Goal: Task Accomplishment & Management: Manage account settings

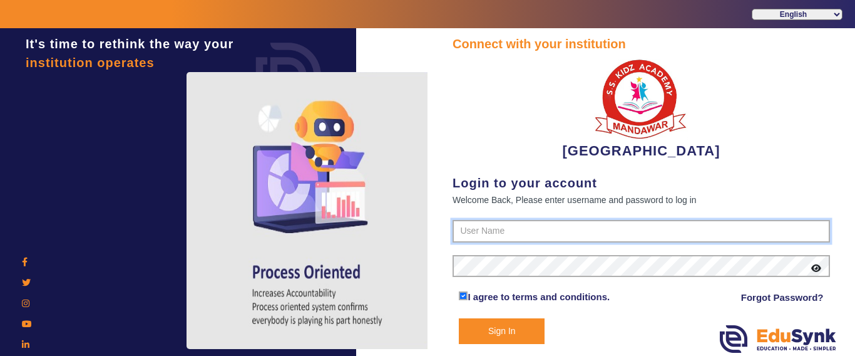
type input "9928895959"
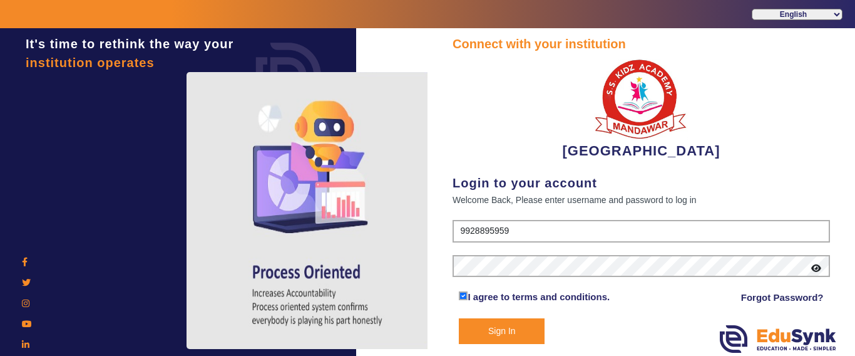
click at [496, 327] on button "Sign In" at bounding box center [502, 331] width 86 height 26
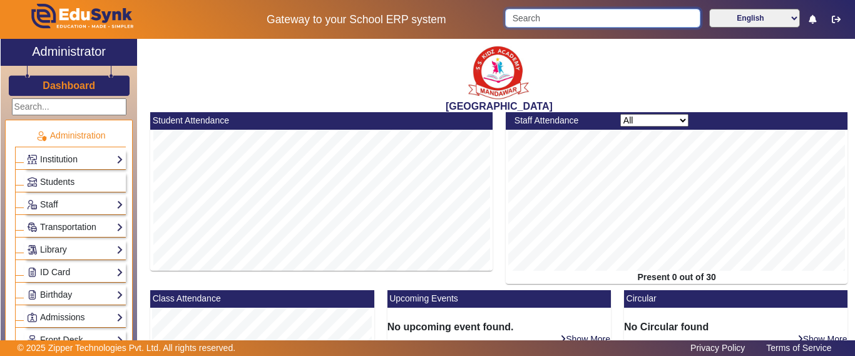
click at [547, 18] on input "Search" at bounding box center [602, 18] width 195 height 19
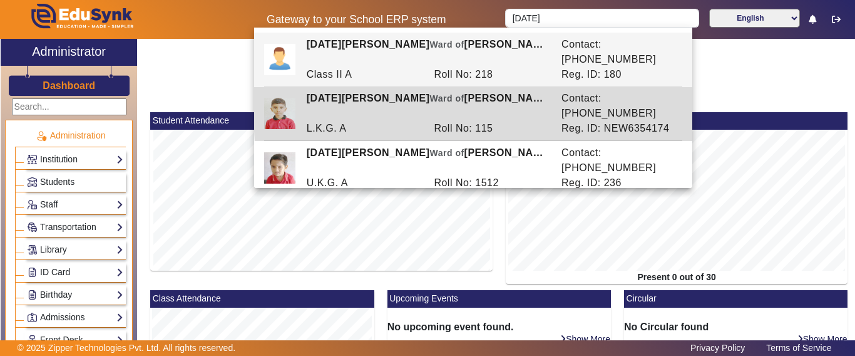
drag, startPoint x: 674, startPoint y: 94, endPoint x: 629, endPoint y: 97, distance: 44.6
click at [629, 121] on div "Reg. ID: NEW6354174" at bounding box center [619, 128] width 128 height 15
type input "[DATE][PERSON_NAME]"
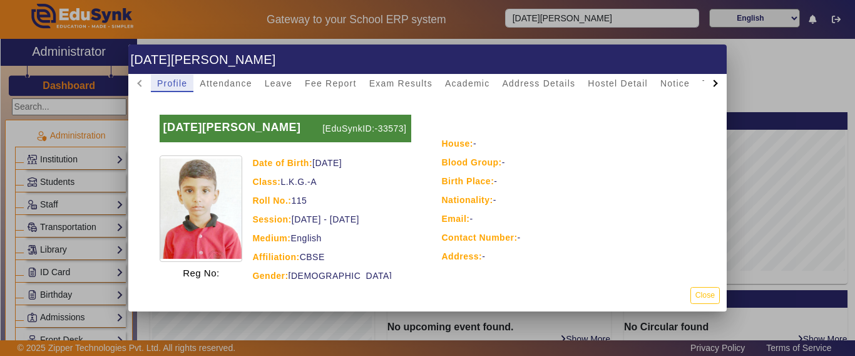
scroll to position [125, 0]
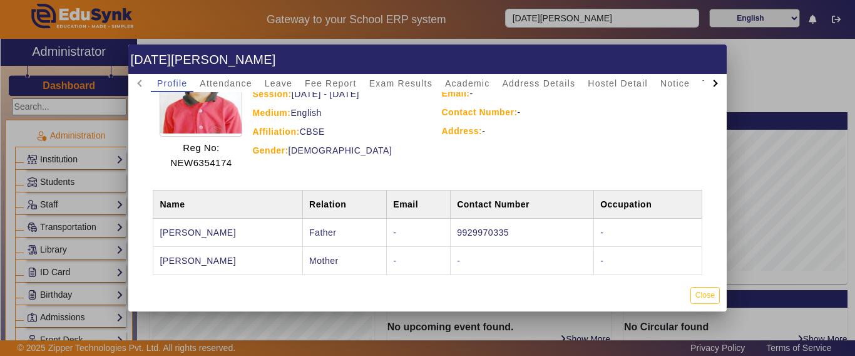
drag, startPoint x: 158, startPoint y: 162, endPoint x: 236, endPoint y: 168, distance: 78.5
click at [236, 168] on div "[DATE][PERSON_NAME] [EduSynkID:-33573] Reg No: NEW6354174 Date of Birth: [DEMOG…" at bounding box center [285, 79] width 271 height 201
copy p "NEW6354174"
click at [714, 299] on button "Close" at bounding box center [704, 295] width 29 height 17
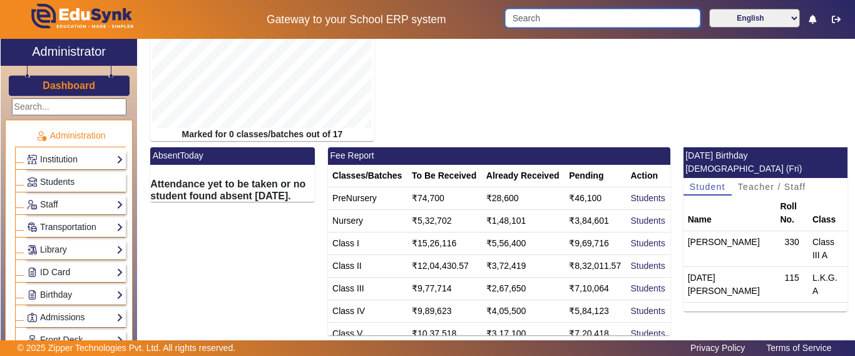
scroll to position [0, 0]
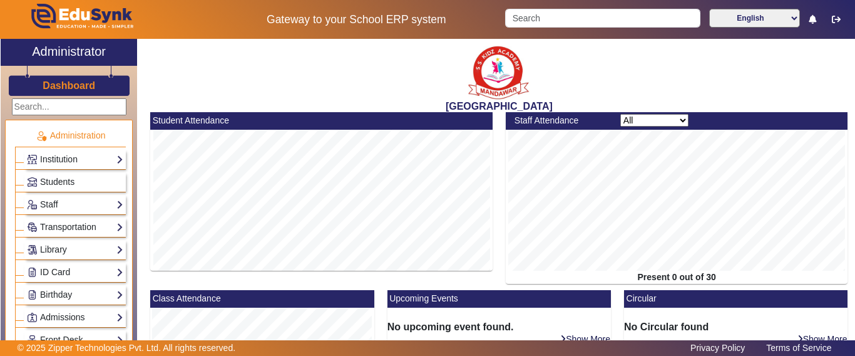
click at [79, 83] on h3 "Dashboard" at bounding box center [69, 85] width 53 height 12
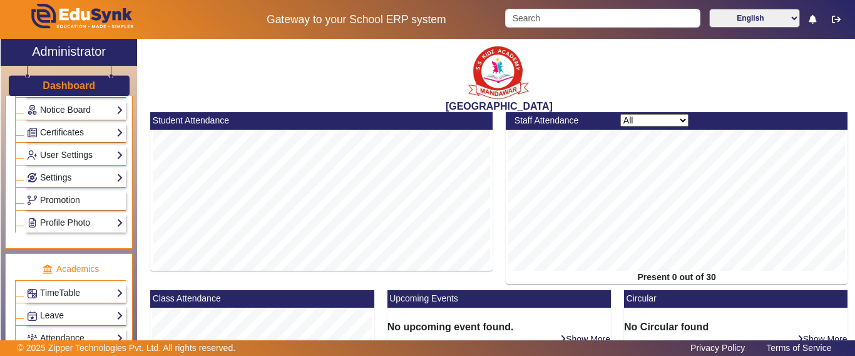
scroll to position [563, 0]
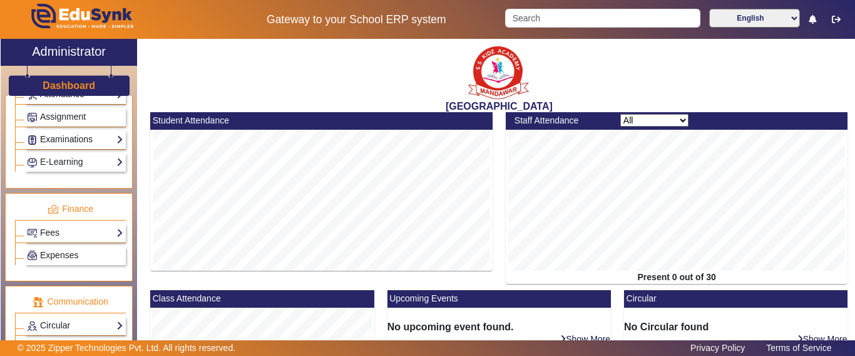
click at [63, 142] on link "Examinations" at bounding box center [75, 139] width 96 height 14
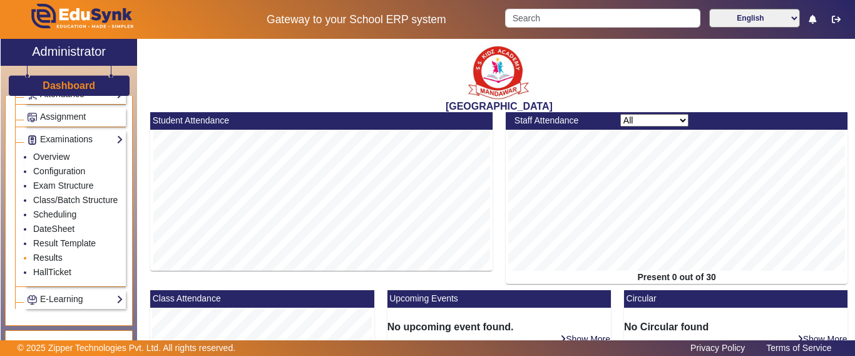
drag, startPoint x: 53, startPoint y: 270, endPoint x: 495, endPoint y: 239, distance: 443.0
click at [53, 262] on link "Results" at bounding box center [47, 257] width 29 height 10
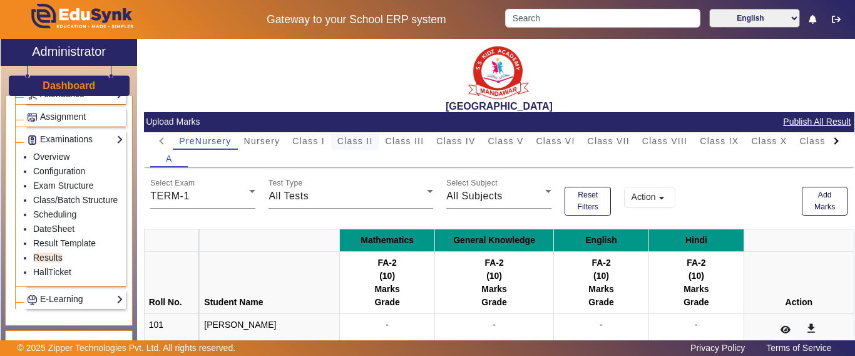
drag, startPoint x: 350, startPoint y: 139, endPoint x: 378, endPoint y: 144, distance: 28.6
click at [351, 139] on span "Class II" at bounding box center [355, 140] width 36 height 9
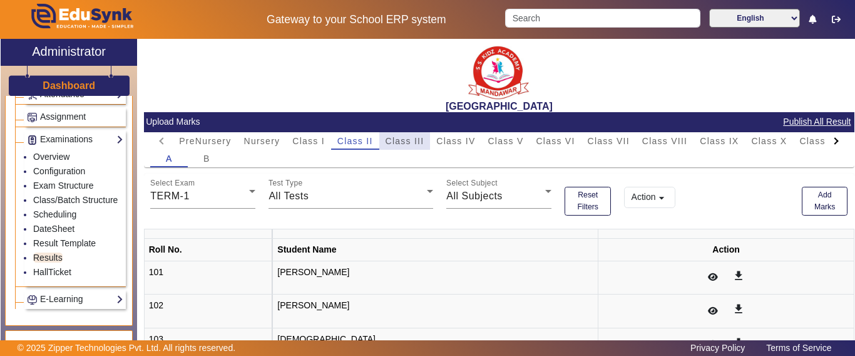
click at [428, 142] on div "Class III" at bounding box center [404, 141] width 51 height 18
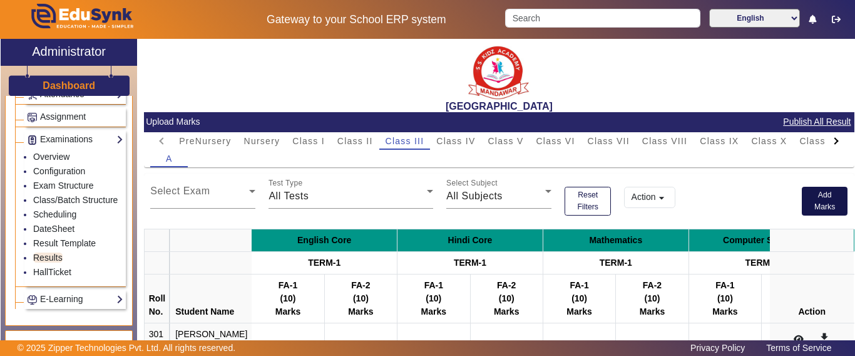
click at [803, 200] on button "Add Marks" at bounding box center [825, 201] width 46 height 29
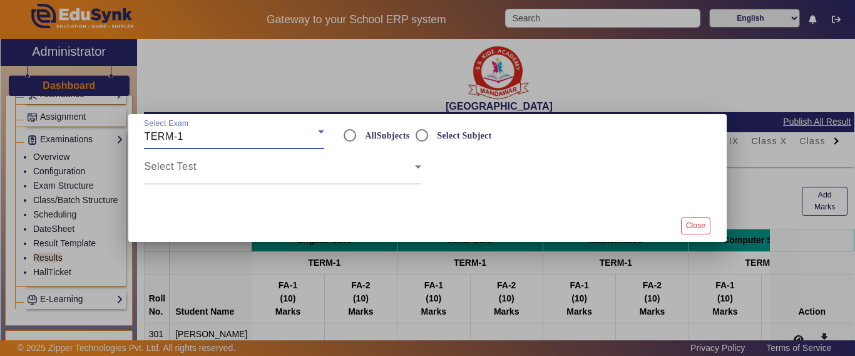
click at [247, 136] on div "TERM-1" at bounding box center [231, 136] width 174 height 15
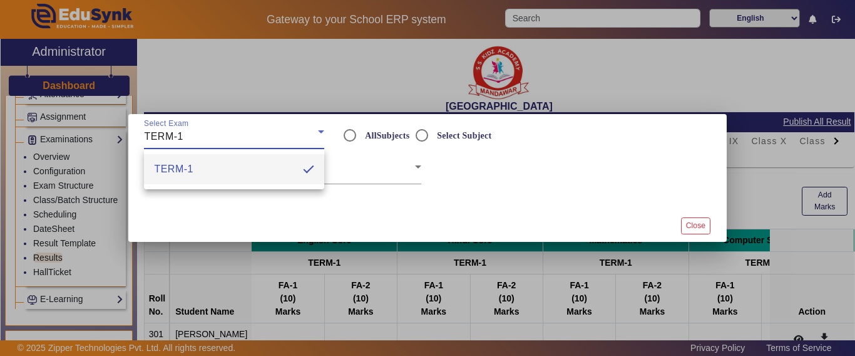
drag, startPoint x: 404, startPoint y: 158, endPoint x: 439, endPoint y: 148, distance: 37.1
click at [404, 158] on div at bounding box center [427, 178] width 855 height 356
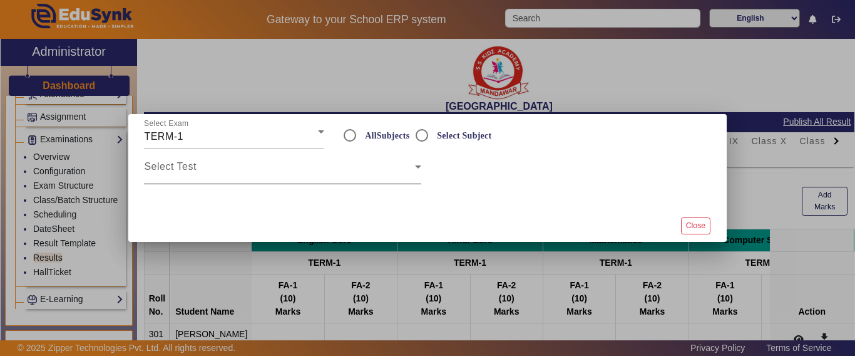
click at [215, 177] on span at bounding box center [279, 171] width 270 height 15
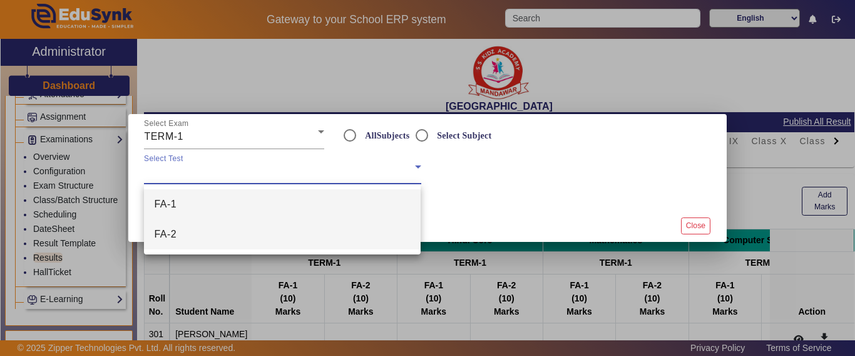
click at [199, 227] on mat-option "FA-2" at bounding box center [282, 234] width 277 height 30
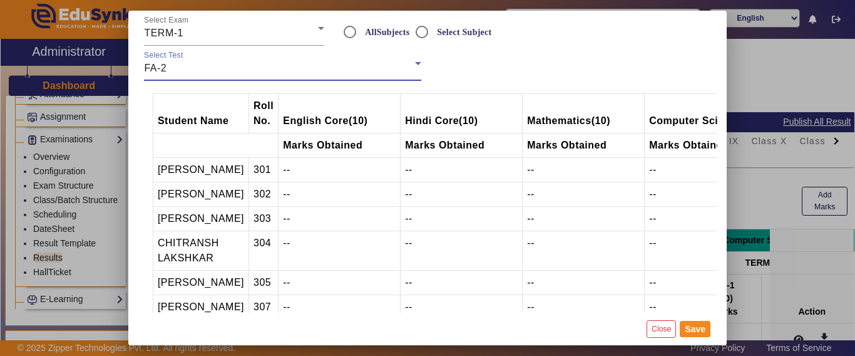
click at [212, 73] on div "FA-2" at bounding box center [279, 68] width 270 height 15
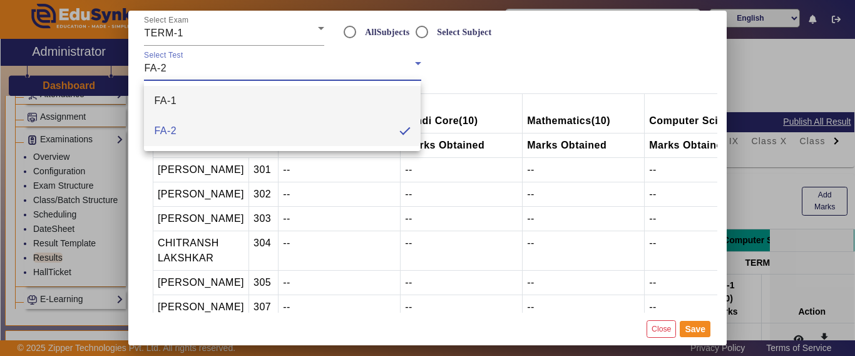
click at [195, 101] on mat-option "FA-1" at bounding box center [282, 101] width 277 height 30
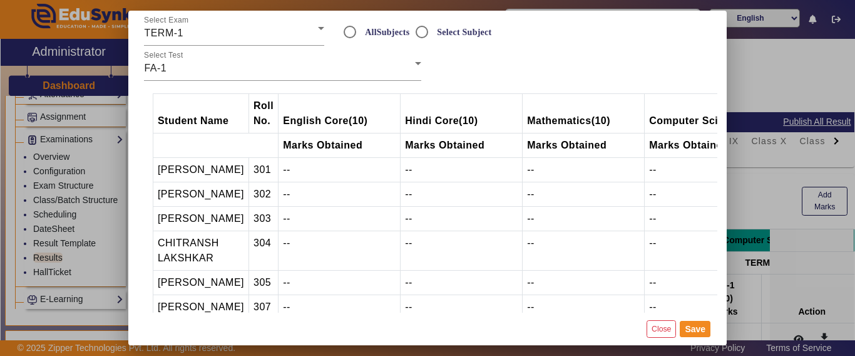
click at [494, 79] on div at bounding box center [573, 63] width 290 height 35
click at [421, 36] on input "Select Subject" at bounding box center [421, 31] width 25 height 25
radio input "true"
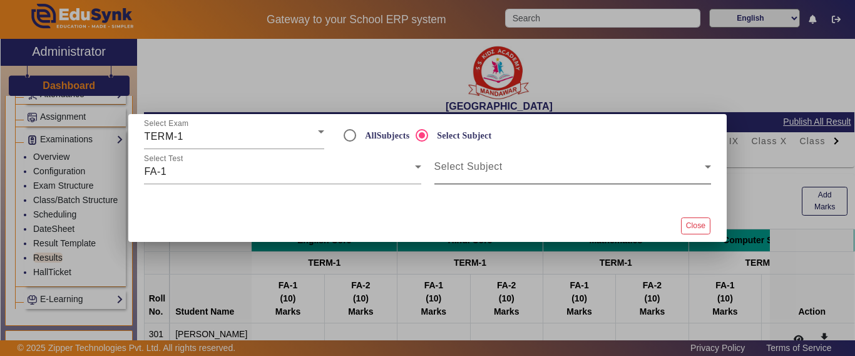
click at [464, 170] on span at bounding box center [569, 171] width 270 height 15
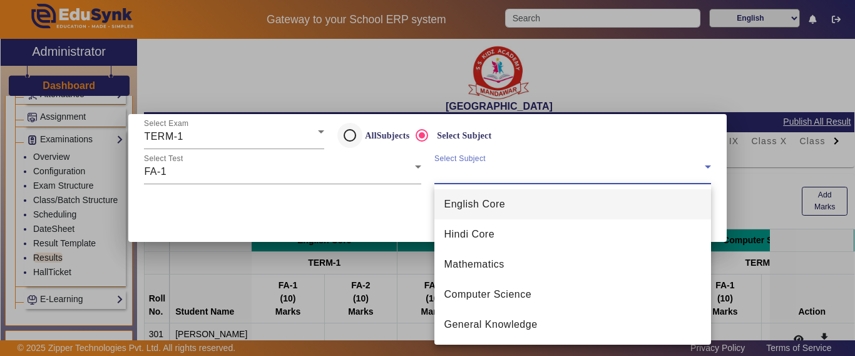
click at [351, 133] on div at bounding box center [427, 178] width 855 height 356
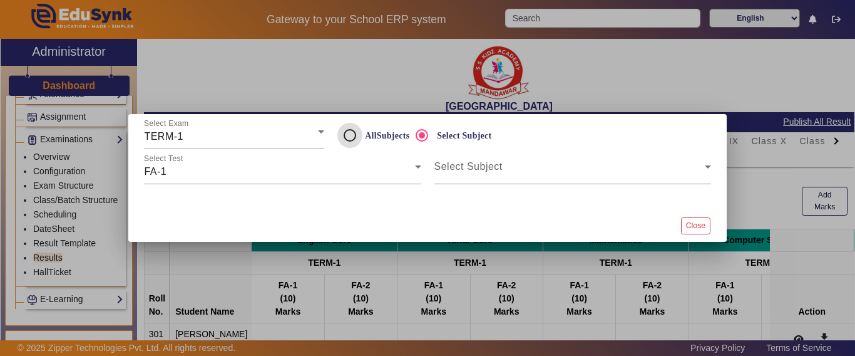
click at [342, 136] on input "AllSubjects" at bounding box center [349, 135] width 25 height 25
radio input "true"
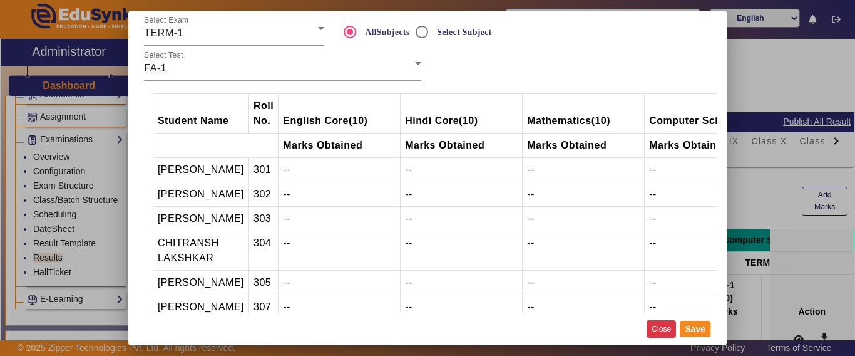
click at [662, 331] on button "Close" at bounding box center [661, 328] width 29 height 17
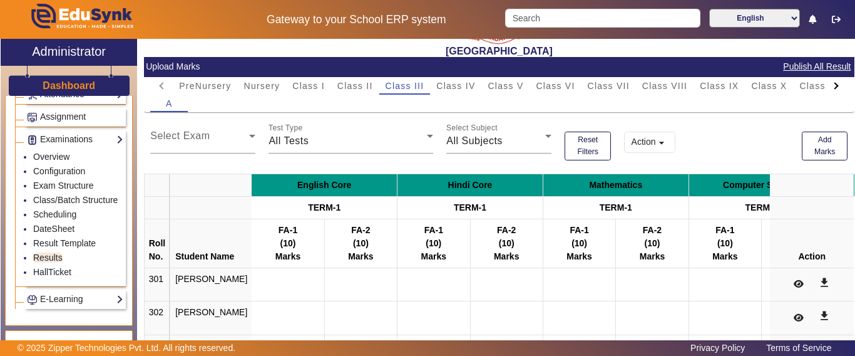
scroll to position [63, 0]
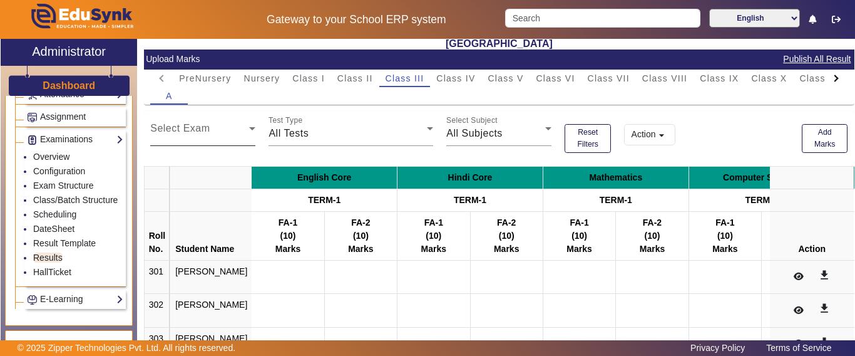
click at [222, 137] on span at bounding box center [199, 133] width 99 height 15
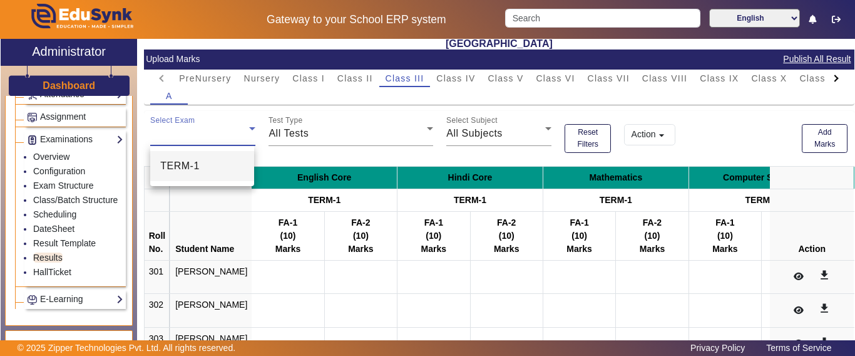
click at [204, 162] on mat-option "TERM-1" at bounding box center [201, 166] width 103 height 30
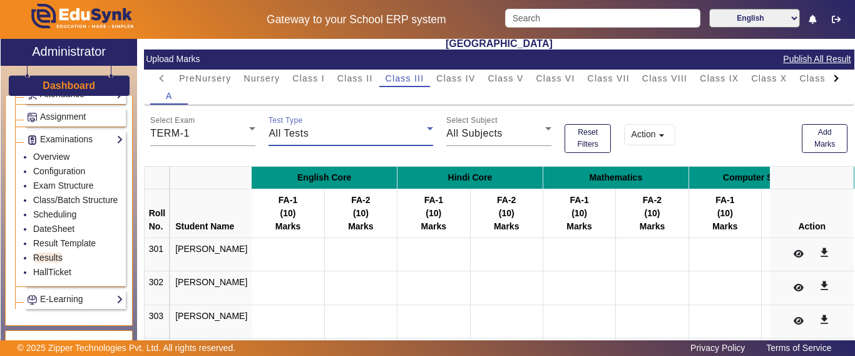
click at [357, 135] on div "All Tests" at bounding box center [348, 133] width 158 height 15
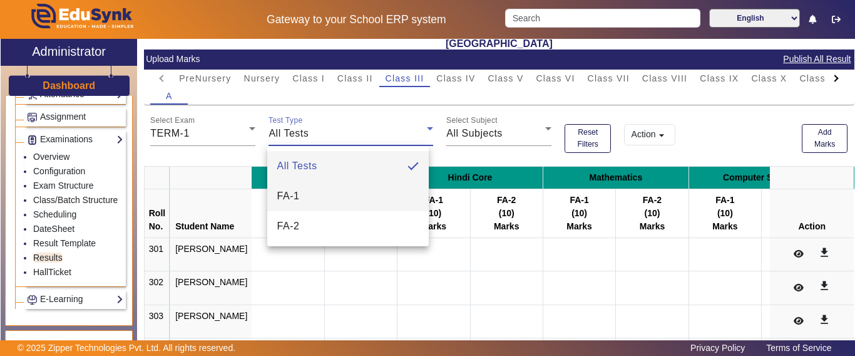
click at [322, 194] on mat-option "FA-1" at bounding box center [348, 196] width 162 height 30
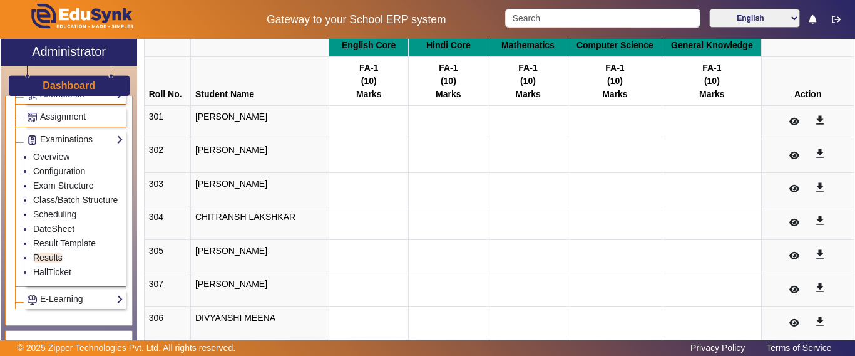
scroll to position [0, 0]
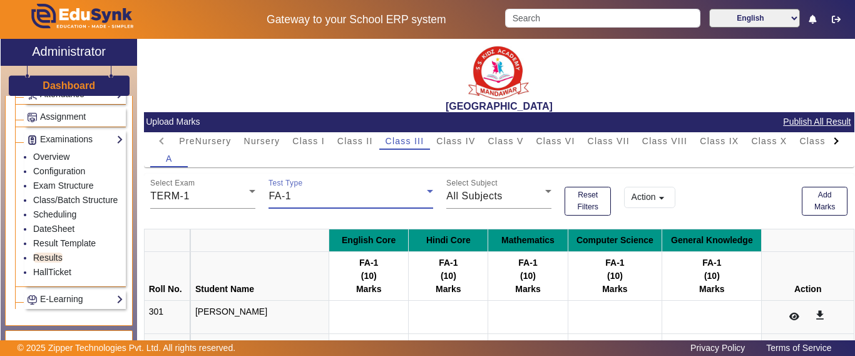
click at [344, 197] on div "FA-1" at bounding box center [348, 195] width 158 height 15
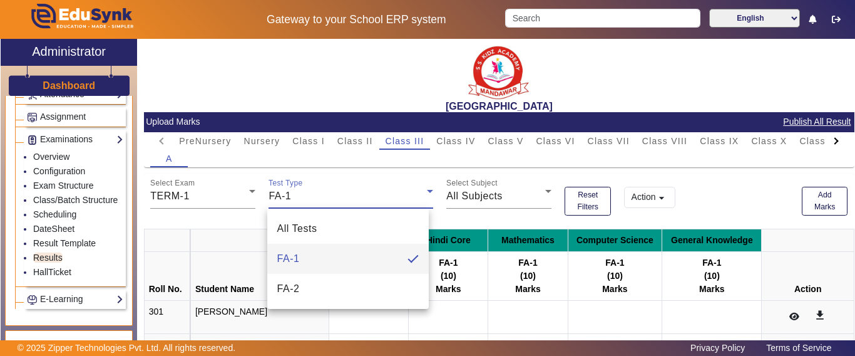
drag, startPoint x: 314, startPoint y: 289, endPoint x: 332, endPoint y: 286, distance: 17.7
click at [315, 290] on mat-option "FA-2" at bounding box center [348, 289] width 162 height 30
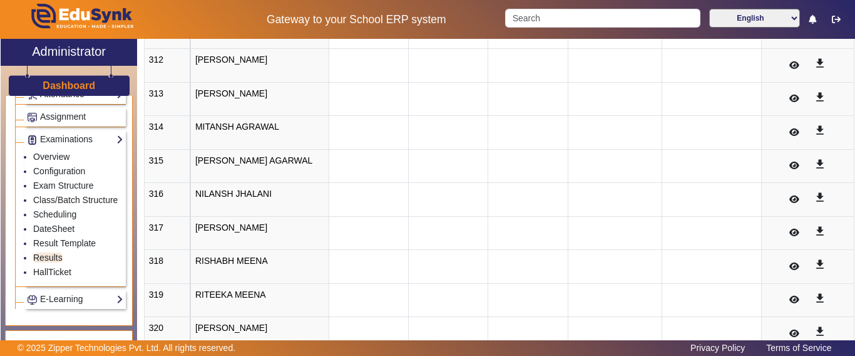
scroll to position [626, 0]
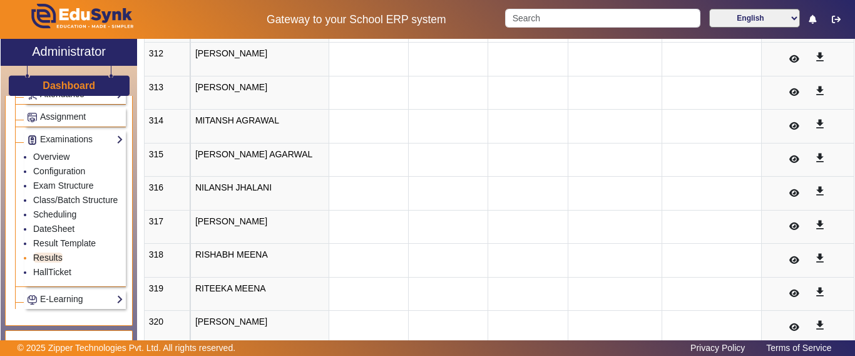
click at [49, 262] on link "Results" at bounding box center [47, 257] width 29 height 10
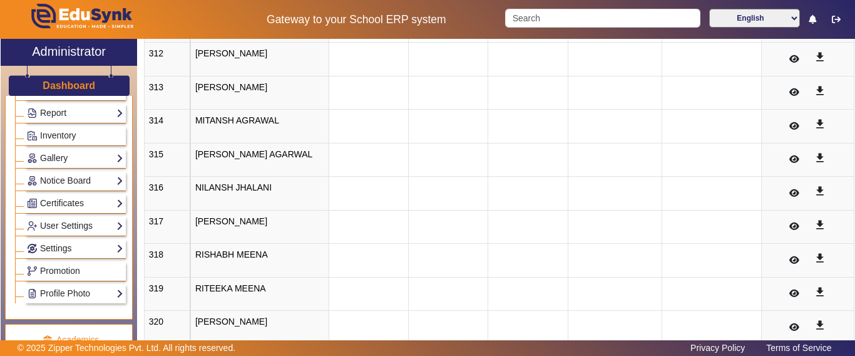
scroll to position [63, 0]
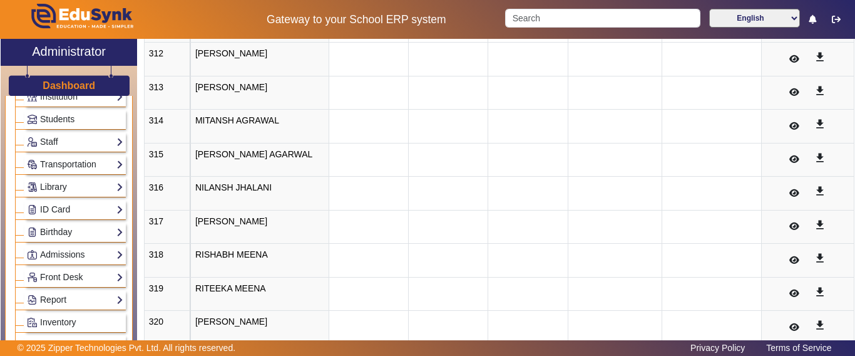
click at [66, 80] on h3 "Dashboard" at bounding box center [69, 85] width 53 height 12
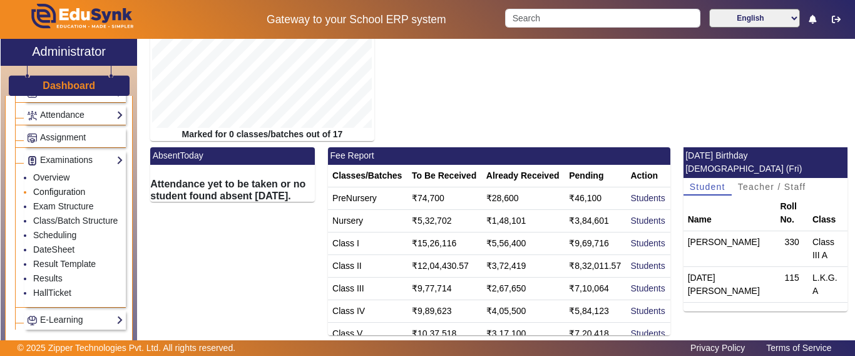
scroll to position [545, 0]
click at [56, 280] on link "Results" at bounding box center [47, 275] width 29 height 10
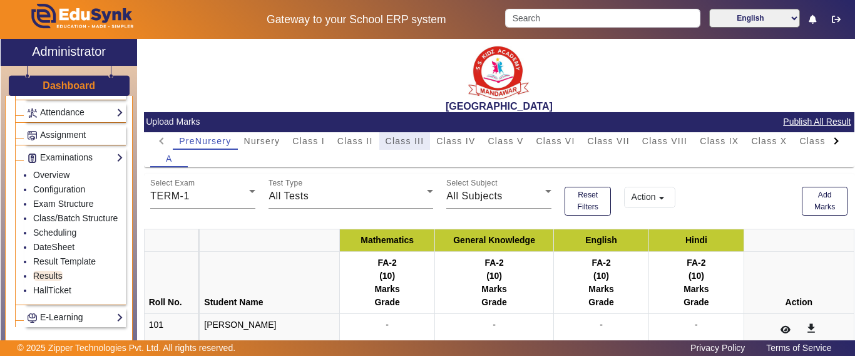
drag, startPoint x: 394, startPoint y: 142, endPoint x: 395, endPoint y: 156, distance: 14.4
click at [395, 142] on span "Class III" at bounding box center [405, 140] width 39 height 9
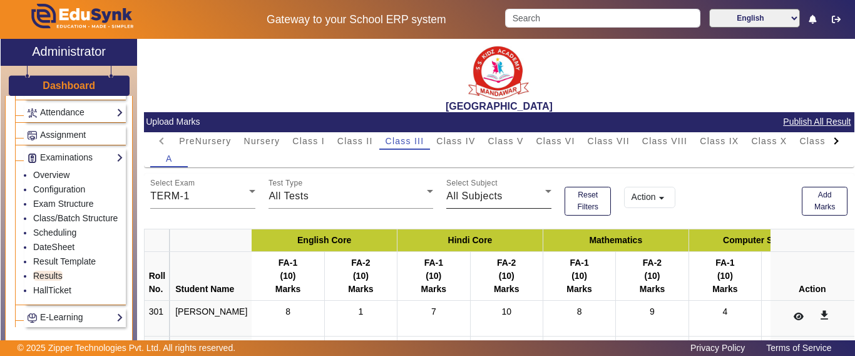
scroll to position [125, 0]
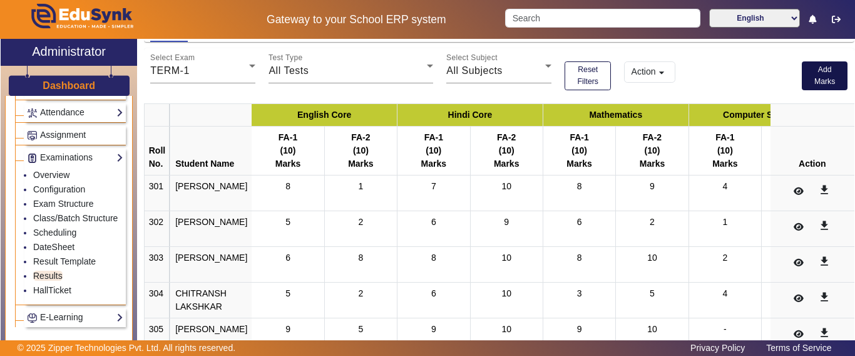
click at [812, 76] on button "Add Marks" at bounding box center [825, 75] width 46 height 29
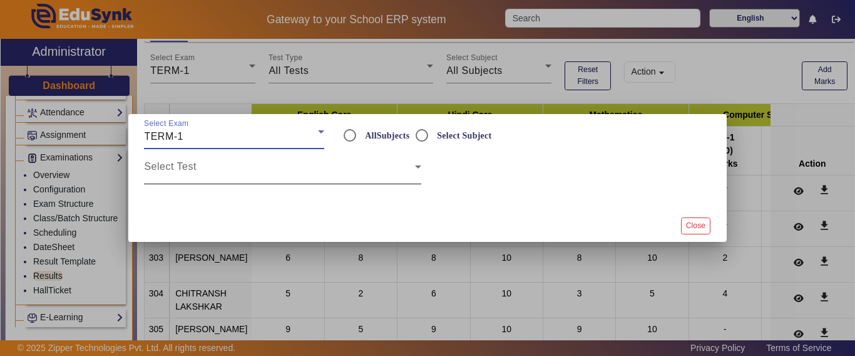
click at [260, 168] on span at bounding box center [279, 171] width 270 height 15
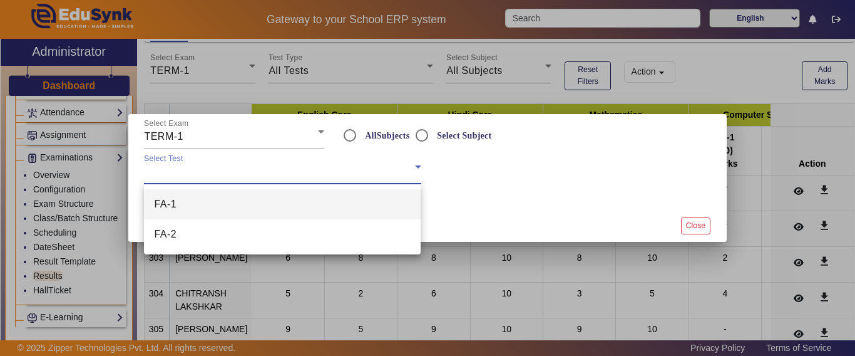
click at [211, 208] on mat-option "FA-1" at bounding box center [282, 204] width 277 height 30
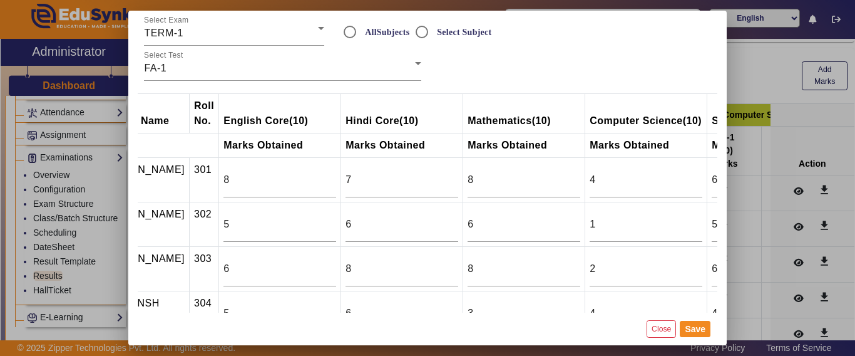
scroll to position [0, 62]
drag, startPoint x: 597, startPoint y: 182, endPoint x: 568, endPoint y: 183, distance: 28.9
click at [568, 183] on tr "[PERSON_NAME] MEENA 301 8 7 8 4 6 3 0" at bounding box center [581, 180] width 980 height 44
type input "3"
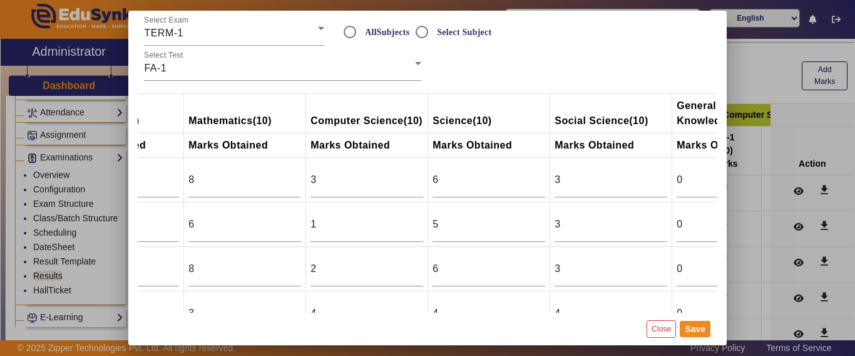
scroll to position [0, 340]
drag, startPoint x: 556, startPoint y: 183, endPoint x: 535, endPoint y: 186, distance: 20.8
click at [535, 186] on tr "[PERSON_NAME] MEENA 301 8 7 8 3 6 3 0" at bounding box center [303, 180] width 980 height 44
type input "4"
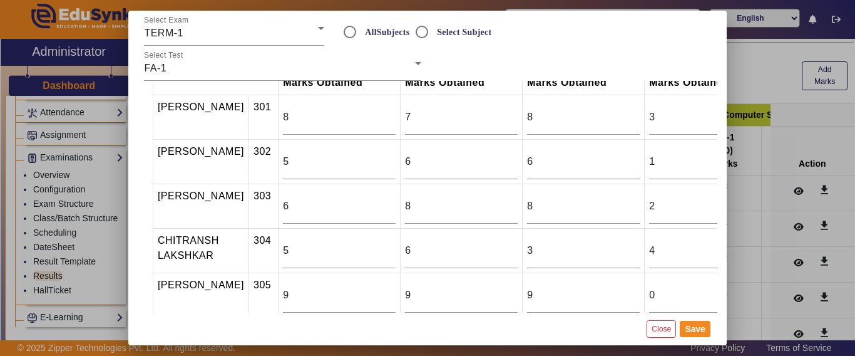
scroll to position [125, 0]
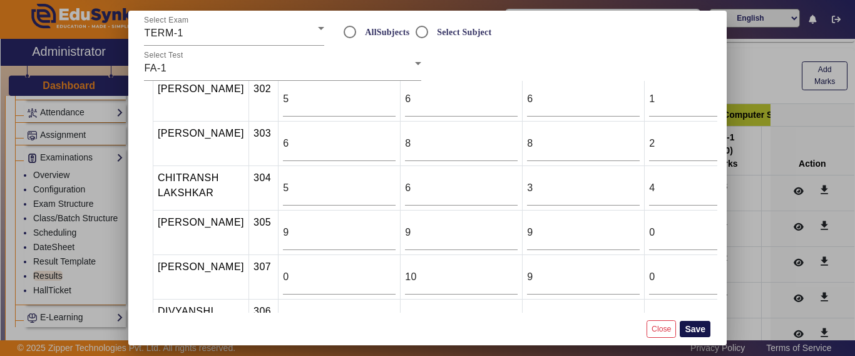
click at [702, 331] on button "Save" at bounding box center [695, 329] width 31 height 16
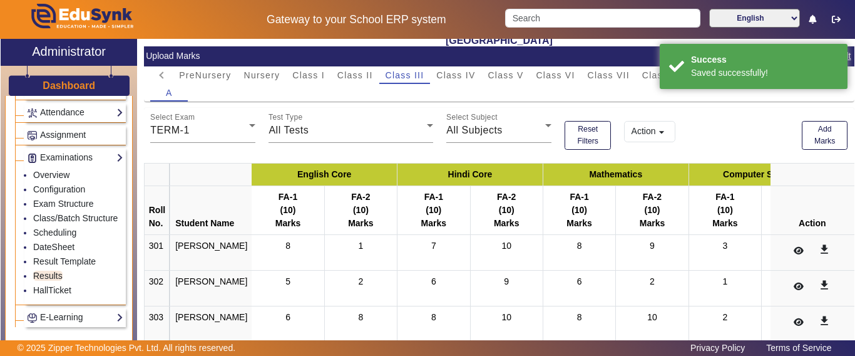
scroll to position [0, 0]
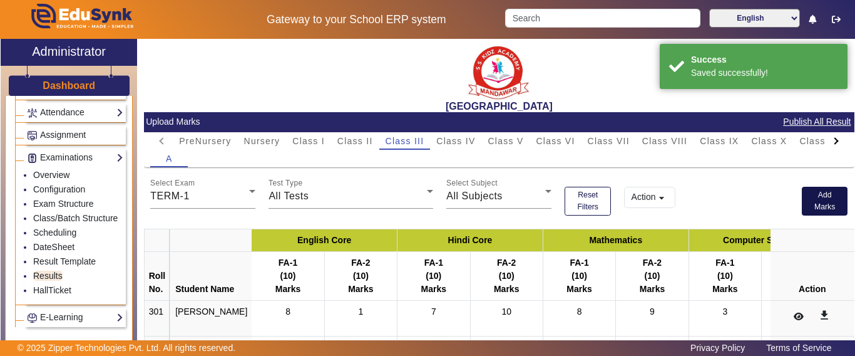
click at [807, 200] on button "Add Marks" at bounding box center [825, 201] width 46 height 29
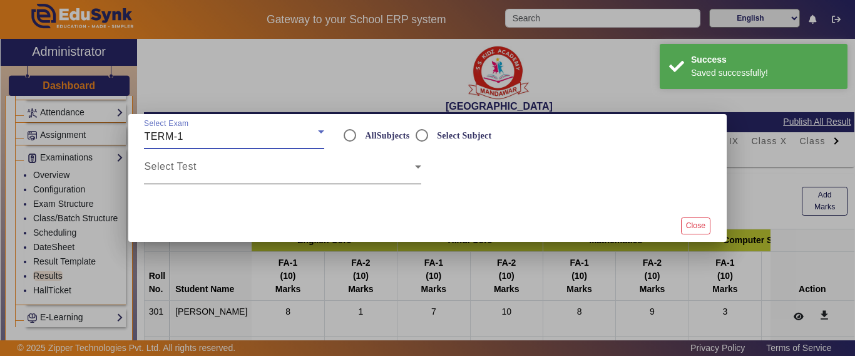
click at [175, 173] on span at bounding box center [279, 171] width 270 height 15
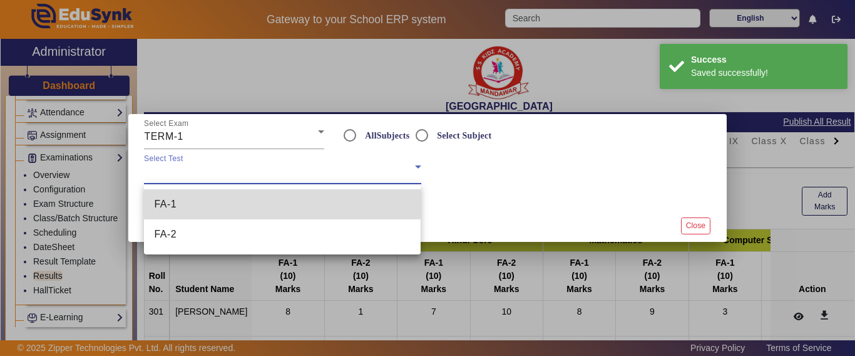
click at [180, 203] on mat-option "FA-1" at bounding box center [282, 204] width 277 height 30
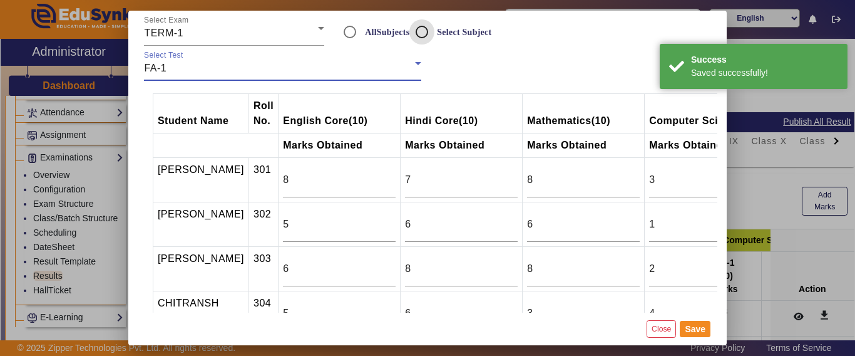
click at [418, 27] on input "Select Subject" at bounding box center [421, 31] width 25 height 25
radio input "true"
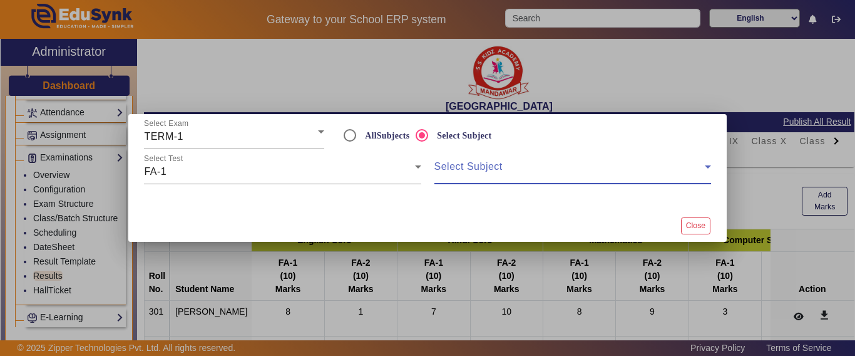
click at [479, 172] on span at bounding box center [569, 171] width 270 height 15
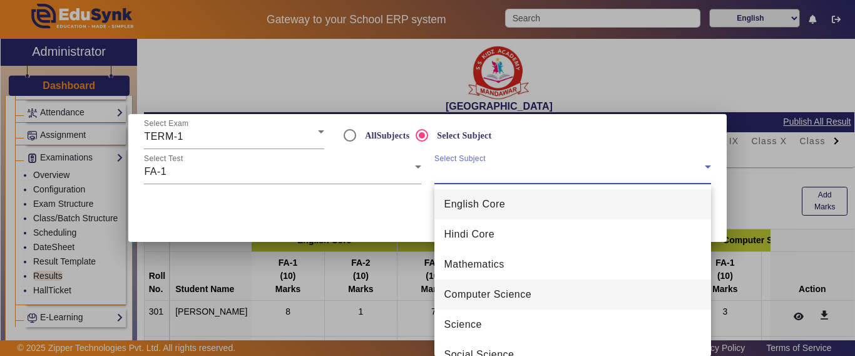
click at [488, 292] on span "Computer Science" at bounding box center [488, 294] width 88 height 15
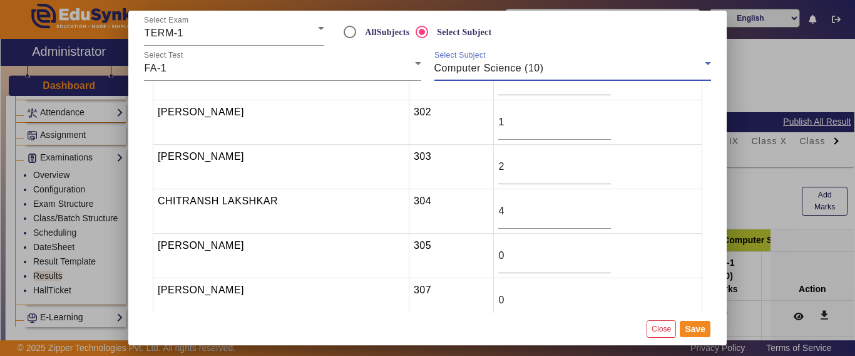
scroll to position [125, 0]
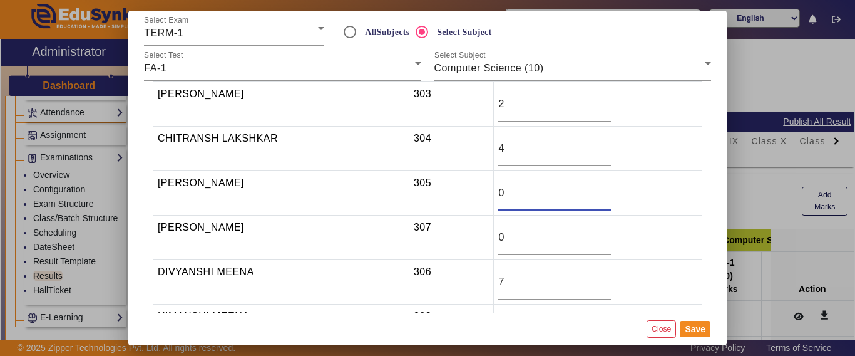
drag, startPoint x: 521, startPoint y: 193, endPoint x: 493, endPoint y: 195, distance: 28.3
click at [493, 195] on tr "[PERSON_NAME] 305 0" at bounding box center [427, 193] width 549 height 44
type input "5"
drag, startPoint x: 521, startPoint y: 238, endPoint x: 499, endPoint y: 237, distance: 22.6
click at [499, 237] on tr "[PERSON_NAME] 307 0" at bounding box center [427, 237] width 549 height 44
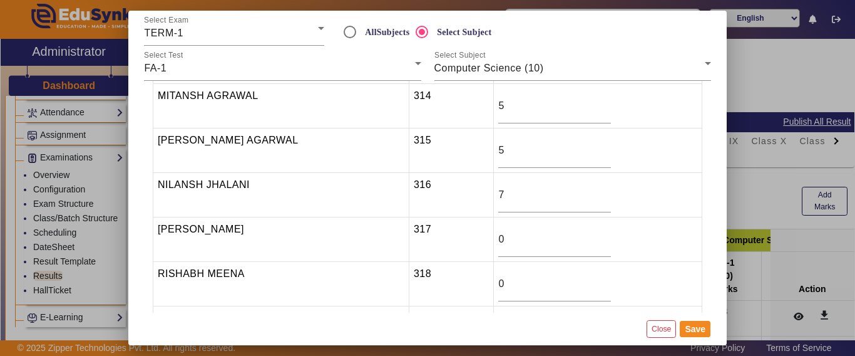
scroll to position [626, 0]
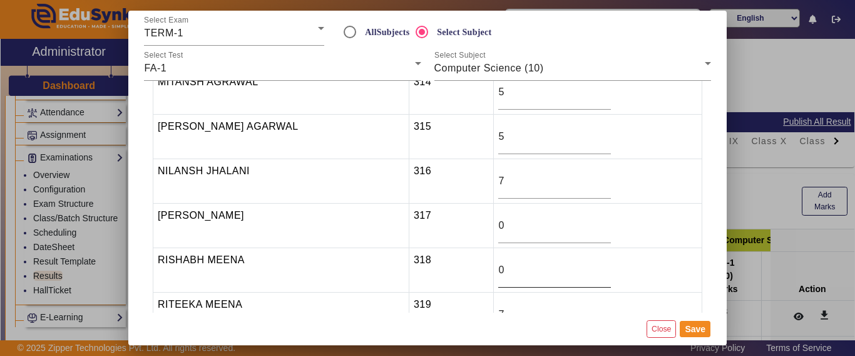
type input "7"
drag, startPoint x: 528, startPoint y: 263, endPoint x: 498, endPoint y: 267, distance: 31.0
click at [498, 267] on tr "[PERSON_NAME] MEENA 318 0" at bounding box center [427, 270] width 549 height 44
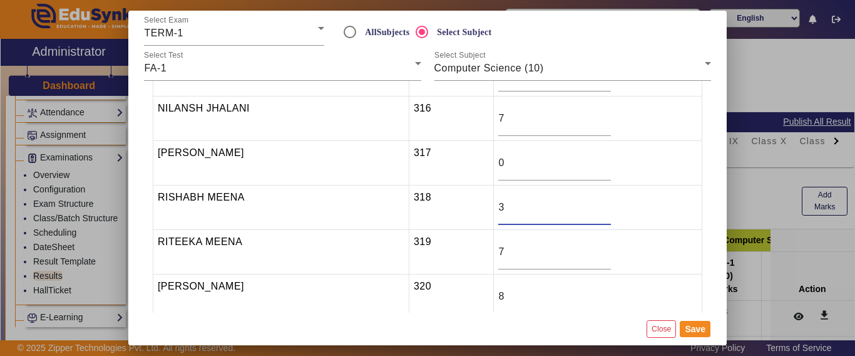
scroll to position [751, 0]
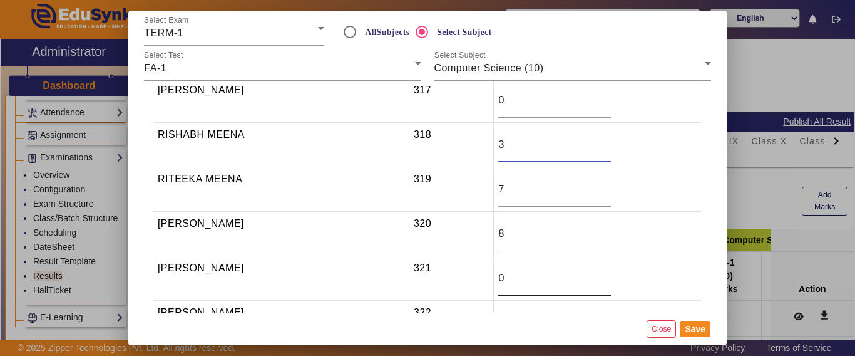
type input "3"
drag, startPoint x: 511, startPoint y: 277, endPoint x: 491, endPoint y: 291, distance: 25.2
click at [493, 280] on tr "[PERSON_NAME] 321 0" at bounding box center [427, 278] width 549 height 44
type input "3"
click at [695, 322] on button "Save" at bounding box center [695, 329] width 31 height 16
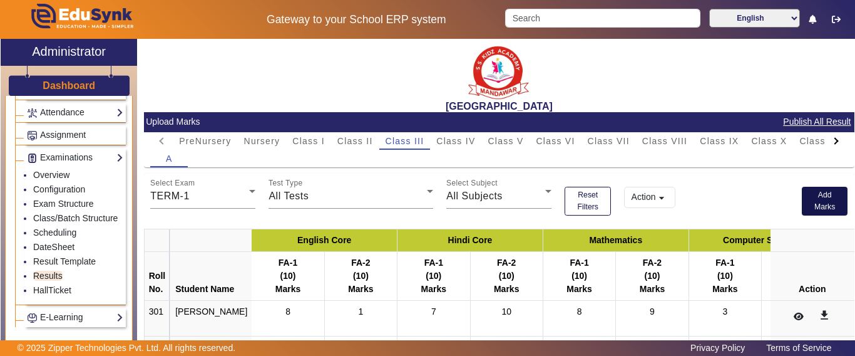
click at [808, 198] on button "Add Marks" at bounding box center [825, 201] width 46 height 29
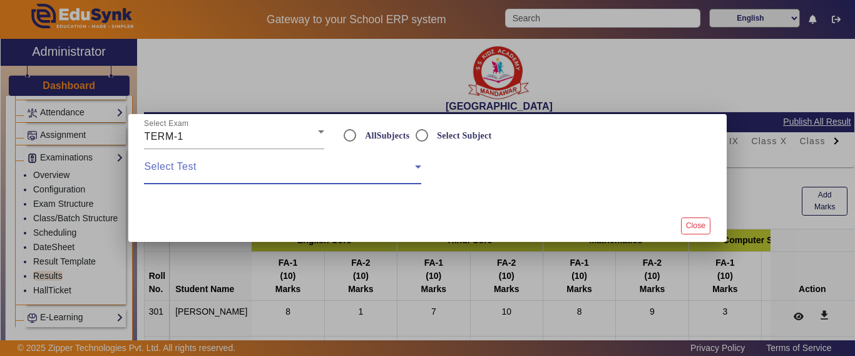
click at [181, 167] on span at bounding box center [279, 171] width 270 height 15
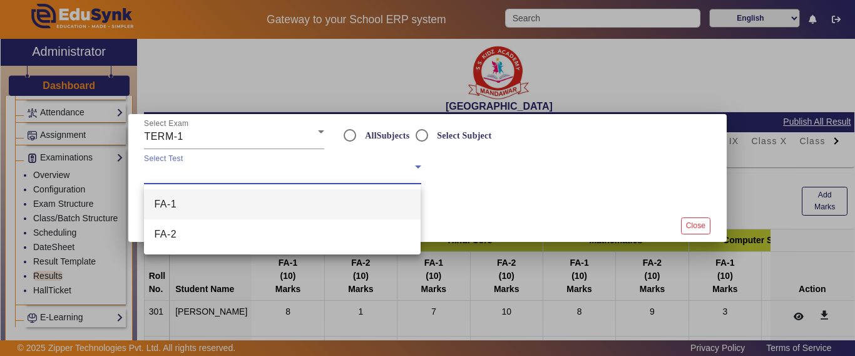
click at [172, 201] on span "FA-1" at bounding box center [165, 204] width 23 height 15
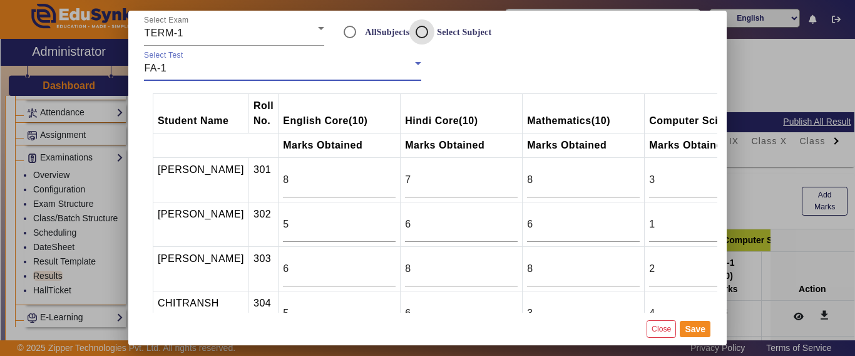
click at [419, 34] on input "Select Subject" at bounding box center [421, 31] width 25 height 25
radio input "true"
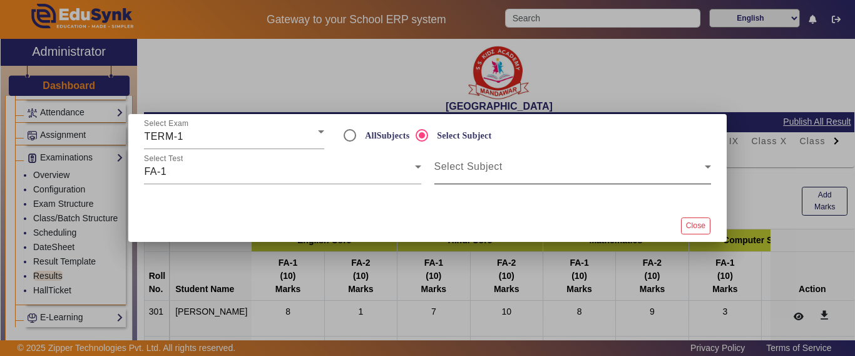
click at [458, 177] on span at bounding box center [569, 171] width 270 height 15
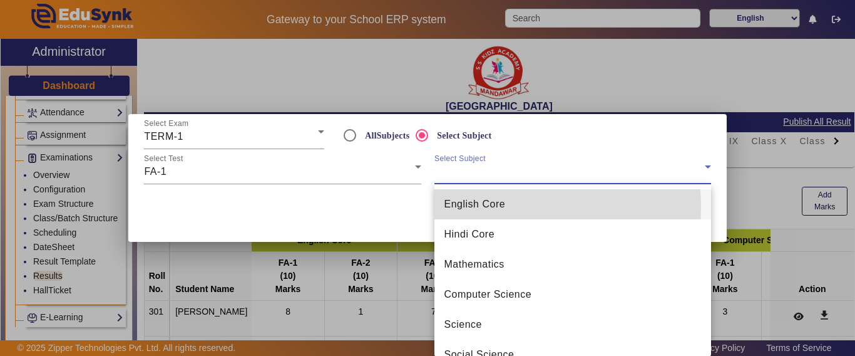
click at [481, 206] on span "English Core" at bounding box center [474, 204] width 61 height 15
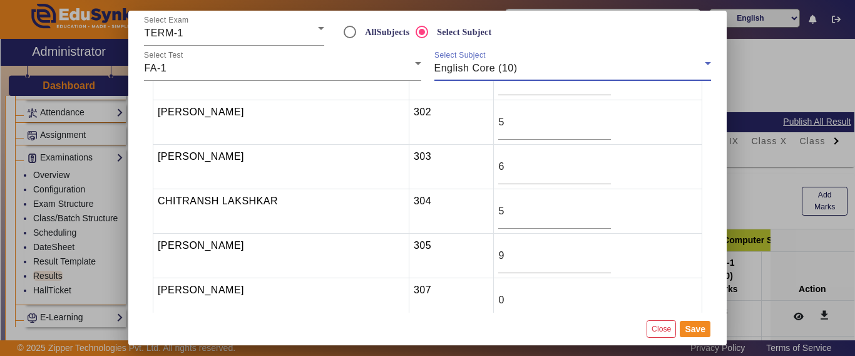
scroll to position [125, 0]
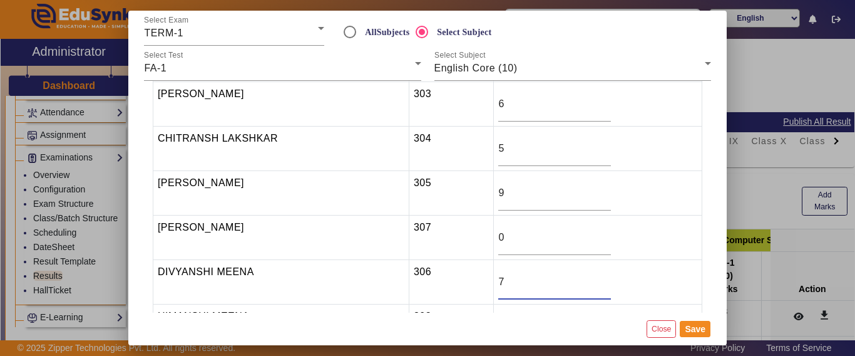
drag, startPoint x: 521, startPoint y: 283, endPoint x: 490, endPoint y: 283, distance: 31.9
click at [490, 283] on tr "[PERSON_NAME] MEENA 306 7" at bounding box center [427, 282] width 549 height 44
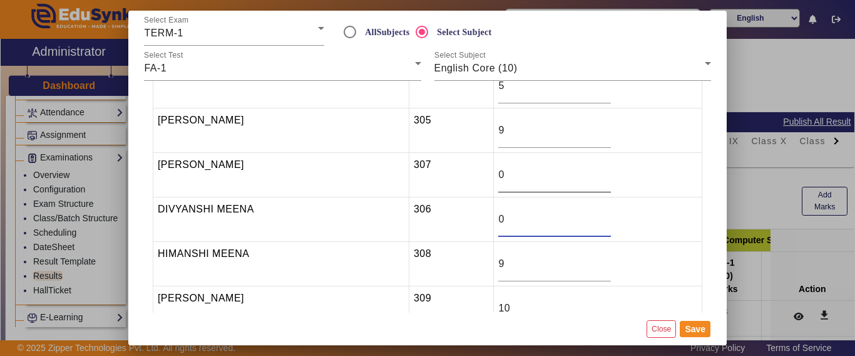
type input "0"
drag, startPoint x: 513, startPoint y: 175, endPoint x: 492, endPoint y: 175, distance: 20.7
click at [492, 175] on tr "[PERSON_NAME] 307 0" at bounding box center [427, 175] width 549 height 44
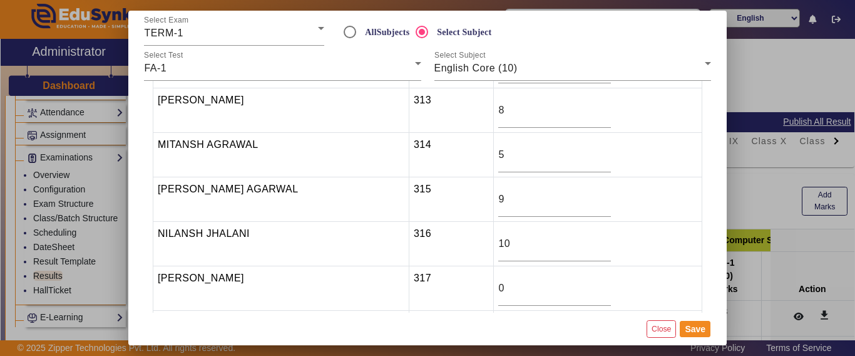
scroll to position [626, 0]
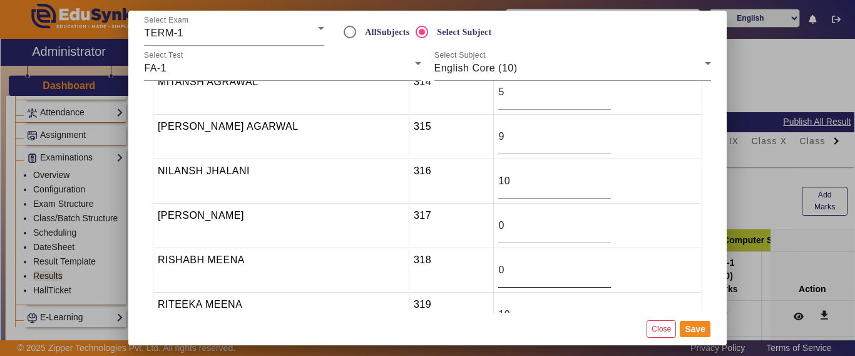
type input "7"
drag, startPoint x: 525, startPoint y: 270, endPoint x: 496, endPoint y: 272, distance: 28.9
click at [496, 272] on tr "[PERSON_NAME] MEENA 318 0" at bounding box center [427, 270] width 549 height 44
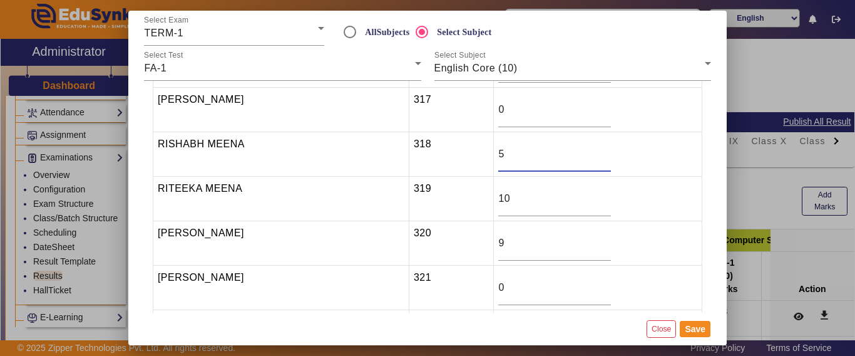
scroll to position [751, 0]
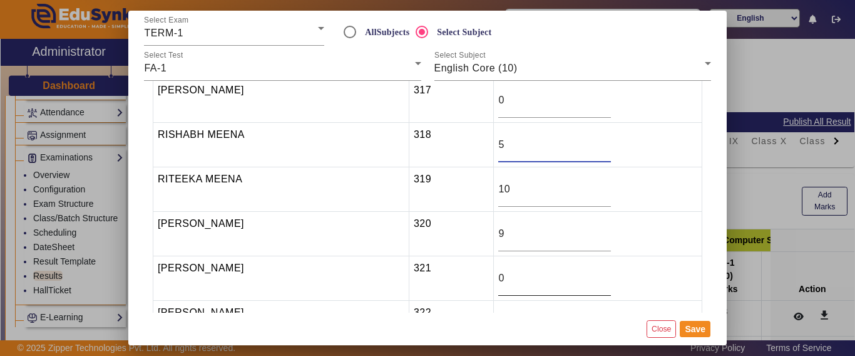
type input "5"
drag, startPoint x: 526, startPoint y: 281, endPoint x: 491, endPoint y: 279, distance: 35.1
click at [491, 279] on tr "[PERSON_NAME] 321 0" at bounding box center [427, 278] width 549 height 44
type input "6"
click at [699, 329] on button "Save" at bounding box center [695, 329] width 31 height 16
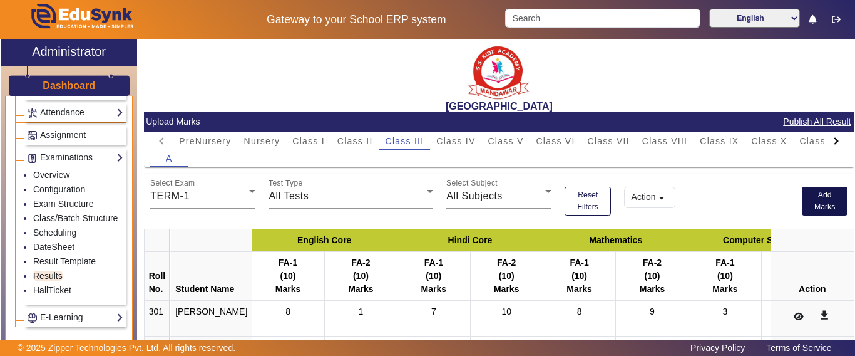
click at [813, 195] on button "Add Marks" at bounding box center [825, 201] width 46 height 29
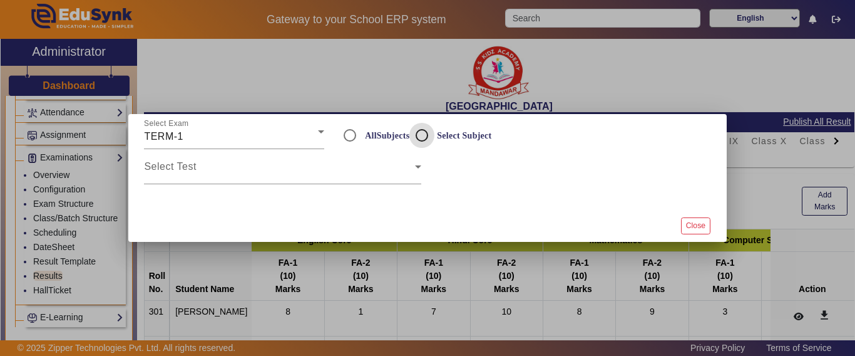
click at [417, 139] on input "Select Subject" at bounding box center [421, 135] width 25 height 25
radio input "true"
click at [285, 180] on div "Select Test" at bounding box center [282, 166] width 277 height 35
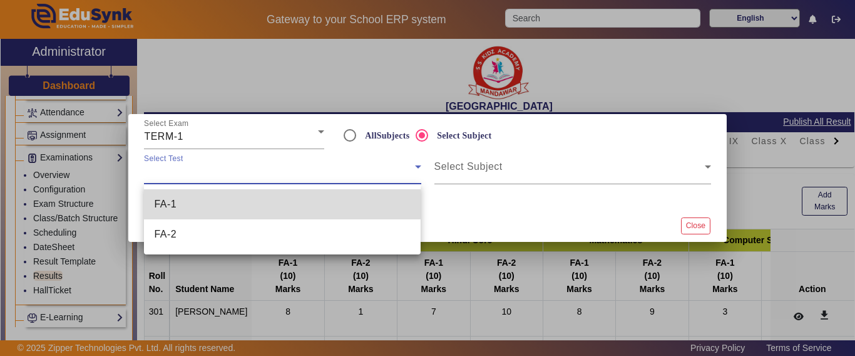
click at [213, 203] on mat-option "FA-1" at bounding box center [282, 204] width 277 height 30
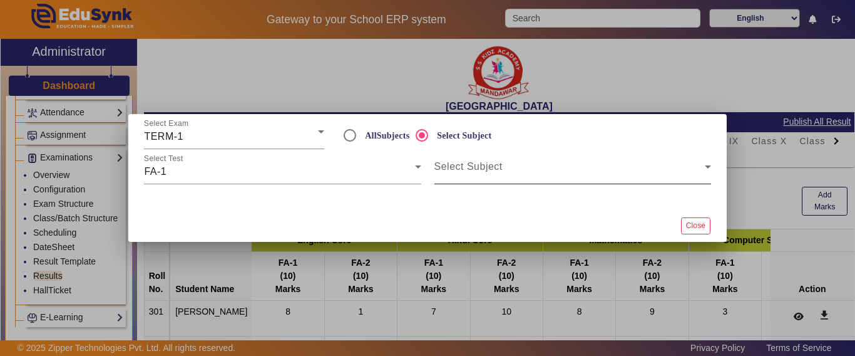
click at [474, 155] on div "Select Subject" at bounding box center [572, 166] width 277 height 35
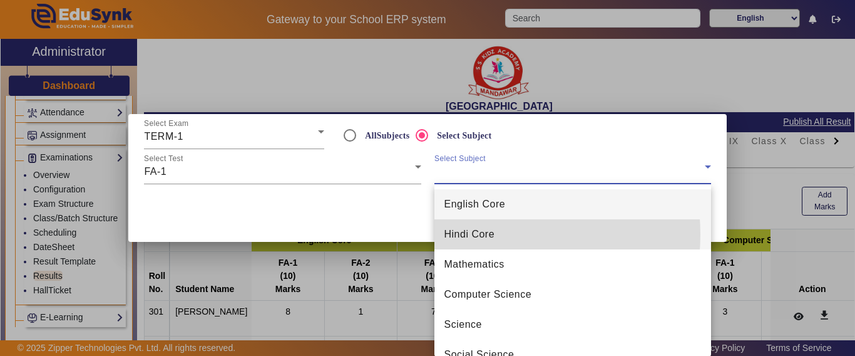
click at [481, 234] on span "Hindi Core" at bounding box center [469, 234] width 51 height 15
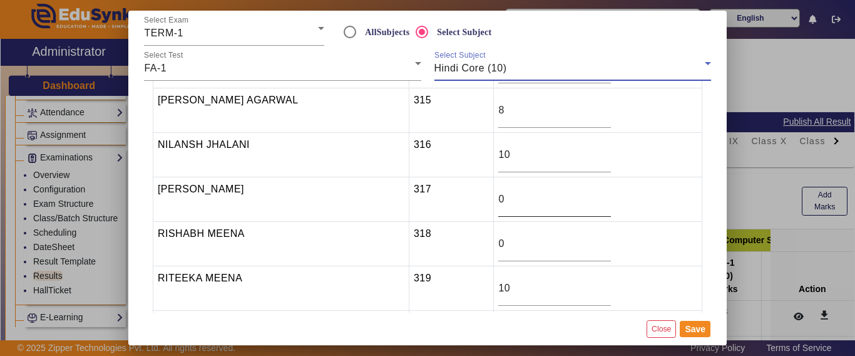
scroll to position [689, 0]
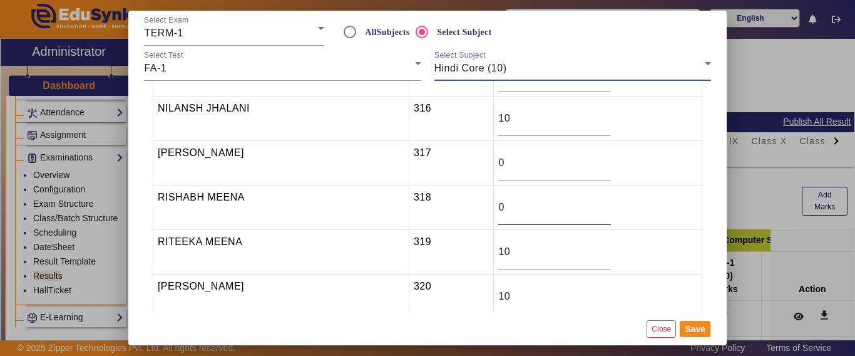
click at [521, 211] on input "0" at bounding box center [554, 207] width 113 height 15
drag, startPoint x: 521, startPoint y: 211, endPoint x: 488, endPoint y: 211, distance: 33.8
click at [488, 211] on tr "[PERSON_NAME] MEENA 318 0" at bounding box center [427, 207] width 549 height 44
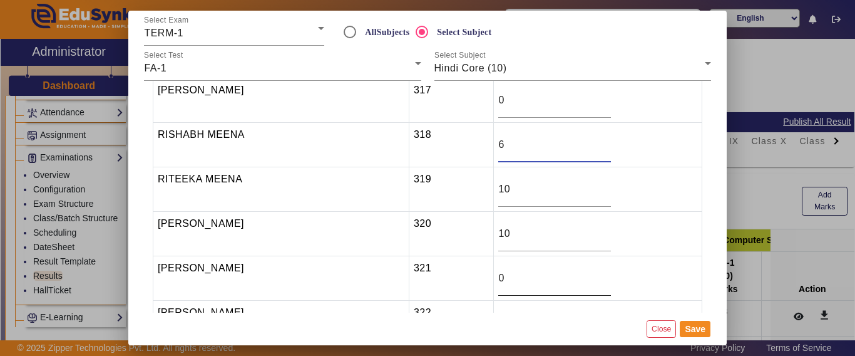
type input "6"
drag, startPoint x: 528, startPoint y: 274, endPoint x: 502, endPoint y: 282, distance: 27.3
click at [509, 280] on input "0" at bounding box center [554, 277] width 113 height 15
type input "8"
click at [697, 331] on button "Save" at bounding box center [695, 329] width 31 height 16
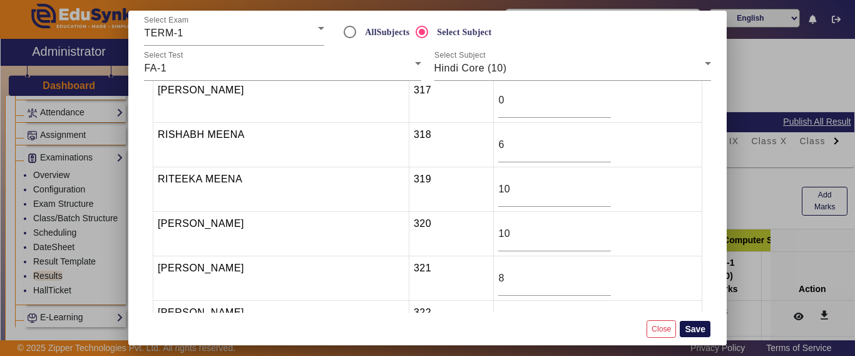
click at [699, 327] on button "Save" at bounding box center [695, 329] width 31 height 16
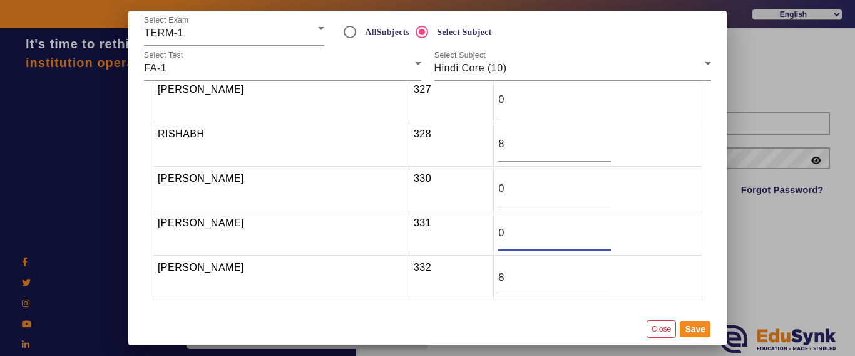
drag, startPoint x: 518, startPoint y: 232, endPoint x: 490, endPoint y: 232, distance: 27.6
click at [490, 232] on tr "[PERSON_NAME] 331 0" at bounding box center [427, 233] width 549 height 44
type input "9928895959"
click at [664, 327] on button "Close" at bounding box center [661, 328] width 29 height 17
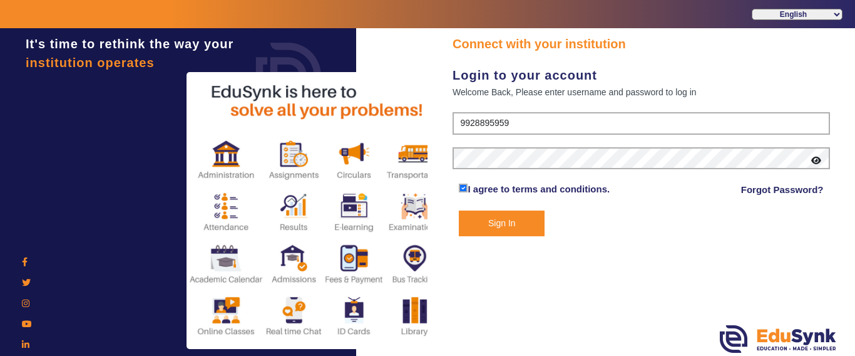
click at [515, 220] on button "Sign In" at bounding box center [502, 223] width 86 height 26
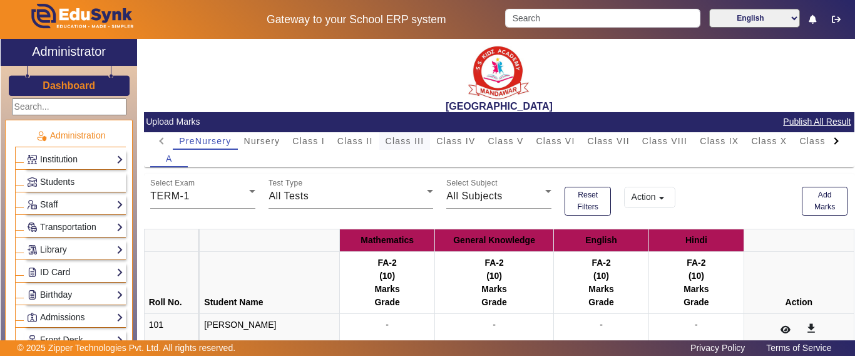
drag, startPoint x: 398, startPoint y: 145, endPoint x: 257, endPoint y: 199, distance: 151.6
click at [399, 145] on span "Class III" at bounding box center [405, 140] width 39 height 9
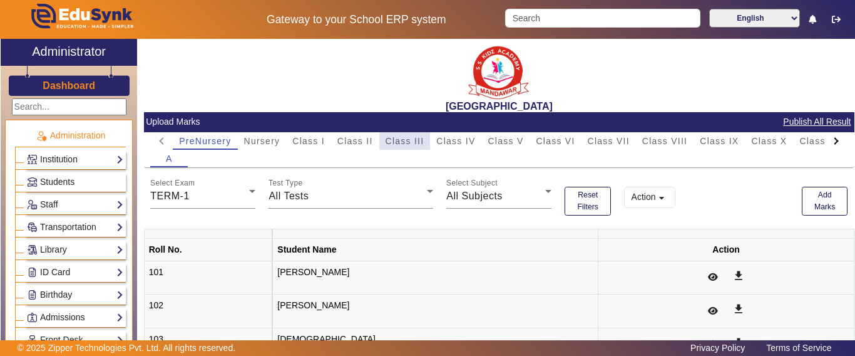
click at [398, 141] on span "Class III" at bounding box center [405, 140] width 39 height 9
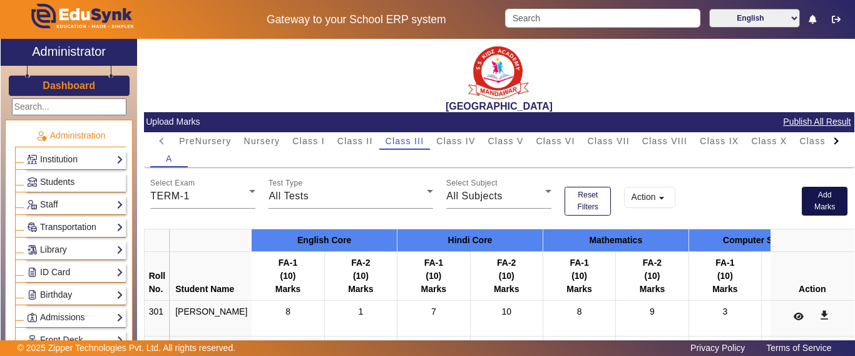
click at [820, 198] on button "Add Marks" at bounding box center [825, 201] width 46 height 29
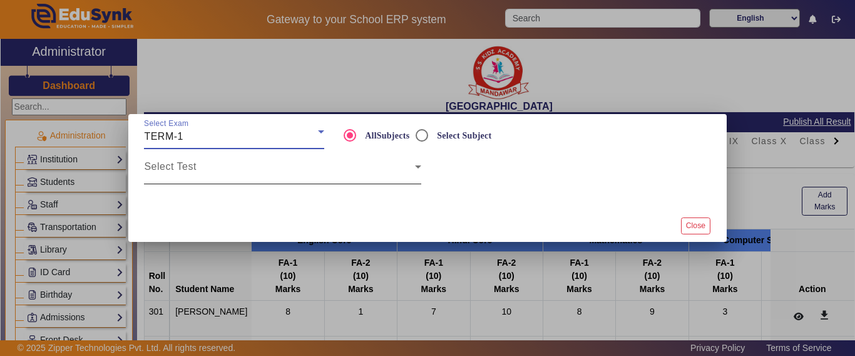
click at [250, 165] on span at bounding box center [279, 171] width 270 height 15
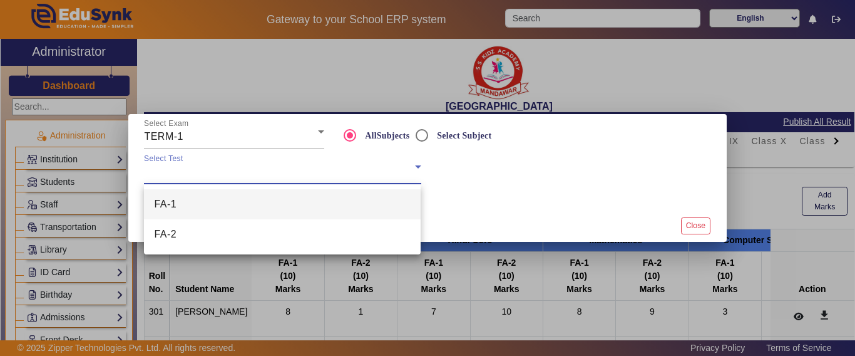
click at [421, 133] on div at bounding box center [427, 178] width 855 height 356
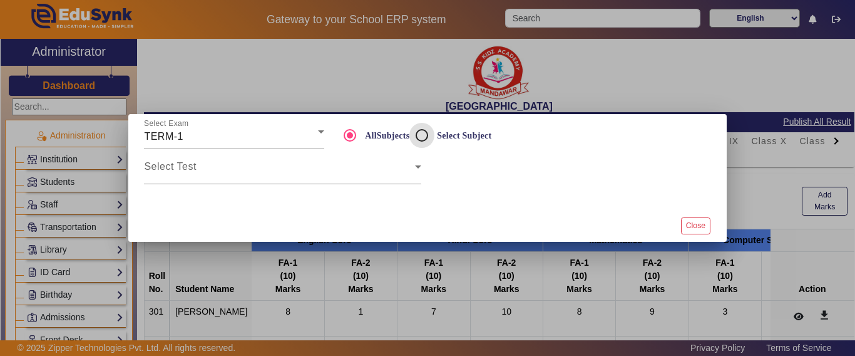
click at [424, 132] on input "Select Subject" at bounding box center [421, 135] width 25 height 25
radio input "true"
click at [242, 179] on div "Select Test" at bounding box center [282, 166] width 277 height 35
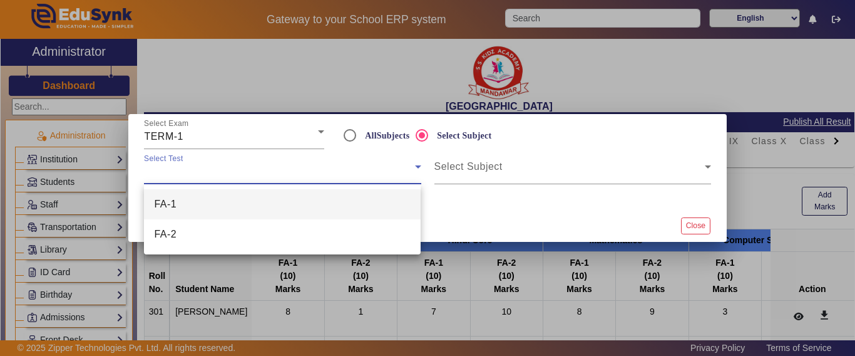
click at [192, 203] on mat-option "FA-1" at bounding box center [282, 204] width 277 height 30
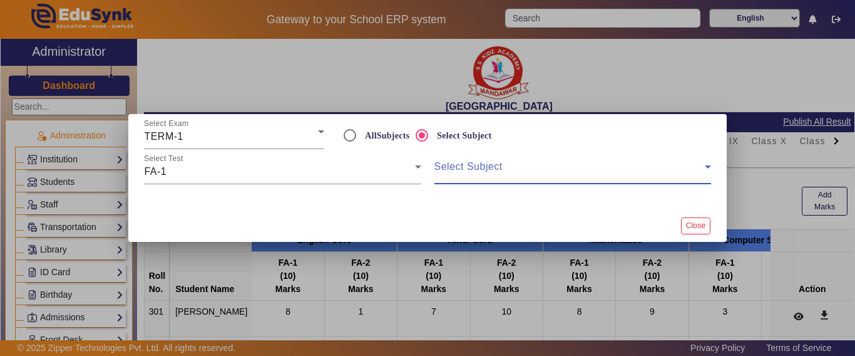
click at [481, 169] on span at bounding box center [569, 171] width 270 height 15
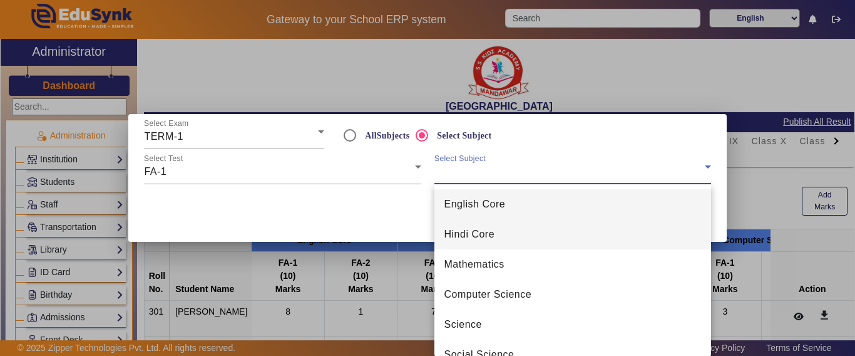
click at [478, 228] on span "Hindi Core" at bounding box center [469, 234] width 51 height 15
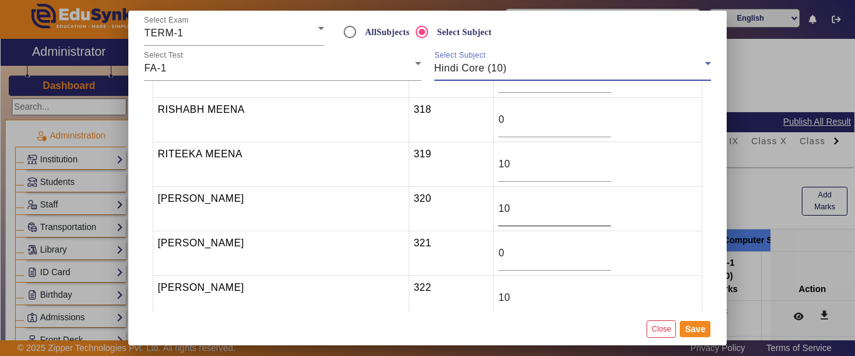
scroll to position [814, 0]
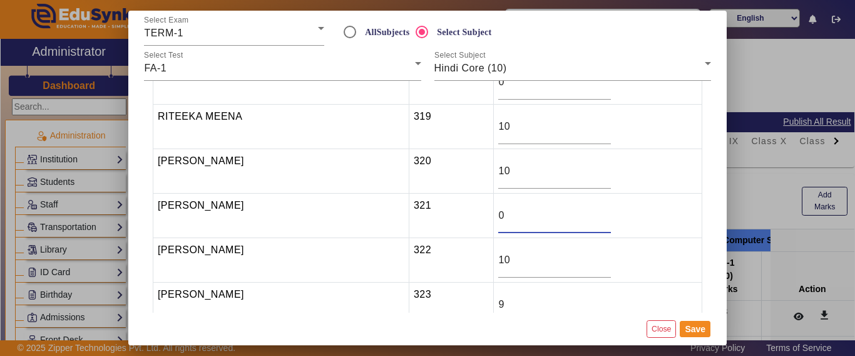
drag, startPoint x: 510, startPoint y: 210, endPoint x: 500, endPoint y: 210, distance: 10.6
click at [498, 210] on tr "[PERSON_NAME] 321 0" at bounding box center [427, 215] width 549 height 44
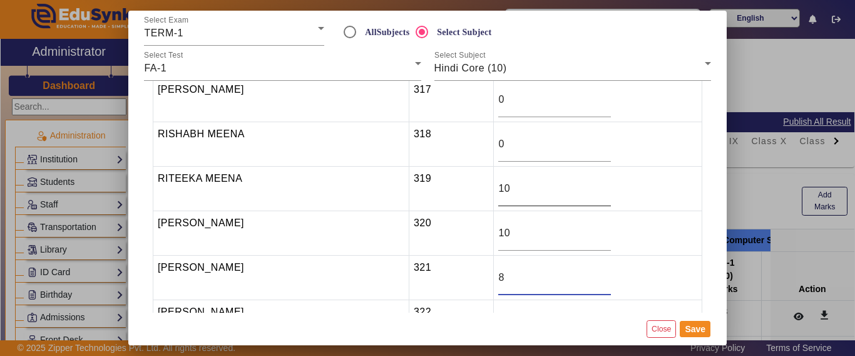
scroll to position [751, 0]
type input "8"
drag, startPoint x: 532, startPoint y: 147, endPoint x: 481, endPoint y: 146, distance: 50.7
click at [481, 146] on tr "[PERSON_NAME] MEENA 318 0" at bounding box center [427, 145] width 549 height 44
type input "8"
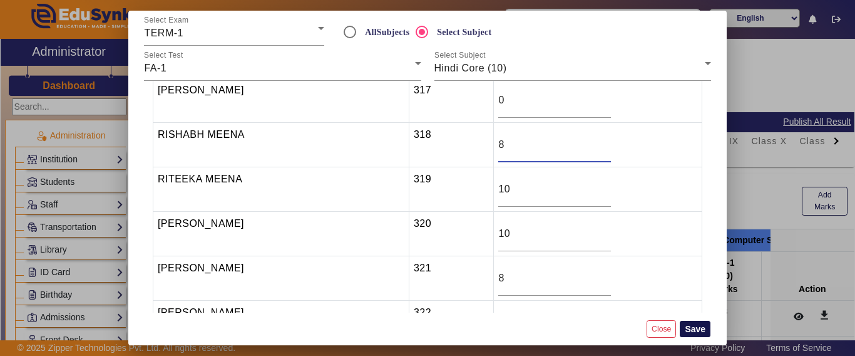
click at [704, 327] on button "Save" at bounding box center [695, 329] width 31 height 16
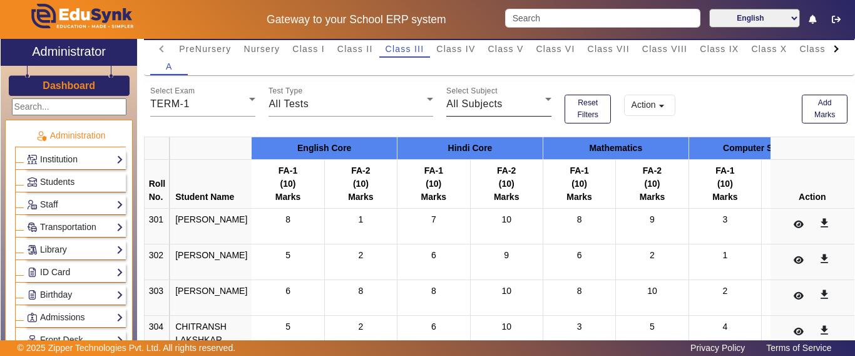
scroll to position [0, 0]
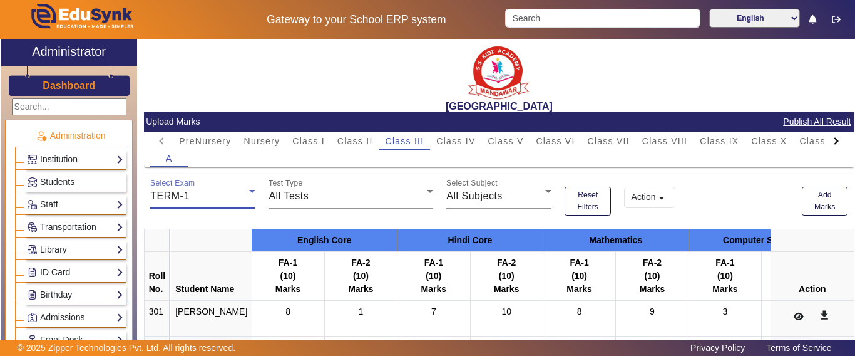
click at [220, 189] on div "TERM-1" at bounding box center [199, 195] width 99 height 15
click at [806, 212] on div at bounding box center [427, 178] width 855 height 356
click at [825, 203] on button "Add Marks" at bounding box center [825, 201] width 46 height 29
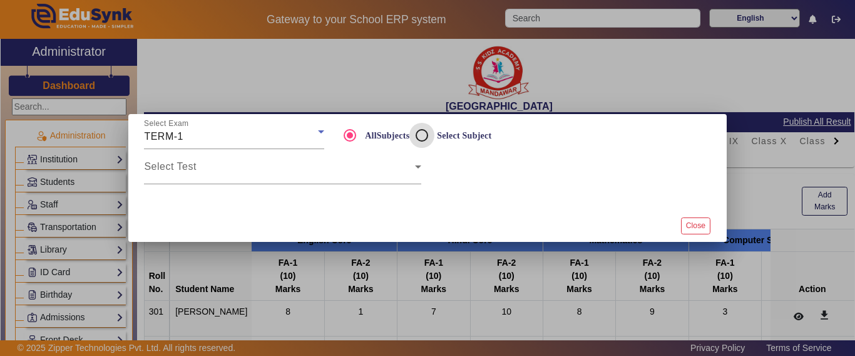
click at [414, 137] on input "Select Subject" at bounding box center [421, 135] width 25 height 25
radio input "true"
click at [260, 181] on div "Select Test" at bounding box center [282, 166] width 277 height 35
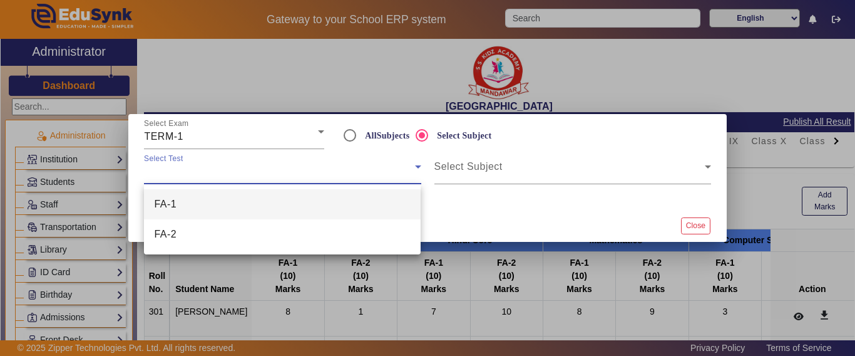
click at [212, 201] on mat-option "FA-1" at bounding box center [282, 204] width 277 height 30
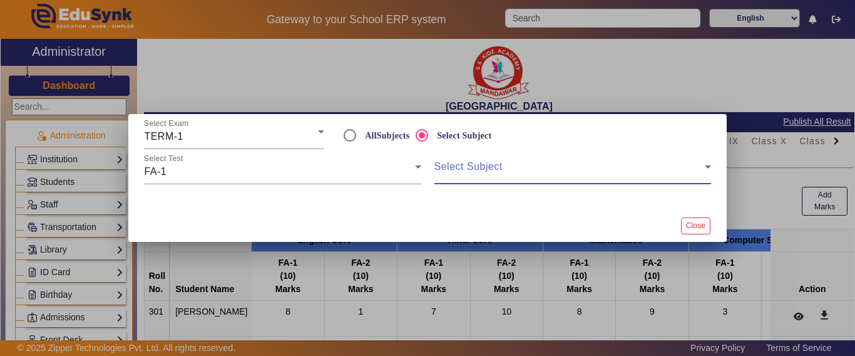
click at [491, 171] on span at bounding box center [569, 171] width 270 height 15
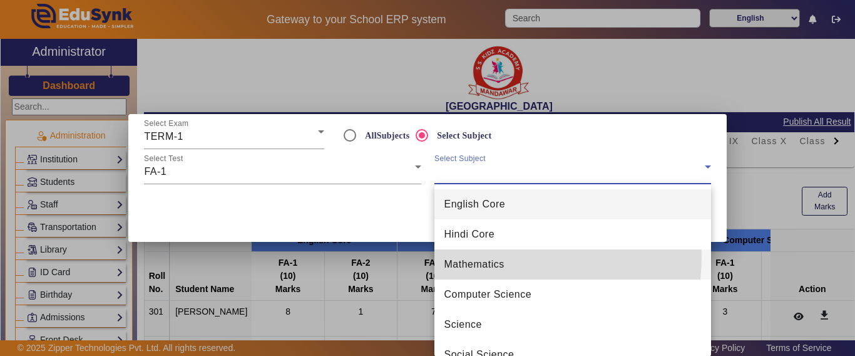
click at [487, 256] on mat-option "Mathematics" at bounding box center [572, 264] width 277 height 30
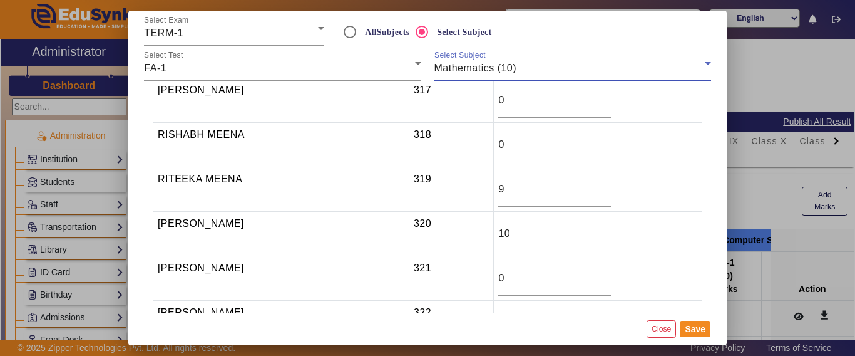
scroll to position [814, 0]
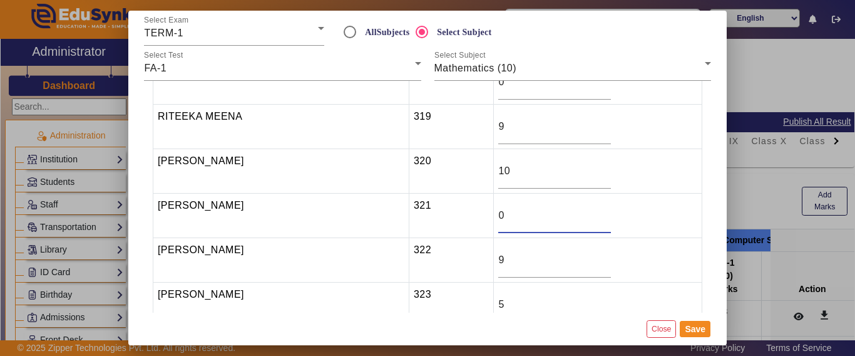
drag, startPoint x: 526, startPoint y: 219, endPoint x: 479, endPoint y: 219, distance: 46.9
click at [477, 218] on tr "[PERSON_NAME] 321 0" at bounding box center [427, 215] width 549 height 44
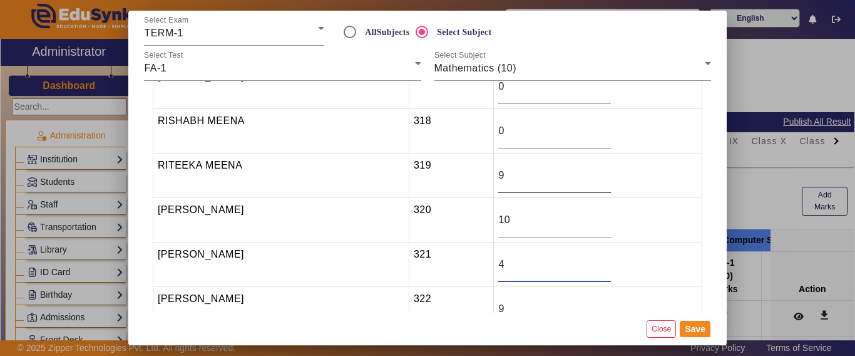
scroll to position [751, 0]
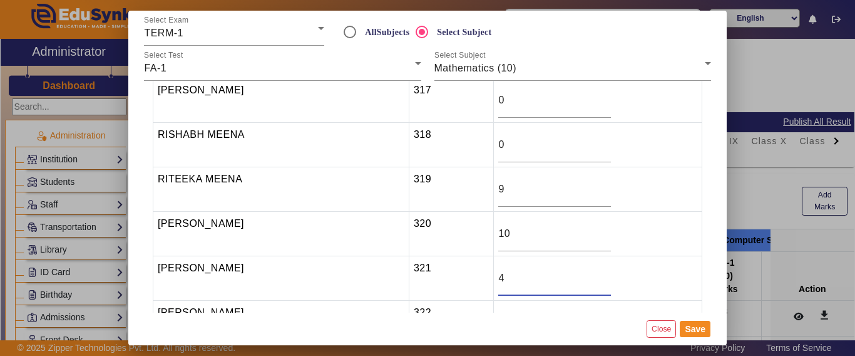
type input "4"
drag, startPoint x: 505, startPoint y: 148, endPoint x: 473, endPoint y: 147, distance: 31.9
click at [473, 148] on tr "[PERSON_NAME] MEENA 318 0" at bounding box center [427, 145] width 549 height 44
type input "9"
click at [692, 332] on button "Save" at bounding box center [695, 329] width 31 height 16
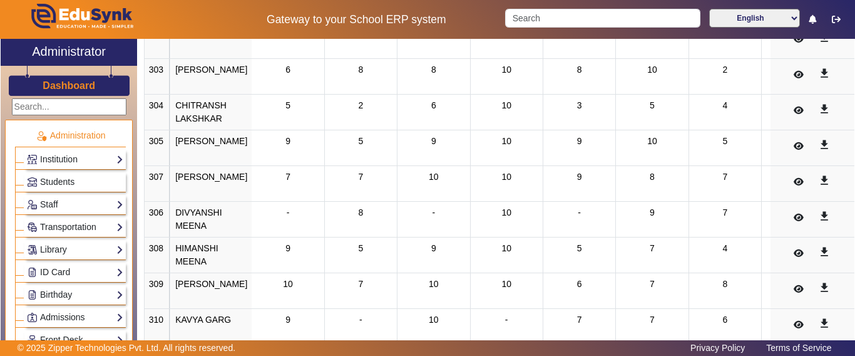
scroll to position [0, 0]
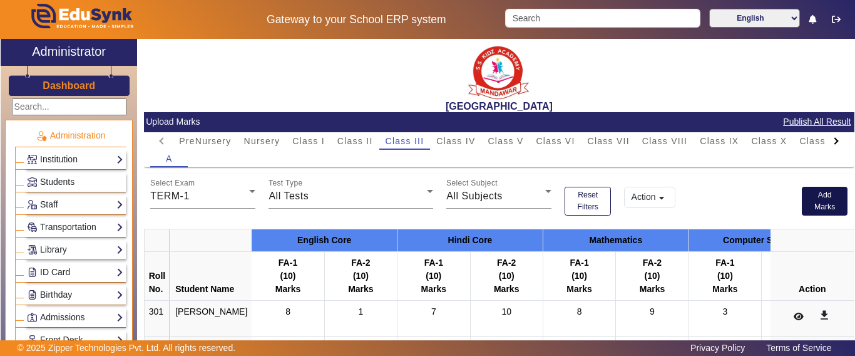
click at [823, 203] on button "Add Marks" at bounding box center [825, 201] width 46 height 29
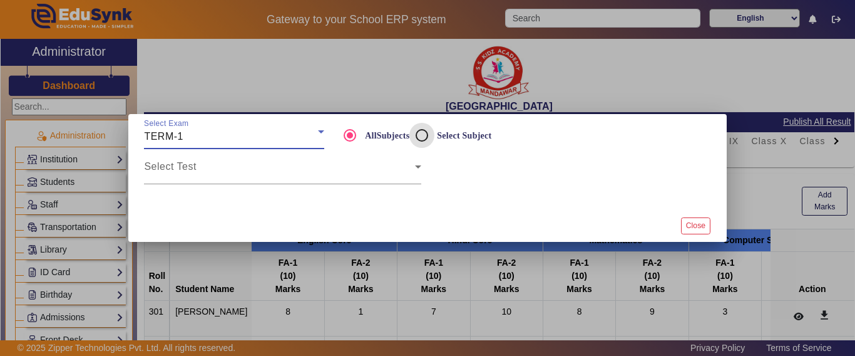
drag, startPoint x: 423, startPoint y: 135, endPoint x: 367, endPoint y: 165, distance: 62.7
click at [422, 135] on input "Select Subject" at bounding box center [421, 135] width 25 height 25
radio input "true"
click at [269, 168] on span at bounding box center [279, 171] width 270 height 15
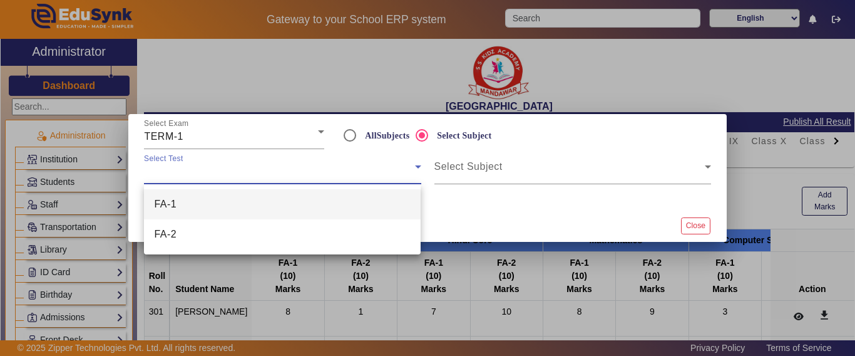
click at [206, 200] on mat-option "FA-1" at bounding box center [282, 204] width 277 height 30
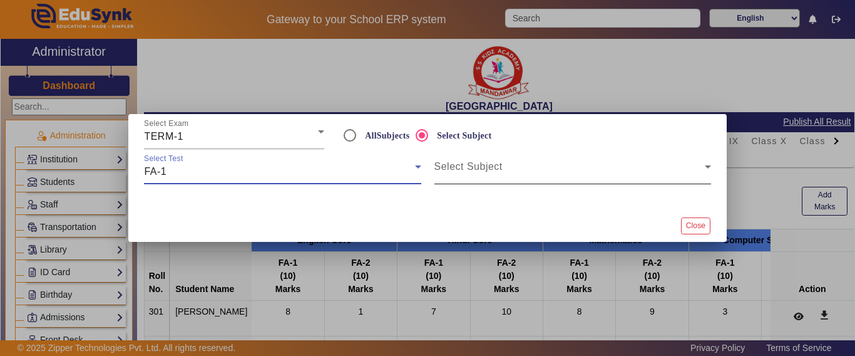
click at [484, 165] on span at bounding box center [569, 171] width 270 height 15
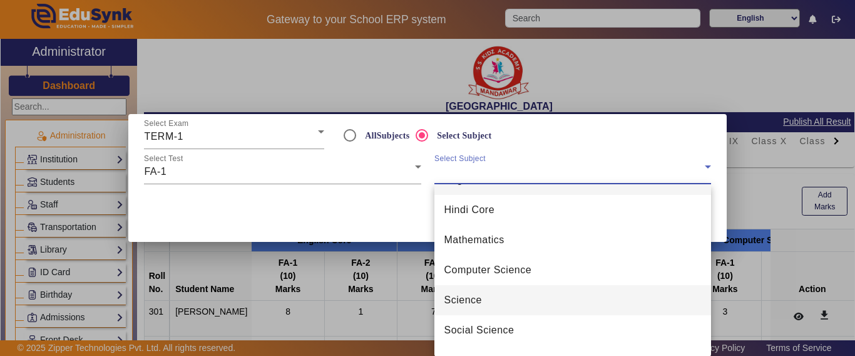
scroll to position [48, 0]
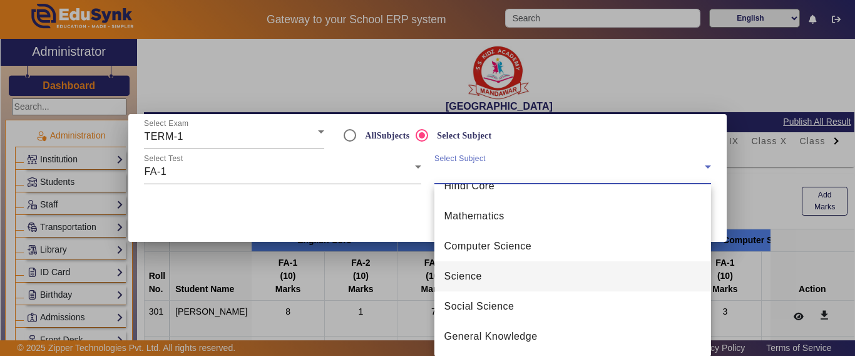
click at [482, 277] on mat-option "Science" at bounding box center [572, 276] width 277 height 30
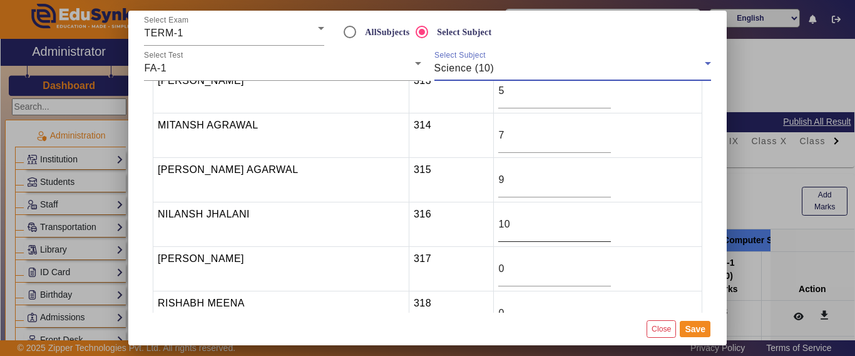
scroll to position [626, 0]
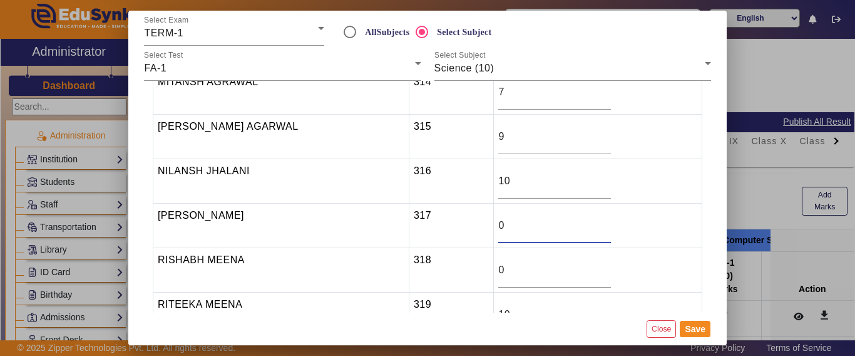
drag, startPoint x: 528, startPoint y: 220, endPoint x: 496, endPoint y: 218, distance: 32.0
click at [496, 218] on tr "PRABHA TIWARI 317 0" at bounding box center [427, 225] width 549 height 44
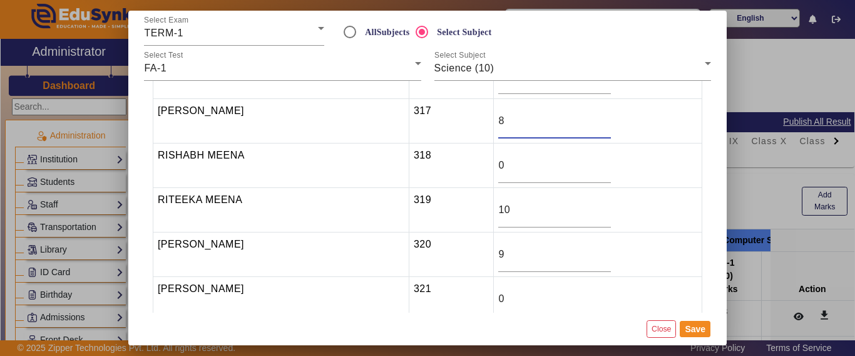
scroll to position [751, 0]
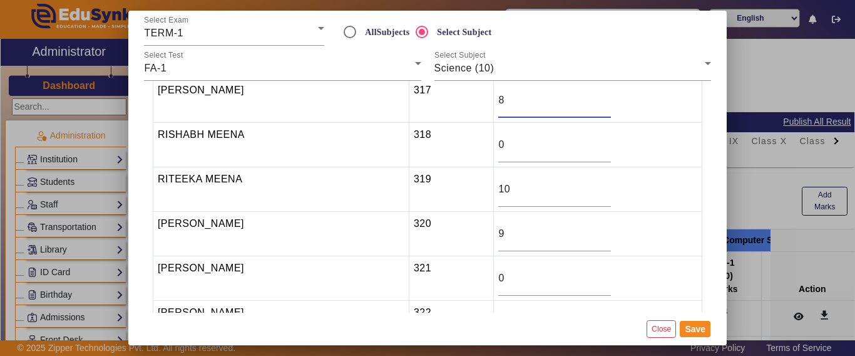
type input "8"
click at [502, 272] on tr "[PERSON_NAME] 321 0" at bounding box center [427, 278] width 549 height 44
type input "4"
click at [698, 330] on button "Save" at bounding box center [695, 329] width 31 height 16
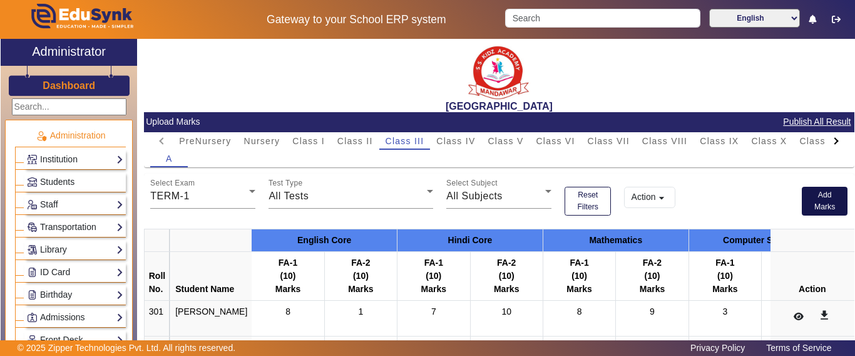
click at [828, 206] on button "Add Marks" at bounding box center [825, 201] width 46 height 29
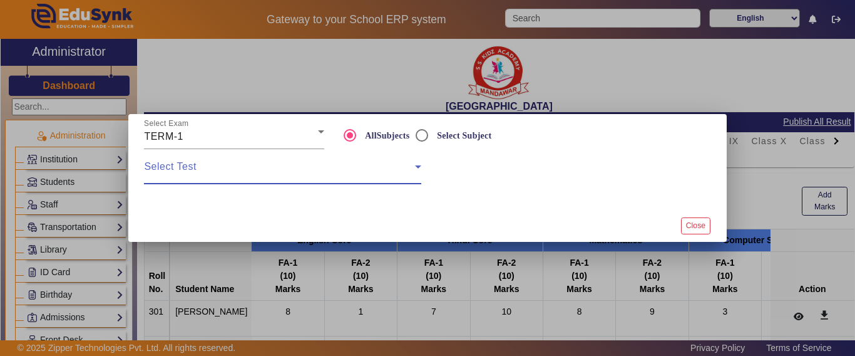
click at [233, 175] on span at bounding box center [279, 171] width 270 height 15
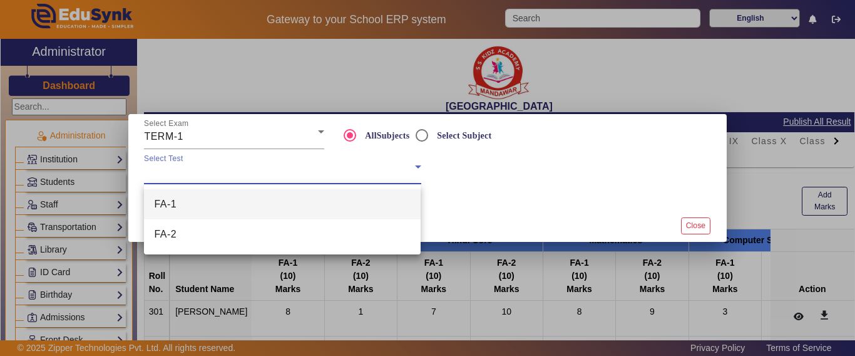
click at [223, 197] on mat-option "FA-1" at bounding box center [282, 204] width 277 height 30
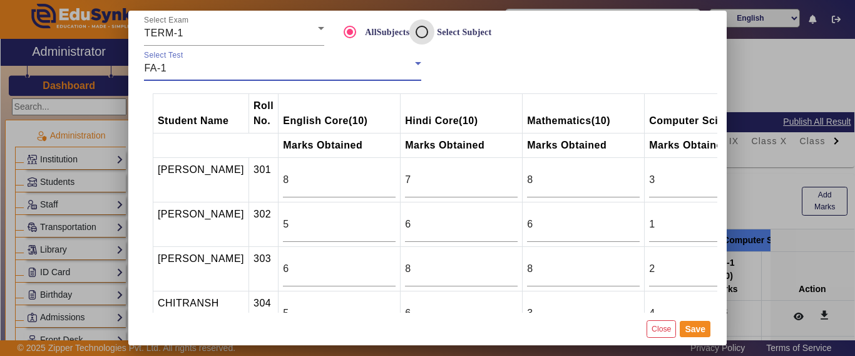
click at [428, 38] on input "Select Subject" at bounding box center [421, 31] width 25 height 25
radio input "true"
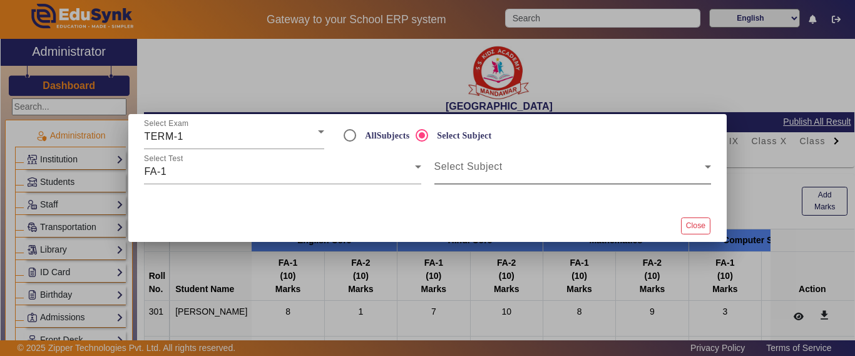
click at [504, 179] on div "Select Subject" at bounding box center [572, 166] width 277 height 35
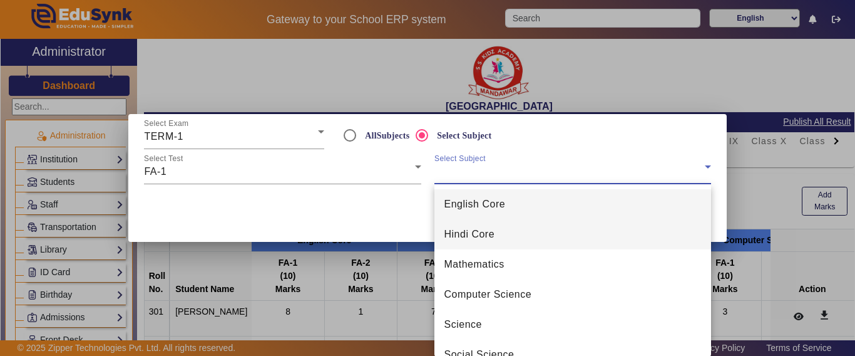
scroll to position [48, 0]
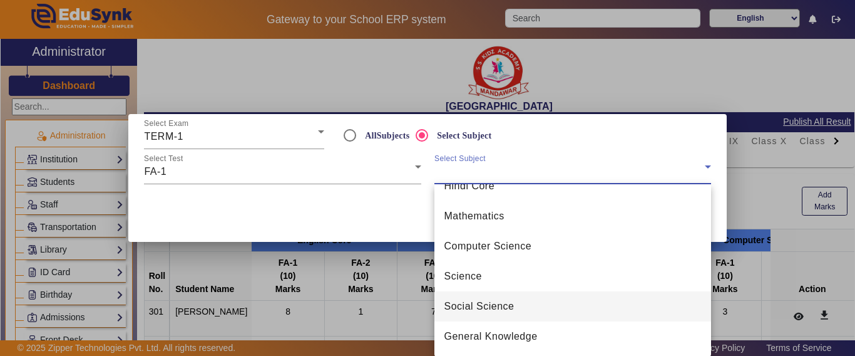
click at [480, 304] on span "Social Science" at bounding box center [479, 306] width 70 height 15
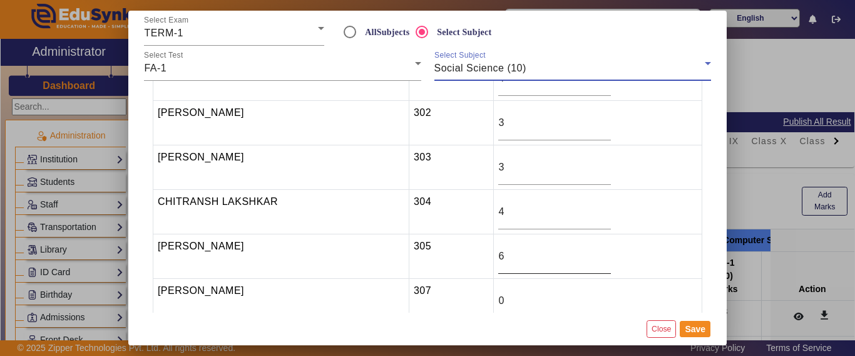
scroll to position [63, 0]
drag, startPoint x: 518, startPoint y: 300, endPoint x: 498, endPoint y: 297, distance: 20.3
click at [498, 297] on tr "[PERSON_NAME] 307 0" at bounding box center [427, 300] width 549 height 44
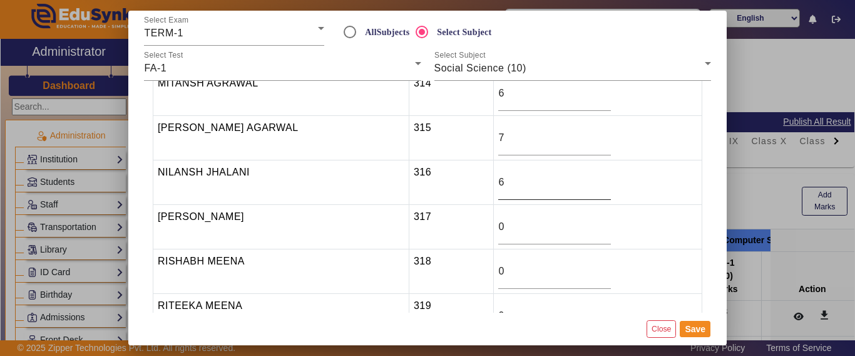
scroll to position [626, 0]
type input "8"
drag, startPoint x: 539, startPoint y: 180, endPoint x: 503, endPoint y: 183, distance: 35.8
click at [503, 183] on tr "NILANSH JHALANI 316 6" at bounding box center [427, 181] width 549 height 44
type input "8"
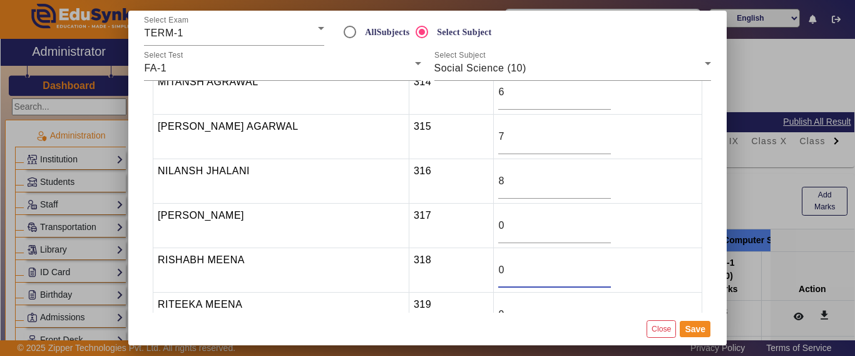
drag, startPoint x: 541, startPoint y: 269, endPoint x: 503, endPoint y: 270, distance: 38.2
click at [503, 270] on tr "[PERSON_NAME] MEENA 318 0" at bounding box center [427, 270] width 549 height 44
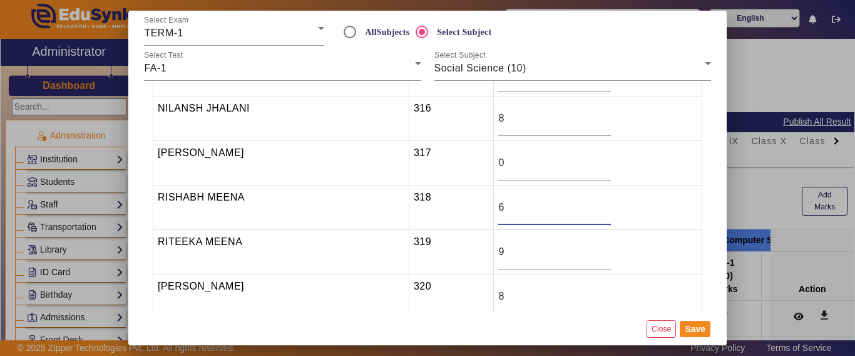
scroll to position [751, 0]
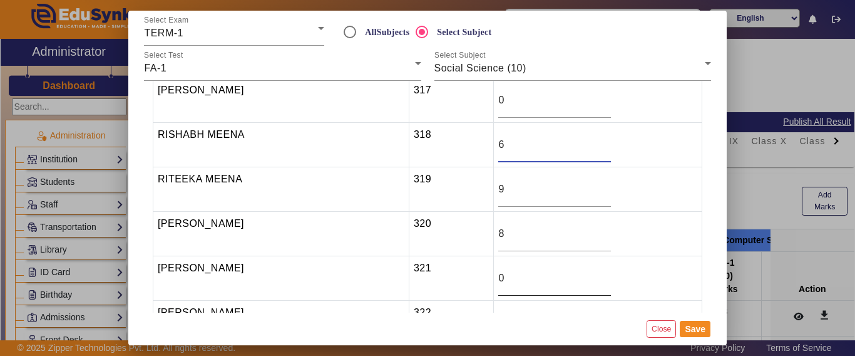
type input "6"
drag, startPoint x: 518, startPoint y: 274, endPoint x: 505, endPoint y: 271, distance: 13.5
click at [505, 271] on td "0" at bounding box center [598, 278] width 208 height 44
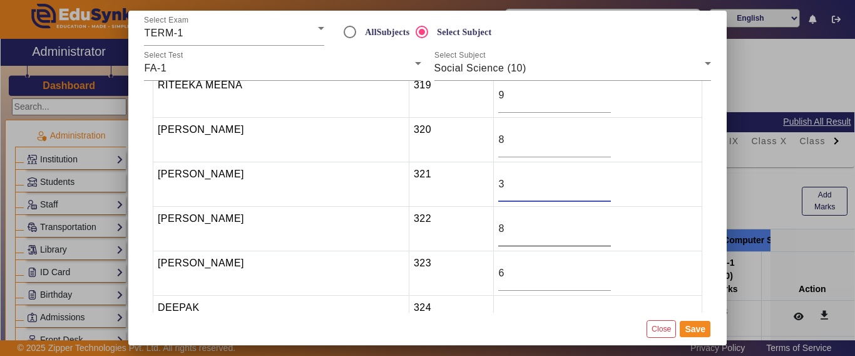
scroll to position [876, 0]
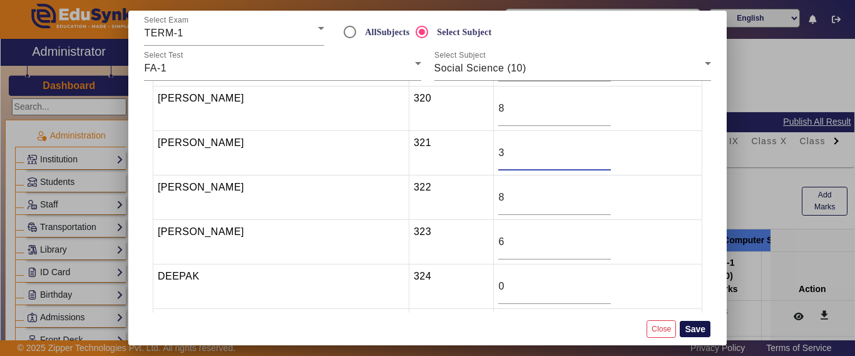
type input "3"
click at [696, 331] on button "Save" at bounding box center [695, 329] width 31 height 16
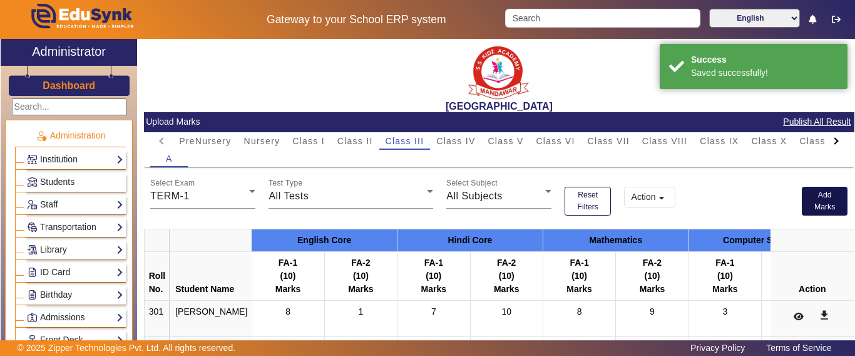
click at [803, 203] on button "Add Marks" at bounding box center [825, 201] width 46 height 29
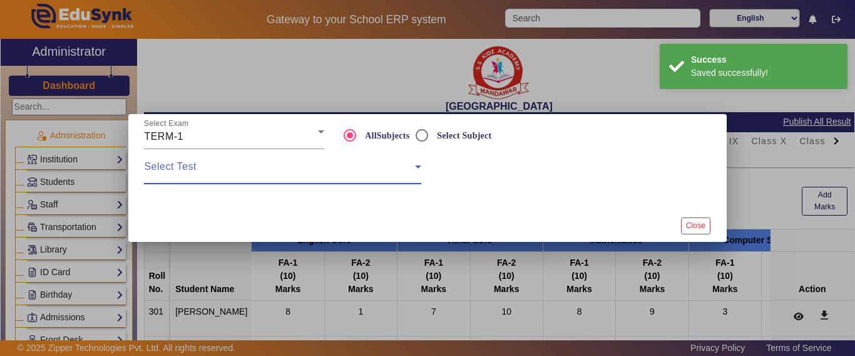
click at [235, 165] on span at bounding box center [279, 171] width 270 height 15
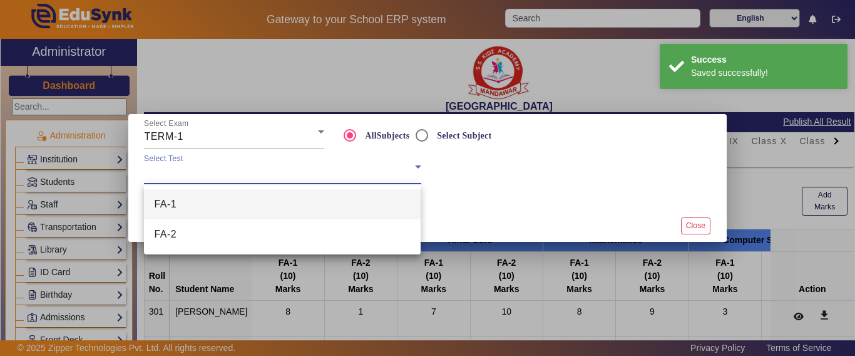
click at [201, 203] on mat-option "FA-1" at bounding box center [282, 204] width 277 height 30
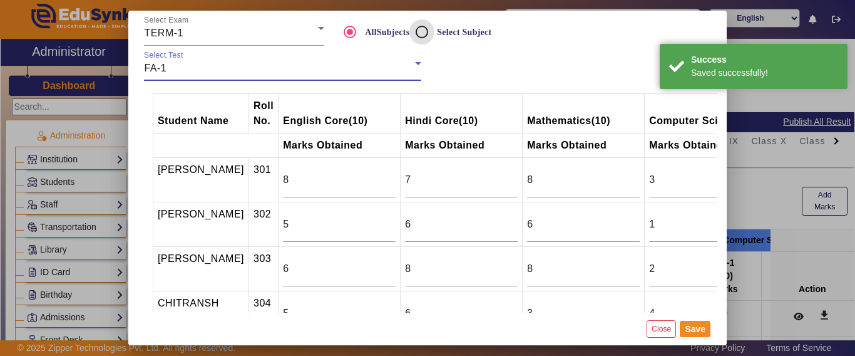
click at [421, 30] on input "Select Subject" at bounding box center [421, 31] width 25 height 25
radio input "true"
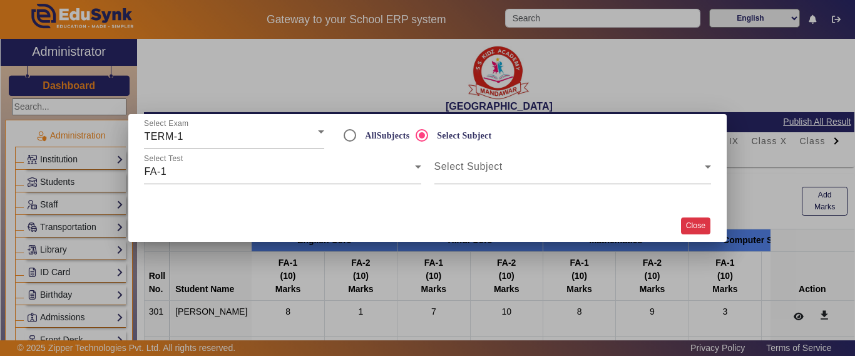
click at [695, 228] on button "Close" at bounding box center [695, 225] width 29 height 17
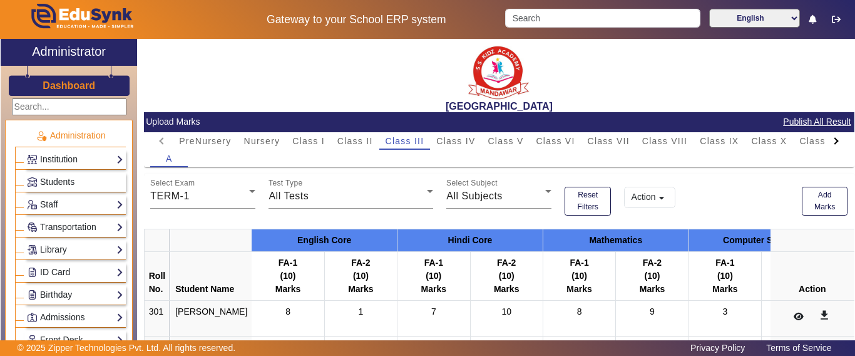
click at [669, 196] on button "Action arrow_drop_down" at bounding box center [649, 197] width 51 height 21
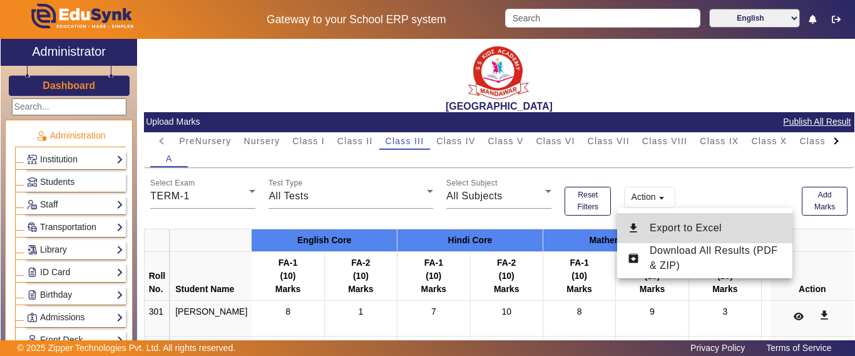
click at [665, 225] on span "Export to Excel" at bounding box center [686, 227] width 72 height 11
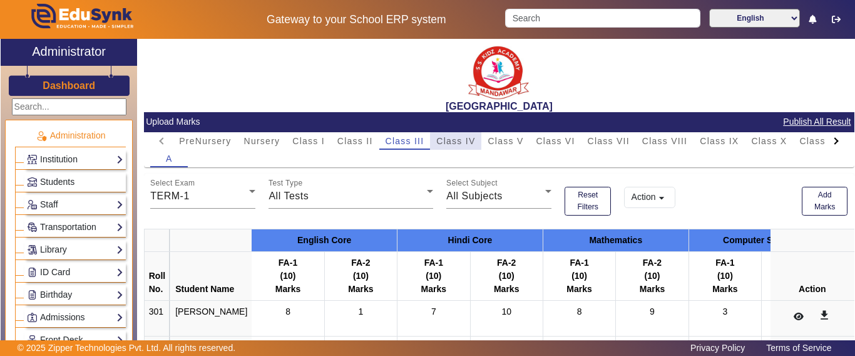
click at [461, 142] on span "Class IV" at bounding box center [455, 140] width 39 height 9
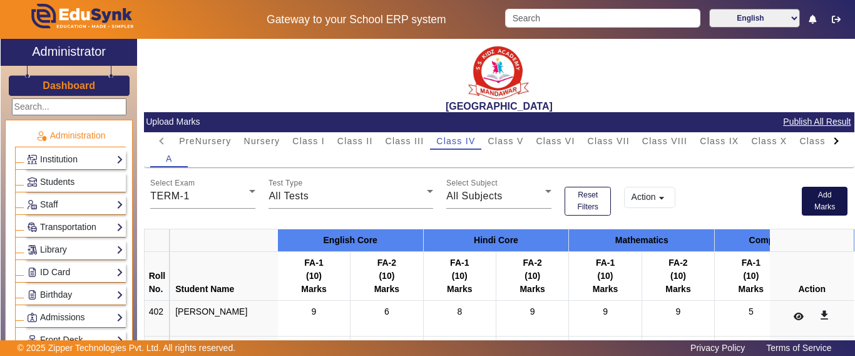
click at [821, 198] on button "Add Marks" at bounding box center [825, 201] width 46 height 29
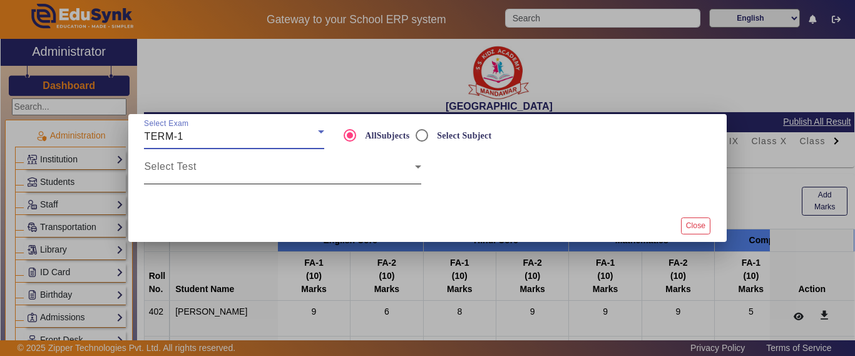
click at [218, 160] on div "Select Test" at bounding box center [282, 166] width 277 height 35
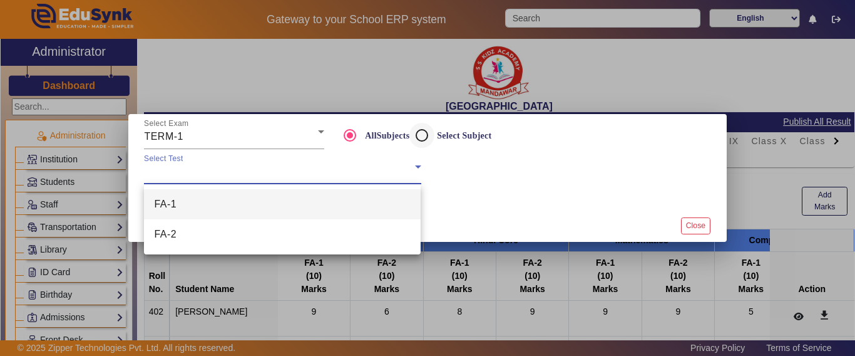
click at [421, 135] on div at bounding box center [427, 178] width 855 height 356
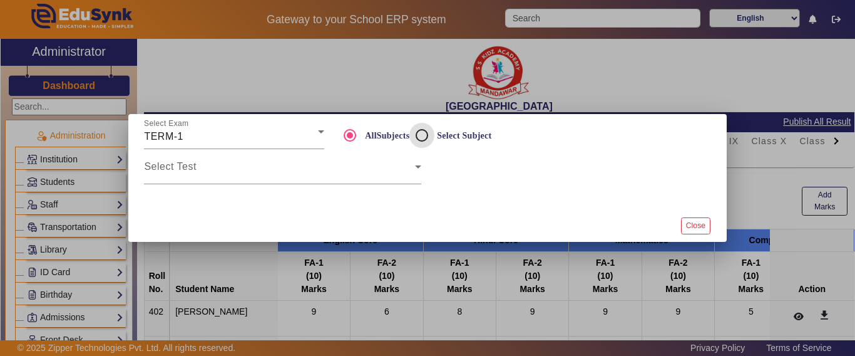
click at [416, 138] on input "Select Subject" at bounding box center [421, 135] width 25 height 25
radio input "true"
click at [290, 187] on div at bounding box center [428, 196] width 580 height 25
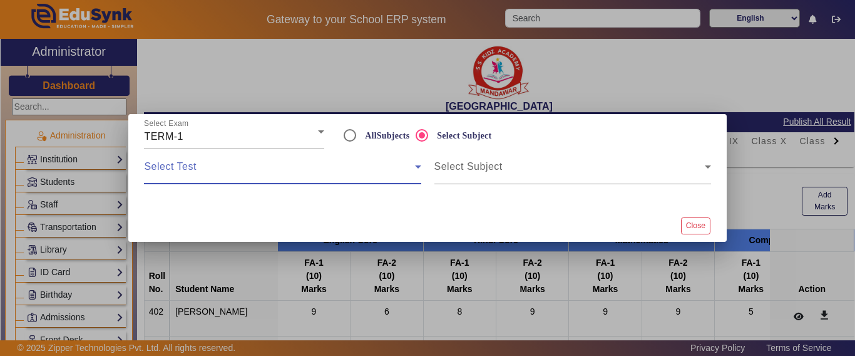
click at [283, 171] on span at bounding box center [279, 171] width 270 height 15
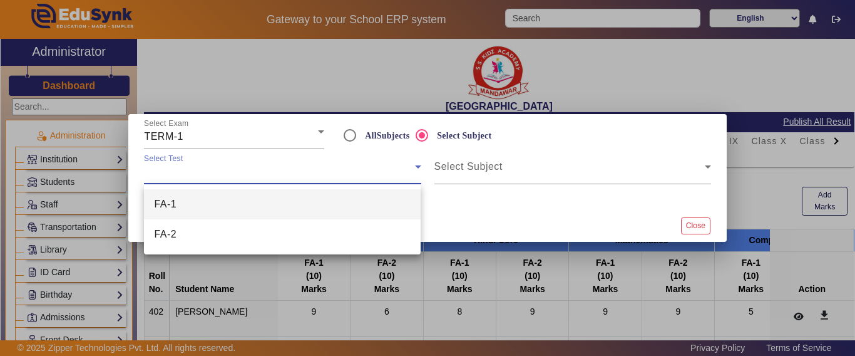
drag, startPoint x: 203, startPoint y: 206, endPoint x: 213, endPoint y: 207, distance: 10.0
click at [207, 207] on mat-option "FA-1" at bounding box center [282, 204] width 277 height 30
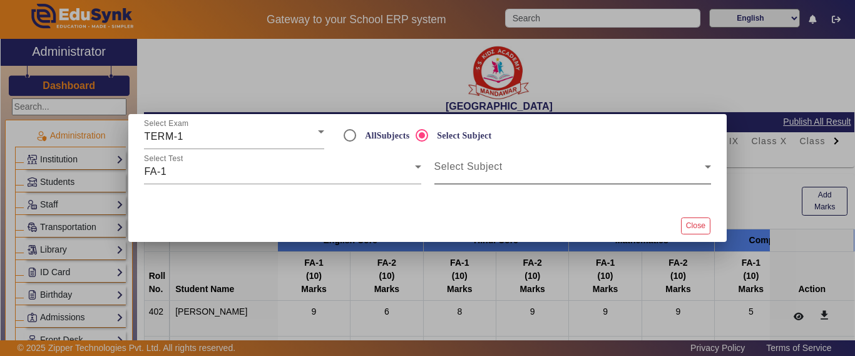
click at [471, 180] on div "Select Subject" at bounding box center [572, 166] width 277 height 35
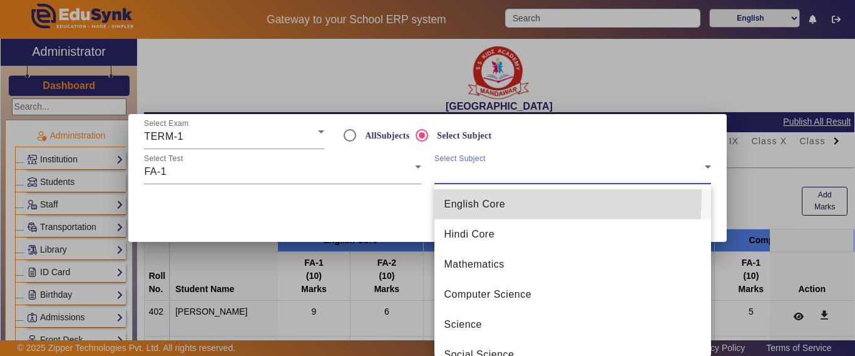
click at [467, 195] on mat-option "English Core" at bounding box center [572, 204] width 277 height 30
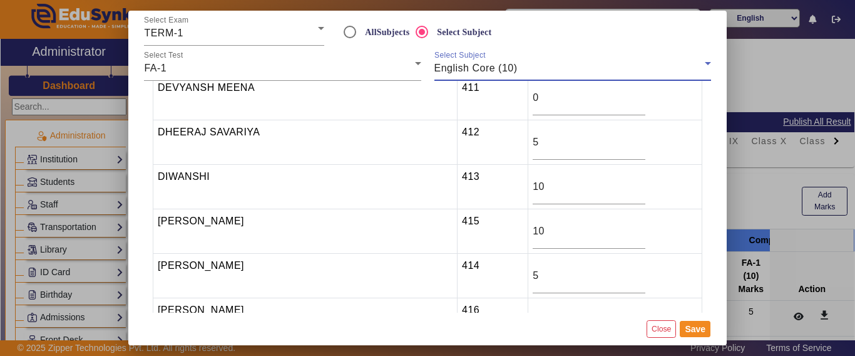
scroll to position [501, 0]
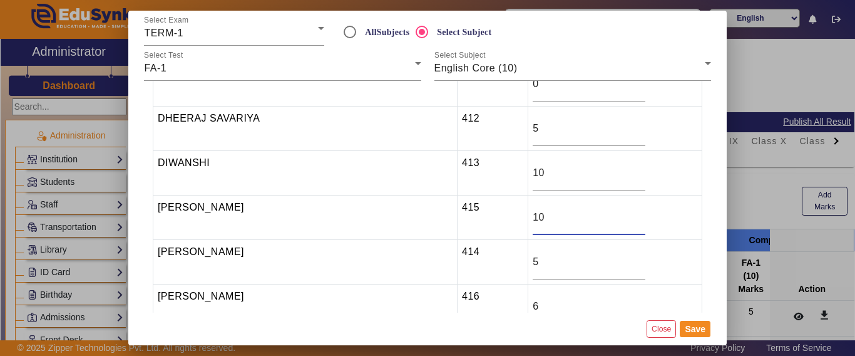
drag, startPoint x: 490, startPoint y: 214, endPoint x: 461, endPoint y: 218, distance: 28.5
click at [461, 218] on tr "GAURAV MEENA 415 10" at bounding box center [427, 217] width 549 height 44
type input "5"
drag, startPoint x: 498, startPoint y: 263, endPoint x: 478, endPoint y: 265, distance: 19.5
click at [528, 265] on td "5" at bounding box center [615, 262] width 174 height 44
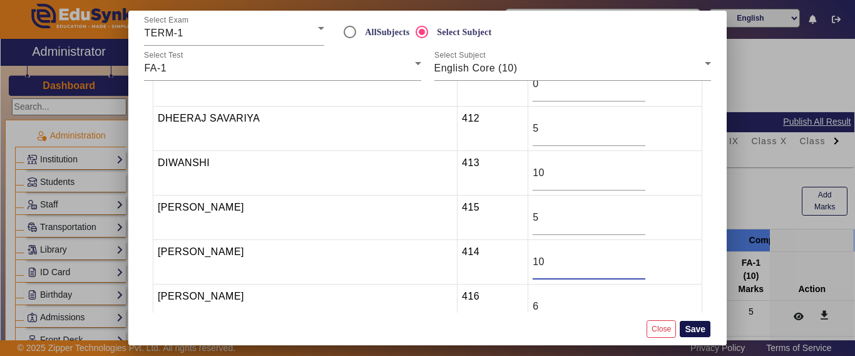
type input "10"
click at [692, 329] on button "Save" at bounding box center [695, 329] width 31 height 16
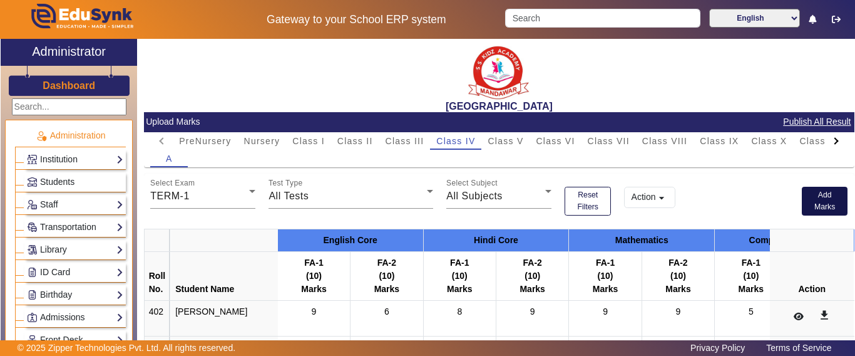
click at [813, 205] on button "Add Marks" at bounding box center [825, 201] width 46 height 29
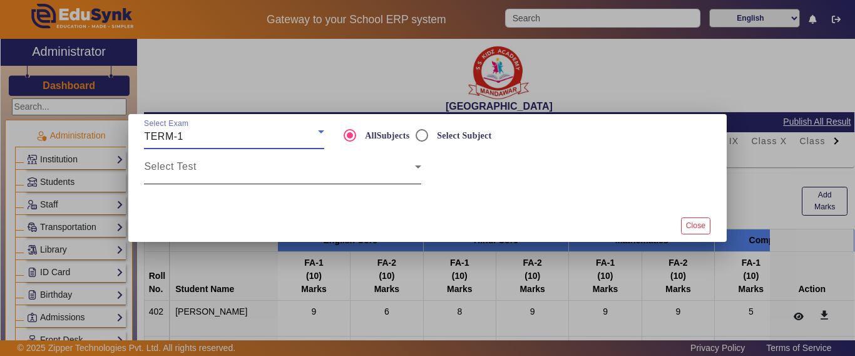
click at [217, 170] on span at bounding box center [279, 171] width 270 height 15
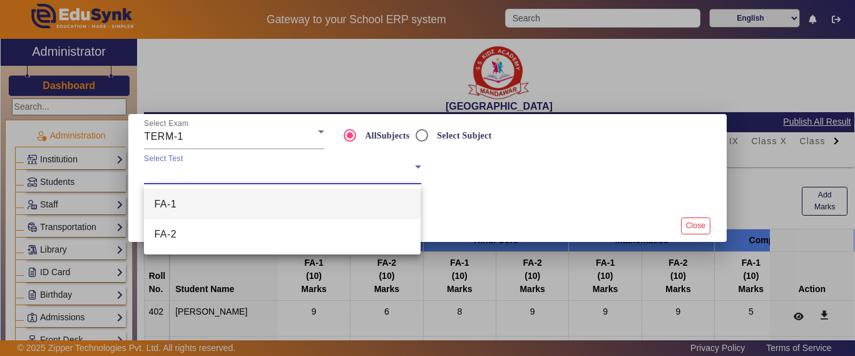
click at [185, 203] on mat-option "FA-1" at bounding box center [282, 204] width 277 height 30
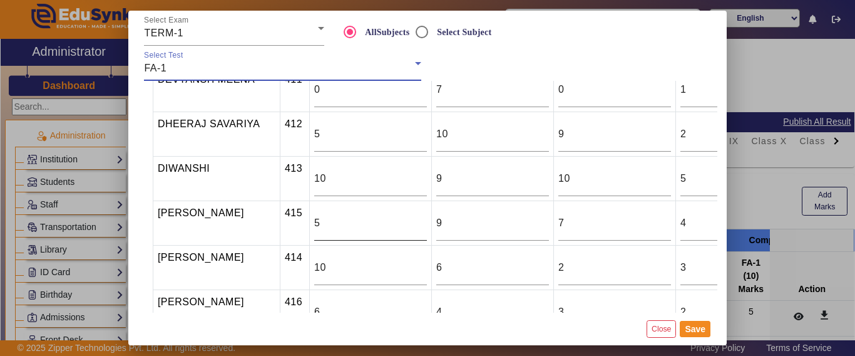
scroll to position [626, 0]
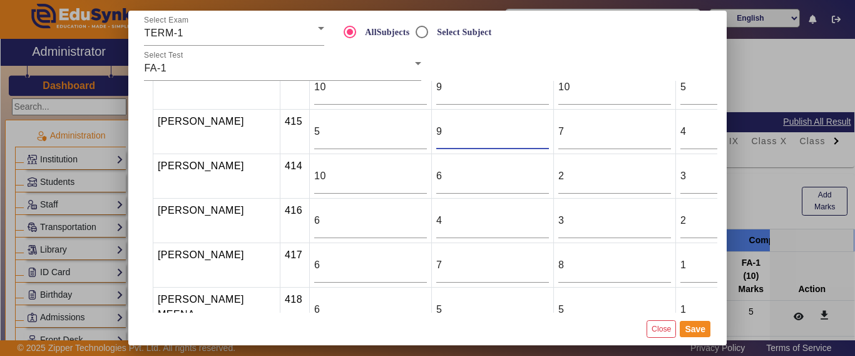
click at [432, 135] on td "9" at bounding box center [493, 132] width 122 height 44
type input "6"
drag, startPoint x: 398, startPoint y: 177, endPoint x: 373, endPoint y: 187, distance: 27.2
click at [373, 185] on tr "GAURAV MEENA 414 10 6 2 3 3 6 0" at bounding box center [658, 176] width 1011 height 44
type input "9"
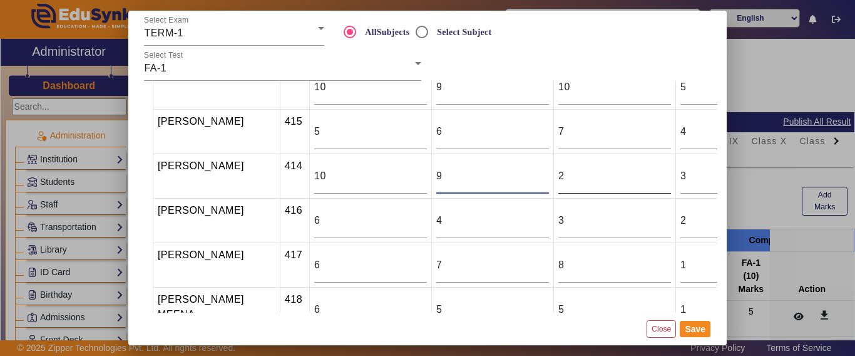
click at [558, 178] on input "2" at bounding box center [614, 175] width 113 height 15
drag, startPoint x: 517, startPoint y: 133, endPoint x: 493, endPoint y: 133, distance: 23.8
click at [493, 133] on tr "GAURAV MEENA 415 5 6 7 4 7 4 0" at bounding box center [658, 132] width 1011 height 44
type input "2"
drag, startPoint x: 521, startPoint y: 179, endPoint x: 490, endPoint y: 176, distance: 32.1
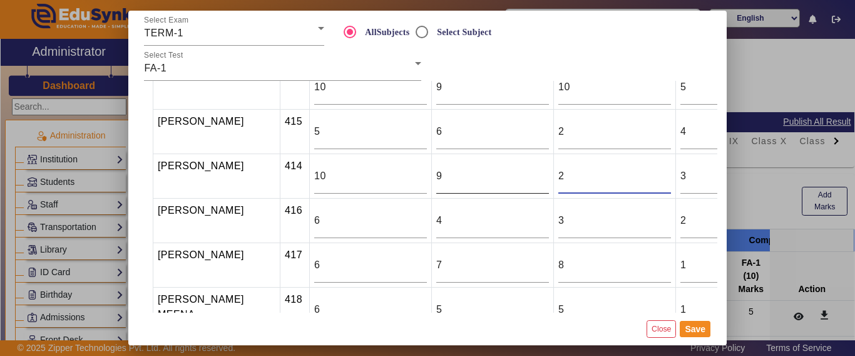
click at [490, 176] on tr "GAURAV MEENA 414 10 9 2 3 3 6 0" at bounding box center [658, 176] width 1011 height 44
type input "7"
drag, startPoint x: 649, startPoint y: 130, endPoint x: 623, endPoint y: 129, distance: 25.7
click at [676, 126] on td "4" at bounding box center [737, 132] width 122 height 44
type input "3"
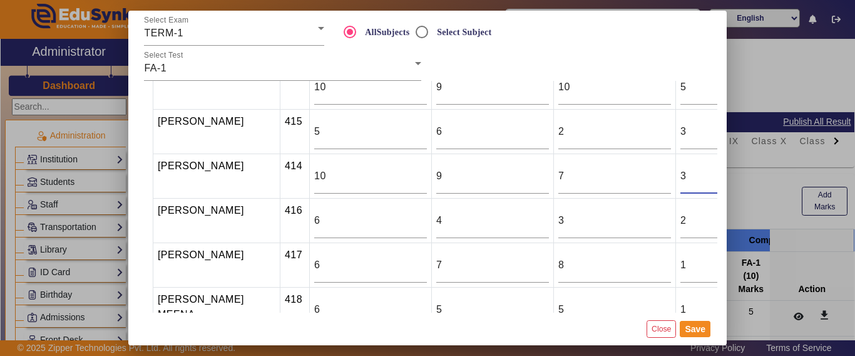
drag, startPoint x: 637, startPoint y: 178, endPoint x: 628, endPoint y: 178, distance: 9.4
click at [680, 178] on input "3" at bounding box center [736, 175] width 113 height 15
type input "4"
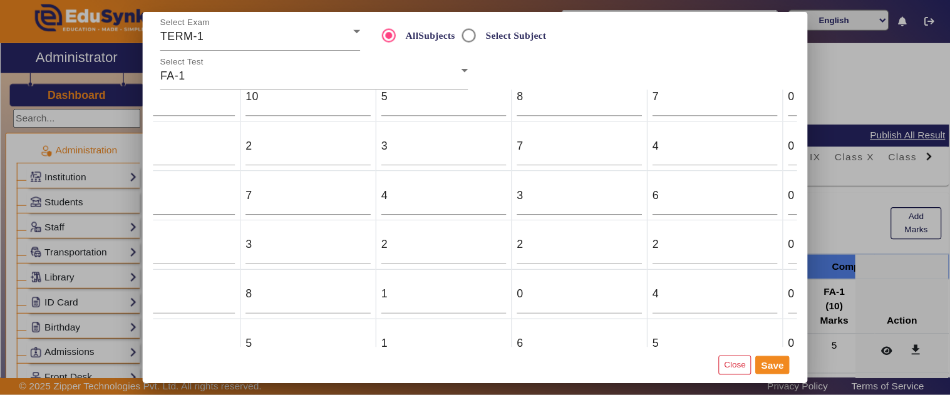
scroll to position [626, 346]
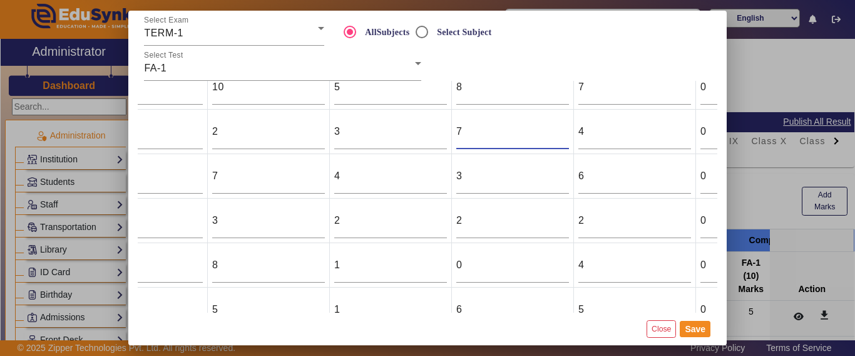
drag, startPoint x: 416, startPoint y: 131, endPoint x: 400, endPoint y: 131, distance: 15.6
click at [452, 131] on td "7" at bounding box center [513, 132] width 122 height 44
type input "3"
drag, startPoint x: 413, startPoint y: 174, endPoint x: 385, endPoint y: 177, distance: 27.7
click at [385, 177] on tr "GAURAV MEENA 414 10 9 7 4 3 6 0" at bounding box center [312, 176] width 1011 height 44
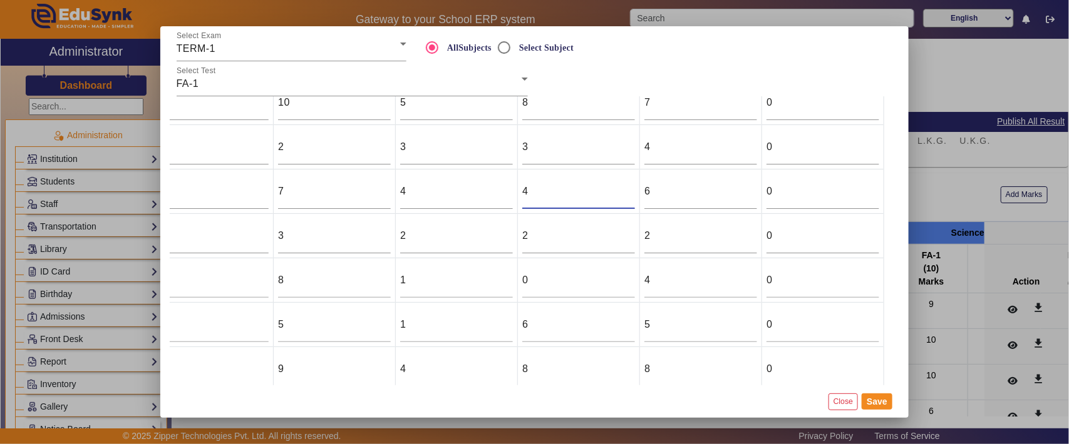
scroll to position [626, 274]
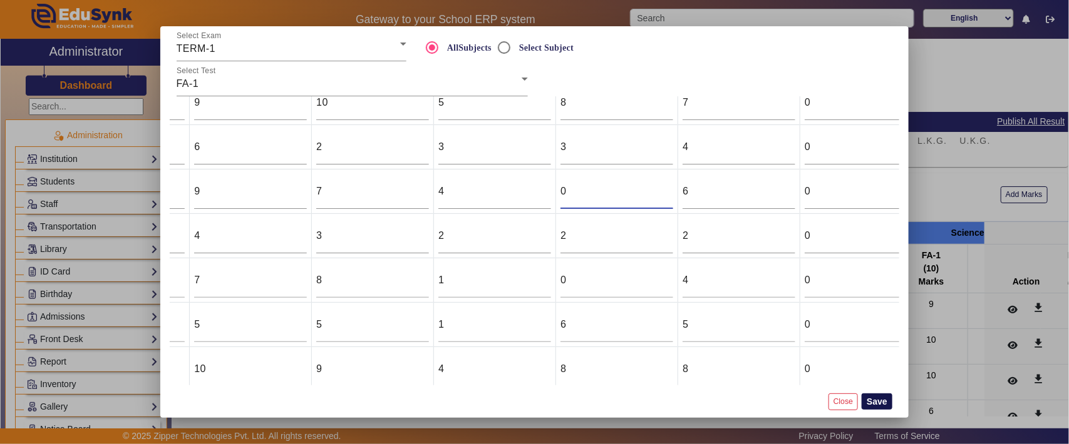
type input "0"
click at [854, 355] on button "Save" at bounding box center [876, 402] width 31 height 16
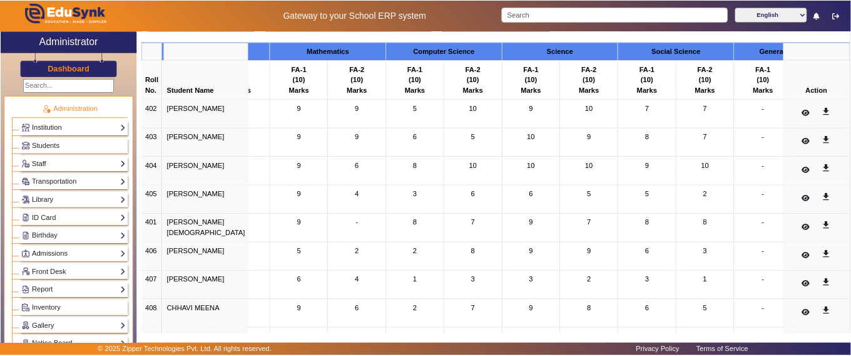
scroll to position [61, 0]
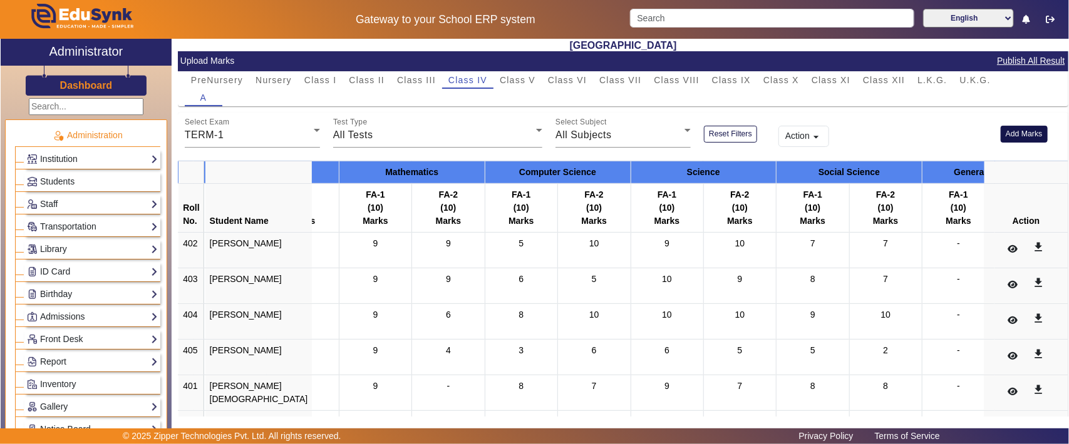
click at [854, 135] on button "Add Marks" at bounding box center [1023, 134] width 47 height 17
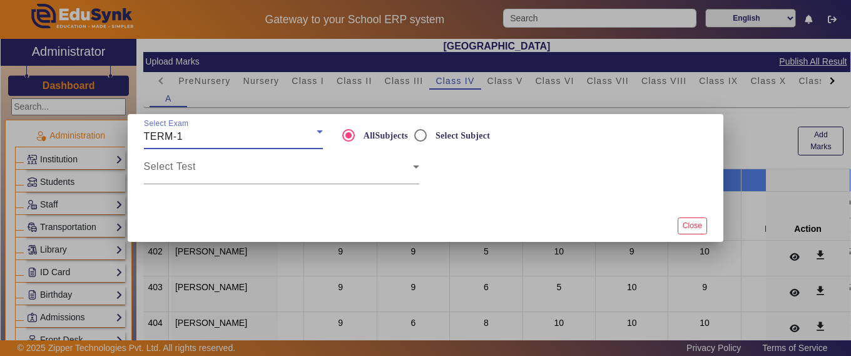
scroll to position [0, 264]
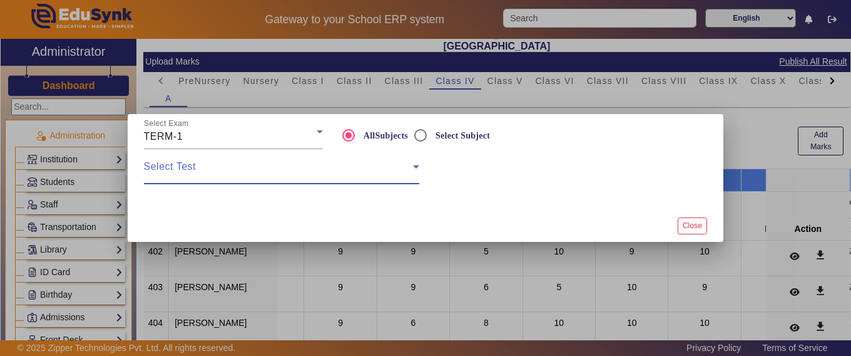
click at [250, 170] on span at bounding box center [278, 171] width 269 height 15
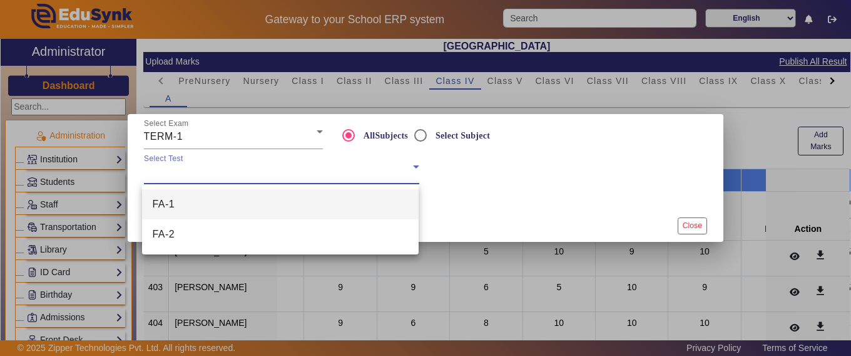
click at [204, 203] on mat-option "FA-1" at bounding box center [280, 204] width 277 height 30
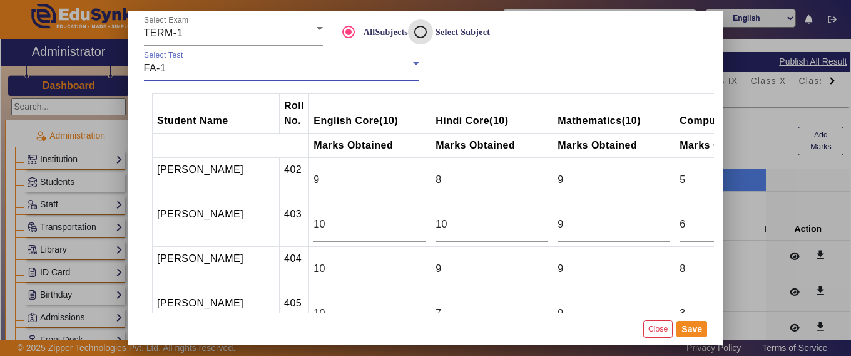
click at [418, 29] on input "Select Subject" at bounding box center [420, 31] width 25 height 25
radio input "true"
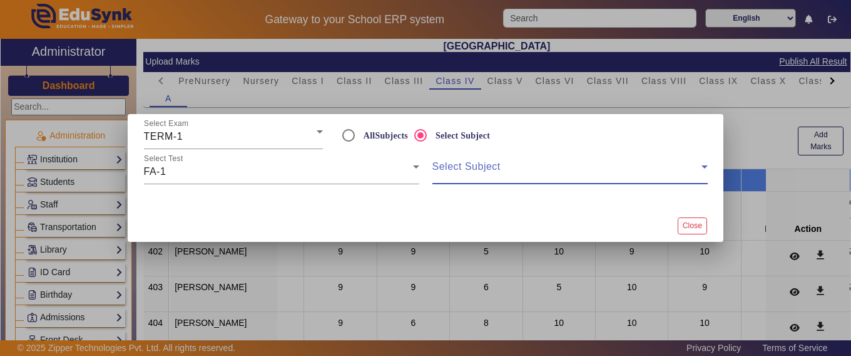
click at [497, 167] on span at bounding box center [567, 171] width 269 height 15
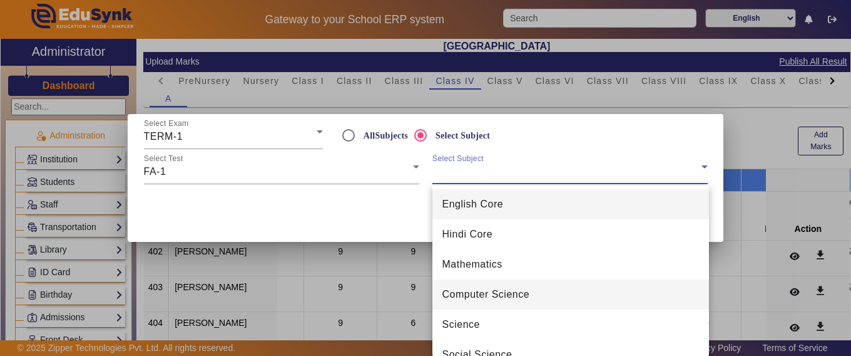
click at [476, 297] on span "Computer Science" at bounding box center [487, 294] width 88 height 15
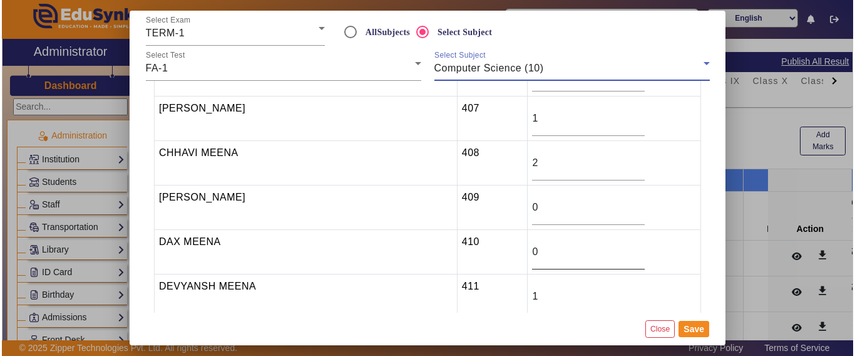
scroll to position [313, 0]
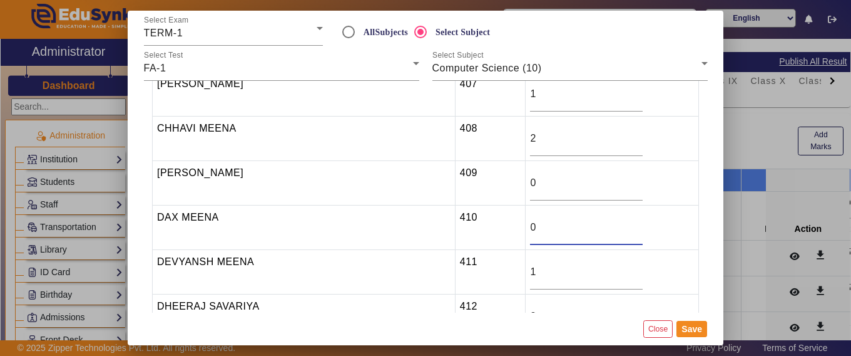
drag, startPoint x: 490, startPoint y: 221, endPoint x: 476, endPoint y: 224, distance: 14.1
click at [526, 224] on td "0" at bounding box center [612, 227] width 173 height 44
type input "3"
click at [695, 326] on button "Save" at bounding box center [692, 329] width 31 height 16
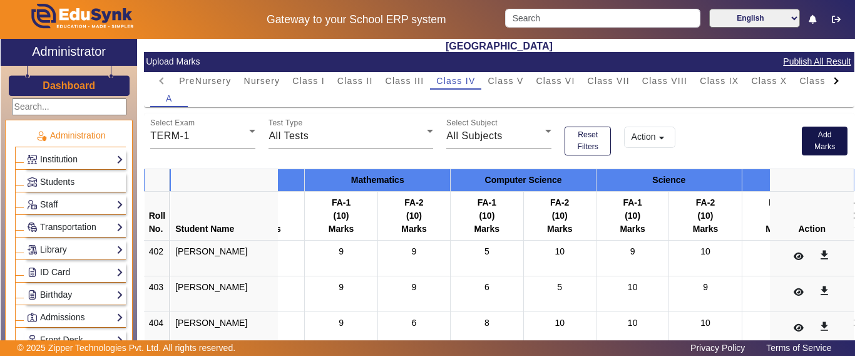
click at [809, 140] on button "Add Marks" at bounding box center [825, 140] width 46 height 29
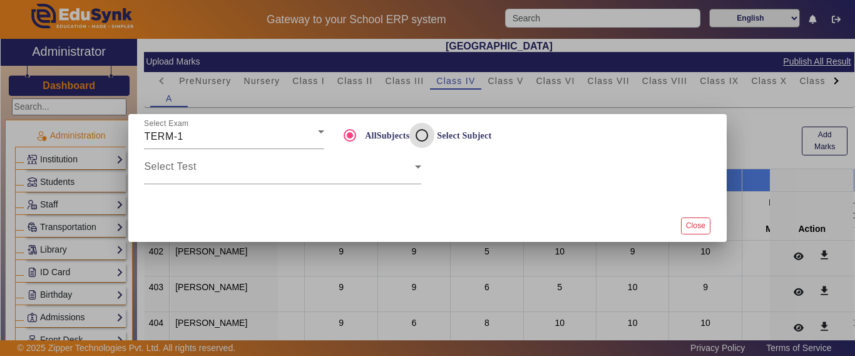
click at [421, 136] on input "Select Subject" at bounding box center [421, 135] width 25 height 25
radio input "true"
click at [271, 160] on div "Select Test" at bounding box center [282, 166] width 277 height 35
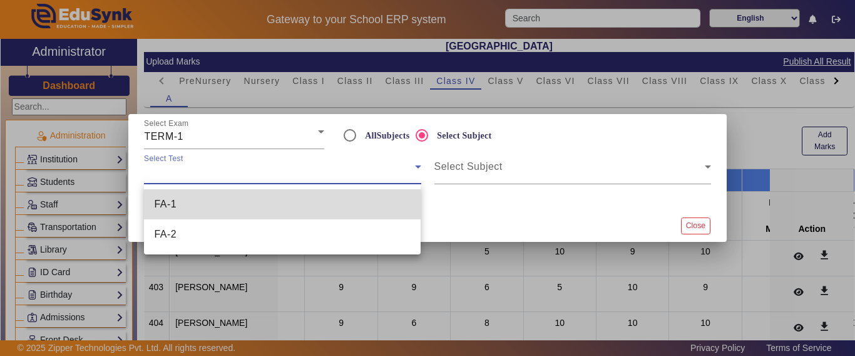
click at [228, 198] on mat-option "FA-1" at bounding box center [282, 204] width 277 height 30
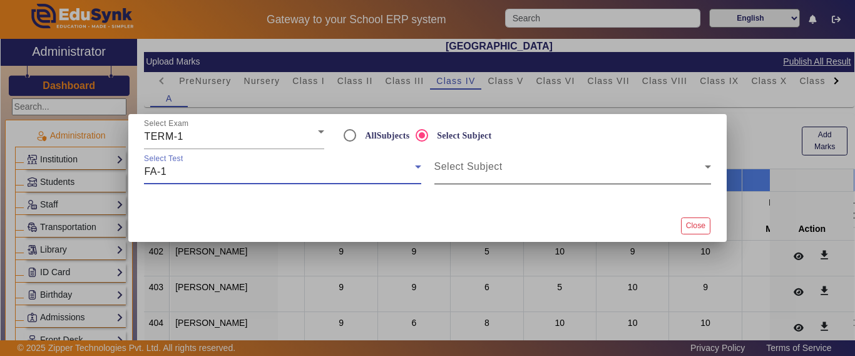
click at [535, 160] on div "Select Subject" at bounding box center [572, 166] width 277 height 35
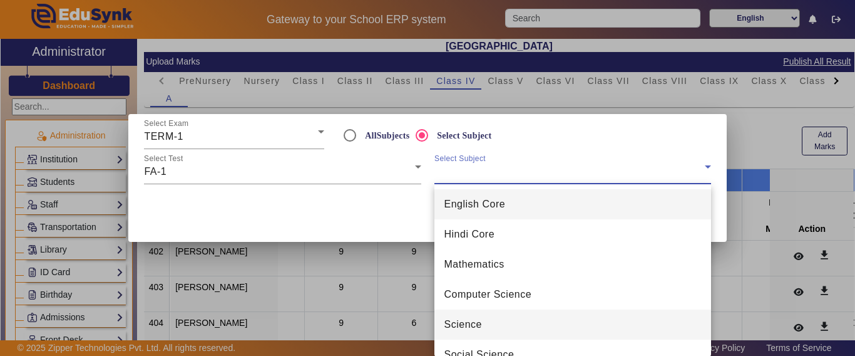
click at [484, 321] on mat-option "Science" at bounding box center [572, 324] width 277 height 30
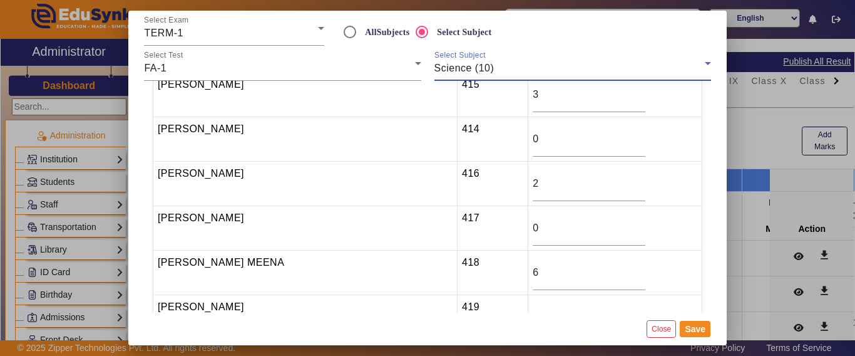
scroll to position [626, 0]
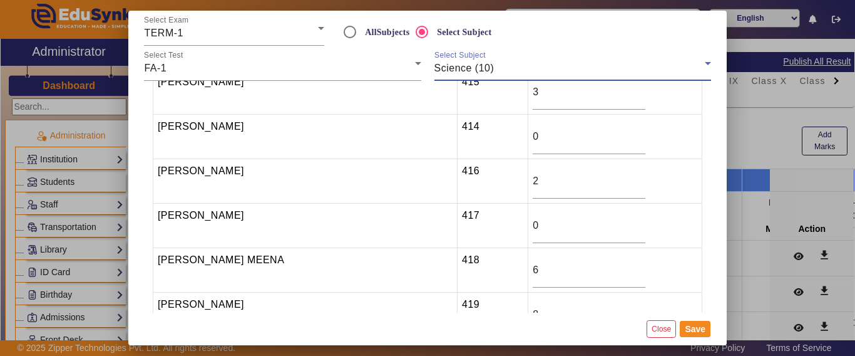
drag, startPoint x: 517, startPoint y: 227, endPoint x: 455, endPoint y: 227, distance: 62.0
click at [455, 227] on tr "HARISH DERWAL 417 0" at bounding box center [427, 225] width 549 height 44
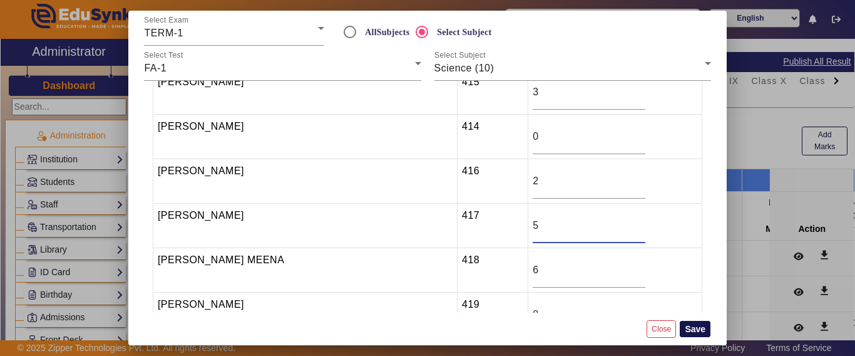
type input "5"
click at [700, 331] on button "Save" at bounding box center [695, 329] width 31 height 16
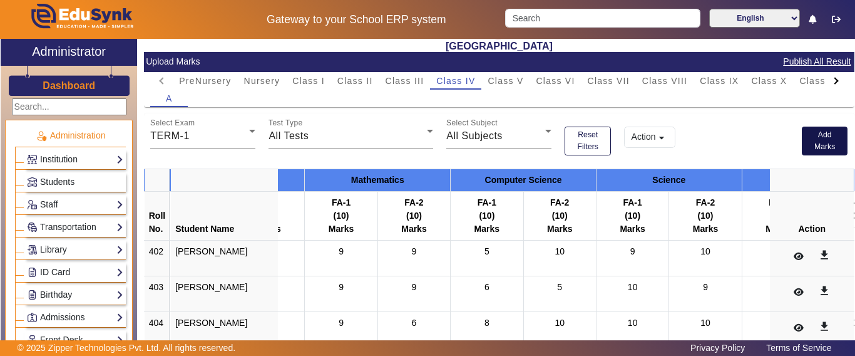
click at [804, 150] on button "Add Marks" at bounding box center [825, 140] width 46 height 29
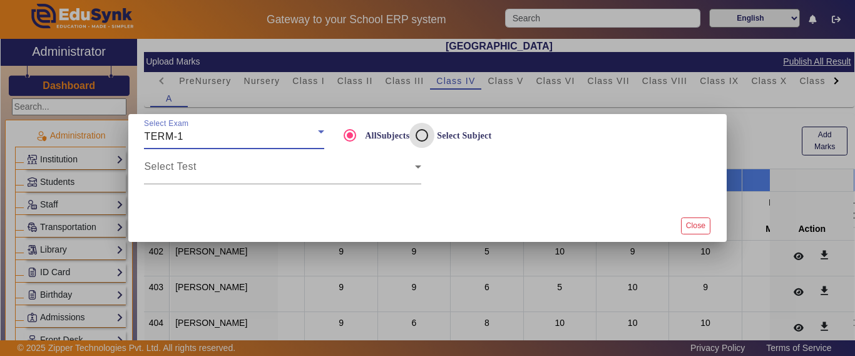
click at [425, 136] on input "Select Subject" at bounding box center [421, 135] width 25 height 25
radio input "true"
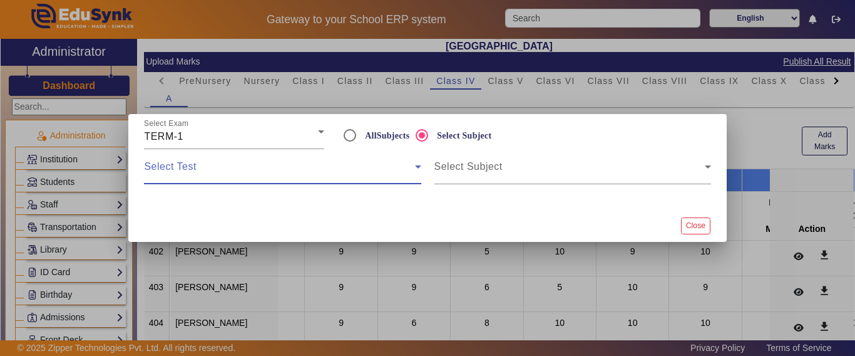
click at [260, 173] on span at bounding box center [279, 171] width 270 height 15
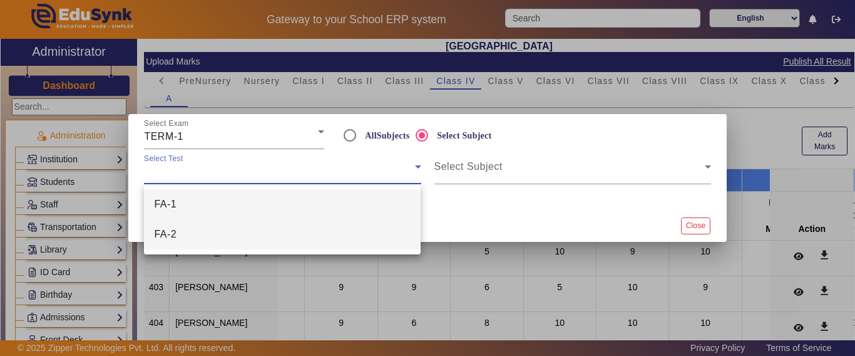
click at [217, 235] on mat-option "FA-2" at bounding box center [282, 234] width 277 height 30
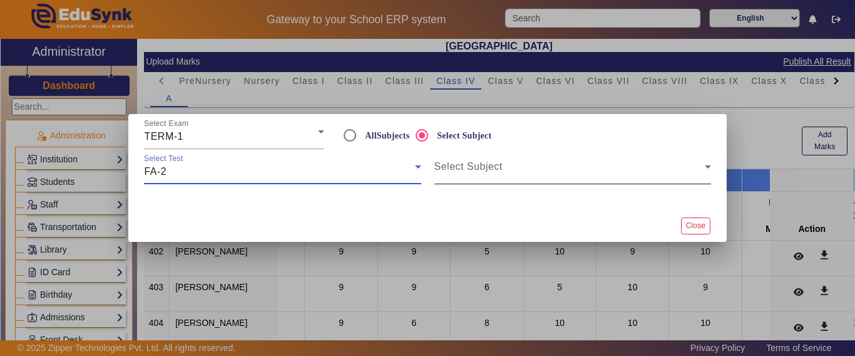
click at [484, 168] on span at bounding box center [569, 171] width 270 height 15
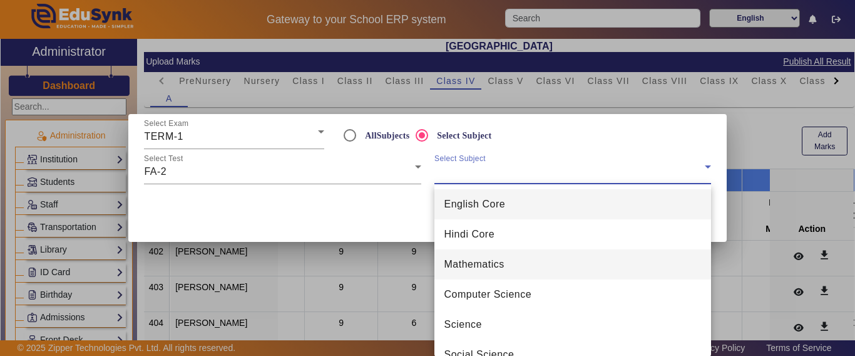
click at [478, 269] on span "Mathematics" at bounding box center [474, 264] width 60 height 15
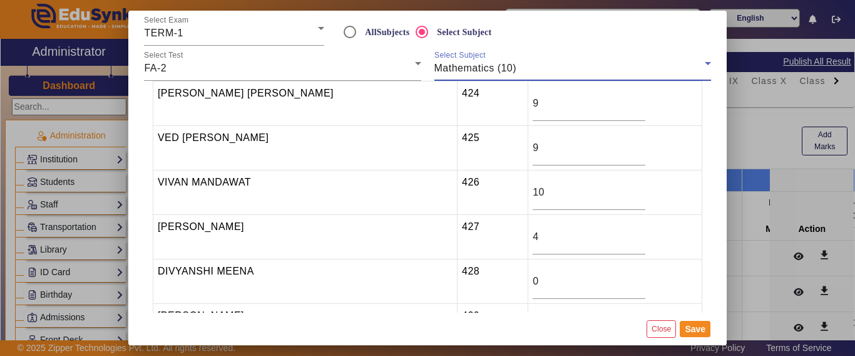
scroll to position [1008, 0]
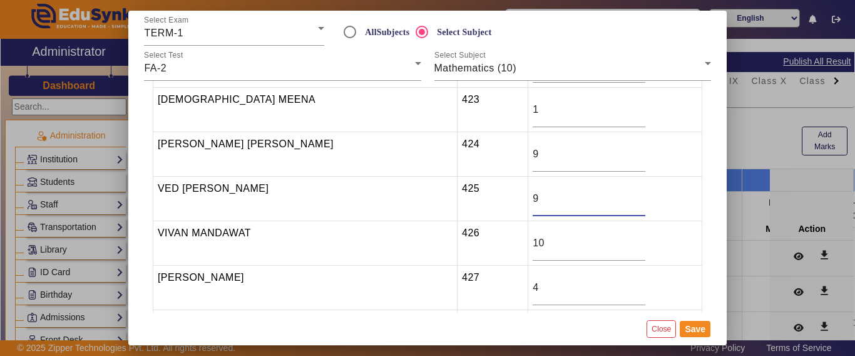
drag, startPoint x: 508, startPoint y: 197, endPoint x: 449, endPoint y: 197, distance: 58.8
click at [449, 197] on tr "VED PRAKASH KOLI 425 9" at bounding box center [427, 199] width 549 height 44
type input "8"
click at [692, 330] on button "Save" at bounding box center [695, 329] width 31 height 16
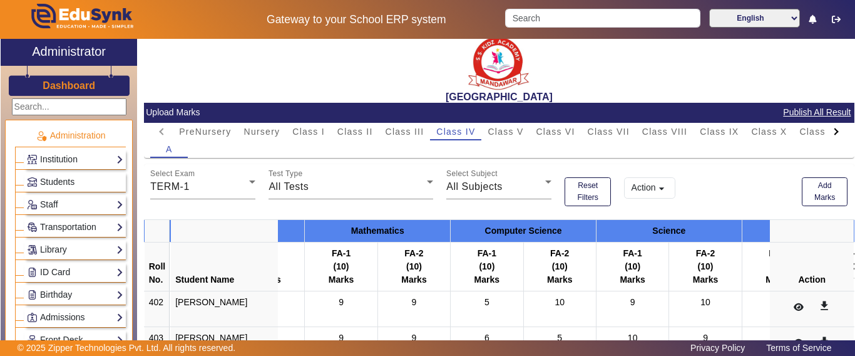
scroll to position [0, 0]
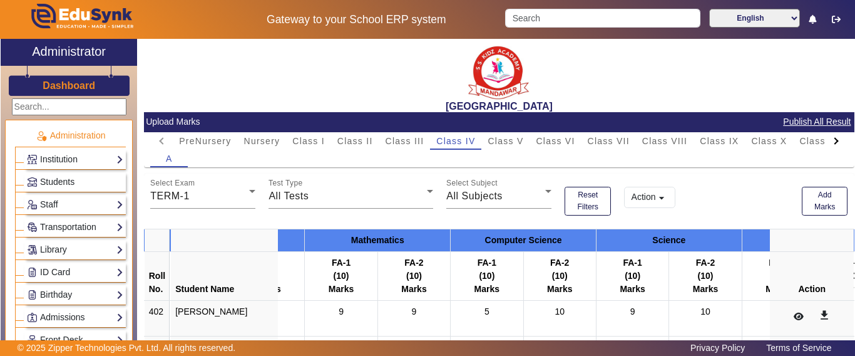
click at [634, 203] on button "Action arrow_drop_down" at bounding box center [649, 197] width 51 height 21
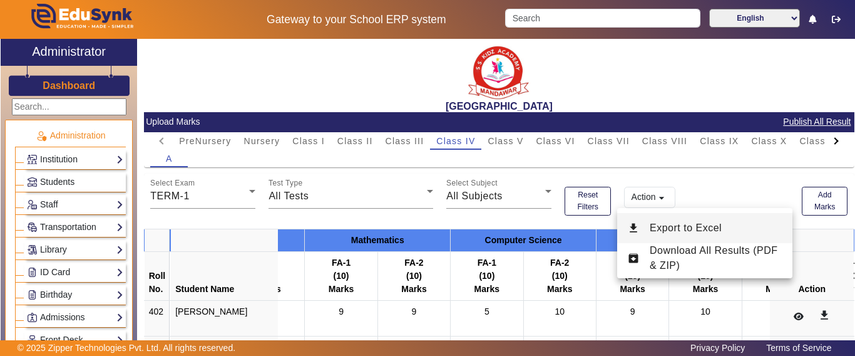
click at [657, 226] on span "Export to Excel" at bounding box center [686, 227] width 72 height 11
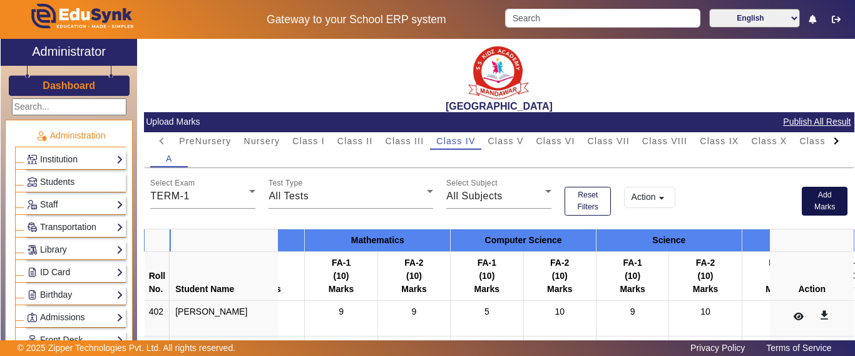
click at [811, 197] on button "Add Marks" at bounding box center [825, 201] width 46 height 29
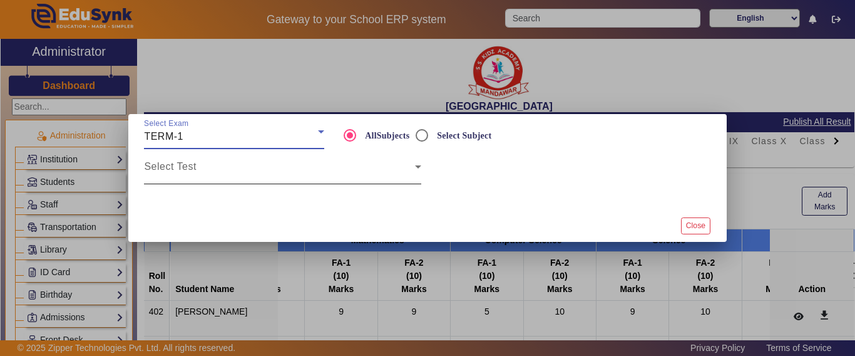
click at [304, 173] on span at bounding box center [279, 171] width 270 height 15
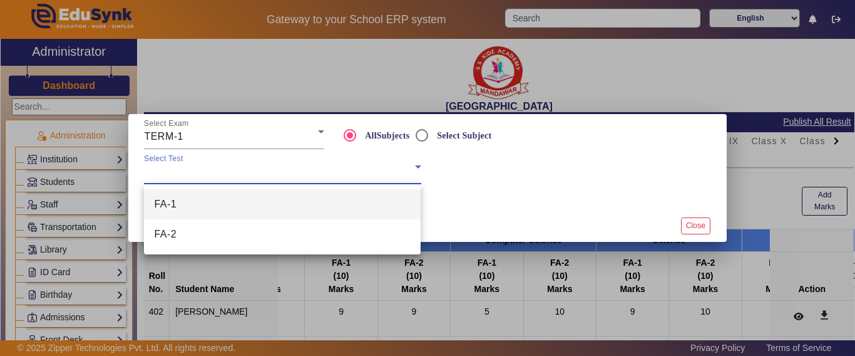
click at [218, 202] on mat-option "FA-1" at bounding box center [282, 204] width 277 height 30
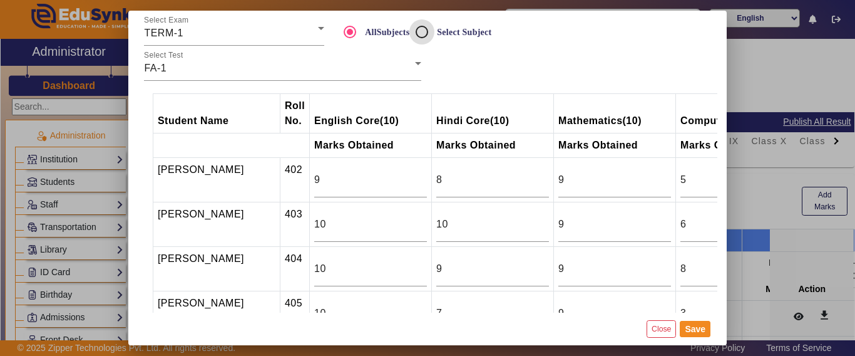
click at [425, 28] on input "Select Subject" at bounding box center [421, 31] width 25 height 25
radio input "true"
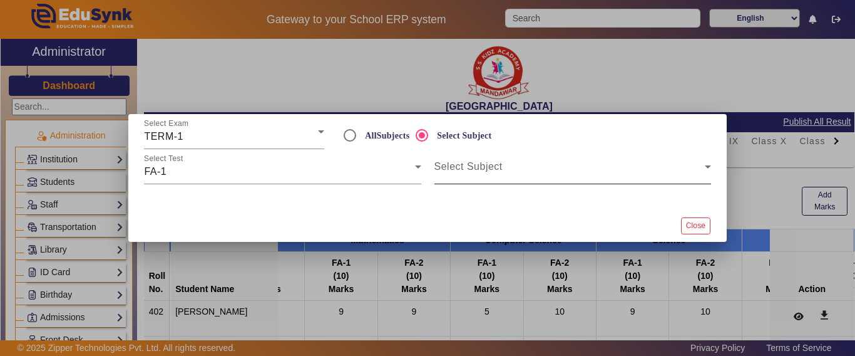
click at [473, 176] on span at bounding box center [569, 171] width 270 height 15
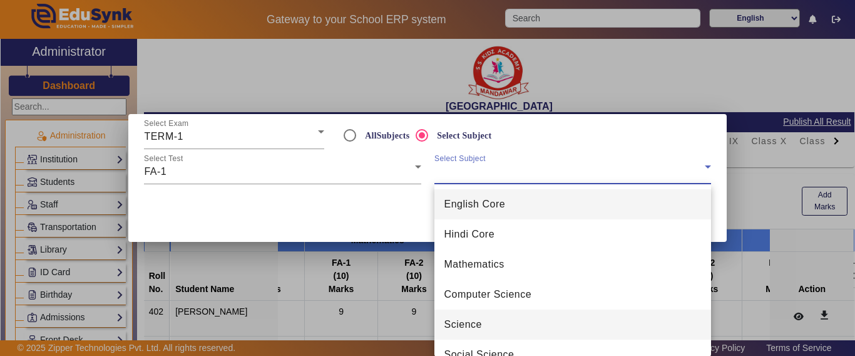
click at [471, 318] on span "Science" at bounding box center [463, 324] width 38 height 15
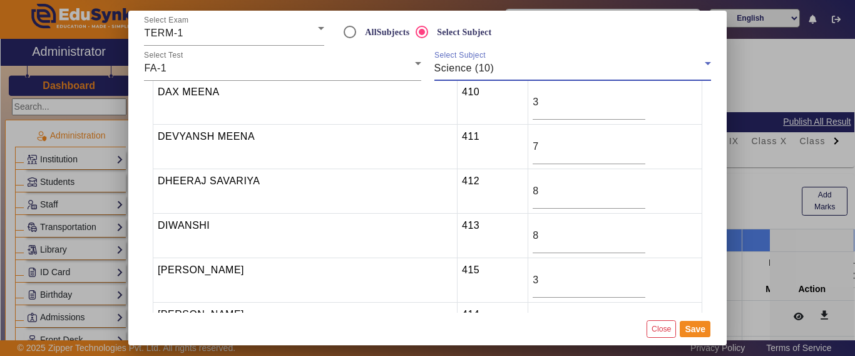
scroll to position [501, 0]
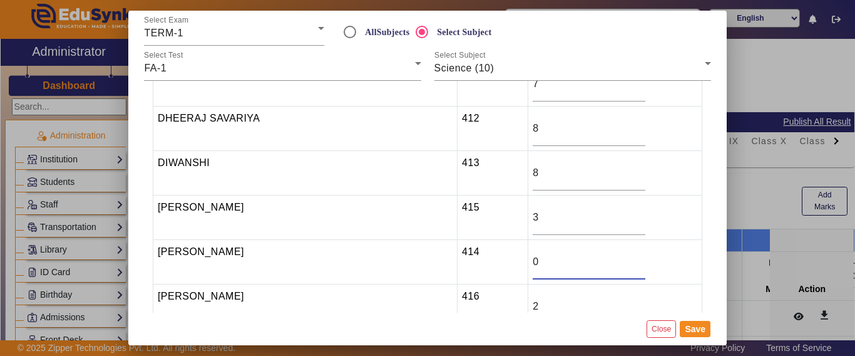
drag, startPoint x: 494, startPoint y: 262, endPoint x: 478, endPoint y: 260, distance: 16.4
click at [528, 260] on td "0" at bounding box center [615, 262] width 174 height 44
type input "7"
click at [694, 330] on button "Save" at bounding box center [695, 329] width 31 height 16
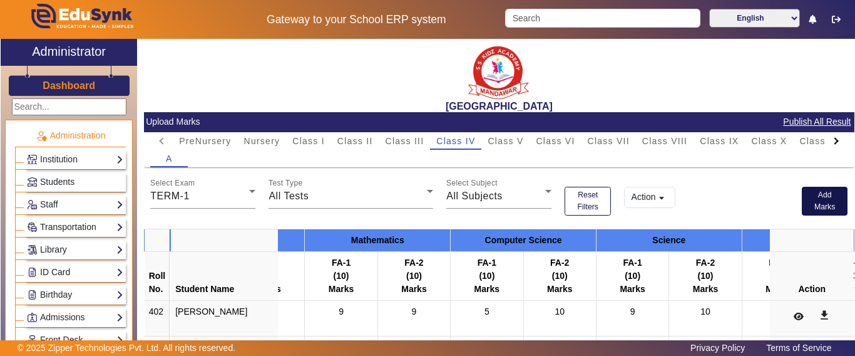
click at [816, 204] on button "Add Marks" at bounding box center [825, 201] width 46 height 29
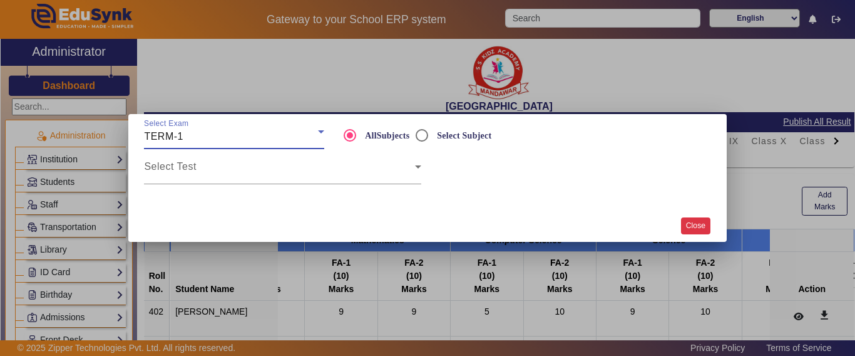
click at [699, 222] on button "Close" at bounding box center [695, 225] width 29 height 17
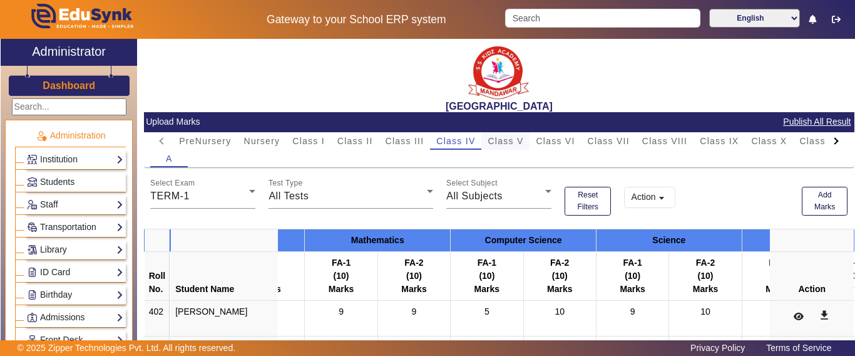
click at [511, 140] on span "Class V" at bounding box center [506, 140] width 36 height 9
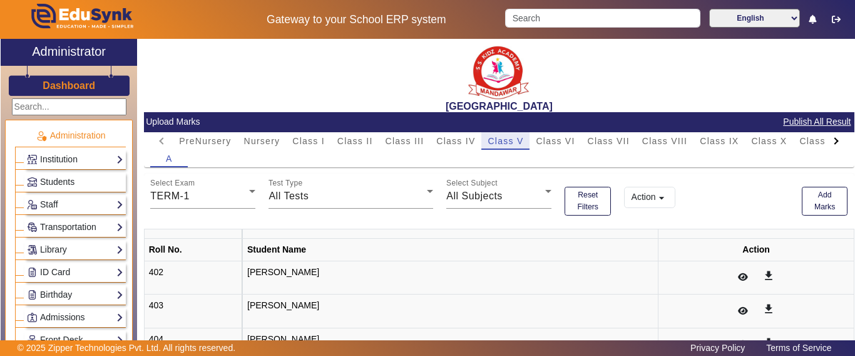
scroll to position [0, 0]
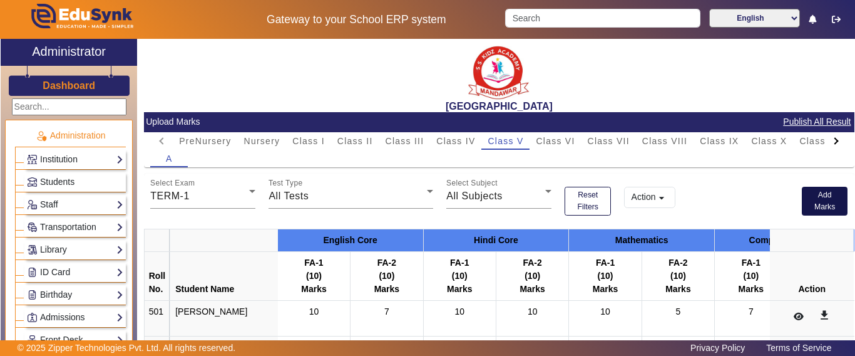
click at [818, 202] on button "Add Marks" at bounding box center [825, 201] width 46 height 29
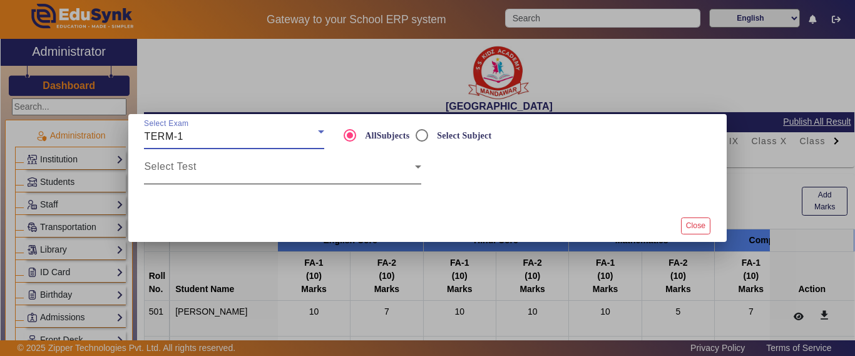
click at [230, 163] on div "Select Test" at bounding box center [282, 166] width 277 height 35
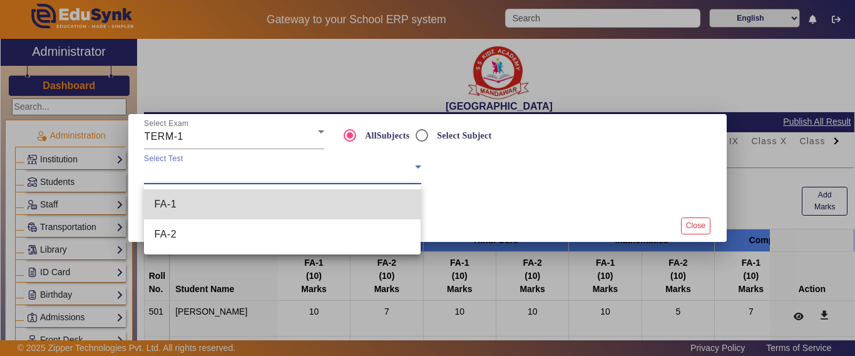
click at [196, 202] on mat-option "FA-1" at bounding box center [282, 204] width 277 height 30
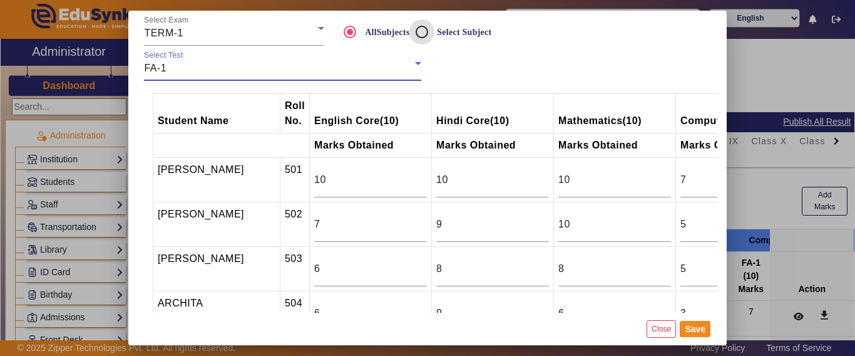
click at [416, 30] on input "Select Subject" at bounding box center [421, 31] width 25 height 25
radio input "true"
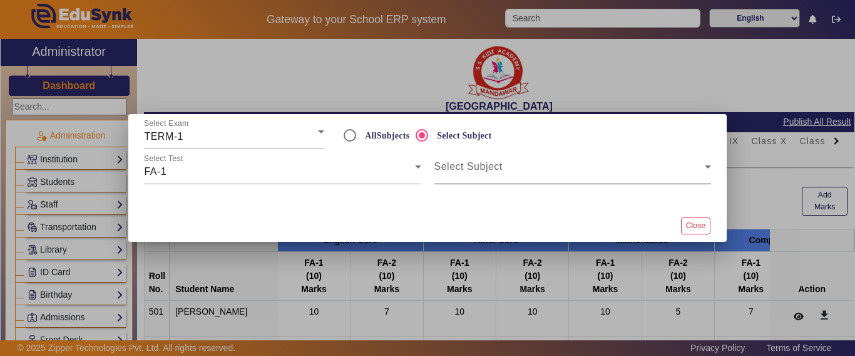
click at [503, 167] on span at bounding box center [569, 171] width 270 height 15
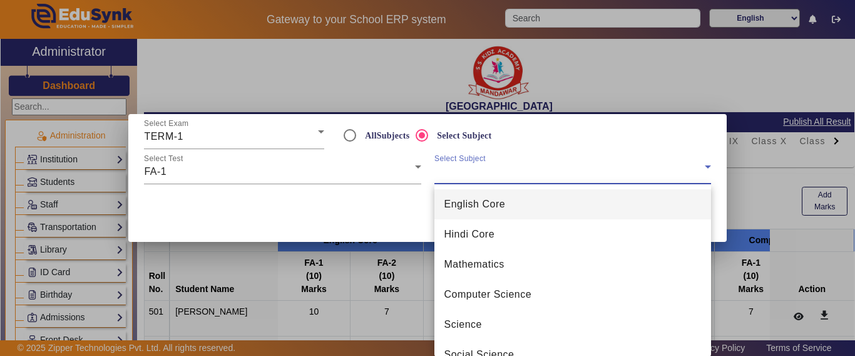
click at [480, 209] on span "English Core" at bounding box center [474, 204] width 61 height 15
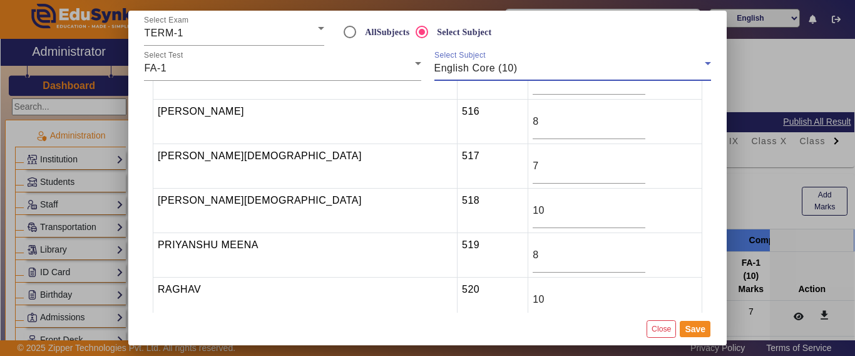
scroll to position [689, 0]
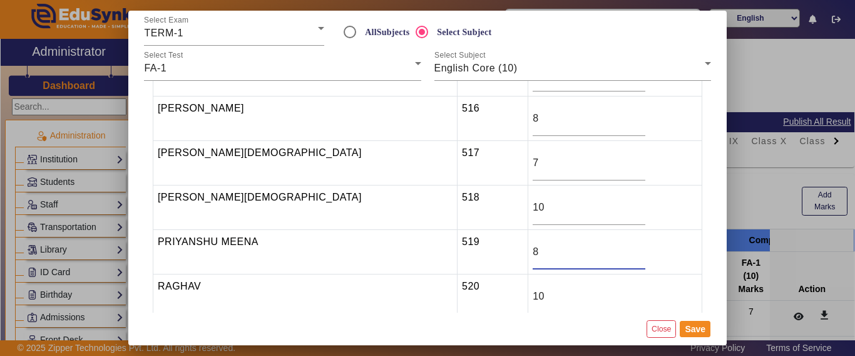
drag, startPoint x: 490, startPoint y: 250, endPoint x: 443, endPoint y: 253, distance: 47.1
click at [444, 252] on tr "PRIYANSHU MEENA 519 8" at bounding box center [427, 252] width 549 height 44
type input "5"
click at [694, 328] on button "Save" at bounding box center [695, 329] width 31 height 16
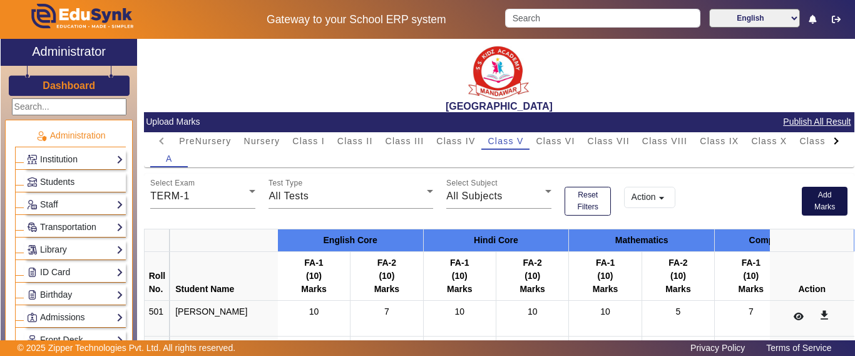
click at [803, 202] on button "Add Marks" at bounding box center [825, 201] width 46 height 29
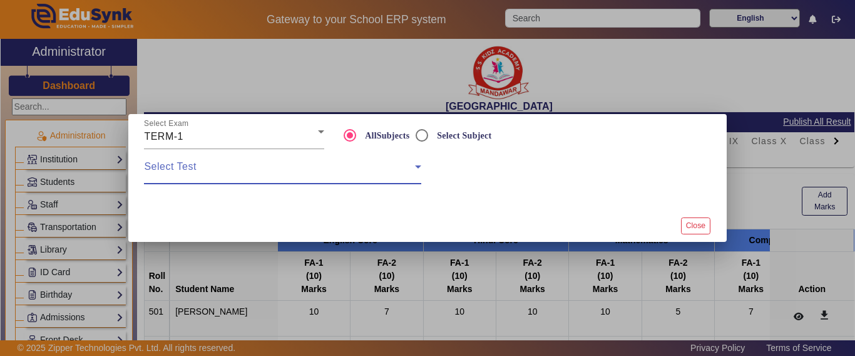
click at [367, 168] on span at bounding box center [279, 171] width 270 height 15
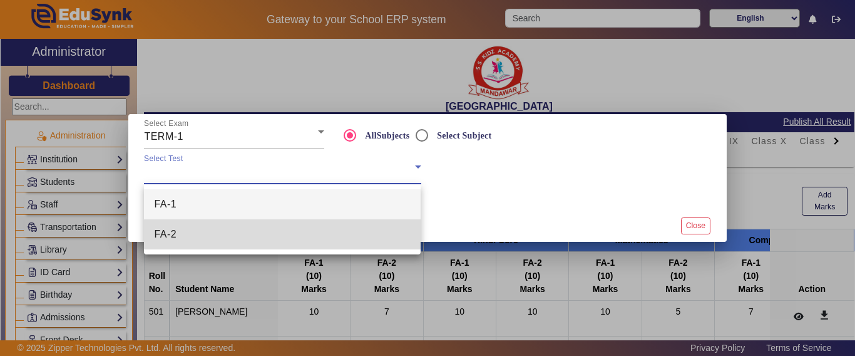
click at [220, 230] on mat-option "FA-2" at bounding box center [282, 234] width 277 height 30
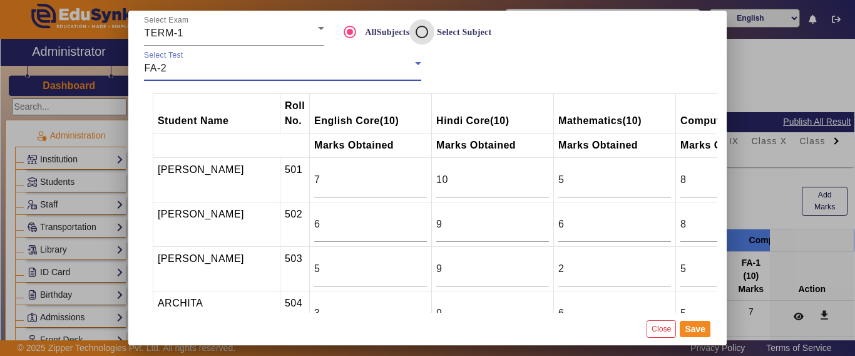
click at [427, 25] on input "Select Subject" at bounding box center [421, 31] width 25 height 25
radio input "true"
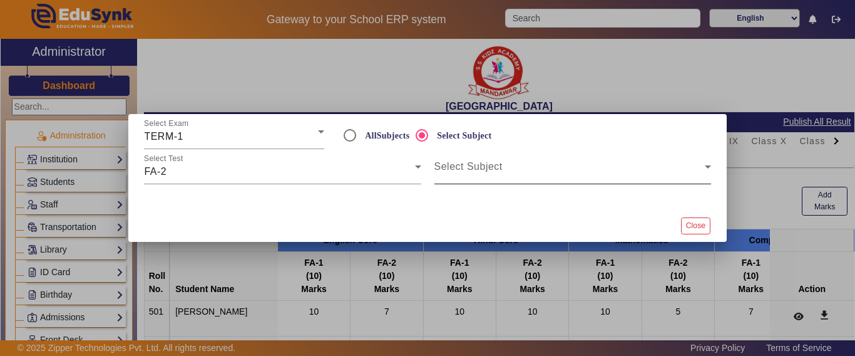
click at [480, 167] on span at bounding box center [569, 171] width 270 height 15
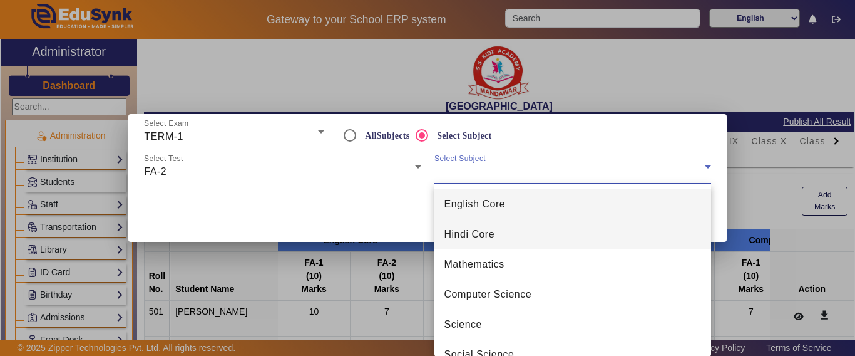
click at [473, 231] on span "Hindi Core" at bounding box center [469, 234] width 51 height 15
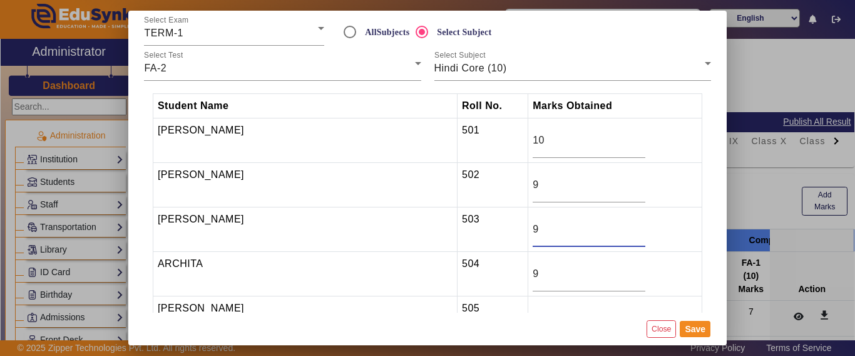
drag, startPoint x: 480, startPoint y: 233, endPoint x: 471, endPoint y: 233, distance: 8.1
click at [533, 233] on input "9" at bounding box center [589, 229] width 113 height 15
type input "8"
click at [685, 326] on button "Save" at bounding box center [695, 329] width 31 height 16
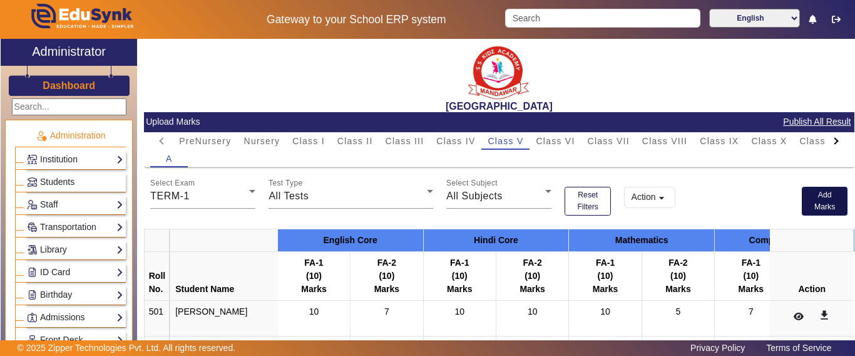
click at [818, 202] on button "Add Marks" at bounding box center [825, 201] width 46 height 29
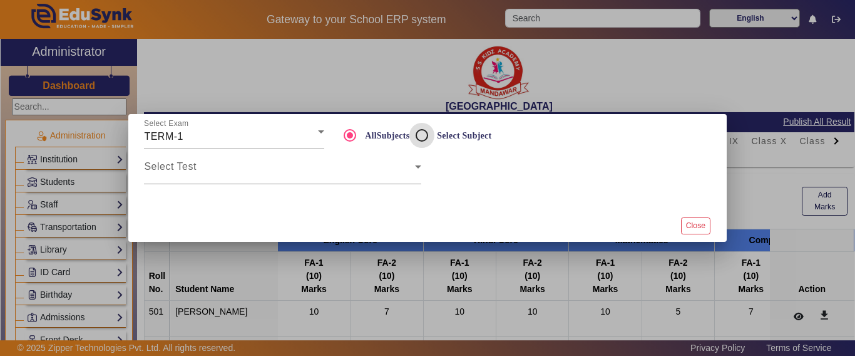
click at [419, 135] on input "Select Subject" at bounding box center [421, 135] width 25 height 25
radio input "true"
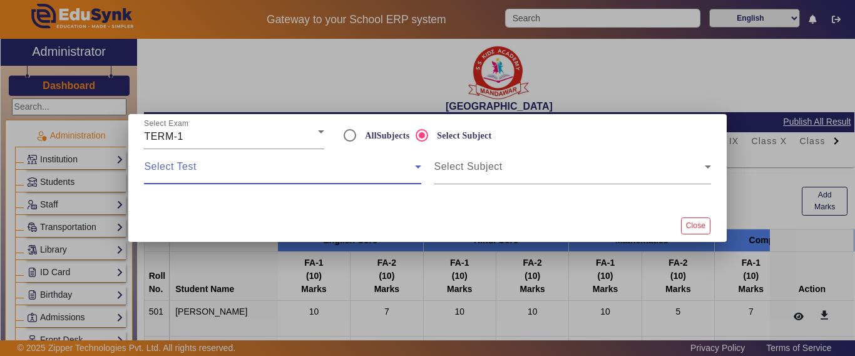
click at [222, 167] on span at bounding box center [279, 171] width 270 height 15
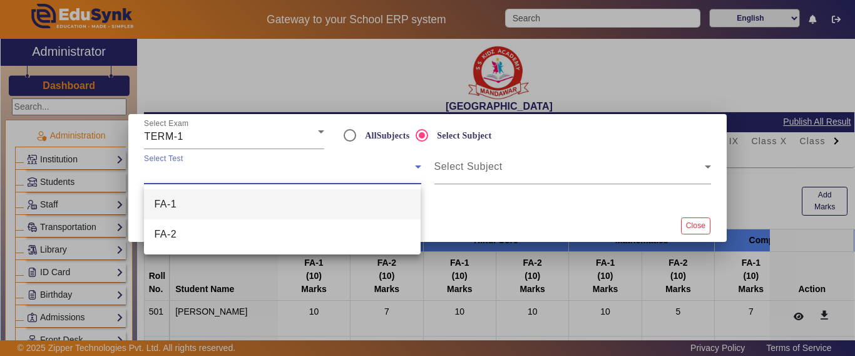
click at [190, 207] on mat-option "FA-1" at bounding box center [282, 204] width 277 height 30
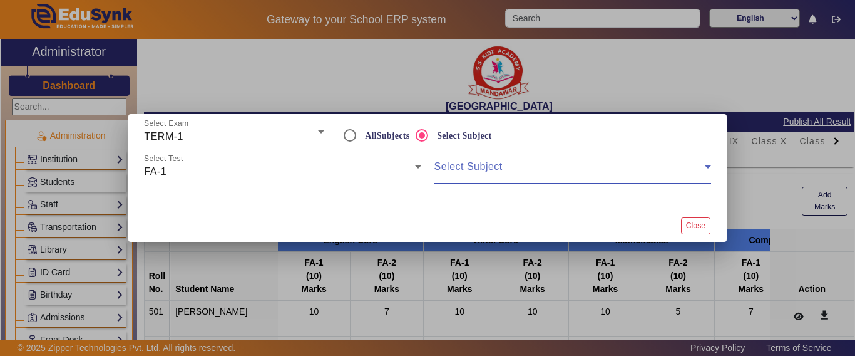
click at [474, 167] on span at bounding box center [569, 171] width 270 height 15
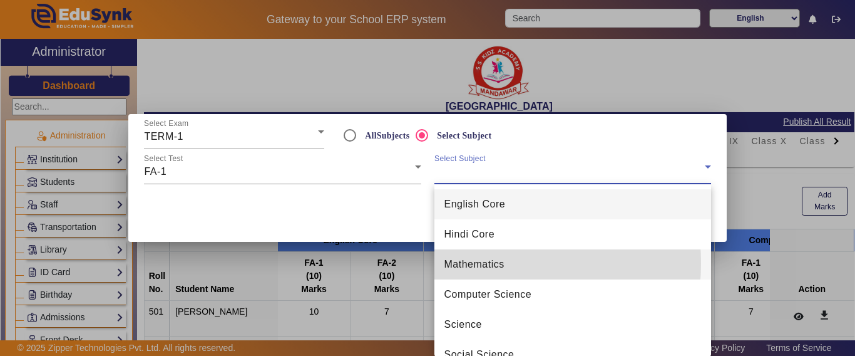
click at [473, 263] on span "Mathematics" at bounding box center [474, 264] width 60 height 15
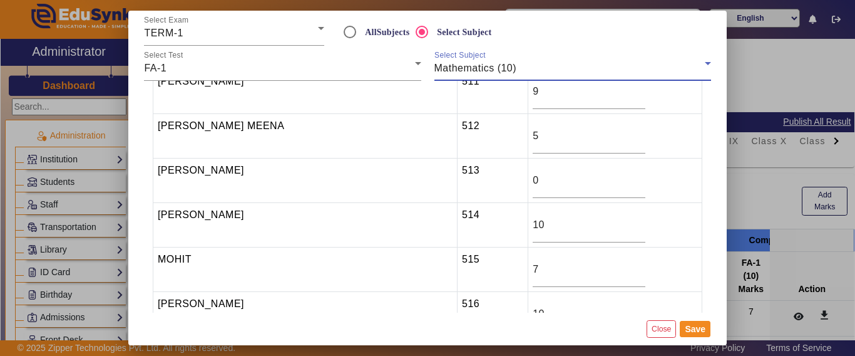
scroll to position [501, 0]
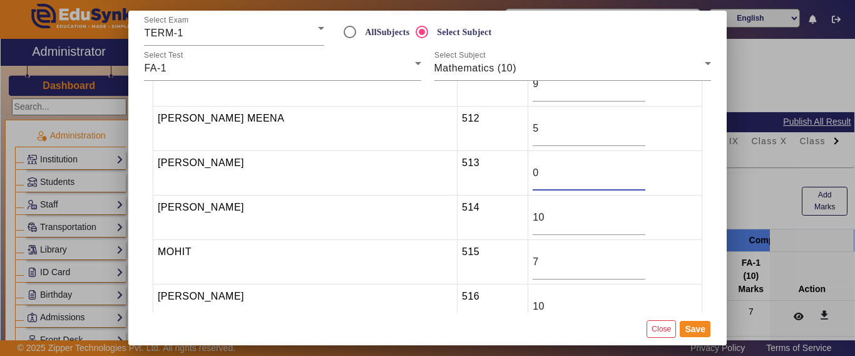
drag, startPoint x: 486, startPoint y: 173, endPoint x: 463, endPoint y: 170, distance: 22.8
click at [465, 170] on tr "KAPIL JARWAL 513 0" at bounding box center [427, 173] width 549 height 44
type input "7"
click at [694, 334] on button "Save" at bounding box center [695, 329] width 31 height 16
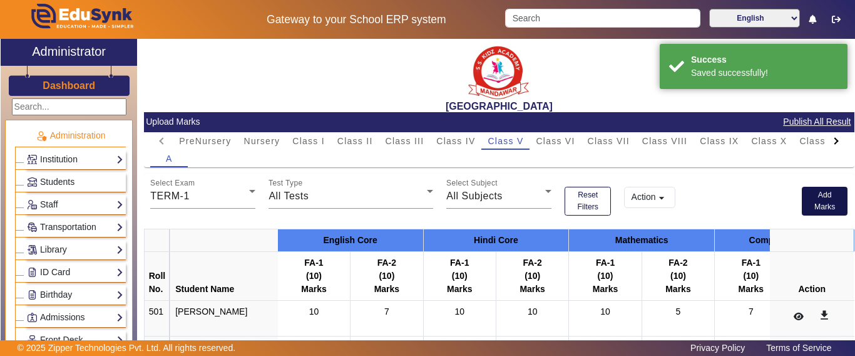
click at [821, 200] on button "Add Marks" at bounding box center [825, 201] width 46 height 29
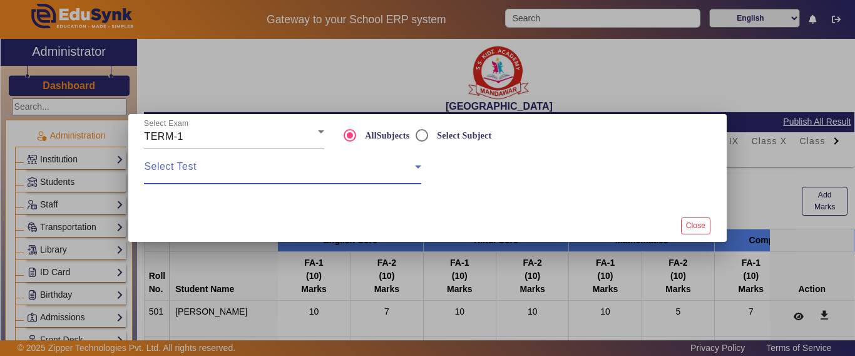
click at [341, 174] on span at bounding box center [279, 171] width 270 height 15
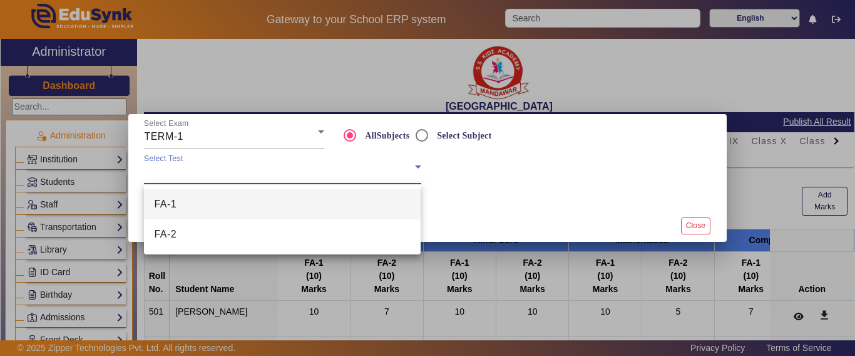
click at [423, 133] on div at bounding box center [427, 178] width 855 height 356
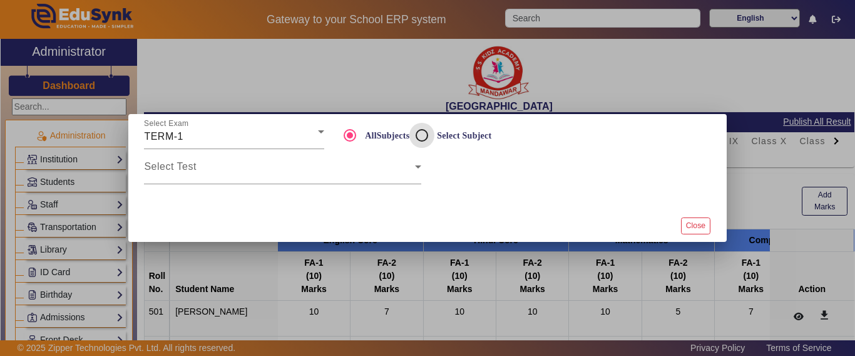
click at [424, 140] on input "Select Subject" at bounding box center [421, 135] width 25 height 25
radio input "true"
click at [260, 179] on div "Select Test" at bounding box center [282, 166] width 277 height 35
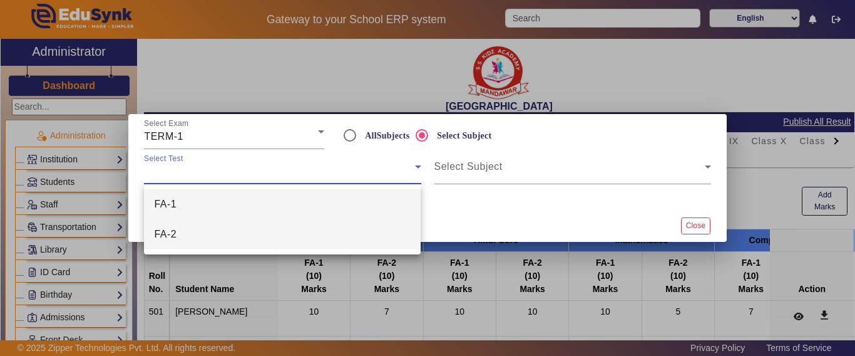
click at [208, 233] on mat-option "FA-2" at bounding box center [282, 234] width 277 height 30
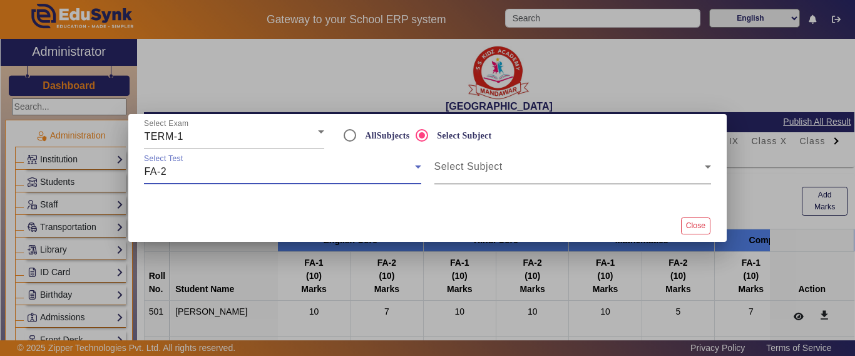
click at [483, 162] on mat-label "Select Subject" at bounding box center [468, 166] width 68 height 11
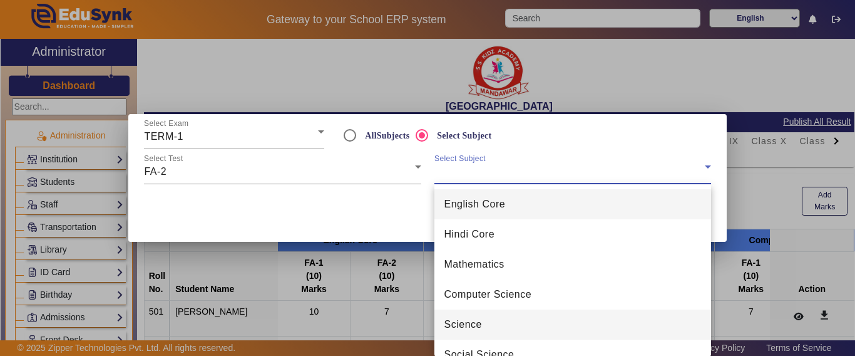
click at [471, 335] on mat-option "Science" at bounding box center [572, 324] width 277 height 30
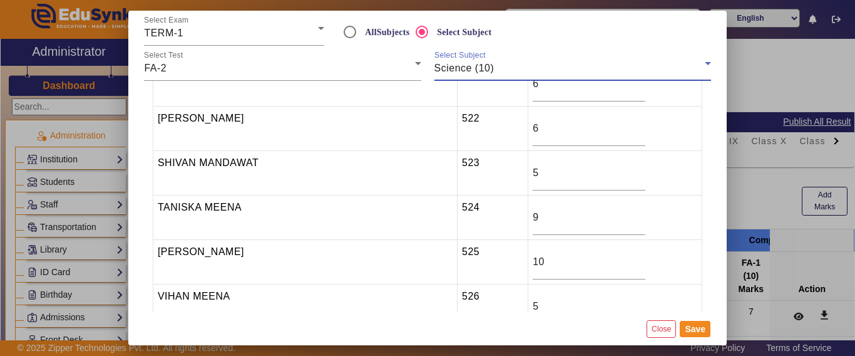
scroll to position [1064, 0]
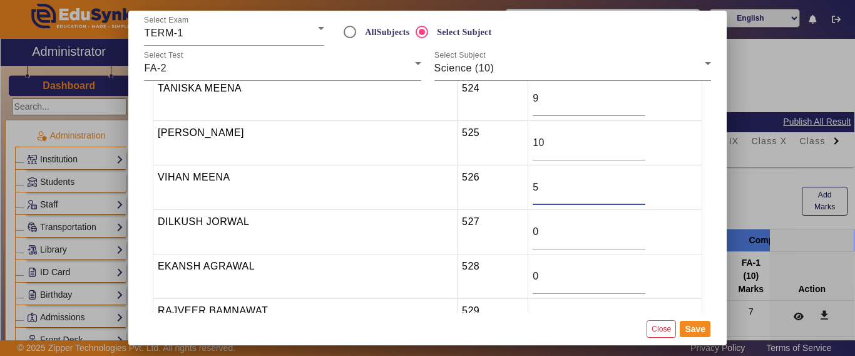
drag, startPoint x: 496, startPoint y: 187, endPoint x: 464, endPoint y: 187, distance: 31.9
click at [464, 187] on tr "VIHAN MEENA 526 5" at bounding box center [427, 187] width 549 height 44
click at [700, 325] on button "Save" at bounding box center [695, 329] width 31 height 16
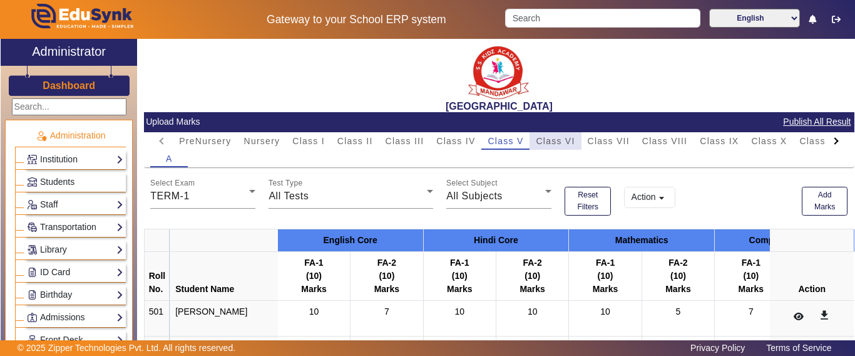
click at [552, 140] on span "Class VI" at bounding box center [555, 140] width 39 height 9
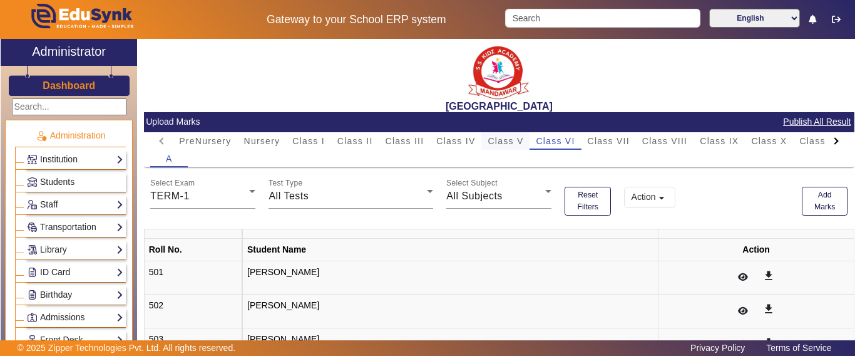
click at [506, 141] on span "Class V" at bounding box center [506, 140] width 36 height 9
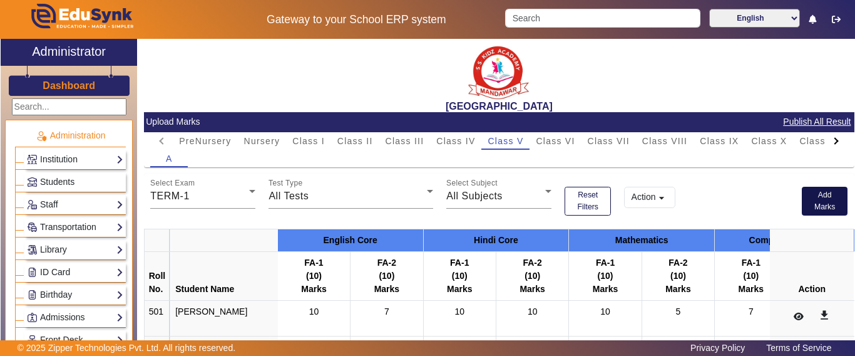
click at [812, 208] on button "Add Marks" at bounding box center [825, 201] width 46 height 29
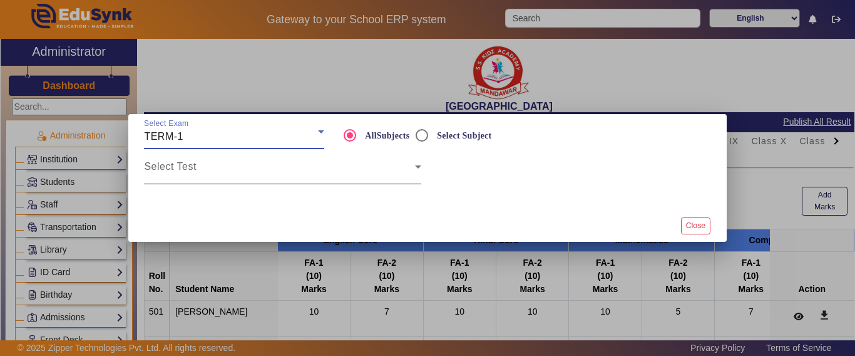
click at [257, 166] on span at bounding box center [279, 171] width 270 height 15
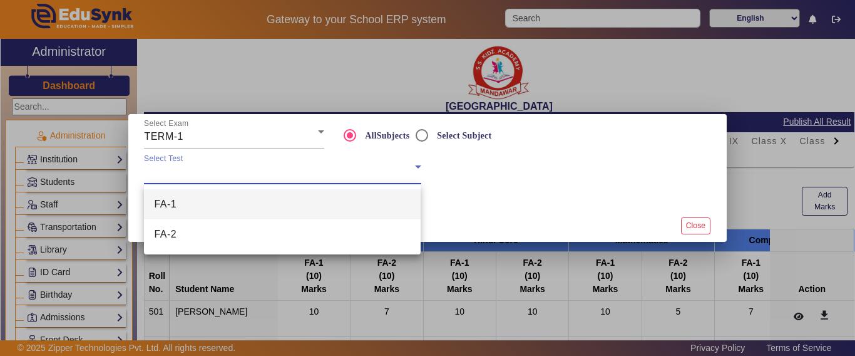
click at [423, 130] on div at bounding box center [427, 178] width 855 height 356
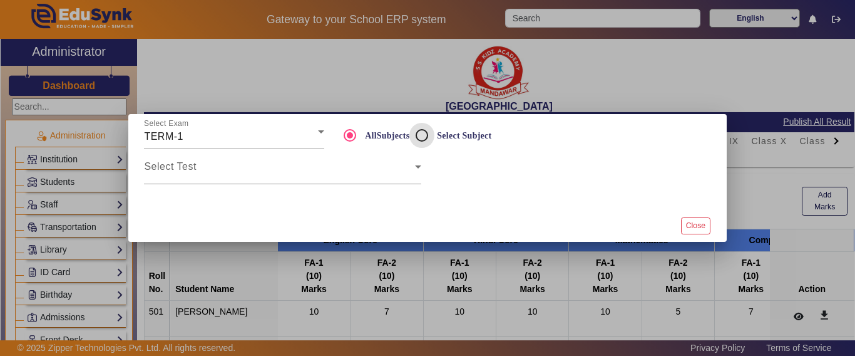
click at [424, 133] on input "Select Subject" at bounding box center [421, 135] width 25 height 25
radio input "true"
click at [289, 175] on span at bounding box center [279, 171] width 270 height 15
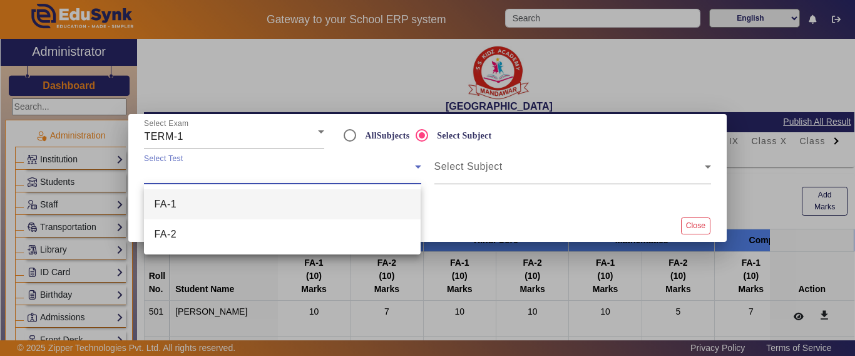
click at [222, 207] on mat-option "FA-1" at bounding box center [282, 204] width 277 height 30
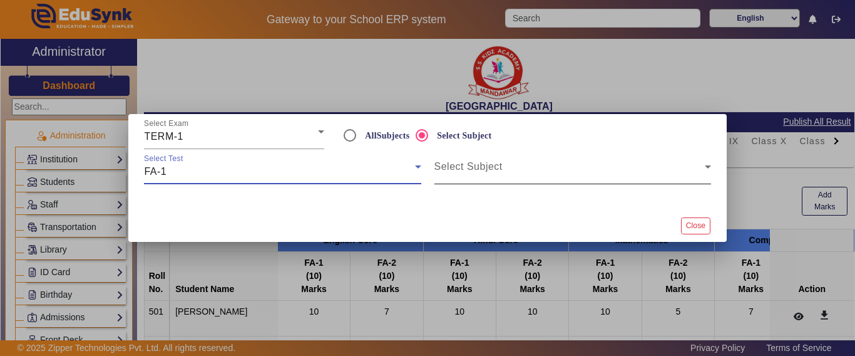
click at [486, 173] on span at bounding box center [569, 171] width 270 height 15
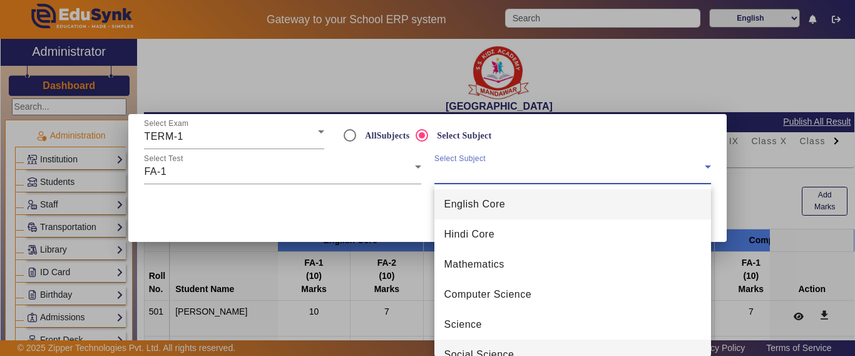
click at [490, 348] on span "Social Science" at bounding box center [479, 354] width 70 height 15
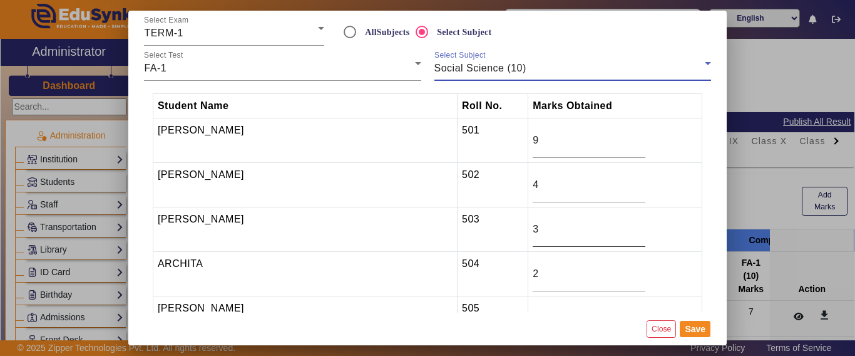
scroll to position [13, 0]
drag, startPoint x: 489, startPoint y: 146, endPoint x: 468, endPoint y: 147, distance: 20.7
click at [468, 147] on tr "ADITYA ATTRAY 501 9" at bounding box center [427, 140] width 549 height 44
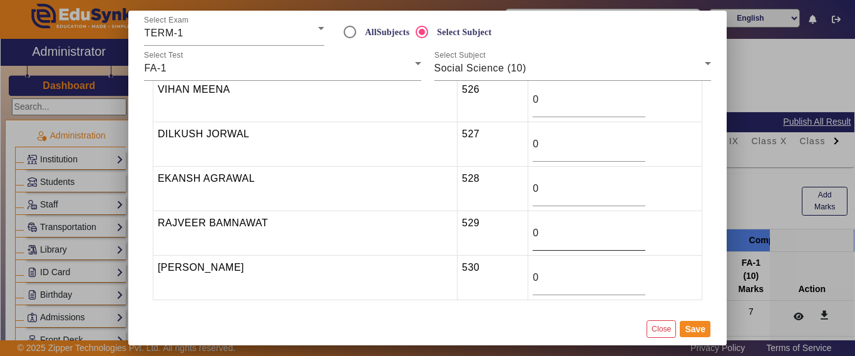
scroll to position [1027, 0]
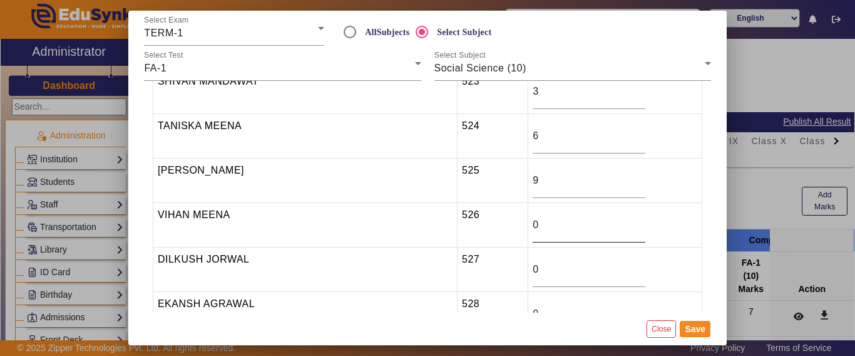
type input "7"
drag, startPoint x: 498, startPoint y: 228, endPoint x: 428, endPoint y: 232, distance: 70.2
click at [426, 232] on tr "VIHAN MEENA 526 0" at bounding box center [427, 225] width 549 height 44
type input "3"
click at [697, 327] on button "Save" at bounding box center [695, 329] width 31 height 16
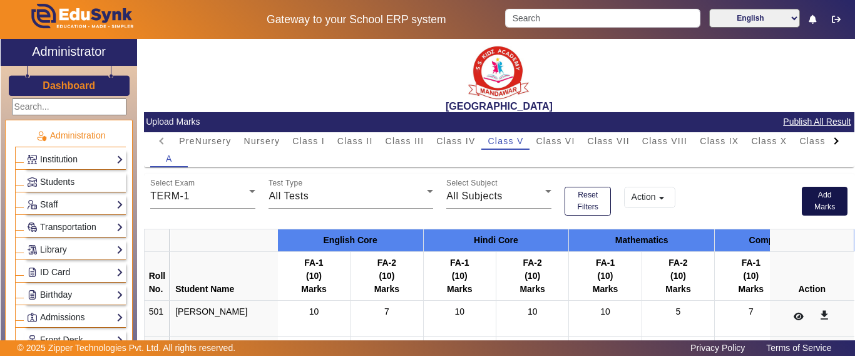
click at [821, 207] on button "Add Marks" at bounding box center [825, 201] width 46 height 29
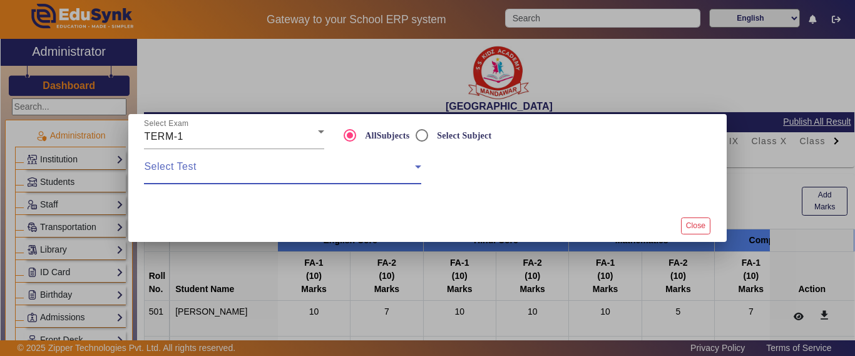
click at [314, 174] on span at bounding box center [279, 171] width 270 height 15
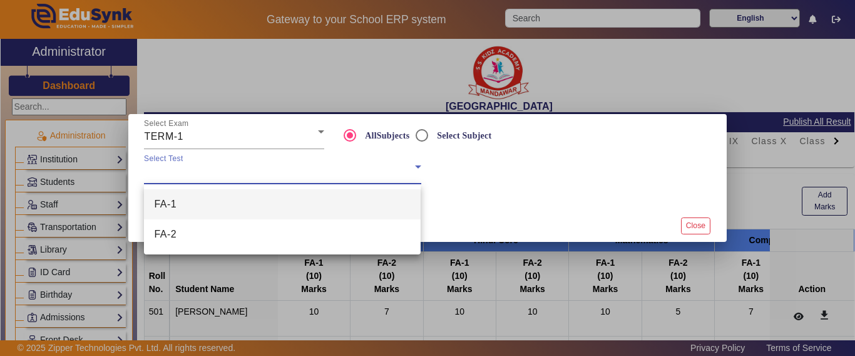
click at [421, 135] on div at bounding box center [427, 178] width 855 height 356
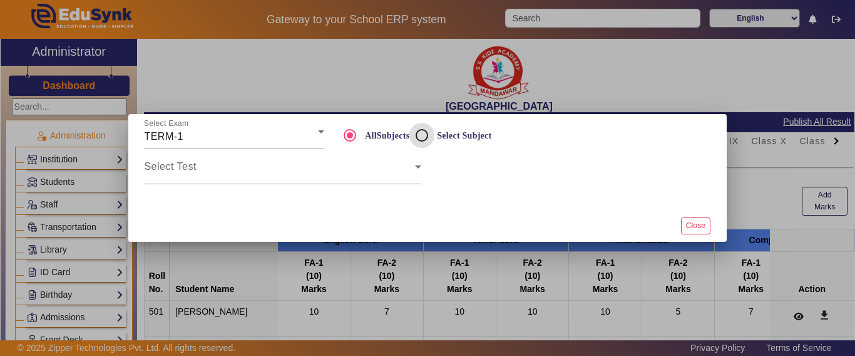
drag, startPoint x: 411, startPoint y: 133, endPoint x: 422, endPoint y: 137, distance: 11.5
click at [412, 133] on input "Select Subject" at bounding box center [421, 135] width 25 height 25
radio input "true"
click at [479, 188] on div at bounding box center [428, 196] width 580 height 25
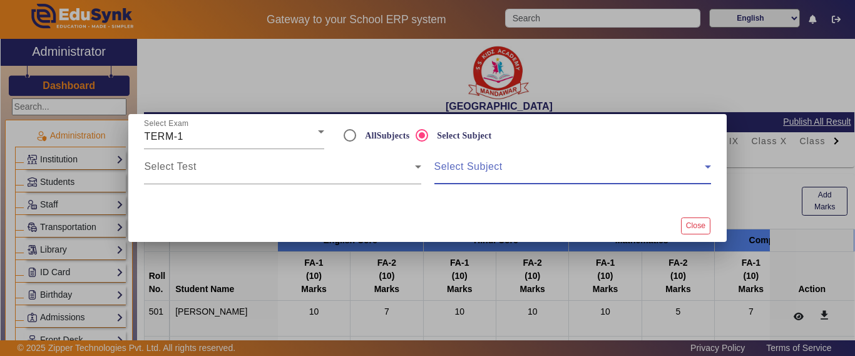
click at [479, 177] on span at bounding box center [569, 171] width 270 height 15
click at [480, 177] on span at bounding box center [569, 171] width 270 height 15
click at [501, 165] on span at bounding box center [569, 171] width 270 height 15
click at [500, 176] on span at bounding box center [569, 171] width 270 height 15
drag, startPoint x: 503, startPoint y: 159, endPoint x: 499, endPoint y: 170, distance: 12.1
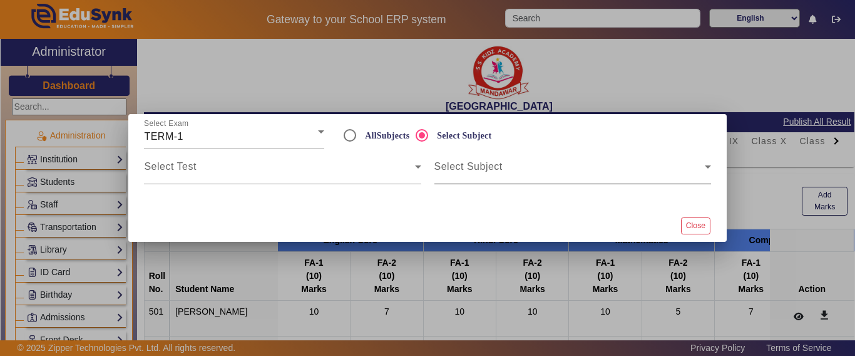
click at [502, 161] on div "Select Subject" at bounding box center [572, 166] width 277 height 35
click at [498, 170] on span at bounding box center [569, 171] width 270 height 15
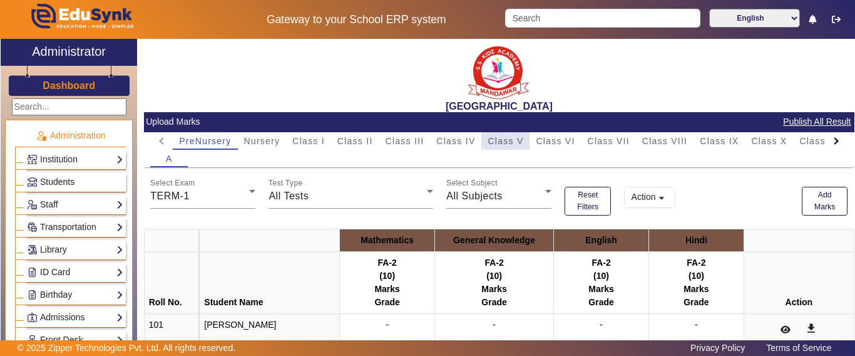
click at [498, 143] on span "Class V" at bounding box center [506, 140] width 36 height 9
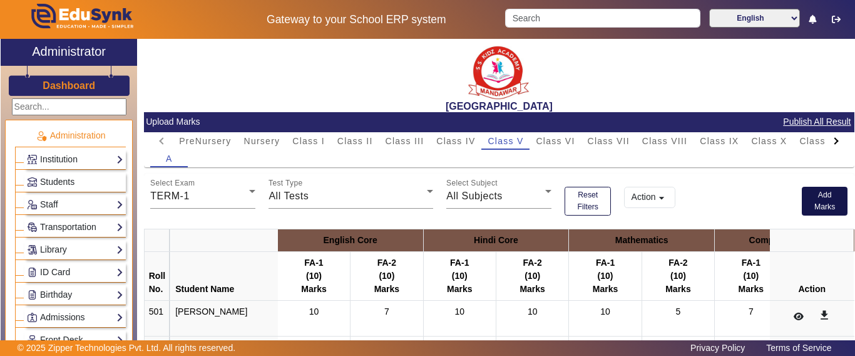
click at [824, 197] on button "Add Marks" at bounding box center [825, 201] width 46 height 29
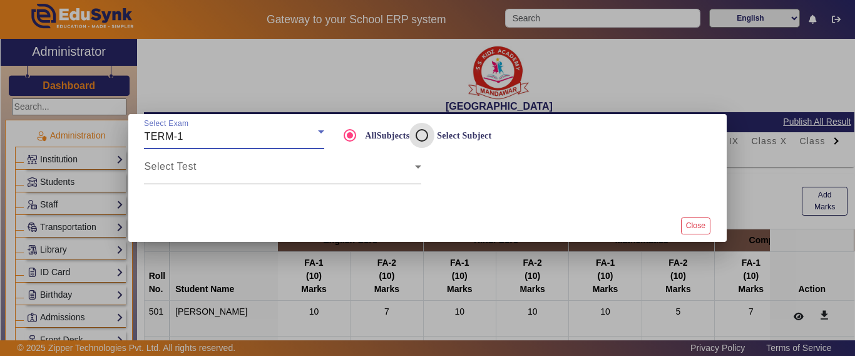
click at [420, 135] on input "Select Subject" at bounding box center [421, 135] width 25 height 25
radio input "true"
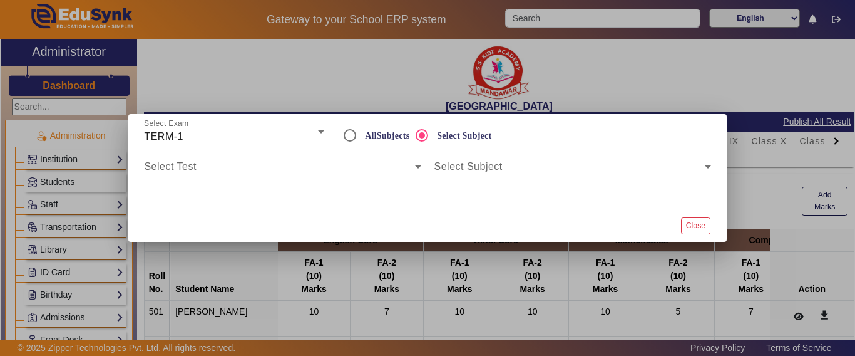
click at [481, 173] on span at bounding box center [569, 171] width 270 height 15
click at [503, 165] on span at bounding box center [569, 171] width 270 height 15
click at [499, 177] on span at bounding box center [569, 171] width 270 height 15
click at [499, 175] on span at bounding box center [569, 171] width 270 height 15
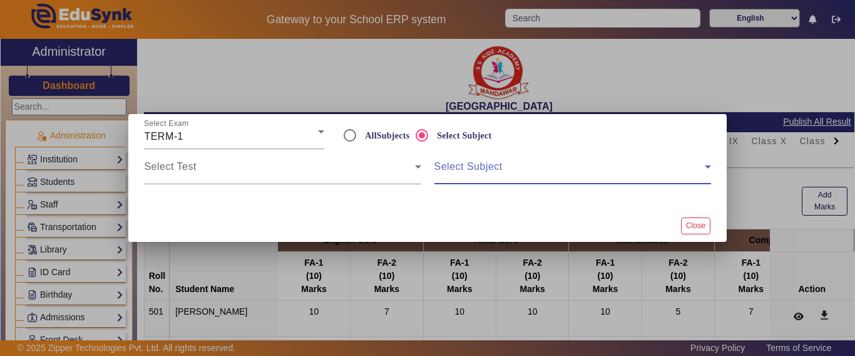
drag, startPoint x: 106, startPoint y: 72, endPoint x: 97, endPoint y: 91, distance: 21.0
click at [103, 73] on div at bounding box center [427, 178] width 855 height 356
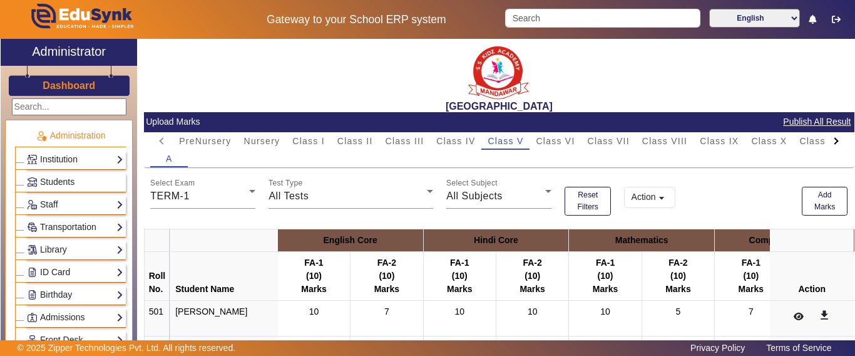
click at [87, 85] on h3 "Dashboard" at bounding box center [69, 85] width 53 height 12
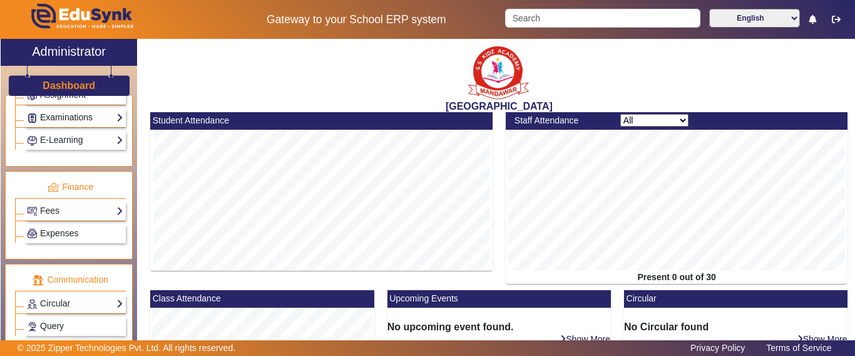
scroll to position [563, 0]
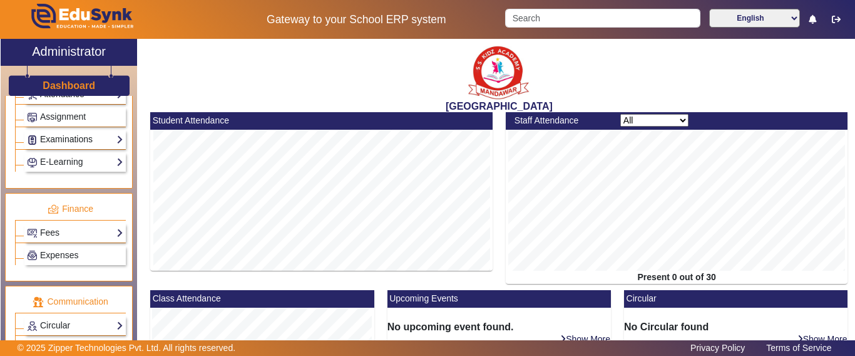
click at [60, 145] on link "Examinations" at bounding box center [75, 139] width 96 height 14
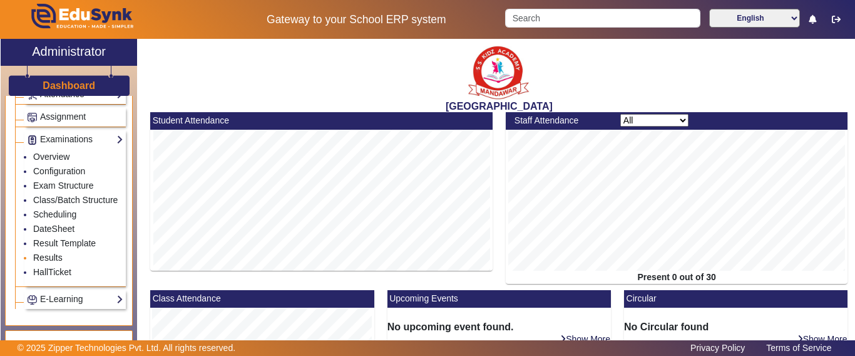
click at [48, 262] on link "Results" at bounding box center [47, 257] width 29 height 10
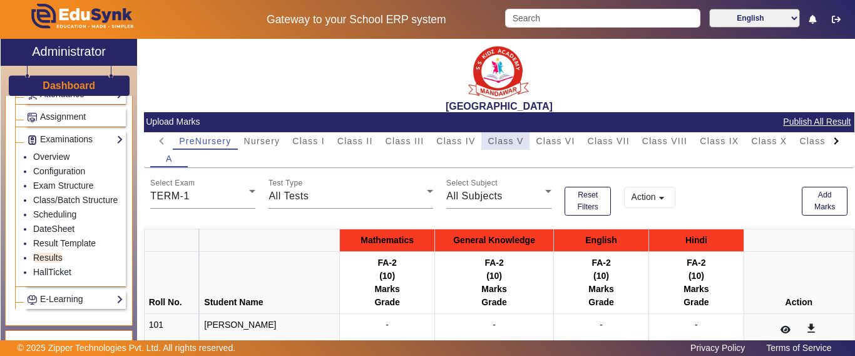
click at [514, 144] on span "Class V" at bounding box center [506, 140] width 36 height 9
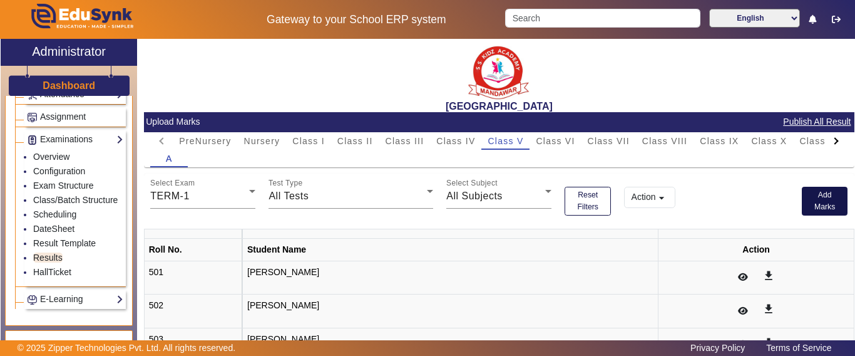
click at [820, 190] on button "Add Marks" at bounding box center [825, 201] width 46 height 29
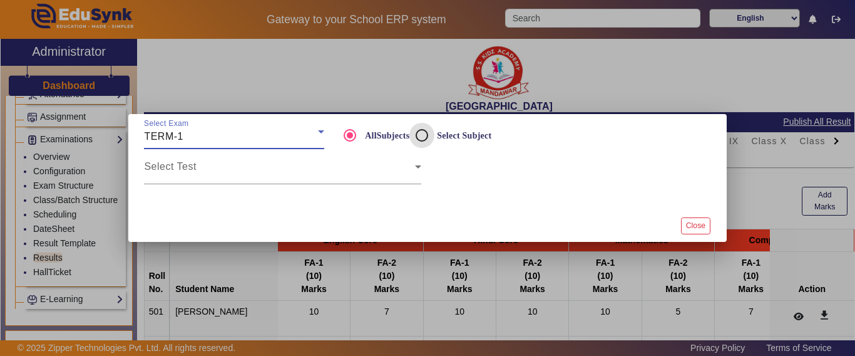
click at [431, 129] on input "Select Subject" at bounding box center [421, 135] width 25 height 25
radio input "true"
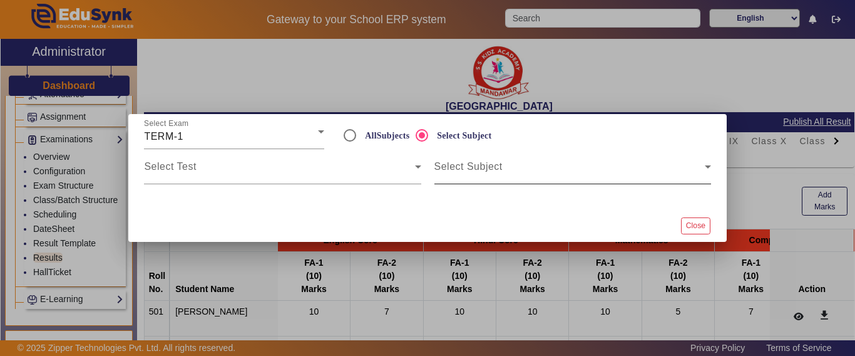
click at [453, 177] on span at bounding box center [569, 171] width 270 height 15
click at [331, 174] on span at bounding box center [279, 171] width 270 height 15
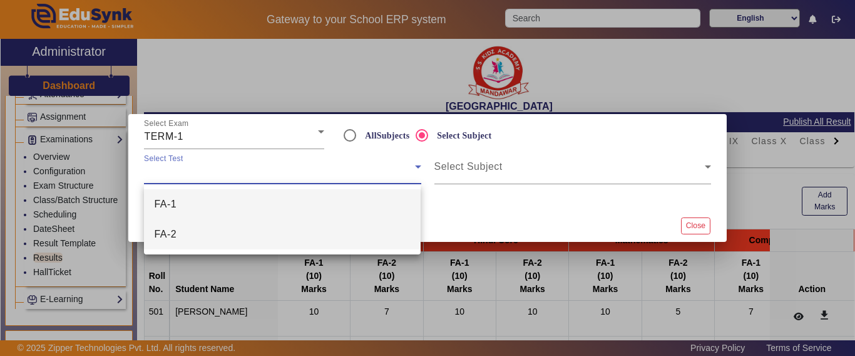
click at [186, 231] on mat-option "FA-2" at bounding box center [282, 234] width 277 height 30
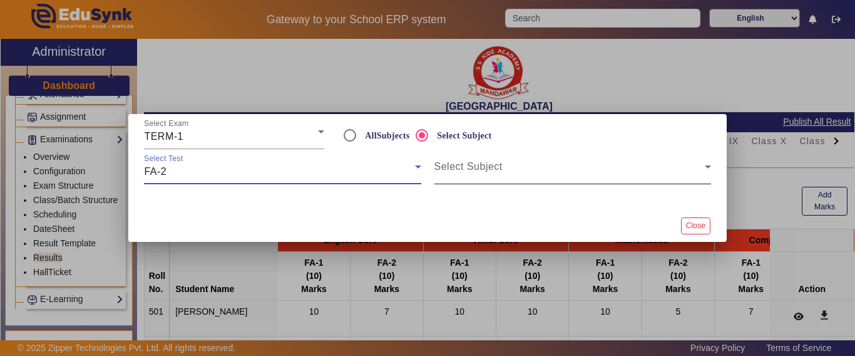
click at [481, 163] on mat-label "Select Subject" at bounding box center [468, 166] width 68 height 11
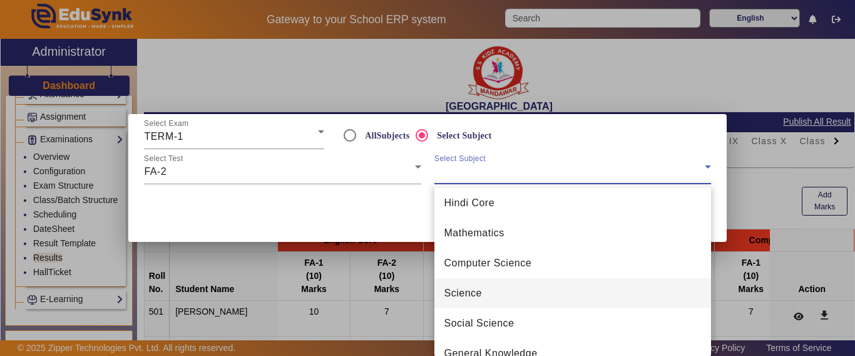
scroll to position [48, 0]
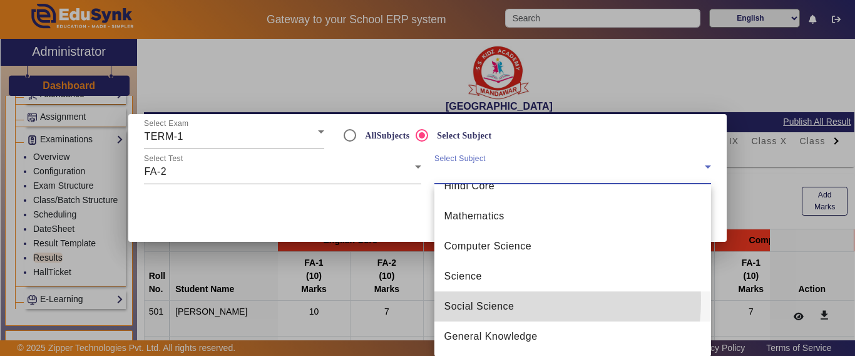
click at [490, 300] on span "Social Science" at bounding box center [479, 306] width 70 height 15
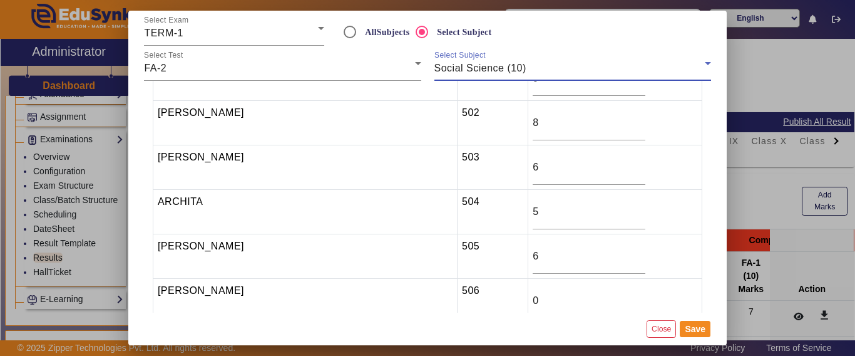
scroll to position [63, 0]
drag, startPoint x: 503, startPoint y: 260, endPoint x: 449, endPoint y: 260, distance: 53.2
click at [449, 260] on tr "AYUSH BALOT 505 6" at bounding box center [427, 255] width 549 height 44
click at [693, 326] on button "Save" at bounding box center [695, 329] width 31 height 16
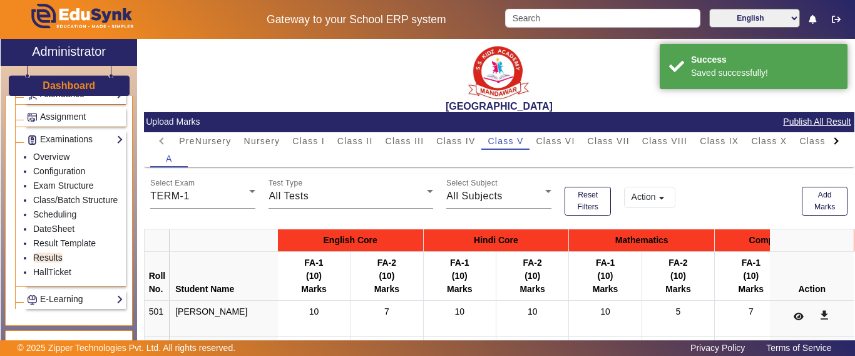
click at [655, 201] on mat-icon "arrow_drop_down" at bounding box center [661, 198] width 13 height 13
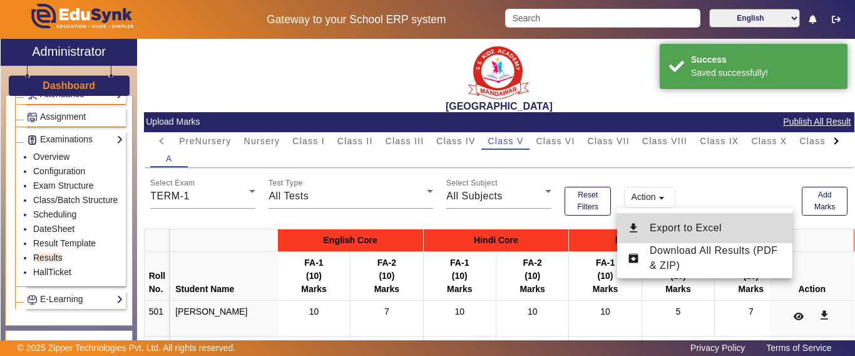
click at [649, 224] on button "download Export to Excel" at bounding box center [704, 228] width 175 height 30
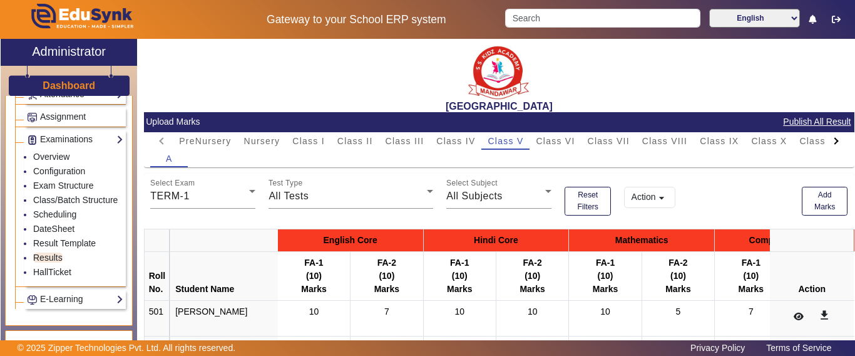
click at [552, 150] on div "A" at bounding box center [498, 159] width 697 height 18
click at [555, 135] on span "Class VI" at bounding box center [555, 141] width 39 height 18
click at [821, 202] on button "Add Marks" at bounding box center [825, 201] width 46 height 29
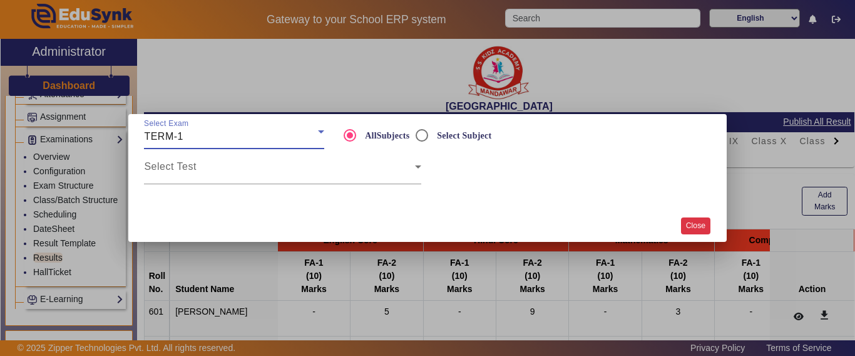
click at [696, 226] on button "Close" at bounding box center [695, 225] width 29 height 17
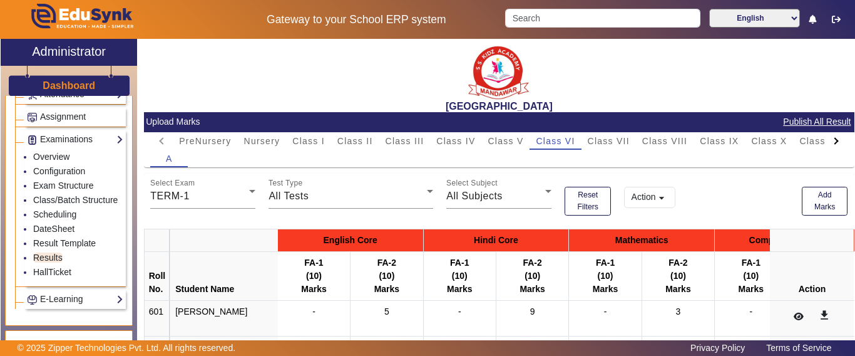
click at [653, 204] on button "Action arrow_drop_down" at bounding box center [649, 197] width 51 height 21
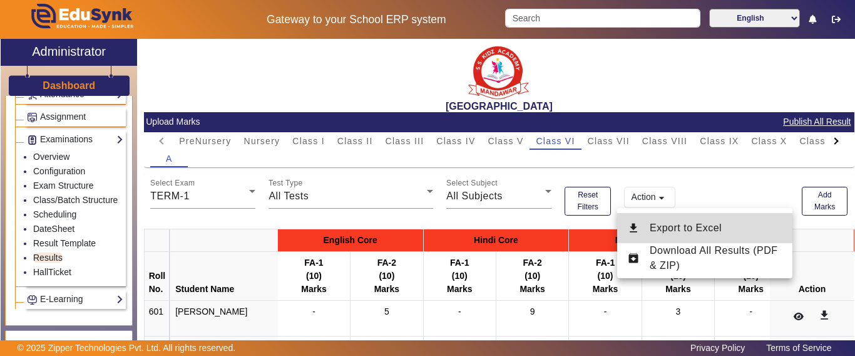
click at [652, 225] on span "Export to Excel" at bounding box center [686, 227] width 72 height 11
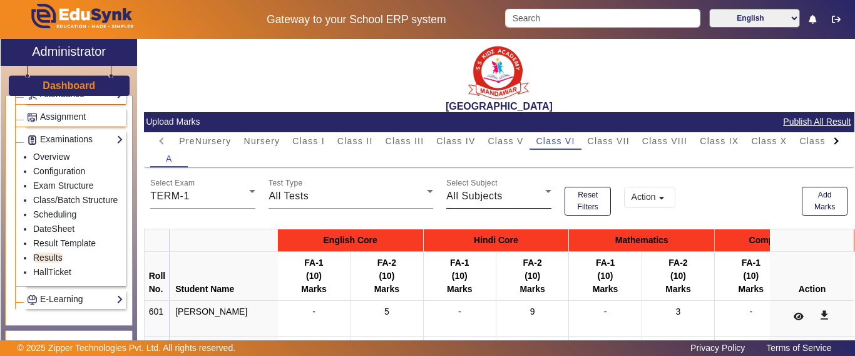
click at [601, 146] on span "Class VII" at bounding box center [609, 141] width 42 height 18
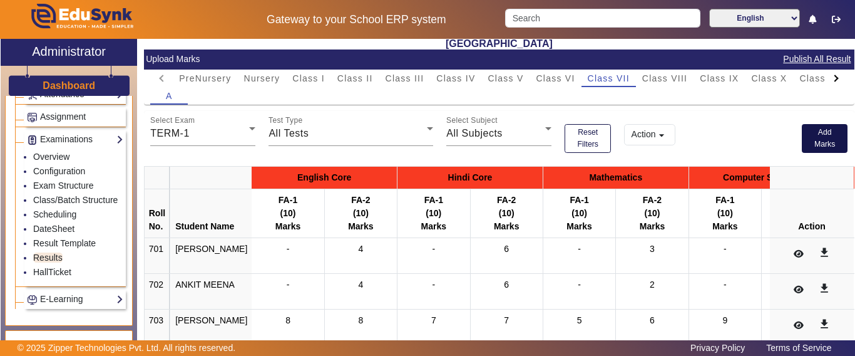
click at [816, 140] on button "Add Marks" at bounding box center [825, 138] width 46 height 29
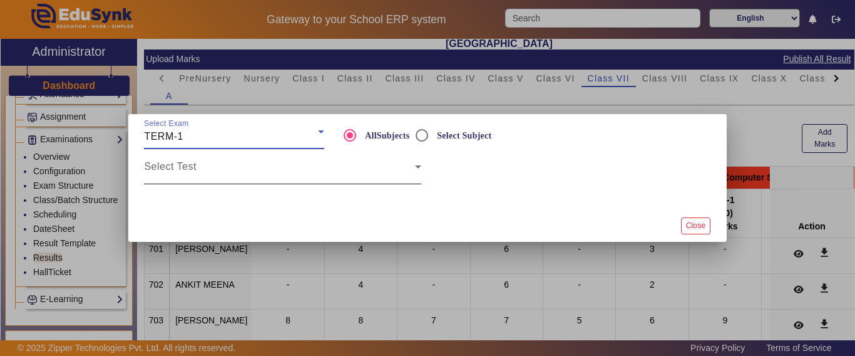
click at [337, 167] on span at bounding box center [279, 171] width 270 height 15
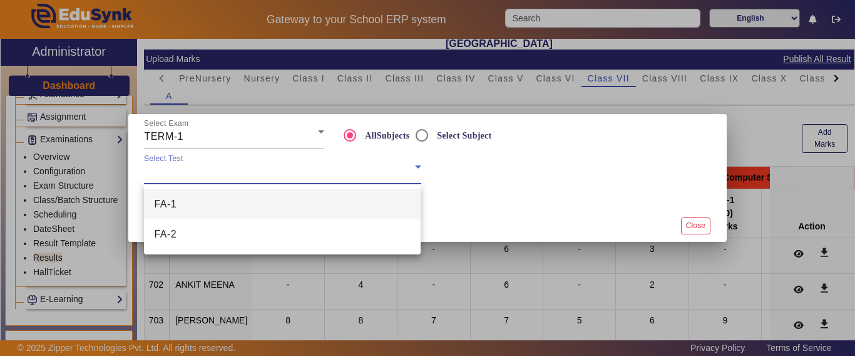
click at [218, 203] on mat-option "FA-1" at bounding box center [282, 204] width 277 height 30
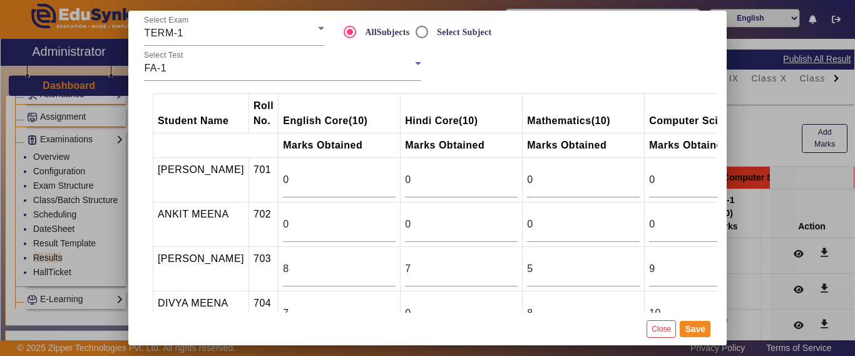
click at [424, 132] on th "Hindi Core (10)" at bounding box center [462, 113] width 122 height 39
click at [423, 26] on input "Select Subject" at bounding box center [421, 31] width 25 height 25
radio input "true"
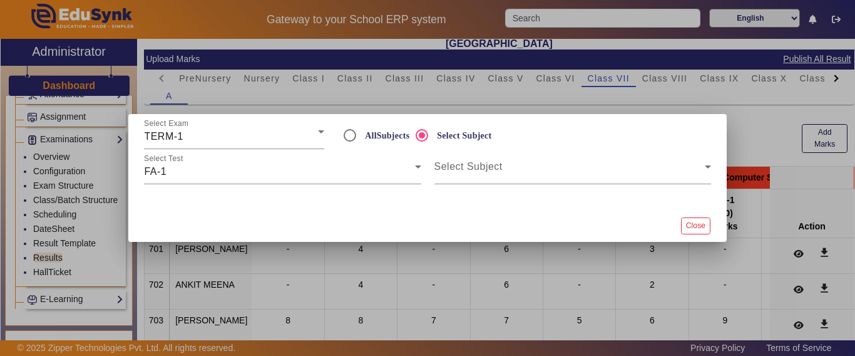
click at [461, 92] on div at bounding box center [427, 178] width 855 height 356
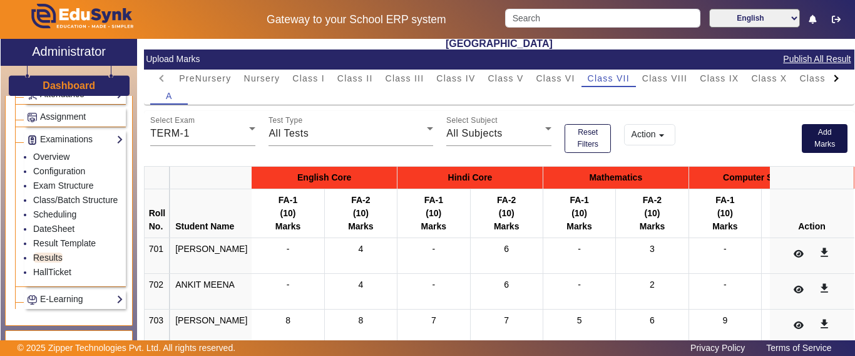
click at [828, 139] on button "Add Marks" at bounding box center [825, 138] width 46 height 29
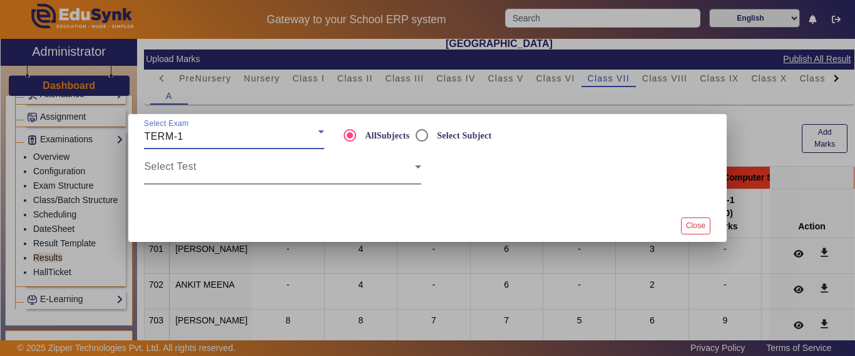
click at [274, 175] on span at bounding box center [279, 171] width 270 height 15
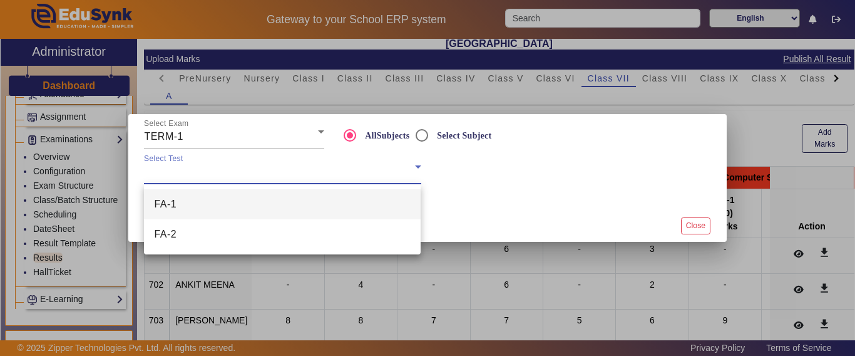
click at [267, 202] on mat-option "FA-1" at bounding box center [282, 204] width 277 height 30
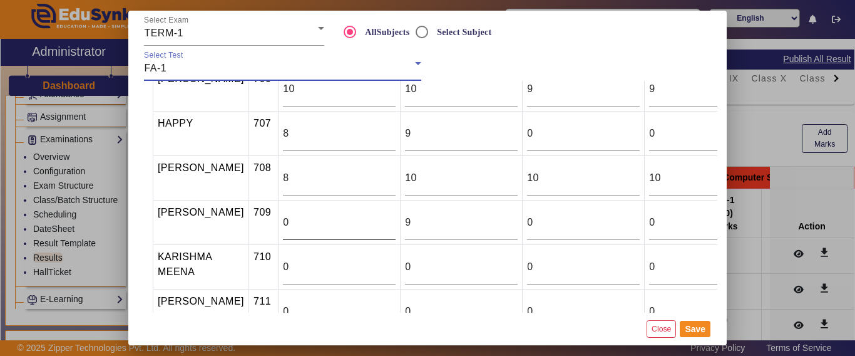
scroll to position [376, 0]
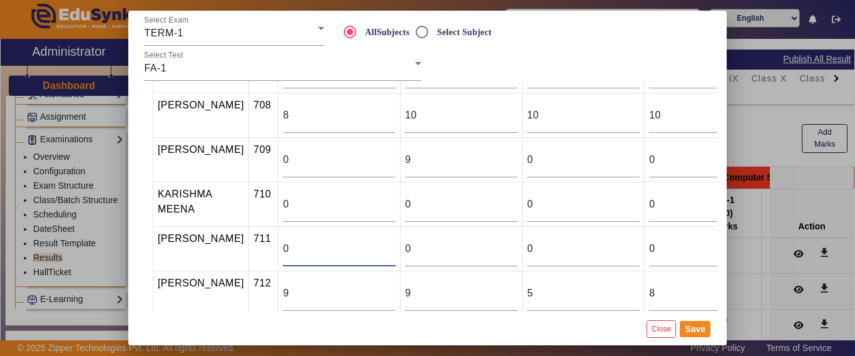
click at [283, 254] on input "0" at bounding box center [339, 248] width 113 height 15
type input "10"
drag, startPoint x: 528, startPoint y: 247, endPoint x: 494, endPoint y: 252, distance: 34.8
click at [494, 252] on tr "KESHAV MEENA 711 10 0 0 0 0 0" at bounding box center [582, 249] width 858 height 44
type input "6"
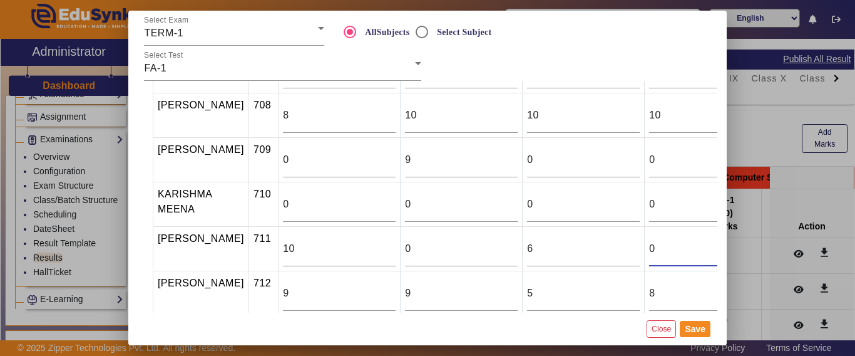
drag, startPoint x: 645, startPoint y: 246, endPoint x: 617, endPoint y: 248, distance: 27.6
click at [615, 247] on tr "KESHAV MEENA 711 10 0 6 0 0 0" at bounding box center [582, 249] width 858 height 44
type input "10"
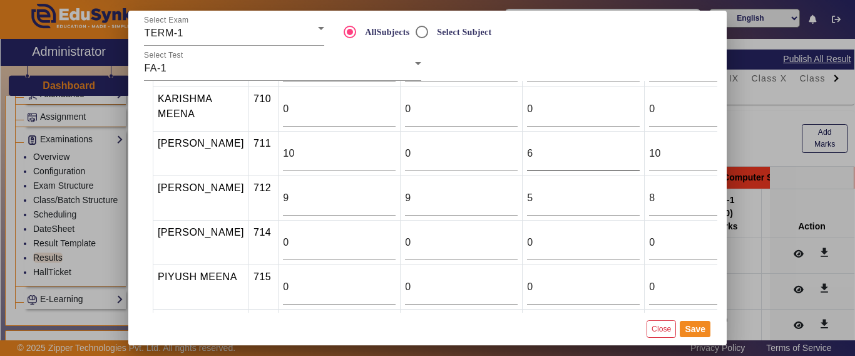
scroll to position [408, 0]
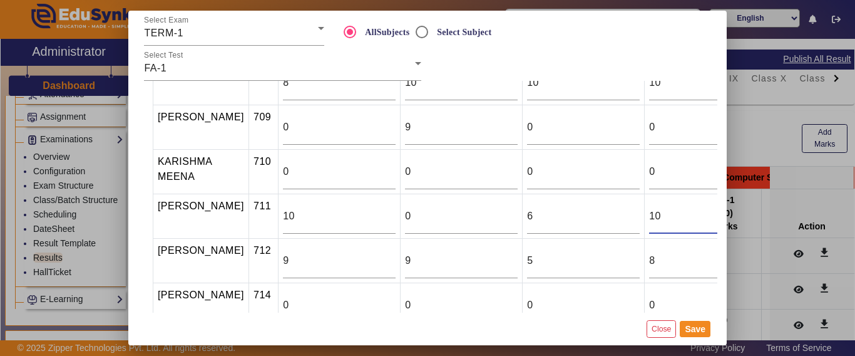
drag, startPoint x: 649, startPoint y: 217, endPoint x: 669, endPoint y: 223, distance: 20.8
click at [709, 218] on div "Student Name Roll No. English Core (10) Hindi Core (10) Mathematics (10) Comput…" at bounding box center [428, 196] width 580 height 231
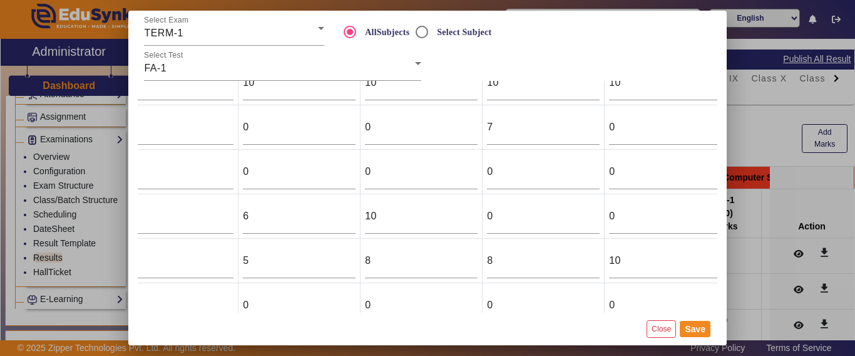
scroll to position [408, 294]
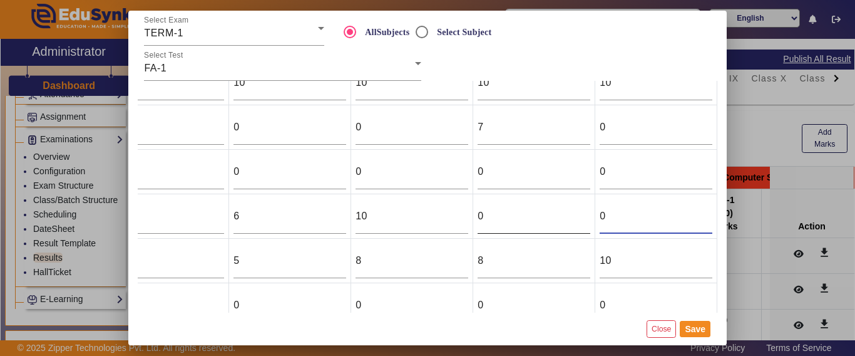
drag, startPoint x: 592, startPoint y: 214, endPoint x: 560, endPoint y: 218, distance: 32.1
click at [560, 218] on tr "KESHAV MEENA 711 10 0 6 10 0 0" at bounding box center [288, 216] width 858 height 44
type input "10"
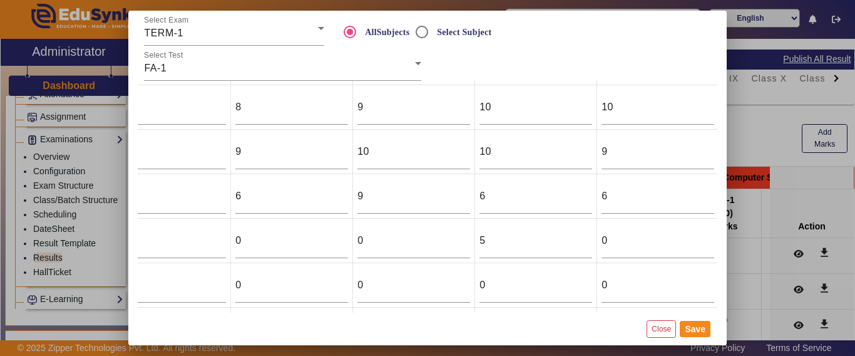
scroll to position [784, 294]
drag, startPoint x: 596, startPoint y: 213, endPoint x: 581, endPoint y: 211, distance: 15.1
click at [600, 203] on input "6" at bounding box center [656, 195] width 113 height 15
drag, startPoint x: 585, startPoint y: 209, endPoint x: 566, endPoint y: 210, distance: 18.8
click at [566, 210] on tr "VIHAN 720 7 9 6 9 6 6" at bounding box center [288, 196] width 858 height 44
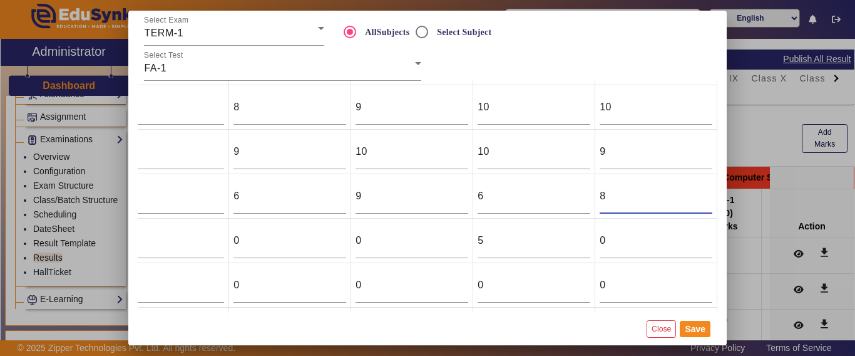
type input "8"
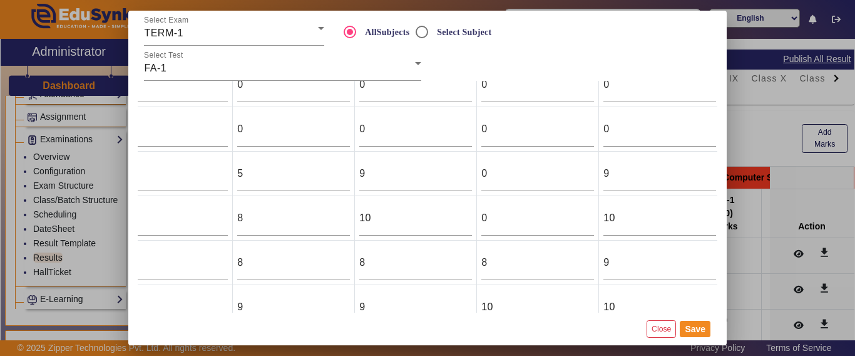
scroll to position [95, 294]
drag, startPoint x: 485, startPoint y: 180, endPoint x: 446, endPoint y: 178, distance: 39.5
click at [446, 178] on tr "DEVANSH SHARMA 703 8 7 5 9 0 9" at bounding box center [288, 173] width 858 height 44
type input "10"
click at [702, 326] on button "Save" at bounding box center [695, 329] width 31 height 16
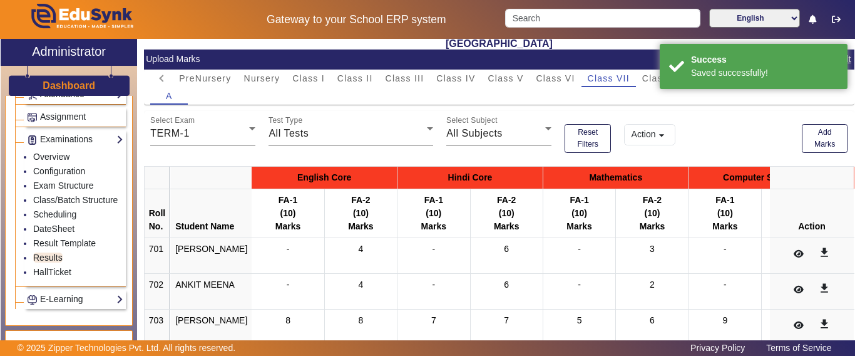
click at [695, 330] on button "Save" at bounding box center [695, 329] width 31 height 16
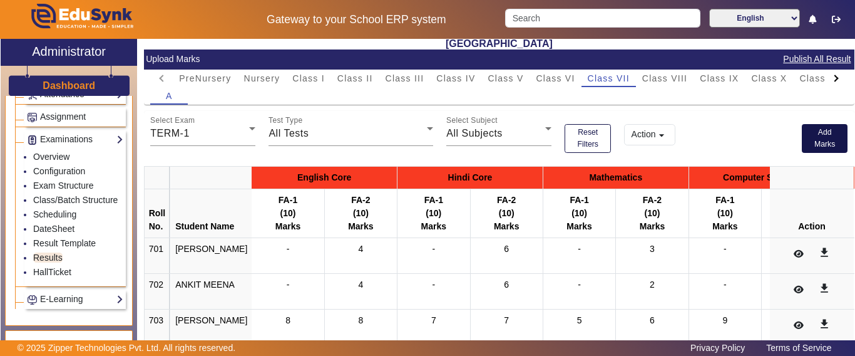
click at [810, 145] on button "Add Marks" at bounding box center [825, 138] width 46 height 29
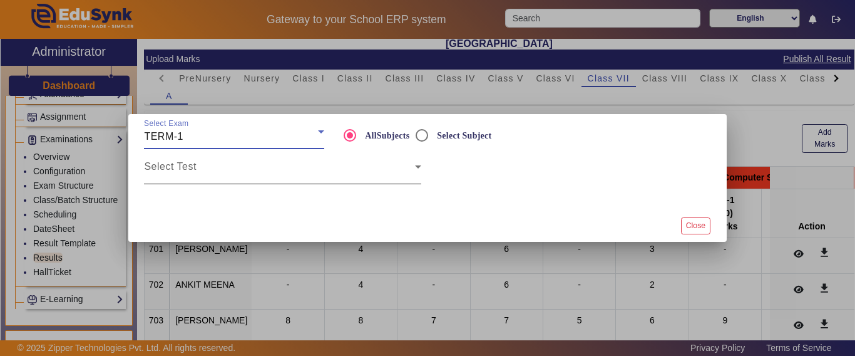
click at [270, 172] on span at bounding box center [279, 171] width 270 height 15
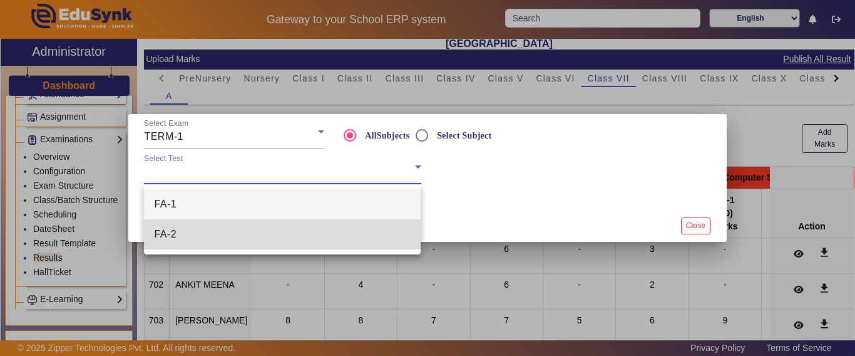
click at [213, 230] on mat-option "FA-2" at bounding box center [282, 234] width 277 height 30
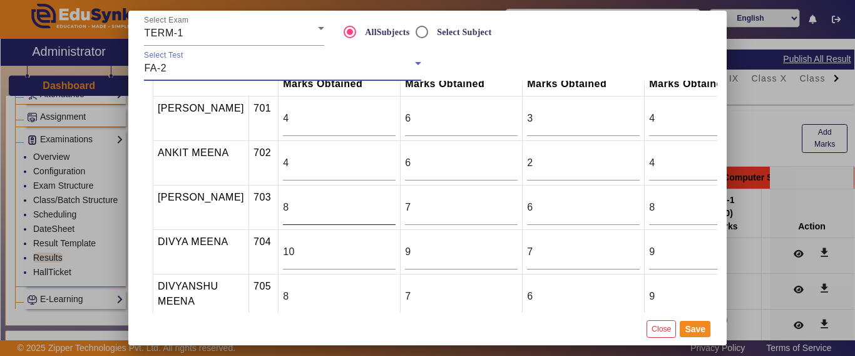
scroll to position [63, 0]
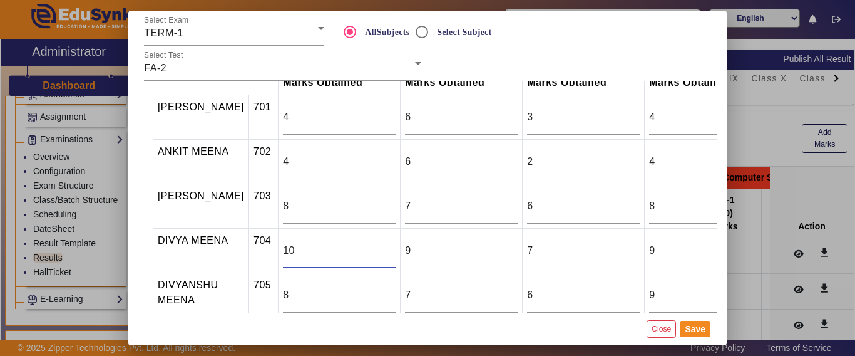
click at [283, 251] on input "10" at bounding box center [339, 250] width 113 height 15
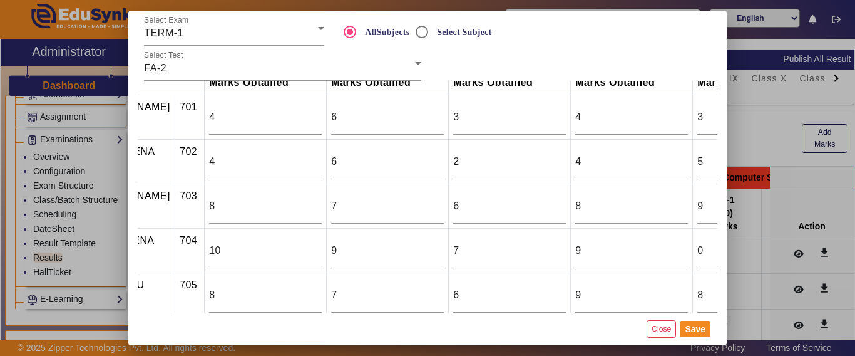
scroll to position [63, 114]
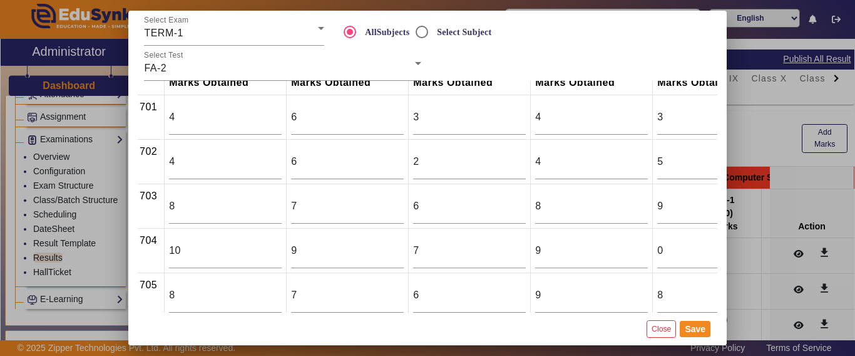
drag, startPoint x: 542, startPoint y: 314, endPoint x: 562, endPoint y: 315, distance: 20.1
click at [562, 315] on mat-dialog-actions "Close Save" at bounding box center [428, 328] width 580 height 33
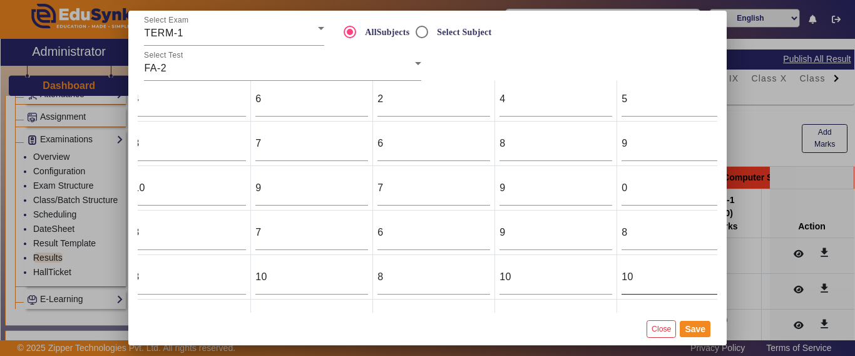
scroll to position [125, 160]
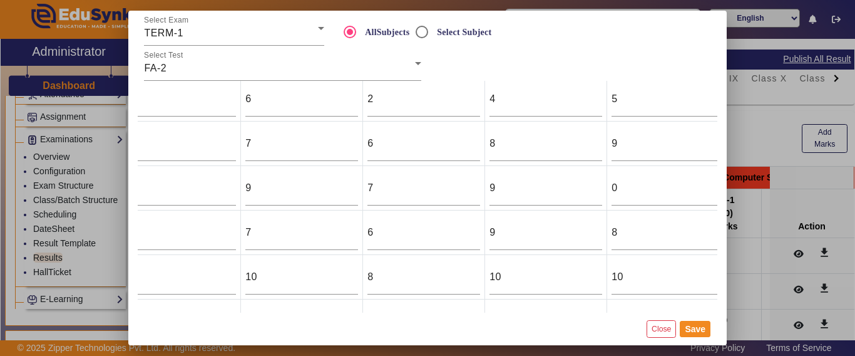
drag, startPoint x: 602, startPoint y: 192, endPoint x: 582, endPoint y: 192, distance: 20.7
click at [607, 192] on td "0" at bounding box center [668, 188] width 122 height 44
type input "1"
type input "9"
type input "10"
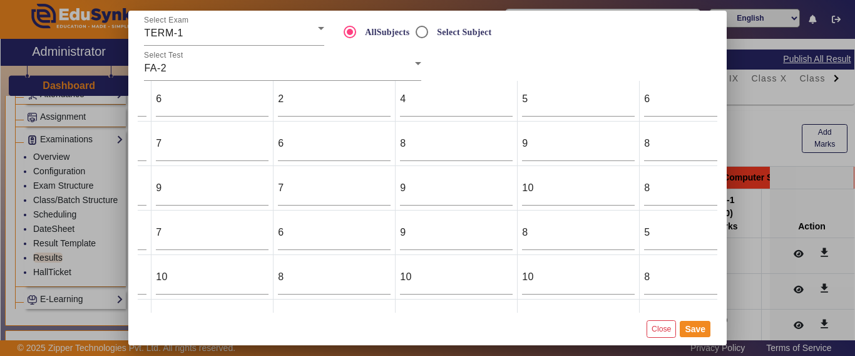
scroll to position [125, 294]
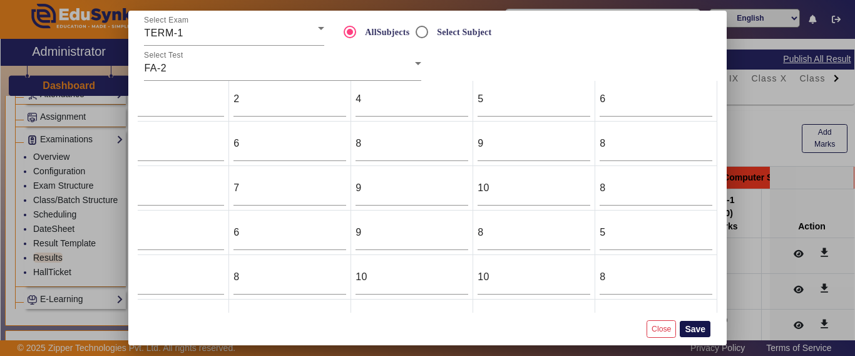
click at [692, 327] on button "Save" at bounding box center [695, 329] width 31 height 16
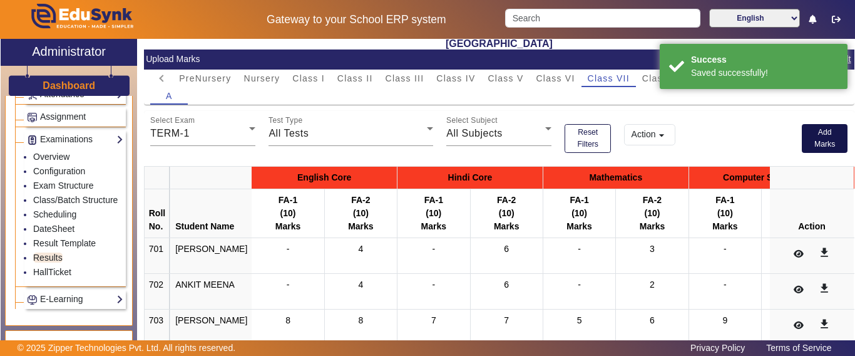
click at [814, 142] on button "Add Marks" at bounding box center [825, 138] width 46 height 29
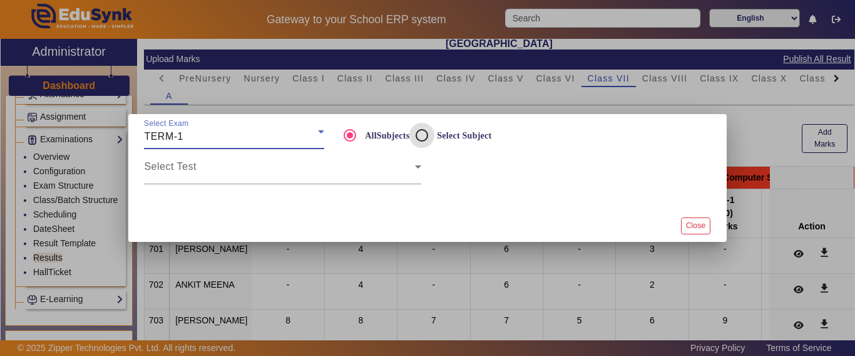
click at [425, 135] on input "Select Subject" at bounding box center [421, 135] width 25 height 25
radio input "true"
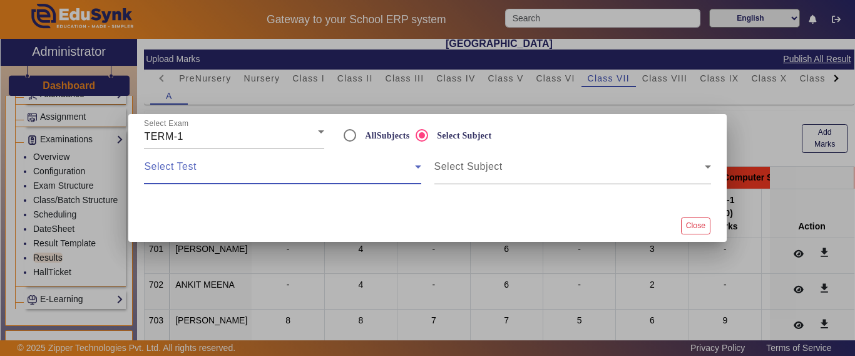
click at [159, 173] on span at bounding box center [279, 171] width 270 height 15
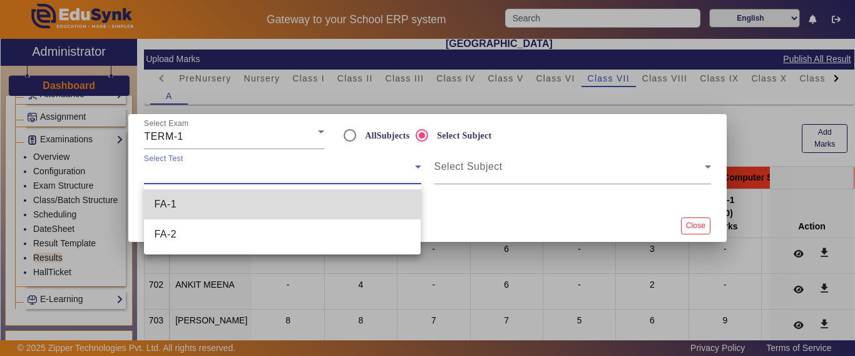
click at [199, 202] on mat-option "FA-1" at bounding box center [282, 204] width 277 height 30
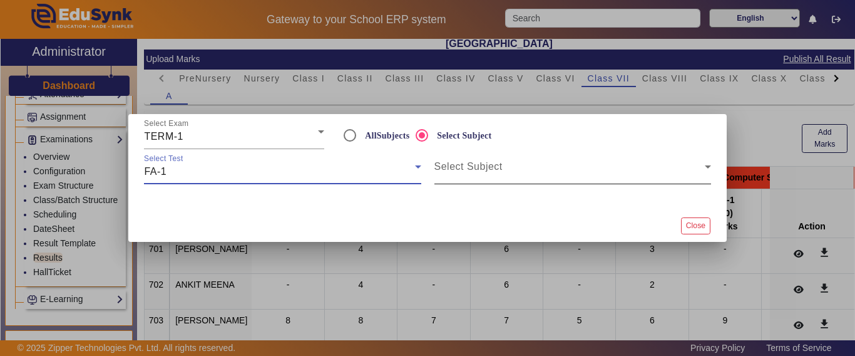
click at [481, 173] on span at bounding box center [569, 171] width 270 height 15
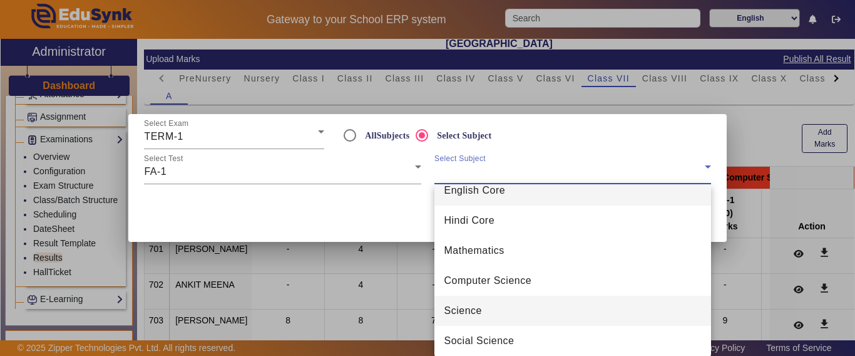
scroll to position [18, 0]
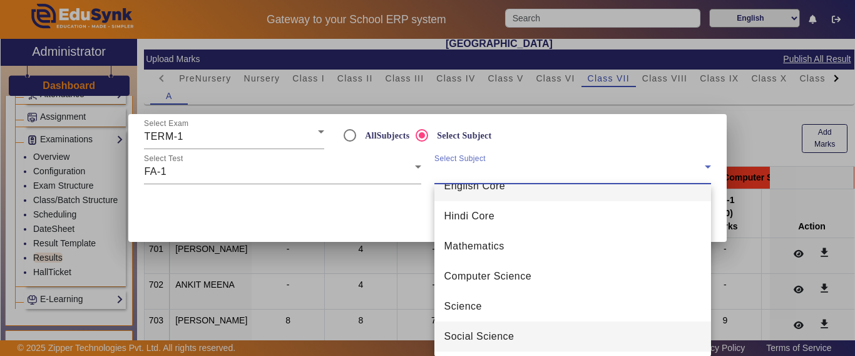
click at [485, 340] on span "Social Science" at bounding box center [479, 336] width 70 height 15
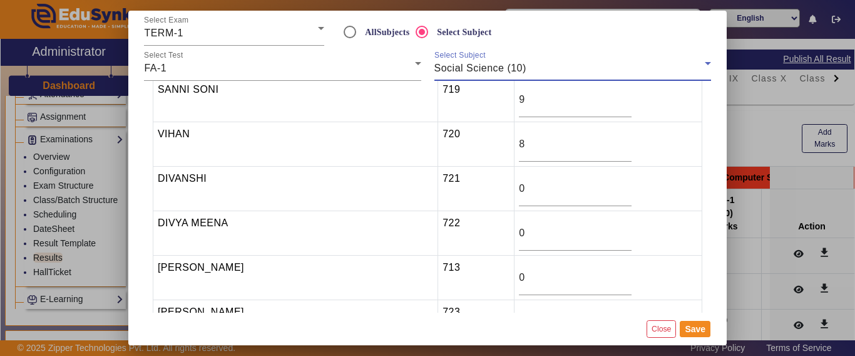
scroll to position [786, 0]
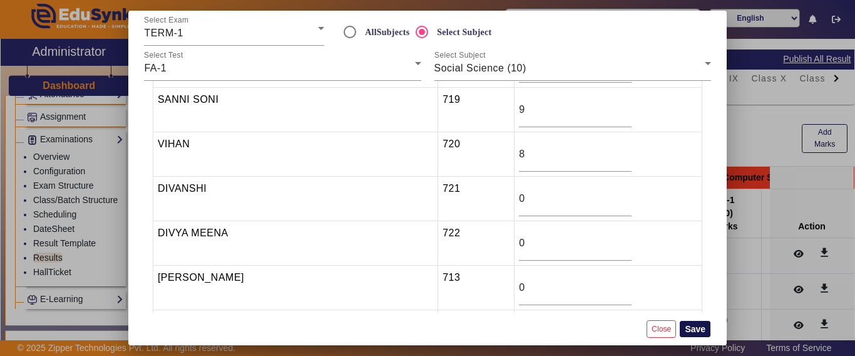
click at [697, 326] on button "Save" at bounding box center [695, 329] width 31 height 16
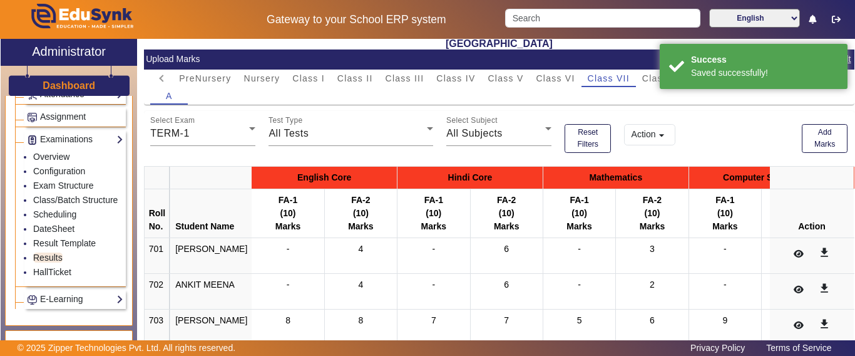
click at [660, 132] on mat-icon "arrow_drop_down" at bounding box center [661, 135] width 13 height 13
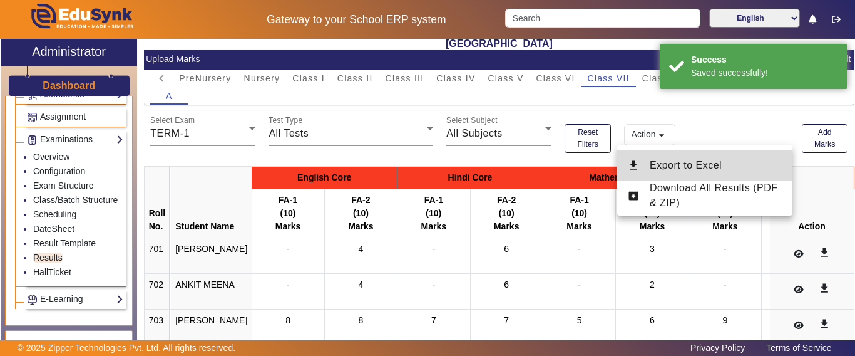
click at [655, 157] on button "download Export to Excel" at bounding box center [704, 165] width 175 height 30
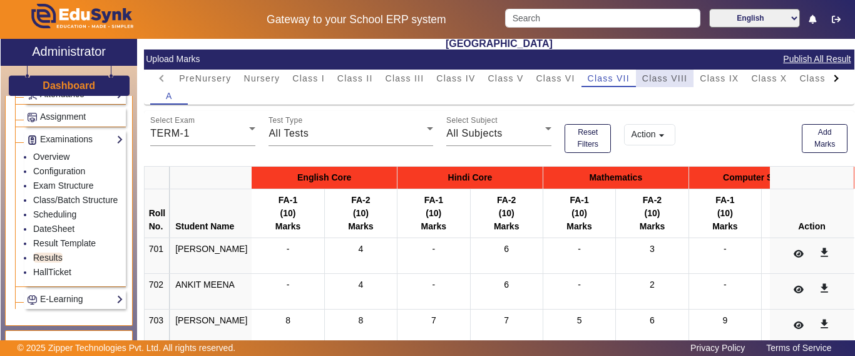
click at [674, 74] on span "Class VIII" at bounding box center [664, 78] width 45 height 9
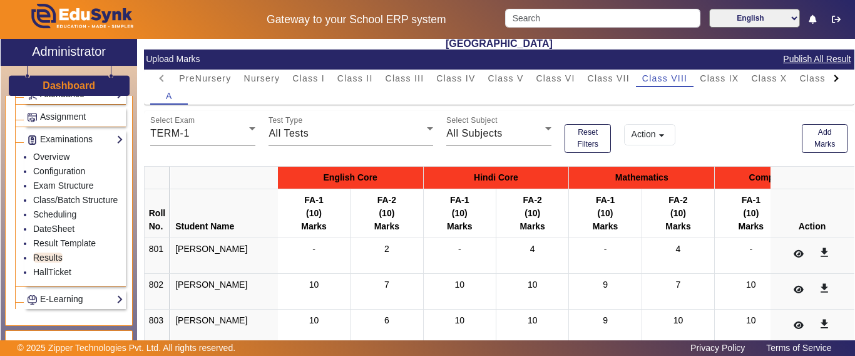
click at [655, 136] on mat-icon "arrow_drop_down" at bounding box center [661, 135] width 13 height 13
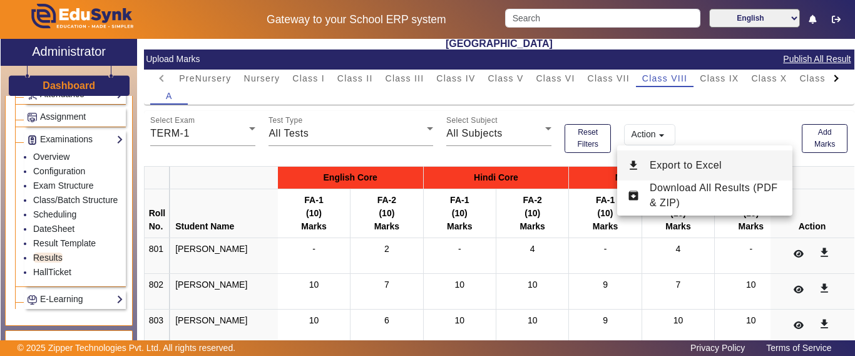
click at [667, 163] on span "Export to Excel" at bounding box center [686, 165] width 72 height 11
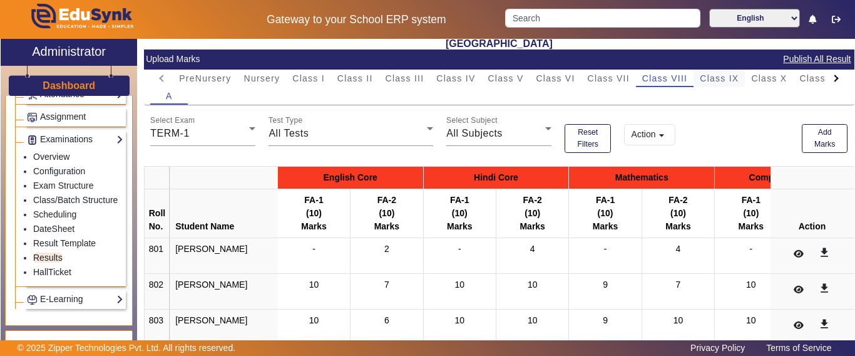
click at [726, 82] on span "Class IX" at bounding box center [719, 78] width 39 height 9
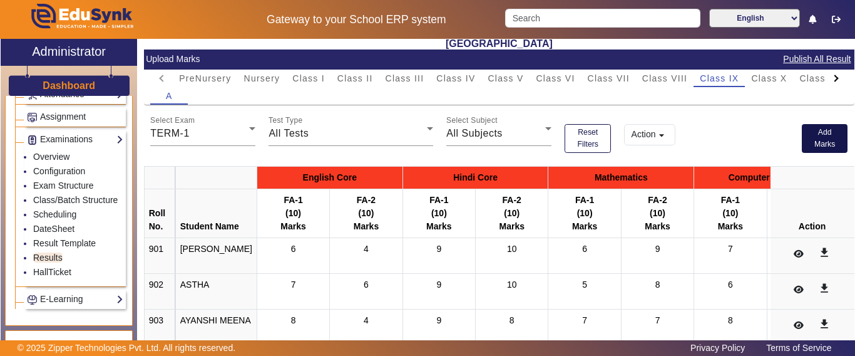
click at [821, 138] on button "Add Marks" at bounding box center [825, 138] width 46 height 29
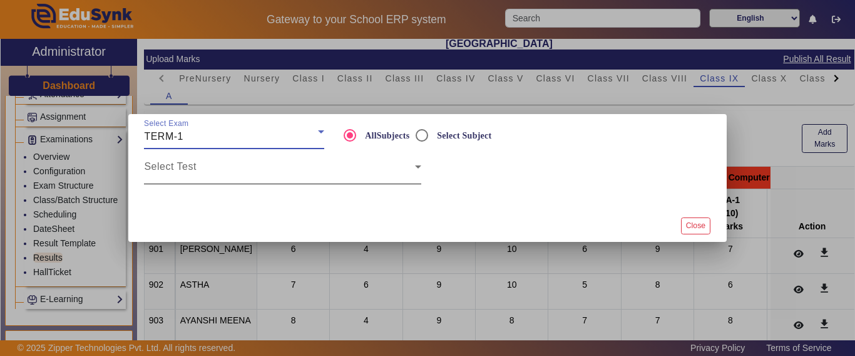
click at [244, 169] on span at bounding box center [279, 171] width 270 height 15
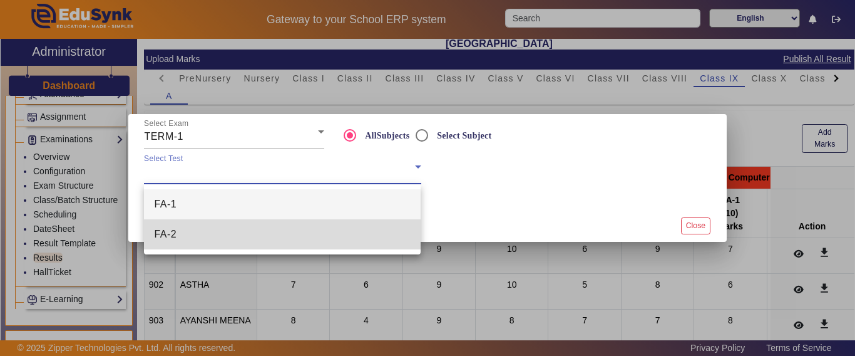
click at [203, 245] on mat-option "FA-2" at bounding box center [282, 234] width 277 height 30
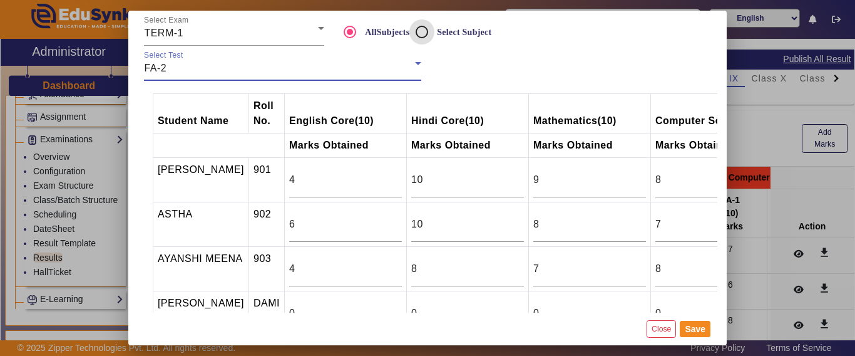
drag, startPoint x: 423, startPoint y: 26, endPoint x: 425, endPoint y: 33, distance: 7.9
click at [423, 26] on input "Select Subject" at bounding box center [421, 31] width 25 height 25
radio input "true"
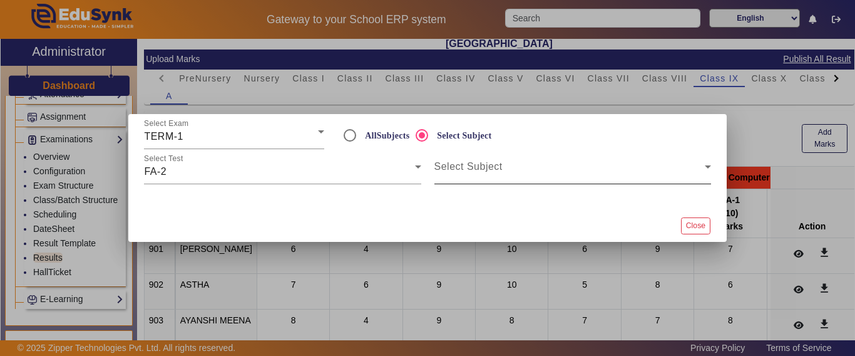
click at [454, 163] on mat-label "Select Subject" at bounding box center [468, 166] width 68 height 11
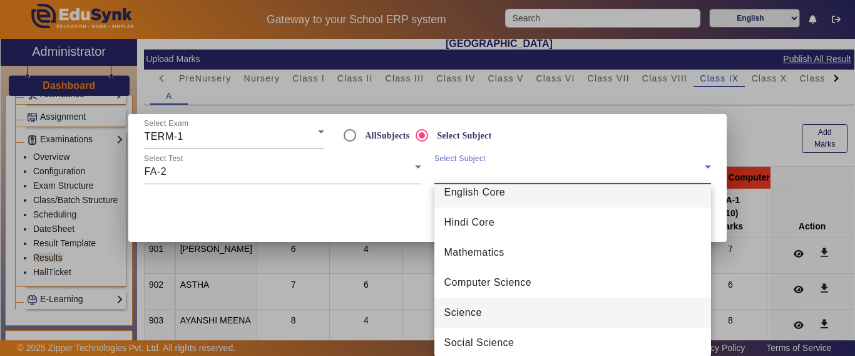
scroll to position [18, 0]
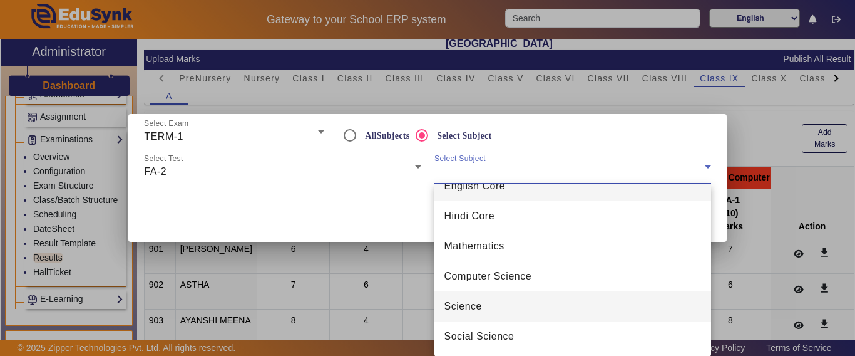
click at [503, 299] on mat-option "Science" at bounding box center [572, 306] width 277 height 30
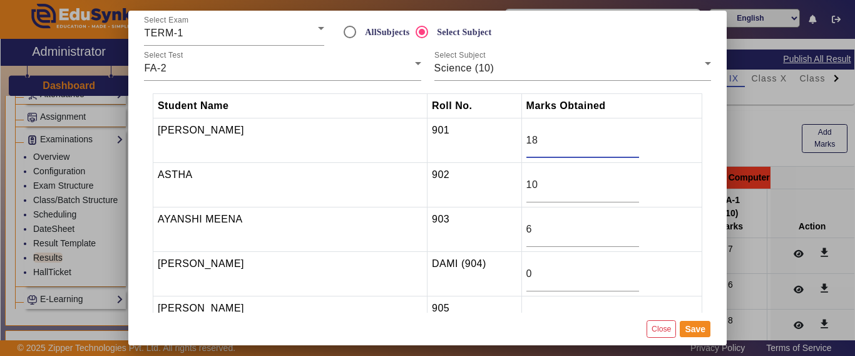
drag, startPoint x: 543, startPoint y: 141, endPoint x: 516, endPoint y: 141, distance: 27.6
click at [527, 141] on td "18" at bounding box center [611, 140] width 181 height 44
type input "9"
drag, startPoint x: 546, startPoint y: 194, endPoint x: 508, endPoint y: 189, distance: 38.5
click at [508, 189] on tr "ASTHA 902 10" at bounding box center [427, 185] width 549 height 44
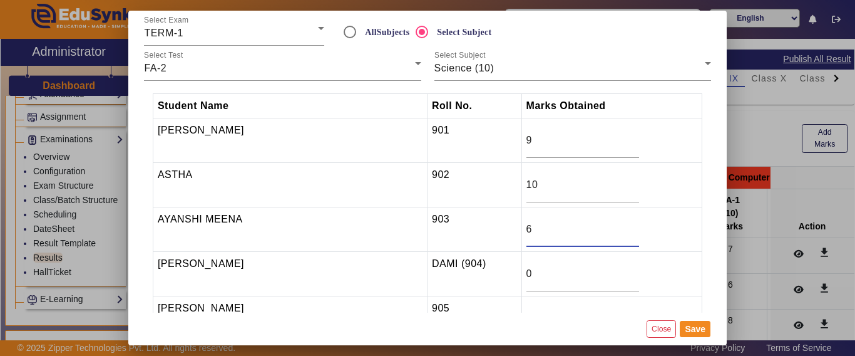
drag, startPoint x: 556, startPoint y: 226, endPoint x: 500, endPoint y: 223, distance: 56.4
click at [501, 223] on tr "AYANSHI MEENA 903 6" at bounding box center [427, 229] width 549 height 44
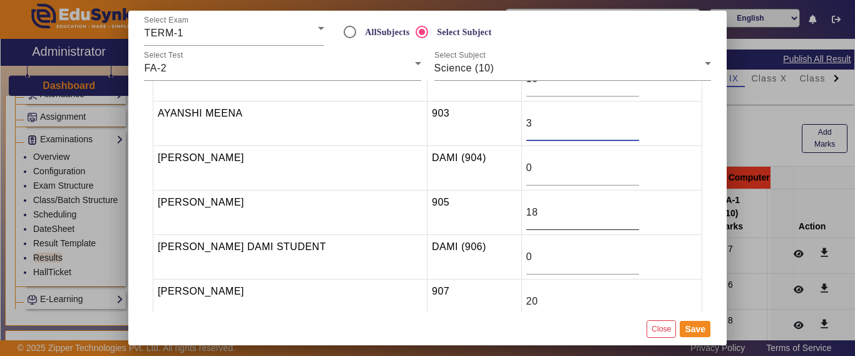
scroll to position [125, 0]
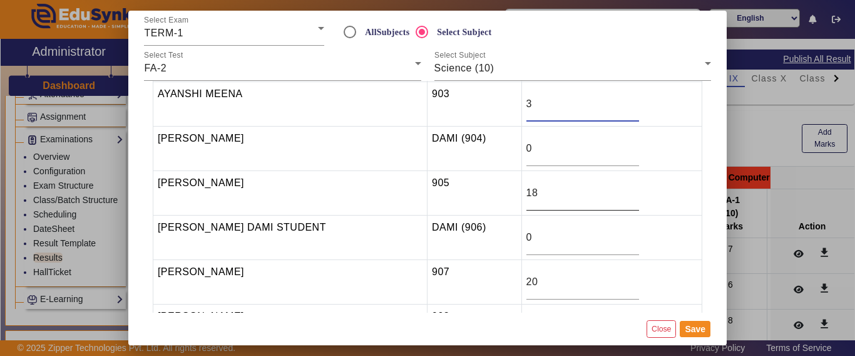
type input "3"
drag, startPoint x: 540, startPoint y: 187, endPoint x: 535, endPoint y: 193, distance: 7.5
click at [522, 191] on tr "HARSH PANCHOLI 905 18" at bounding box center [427, 193] width 549 height 44
type input "9"
click at [526, 285] on td "20" at bounding box center [611, 282] width 181 height 44
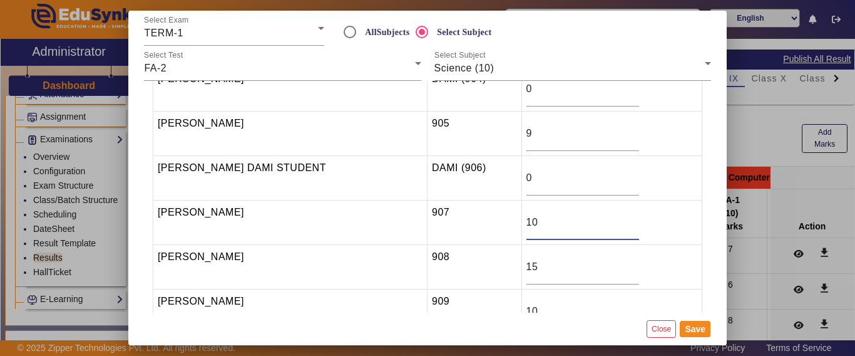
scroll to position [188, 0]
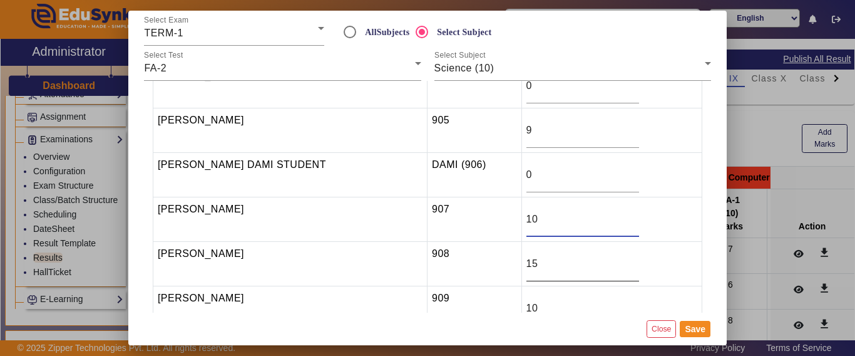
type input "10"
drag, startPoint x: 563, startPoint y: 267, endPoint x: 525, endPoint y: 265, distance: 38.2
click at [542, 265] on input "15" at bounding box center [582, 263] width 113 height 15
click at [525, 265] on td "15" at bounding box center [611, 264] width 181 height 44
drag, startPoint x: 548, startPoint y: 263, endPoint x: 521, endPoint y: 267, distance: 27.2
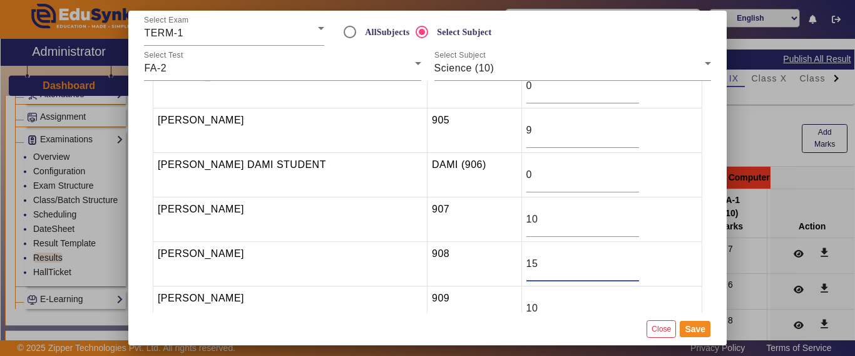
click at [520, 267] on tr "KHYATI JAIN 908 15" at bounding box center [427, 264] width 549 height 44
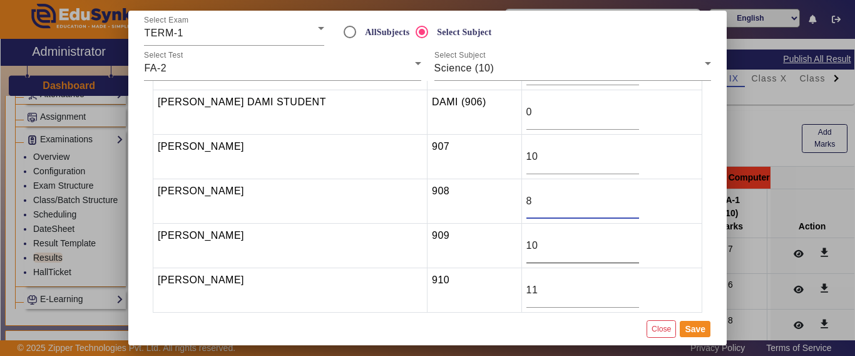
type input "8"
drag, startPoint x: 550, startPoint y: 248, endPoint x: 556, endPoint y: 259, distance: 12.3
click at [506, 249] on tr "KUNAL GARG 909 10" at bounding box center [427, 245] width 549 height 44
drag, startPoint x: 551, startPoint y: 249, endPoint x: 515, endPoint y: 249, distance: 36.3
click at [515, 249] on tr "KUNAL GARG 909 4" at bounding box center [427, 245] width 549 height 44
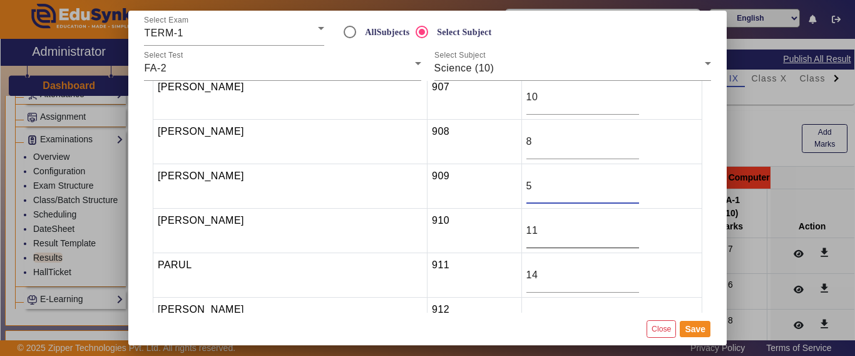
scroll to position [313, 0]
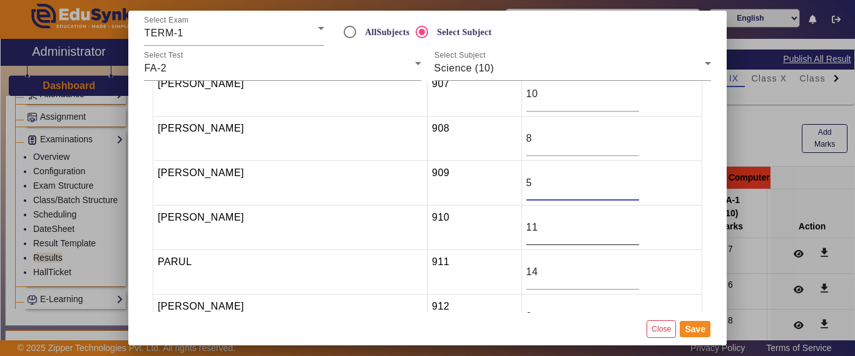
type input "5"
drag, startPoint x: 547, startPoint y: 225, endPoint x: 520, endPoint y: 229, distance: 27.2
click at [520, 229] on tr "MEHUL JAIN 910 11" at bounding box center [427, 227] width 549 height 44
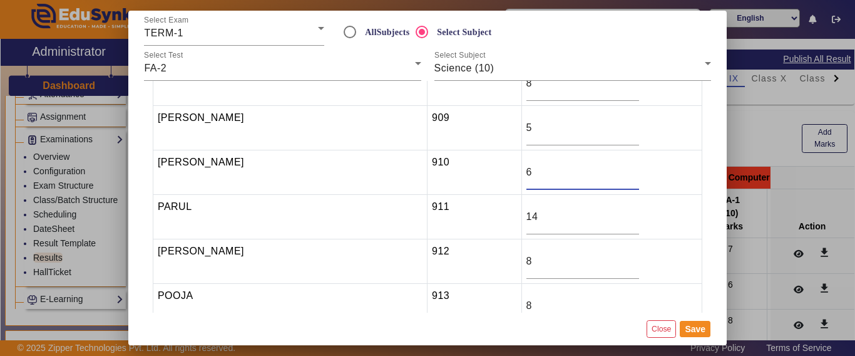
scroll to position [376, 0]
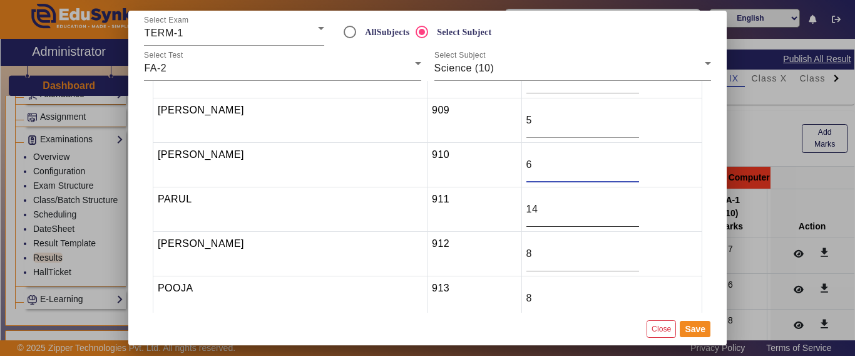
type input "6"
drag, startPoint x: 552, startPoint y: 203, endPoint x: 515, endPoint y: 205, distance: 37.0
click at [525, 205] on td "14" at bounding box center [611, 209] width 181 height 44
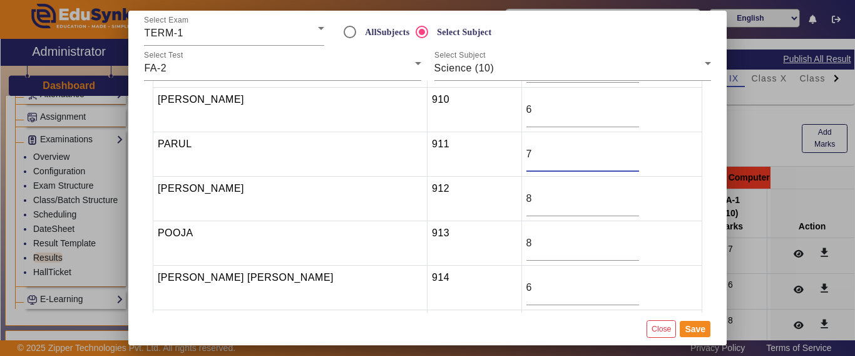
scroll to position [438, 0]
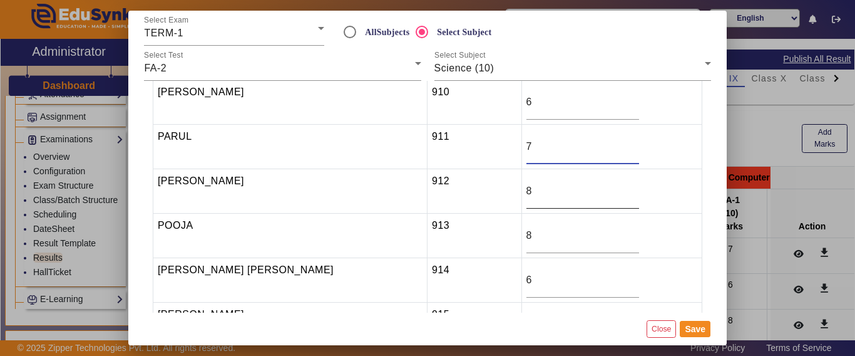
type input "7"
drag, startPoint x: 545, startPoint y: 194, endPoint x: 513, endPoint y: 194, distance: 32.6
click at [513, 194] on tr "PAWAN KUMAR GORWAL 912 8" at bounding box center [427, 191] width 549 height 44
type input "4"
drag, startPoint x: 536, startPoint y: 235, endPoint x: 516, endPoint y: 234, distance: 20.7
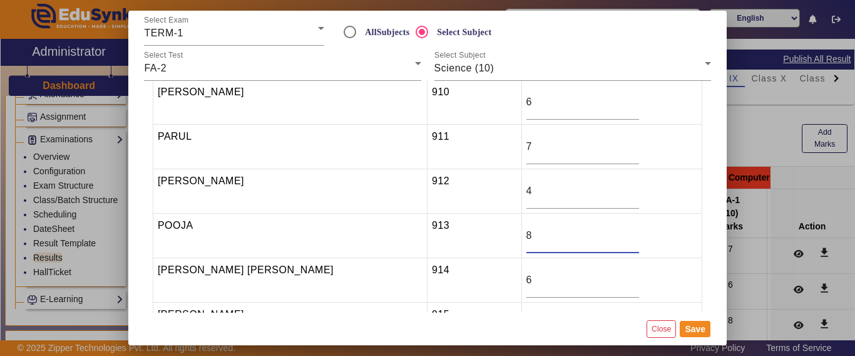
click at [516, 234] on tr "POOJA 913 8" at bounding box center [427, 235] width 549 height 44
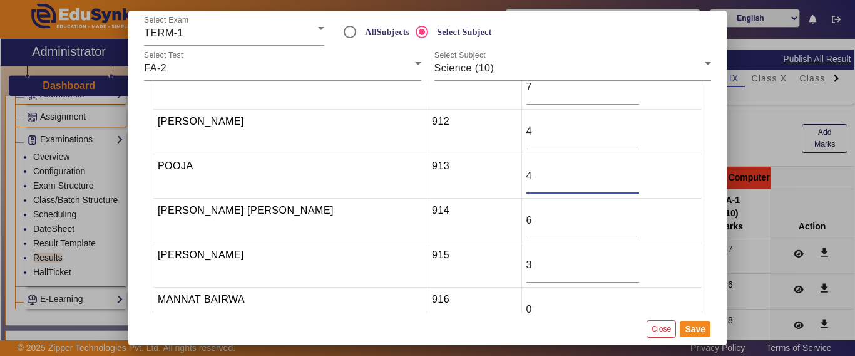
scroll to position [501, 0]
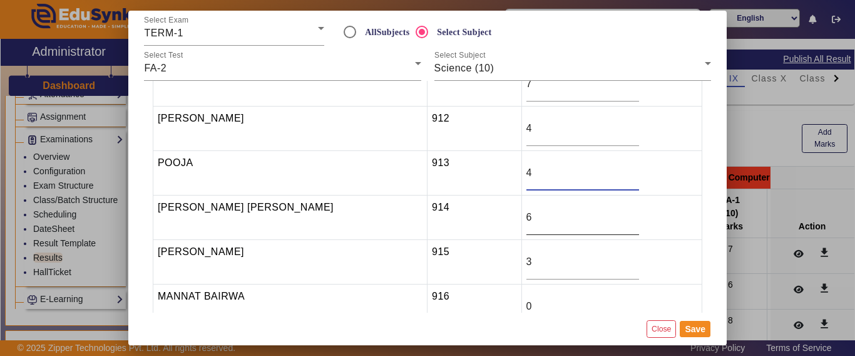
type input "4"
drag, startPoint x: 543, startPoint y: 219, endPoint x: 516, endPoint y: 222, distance: 27.0
click at [516, 222] on tr "PRAVEEN SINGH DAYMA 914 6" at bounding box center [427, 217] width 549 height 44
type input "3"
click at [508, 261] on tr "TEJ SINGH 915 3" at bounding box center [427, 262] width 549 height 44
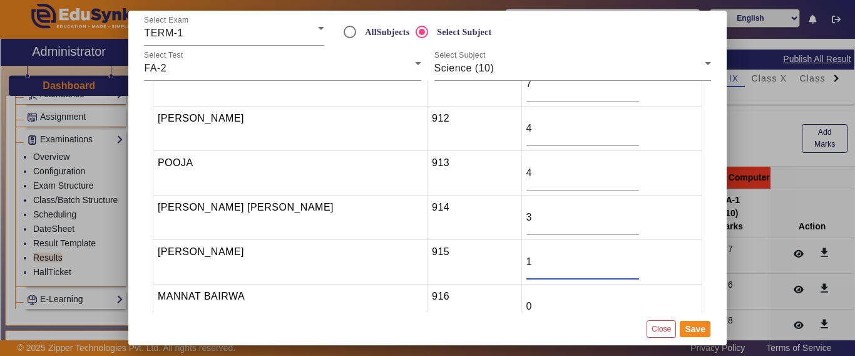
scroll to position [574, 0]
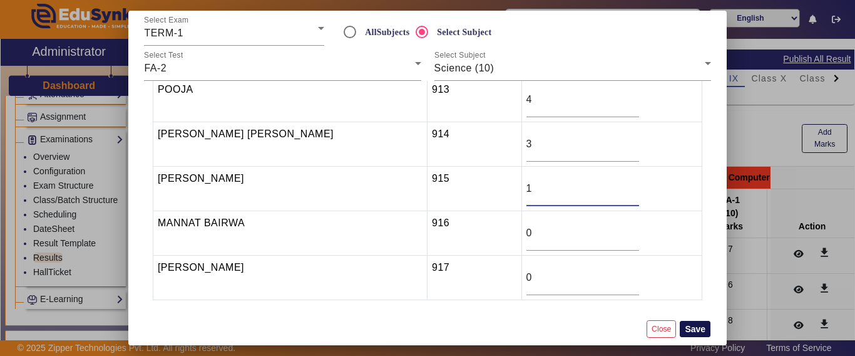
type input "1"
click at [697, 326] on button "Save" at bounding box center [695, 329] width 31 height 16
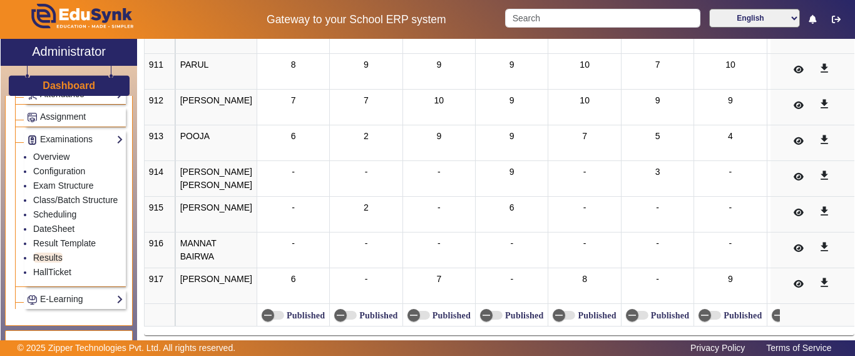
scroll to position [103, 0]
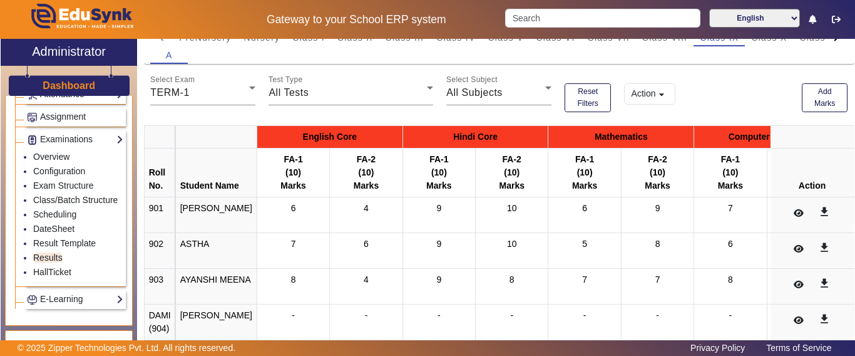
click at [637, 94] on button "Action arrow_drop_down" at bounding box center [649, 93] width 51 height 21
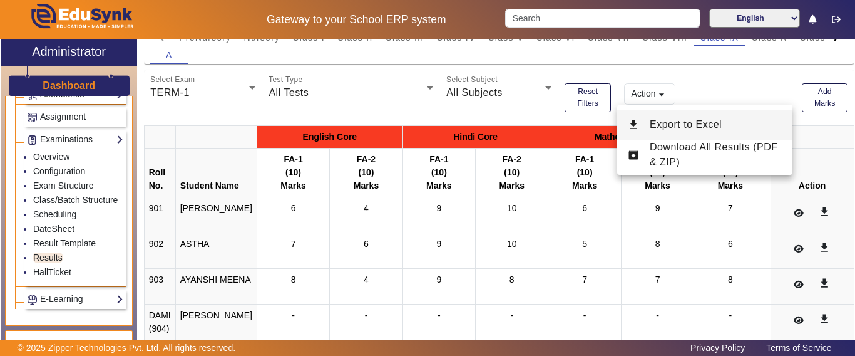
click at [658, 118] on span "Export to Excel" at bounding box center [716, 124] width 133 height 15
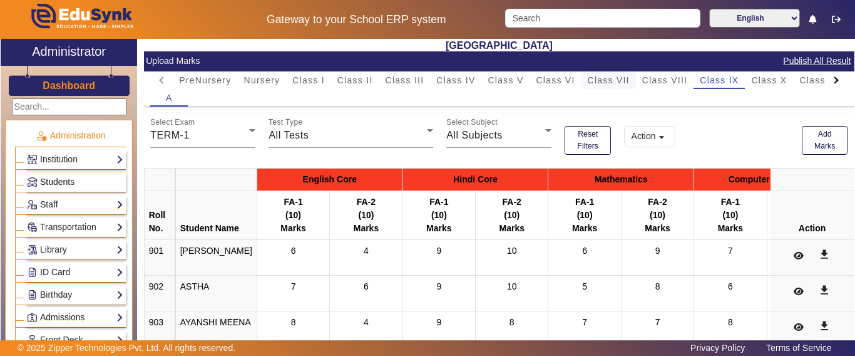
scroll to position [0, 0]
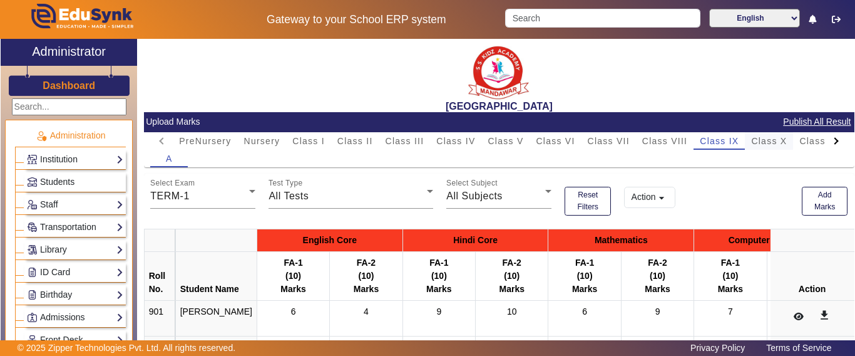
click at [771, 142] on span "Class X" at bounding box center [769, 140] width 36 height 9
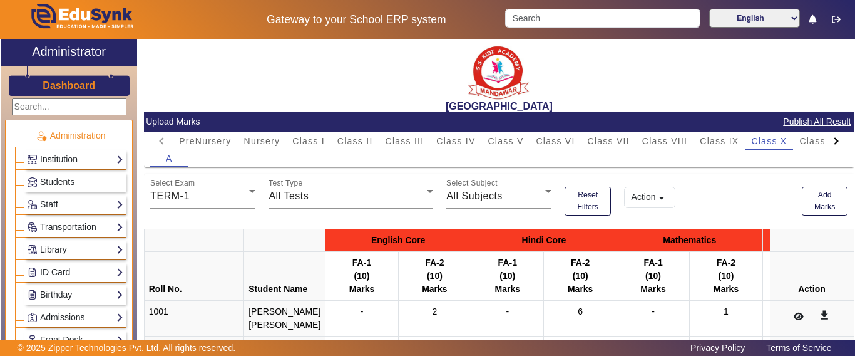
click at [661, 192] on mat-icon "arrow_drop_down" at bounding box center [661, 198] width 13 height 13
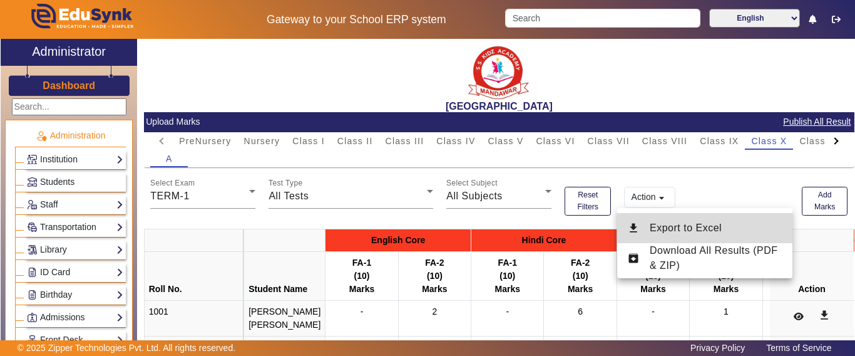
click at [657, 230] on span "Export to Excel" at bounding box center [686, 227] width 72 height 11
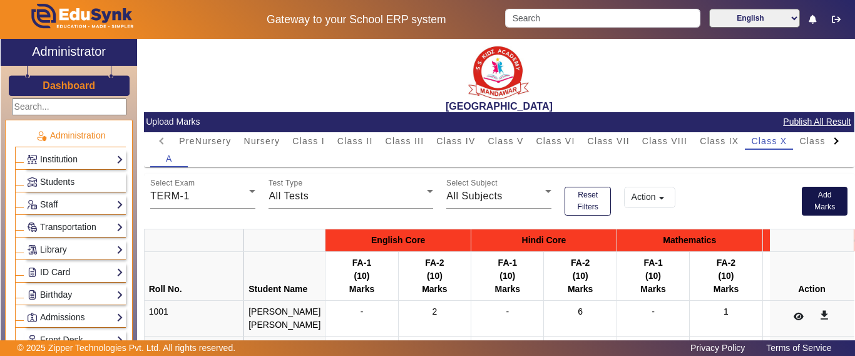
click at [818, 205] on button "Add Marks" at bounding box center [825, 201] width 46 height 29
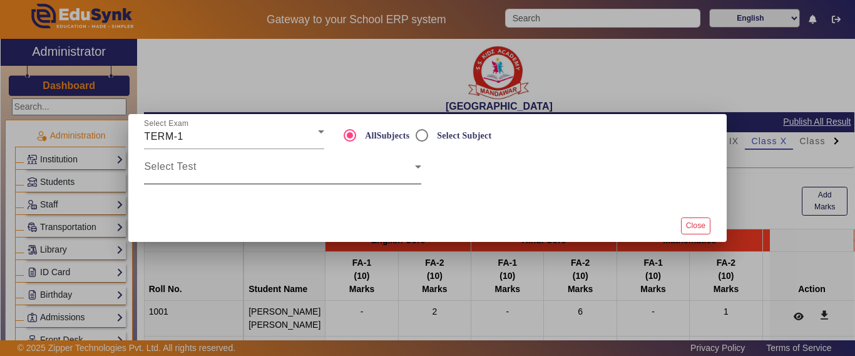
click at [217, 180] on div "Select Test" at bounding box center [282, 166] width 277 height 35
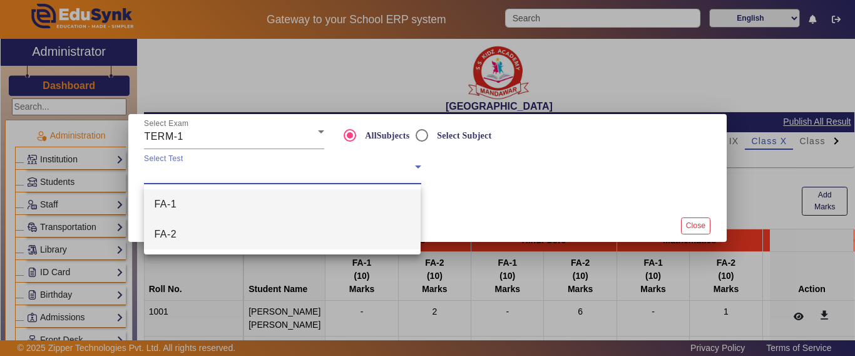
click at [217, 235] on mat-option "FA-2" at bounding box center [282, 234] width 277 height 30
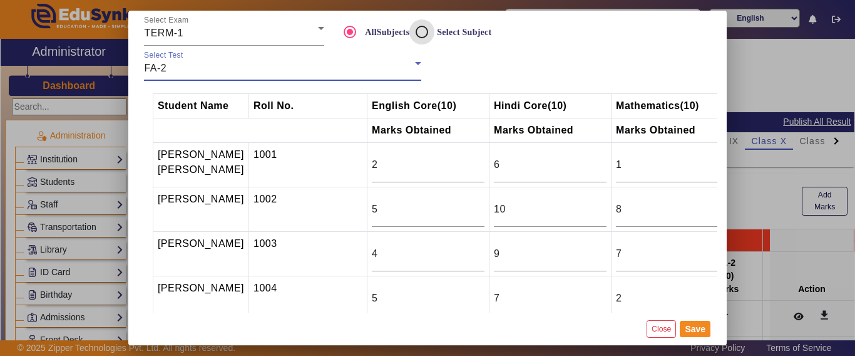
click at [422, 34] on input "Select Subject" at bounding box center [421, 31] width 25 height 25
radio input "true"
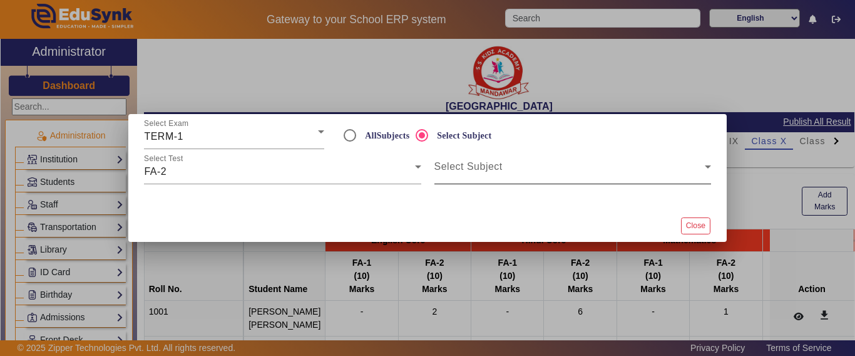
click at [464, 168] on span at bounding box center [569, 171] width 270 height 15
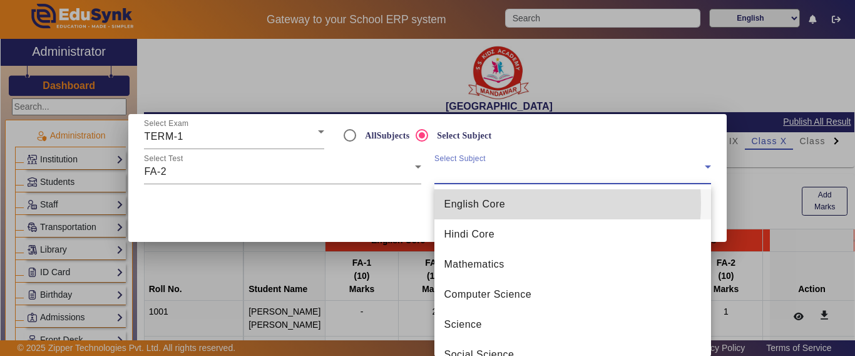
click at [503, 203] on span "English Core" at bounding box center [474, 204] width 61 height 15
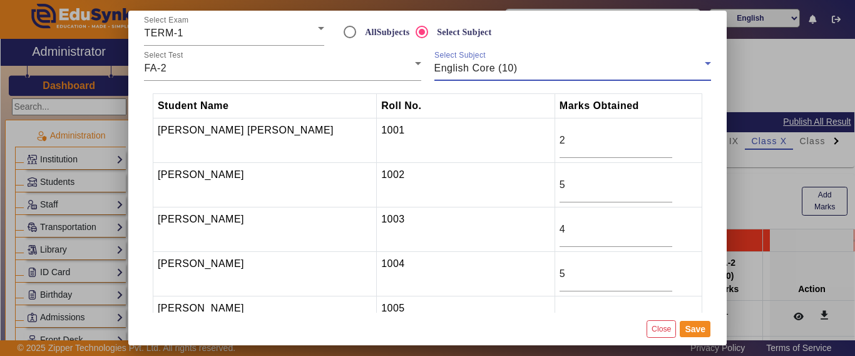
click at [526, 67] on div "English Core (10)" at bounding box center [569, 68] width 270 height 15
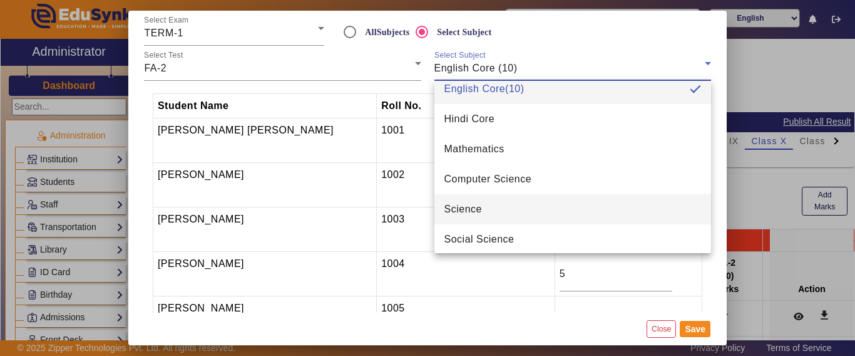
scroll to position [18, 0]
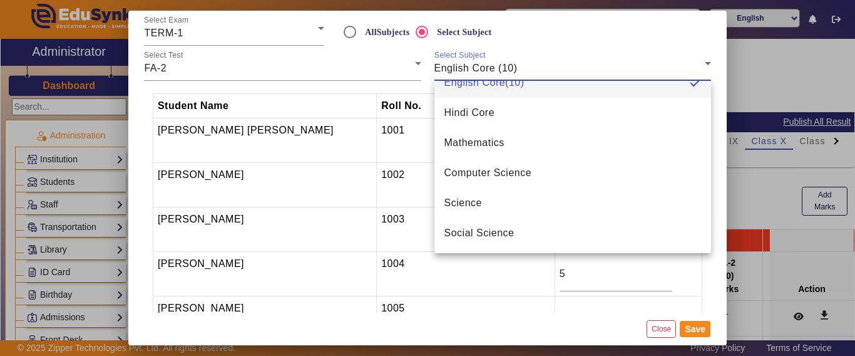
drag, startPoint x: 496, startPoint y: 230, endPoint x: 523, endPoint y: 187, distance: 50.6
click at [496, 230] on span "Social Science" at bounding box center [479, 232] width 70 height 15
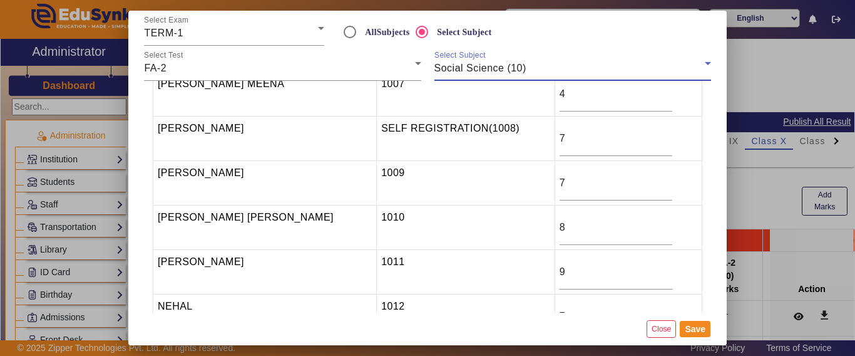
scroll to position [376, 0]
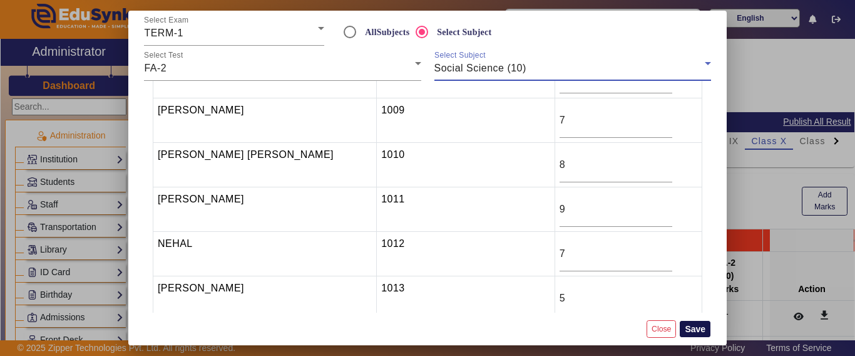
click at [700, 329] on button "Save" at bounding box center [695, 329] width 31 height 16
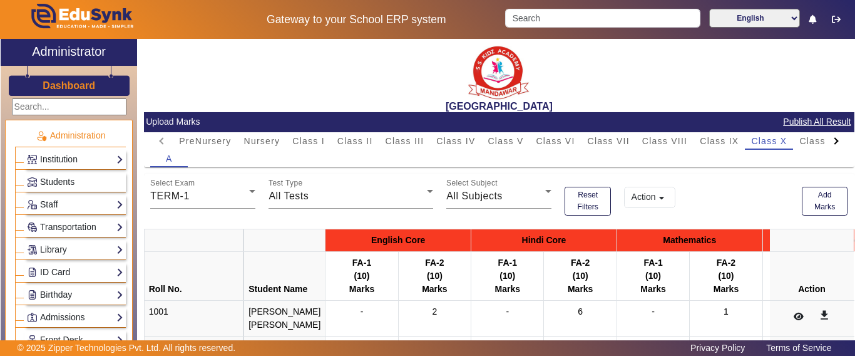
click at [657, 193] on mat-icon "arrow_drop_down" at bounding box center [661, 198] width 13 height 13
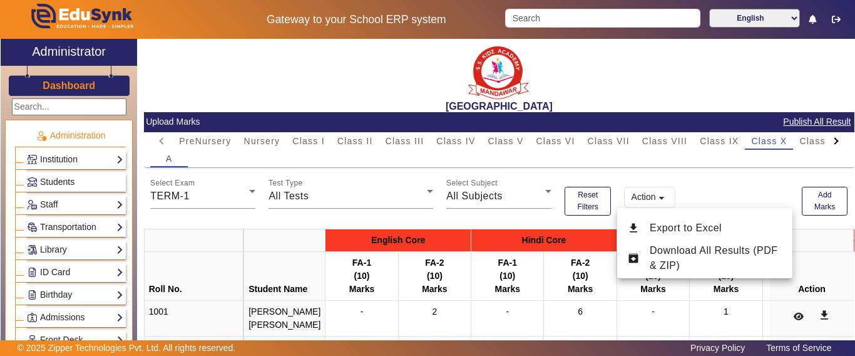
click at [668, 231] on span "Export to Excel" at bounding box center [686, 227] width 72 height 11
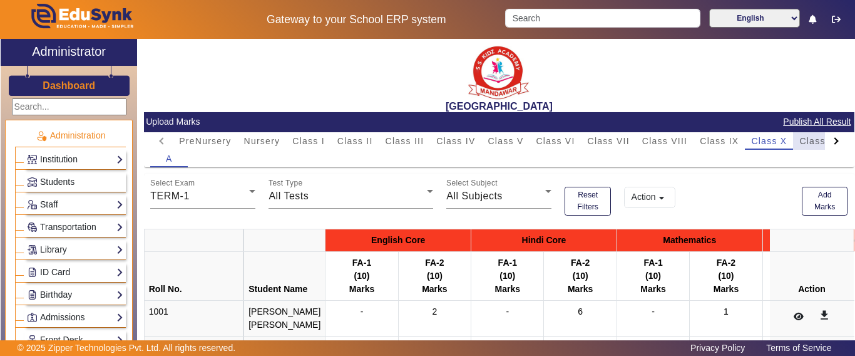
click at [814, 143] on span "Class XI" at bounding box center [818, 140] width 39 height 9
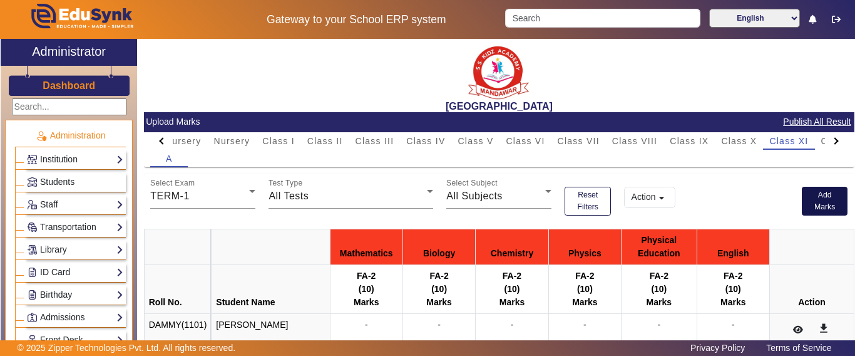
click at [811, 205] on button "Add Marks" at bounding box center [825, 201] width 46 height 29
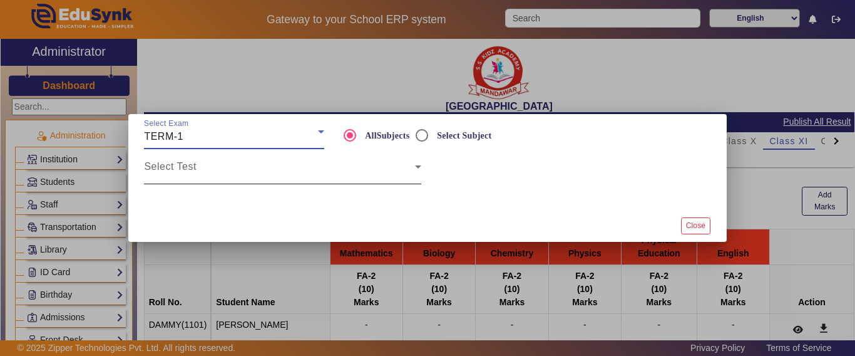
click at [233, 170] on span at bounding box center [279, 171] width 270 height 15
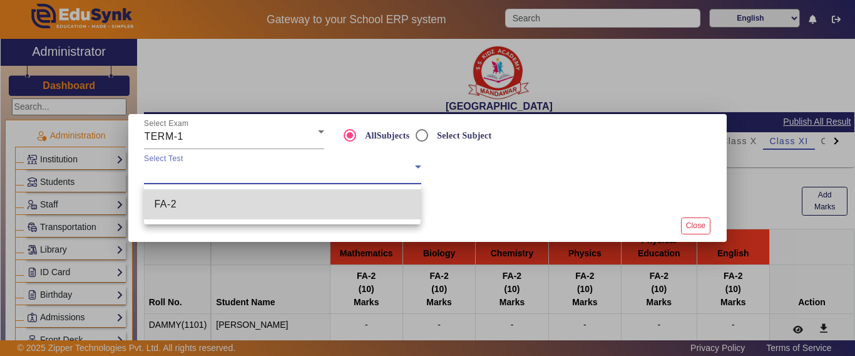
click at [202, 210] on mat-option "FA-2" at bounding box center [282, 204] width 277 height 30
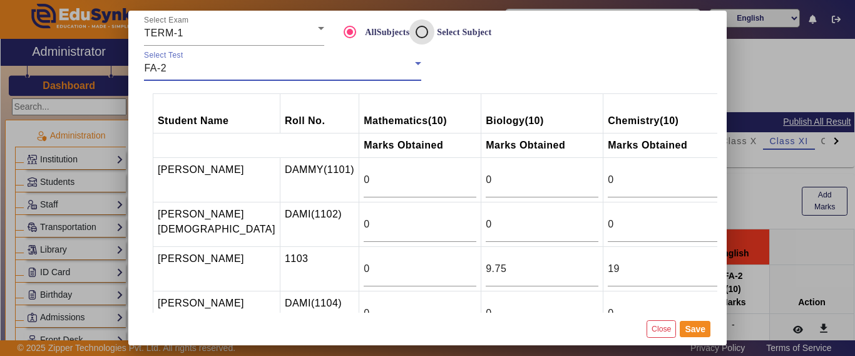
click at [421, 32] on input "Select Subject" at bounding box center [421, 31] width 25 height 25
radio input "true"
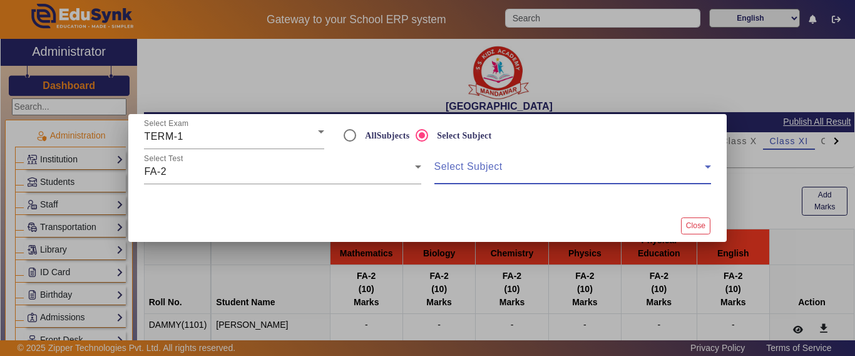
click at [470, 172] on span at bounding box center [569, 171] width 270 height 15
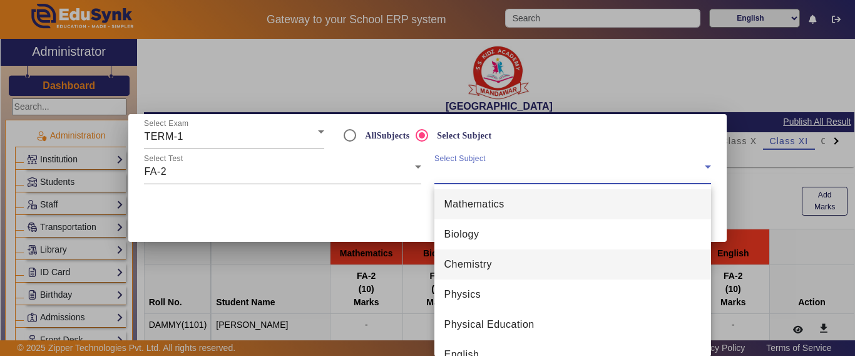
click at [473, 265] on span "Chemistry" at bounding box center [468, 264] width 48 height 15
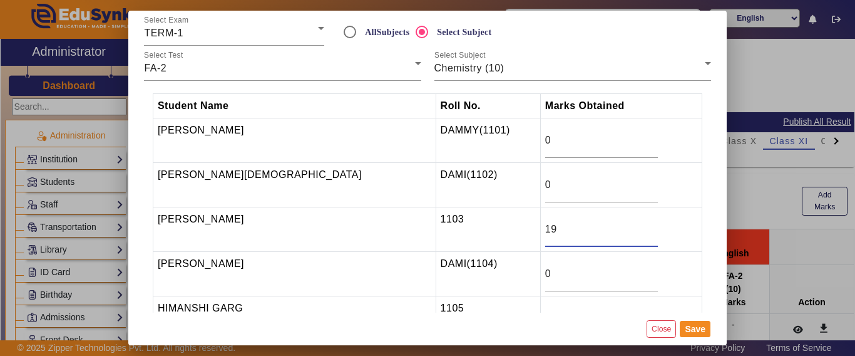
drag, startPoint x: 526, startPoint y: 233, endPoint x: 503, endPoint y: 236, distance: 23.9
click at [545, 236] on input "19" at bounding box center [601, 229] width 113 height 15
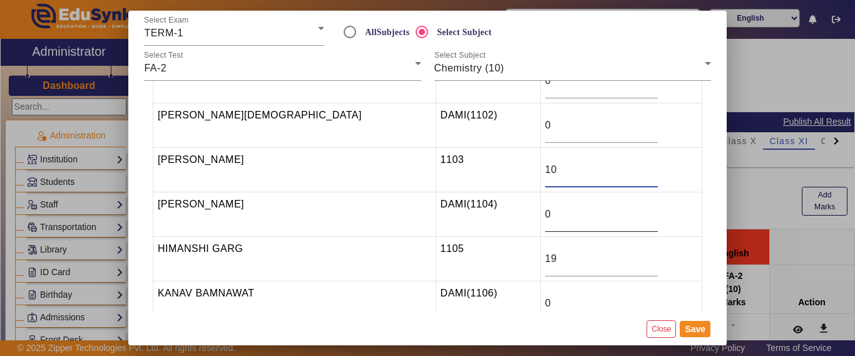
scroll to position [63, 0]
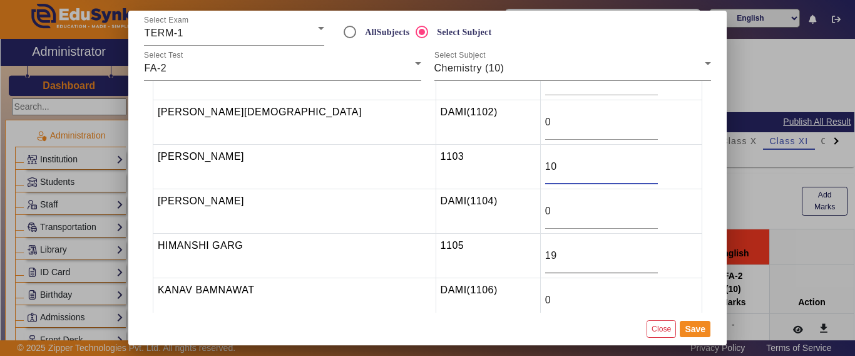
type input "10"
drag, startPoint x: 524, startPoint y: 254, endPoint x: 494, endPoint y: 256, distance: 30.2
click at [487, 256] on tr "HIMANSHI GARG 1105 19" at bounding box center [427, 255] width 549 height 44
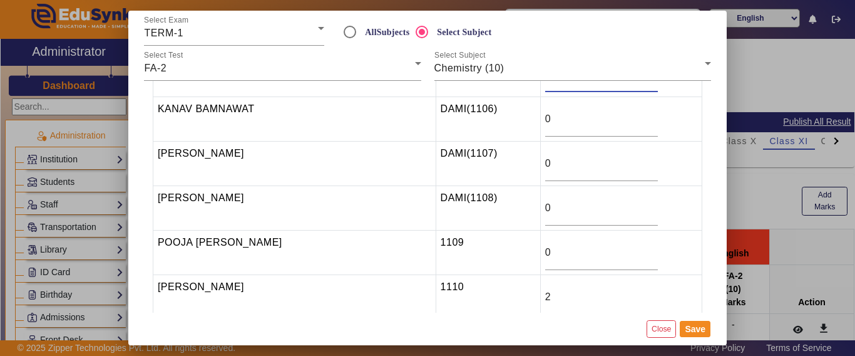
scroll to position [250, 0]
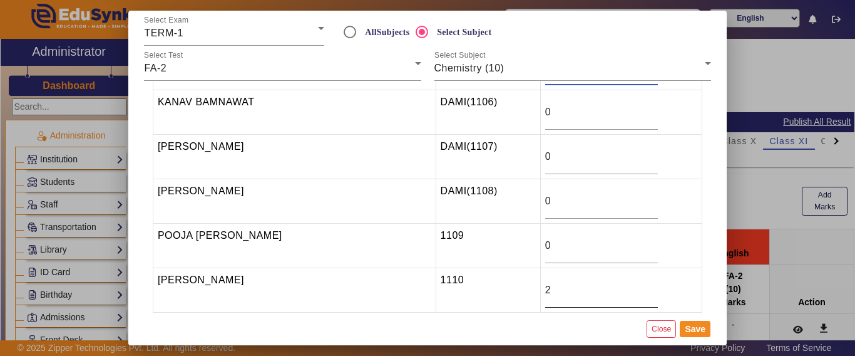
type input "9"
drag, startPoint x: 515, startPoint y: 291, endPoint x: 470, endPoint y: 294, distance: 44.6
click at [470, 294] on tr "PRATAP SINGH 1110 2" at bounding box center [427, 290] width 549 height 44
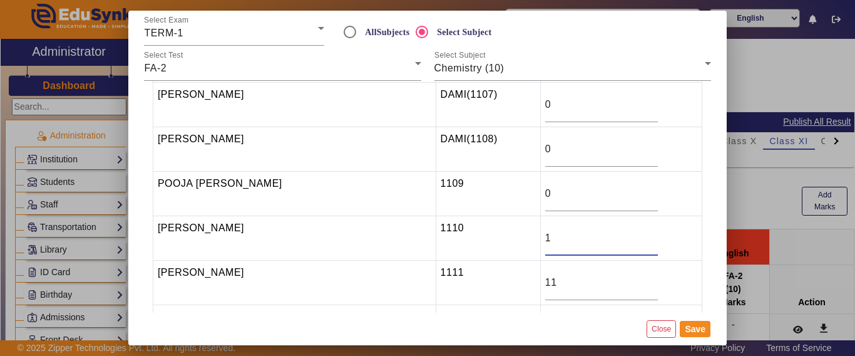
scroll to position [313, 0]
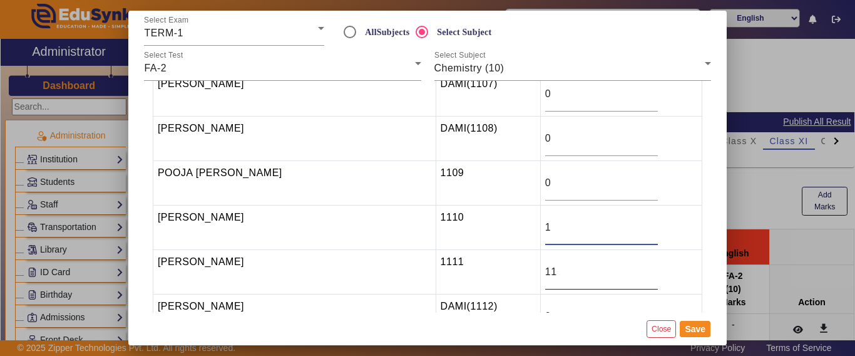
type input "1"
drag, startPoint x: 528, startPoint y: 277, endPoint x: 506, endPoint y: 281, distance: 22.2
click at [545, 281] on div "11" at bounding box center [601, 271] width 113 height 35
type input "1"
type input "6"
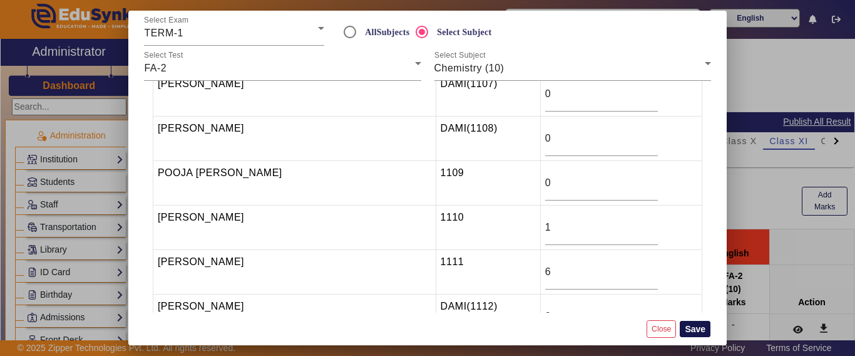
click at [697, 326] on button "Save" at bounding box center [695, 329] width 31 height 16
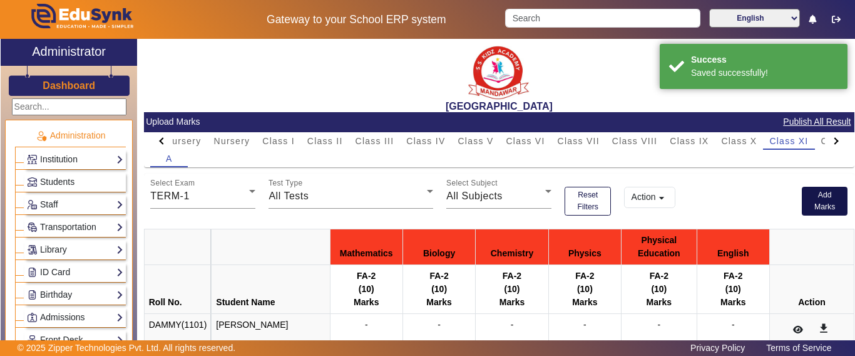
click at [824, 204] on button "Add Marks" at bounding box center [825, 201] width 46 height 29
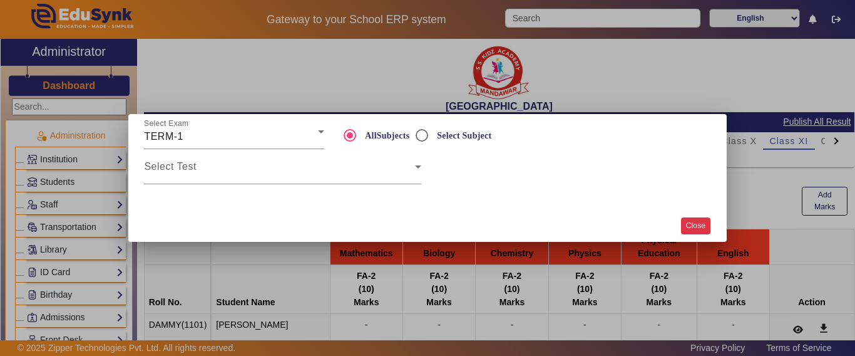
click at [691, 224] on button "Close" at bounding box center [695, 225] width 29 height 17
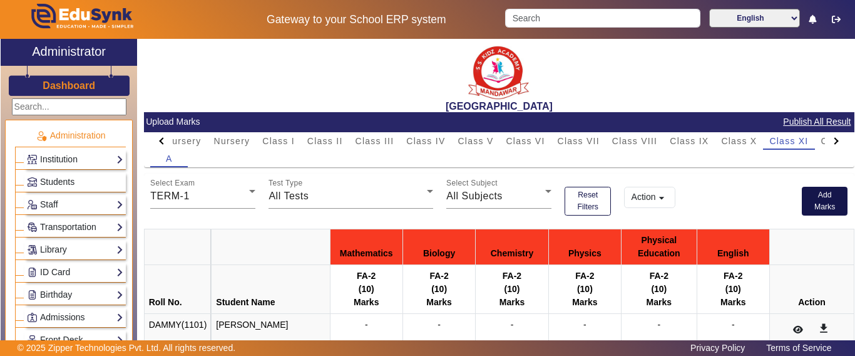
click at [802, 198] on button "Add Marks" at bounding box center [825, 201] width 46 height 29
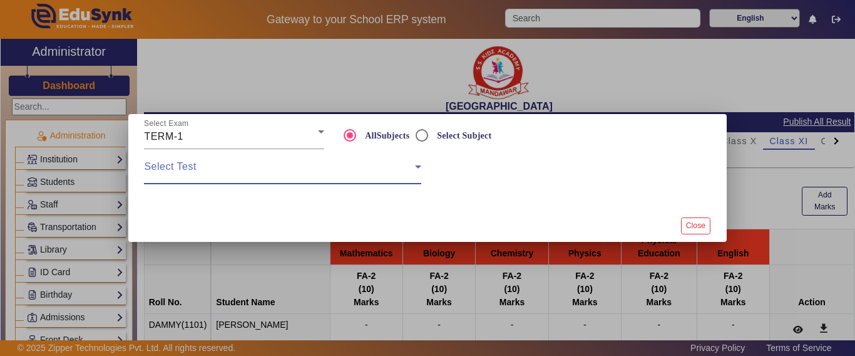
click at [238, 172] on span at bounding box center [279, 171] width 270 height 15
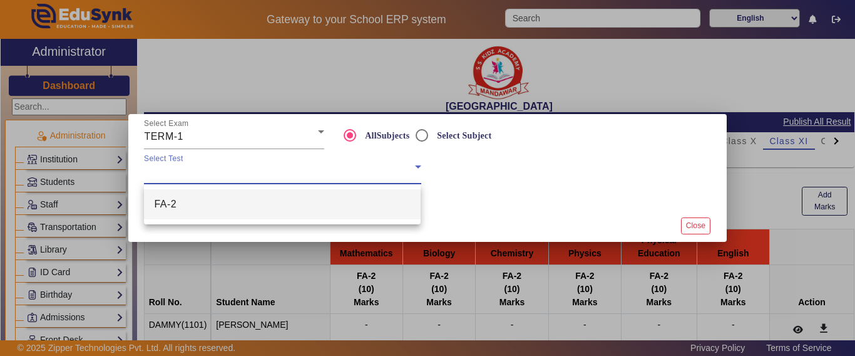
click at [200, 200] on mat-option "FA-2" at bounding box center [282, 204] width 277 height 30
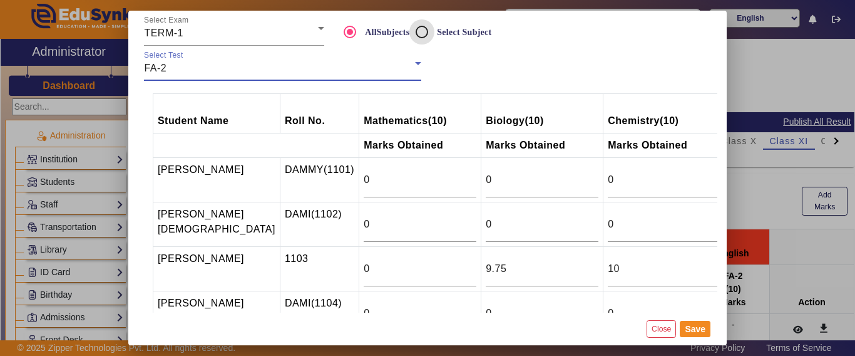
click at [421, 33] on input "Select Subject" at bounding box center [421, 31] width 25 height 25
radio input "true"
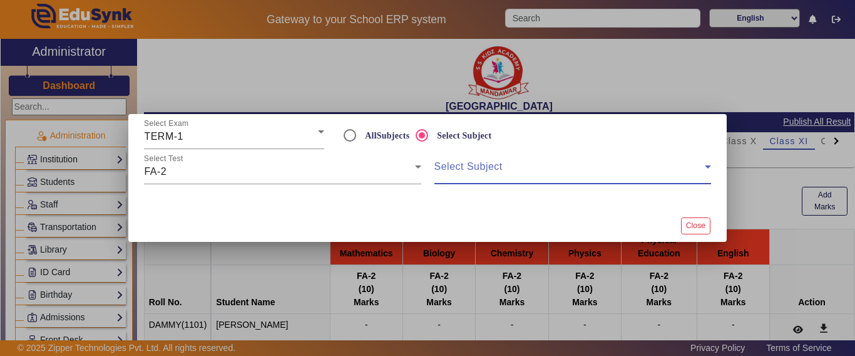
click at [457, 164] on span at bounding box center [569, 171] width 270 height 15
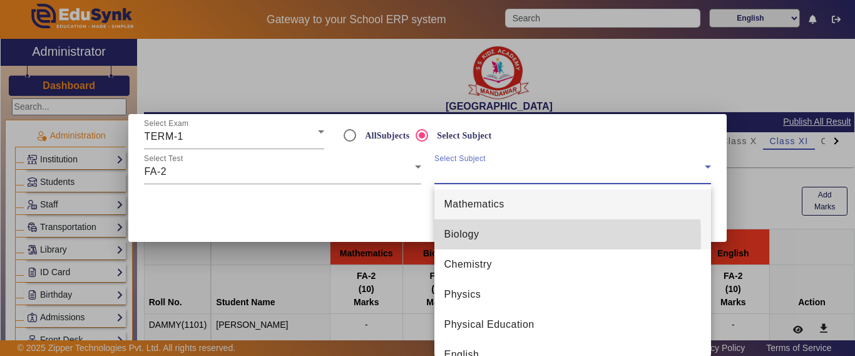
click at [463, 237] on span "Biology" at bounding box center [461, 234] width 35 height 15
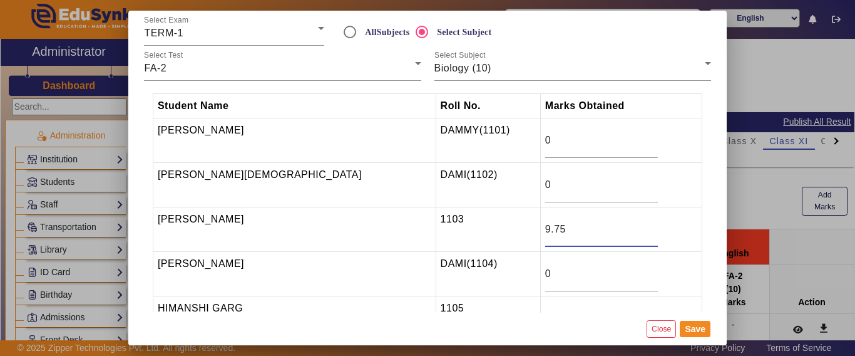
drag, startPoint x: 531, startPoint y: 228, endPoint x: 485, endPoint y: 228, distance: 46.3
click at [485, 228] on tr "ANKITA GURJAR 1103 9.75" at bounding box center [427, 229] width 549 height 44
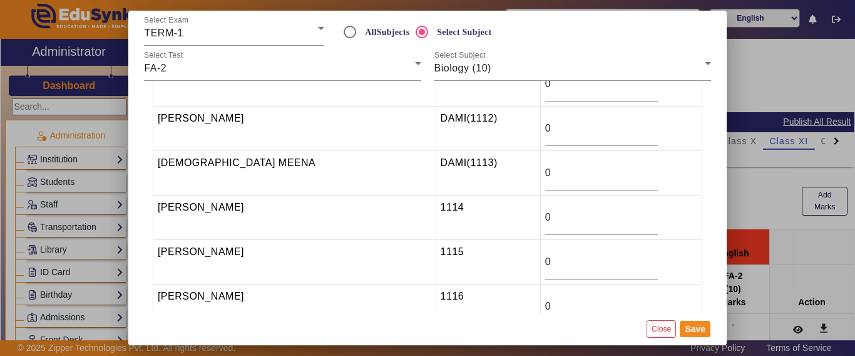
scroll to position [574, 0]
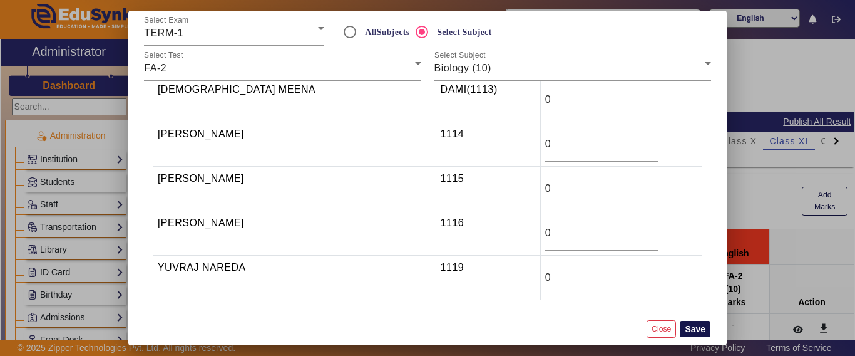
type input "10"
click at [699, 326] on button "Save" at bounding box center [695, 329] width 31 height 16
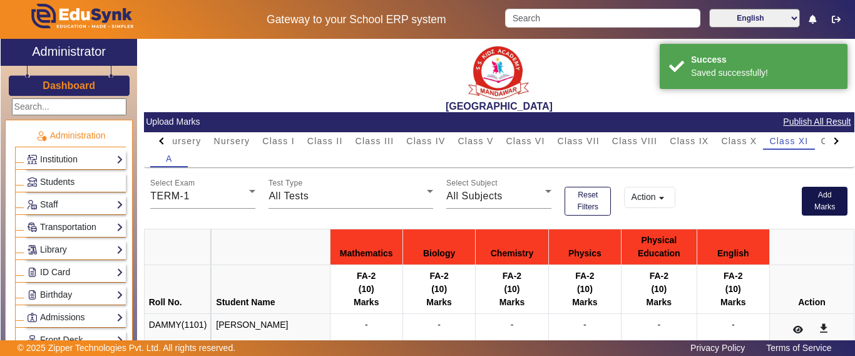
click at [829, 202] on button "Add Marks" at bounding box center [825, 201] width 46 height 29
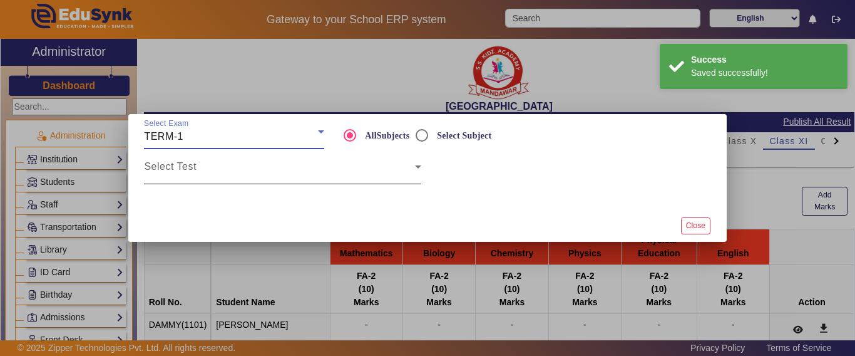
click at [317, 172] on span at bounding box center [279, 171] width 270 height 15
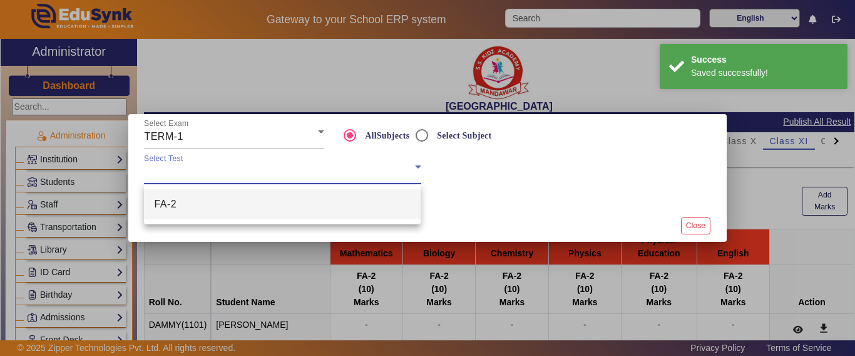
click at [219, 207] on mat-option "FA-2" at bounding box center [282, 204] width 277 height 30
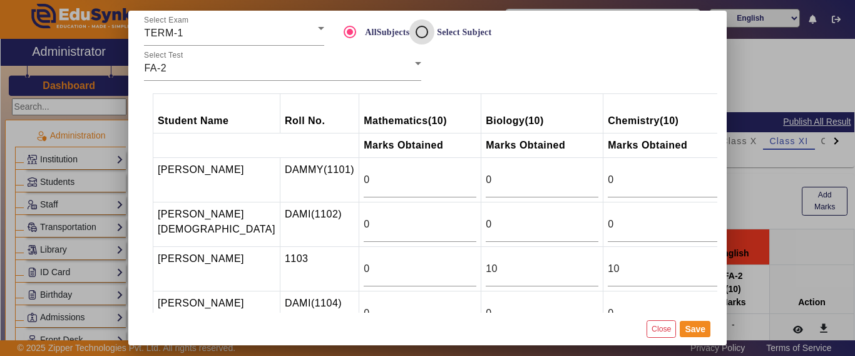
click at [423, 27] on input "Select Subject" at bounding box center [421, 31] width 25 height 25
radio input "true"
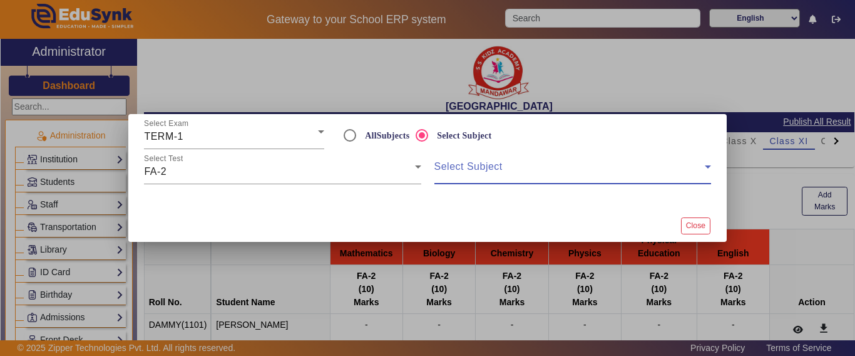
click at [490, 169] on span at bounding box center [569, 171] width 270 height 15
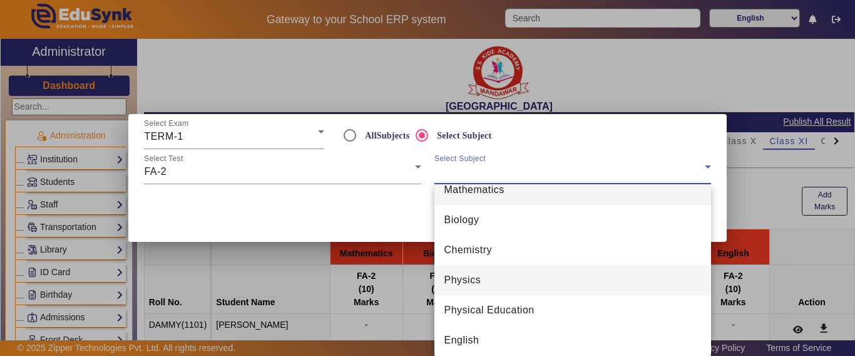
scroll to position [18, 0]
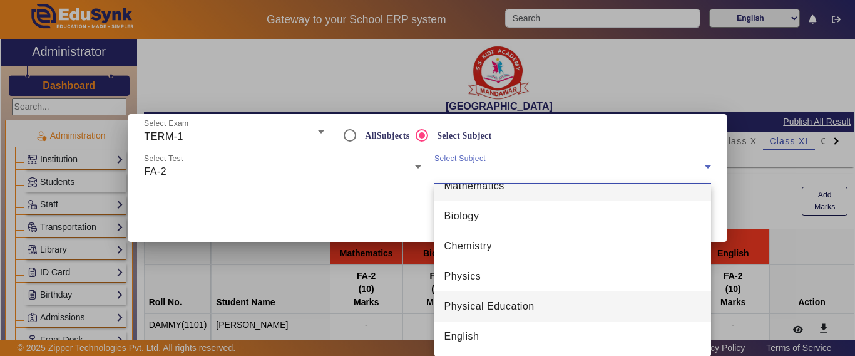
click at [504, 310] on span "Physical Education" at bounding box center [489, 306] width 90 height 15
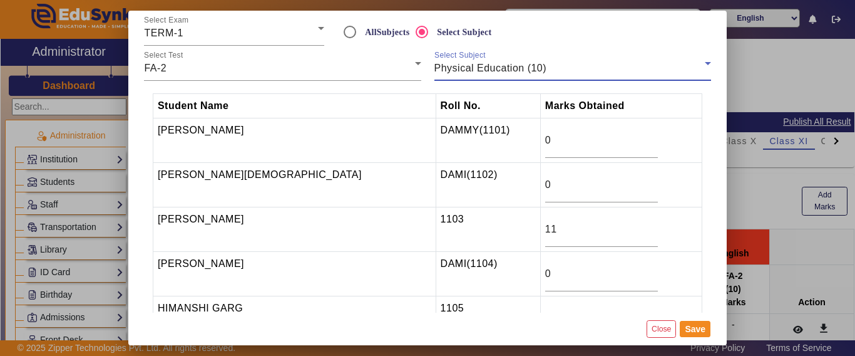
drag, startPoint x: 512, startPoint y: 224, endPoint x: 497, endPoint y: 228, distance: 15.6
click at [540, 227] on td "11" at bounding box center [621, 229] width 162 height 44
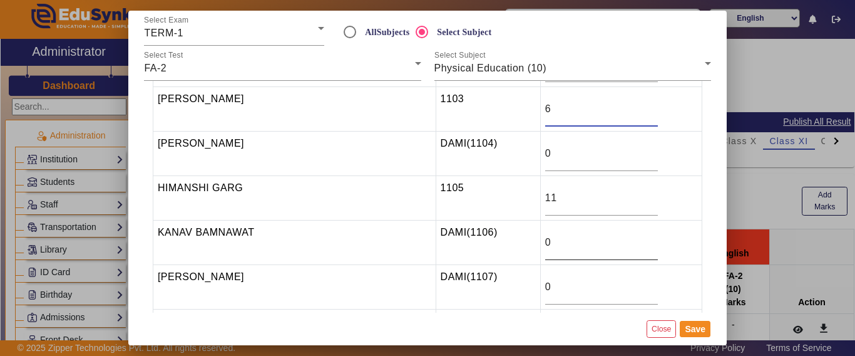
scroll to position [125, 0]
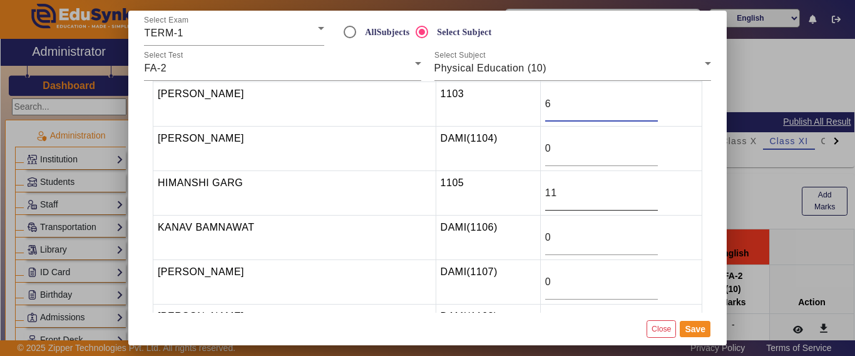
type input "6"
drag, startPoint x: 523, startPoint y: 192, endPoint x: 482, endPoint y: 195, distance: 40.8
click at [482, 195] on tr "HIMANSHI GARG 1105 11" at bounding box center [427, 193] width 549 height 44
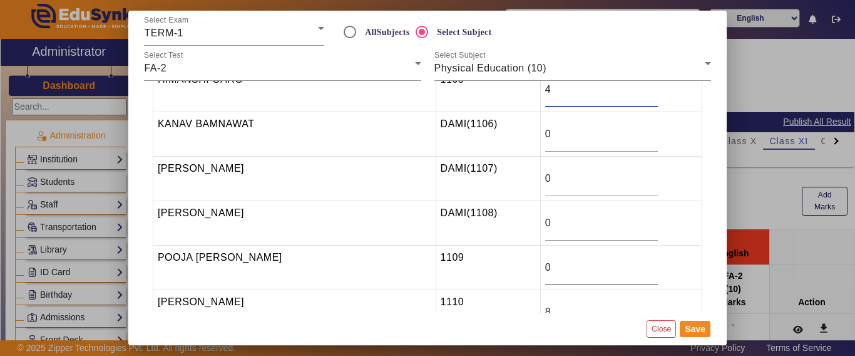
scroll to position [250, 0]
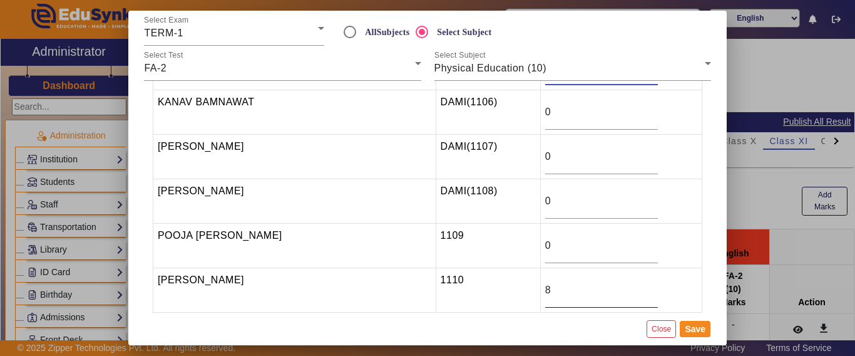
type input "4"
drag, startPoint x: 512, startPoint y: 294, endPoint x: 492, endPoint y: 292, distance: 20.1
click at [492, 292] on tr "PRATAP SINGH 1110 8" at bounding box center [427, 290] width 549 height 44
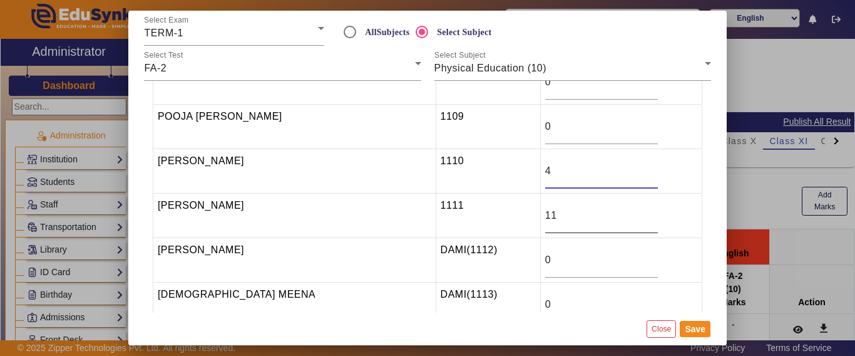
scroll to position [376, 0]
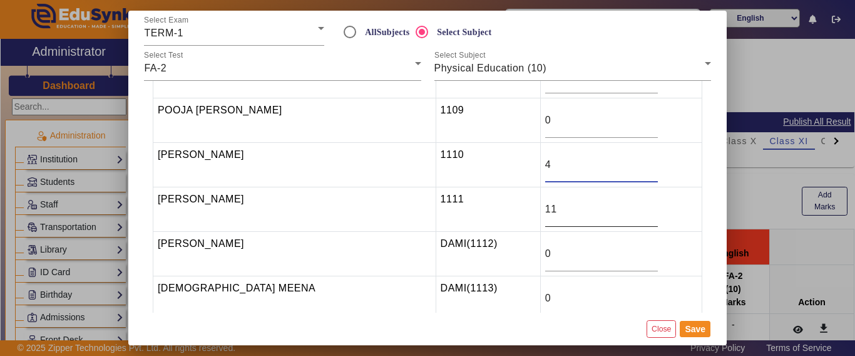
type input "4"
drag, startPoint x: 502, startPoint y: 208, endPoint x: 473, endPoint y: 208, distance: 28.8
click at [473, 208] on tr "SAKSHAM BANSAL 1111 11" at bounding box center [427, 209] width 549 height 44
type input "6"
click at [702, 330] on button "Save" at bounding box center [695, 329] width 31 height 16
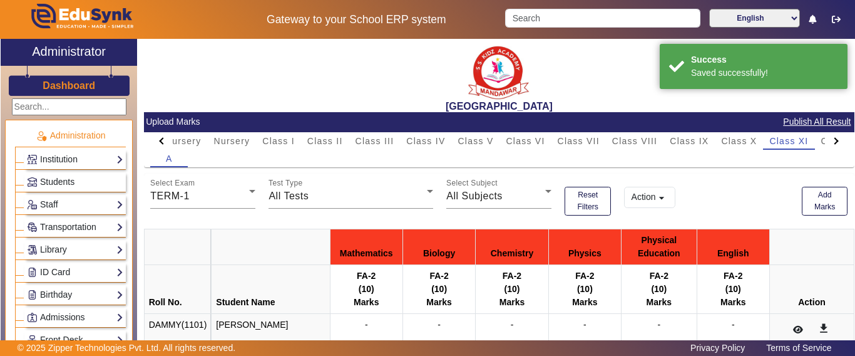
click at [643, 199] on button "Action arrow_drop_down" at bounding box center [649, 197] width 51 height 21
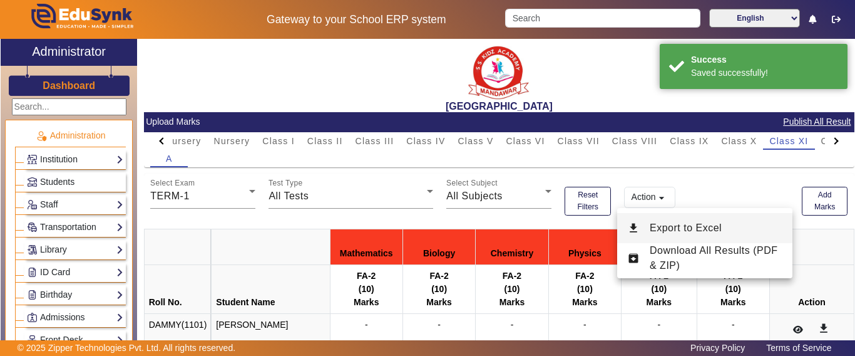
click at [657, 225] on span "Export to Excel" at bounding box center [686, 227] width 72 height 11
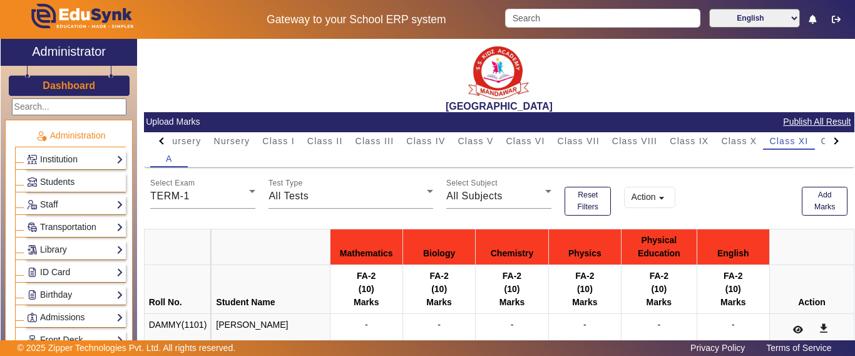
click at [658, 202] on mat-icon "arrow_drop_down" at bounding box center [661, 198] width 13 height 13
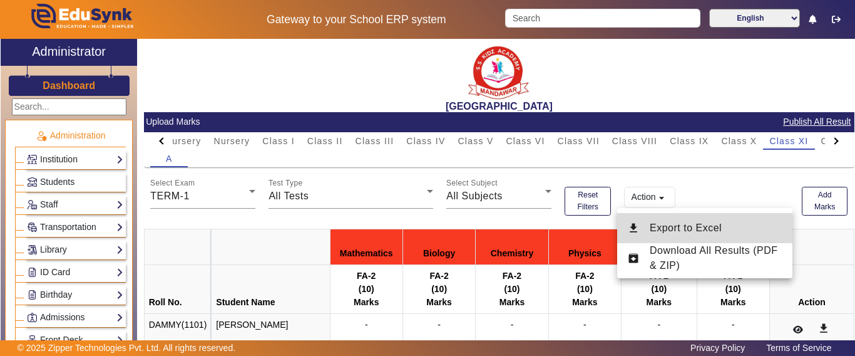
click at [672, 231] on span "Export to Excel" at bounding box center [686, 227] width 72 height 11
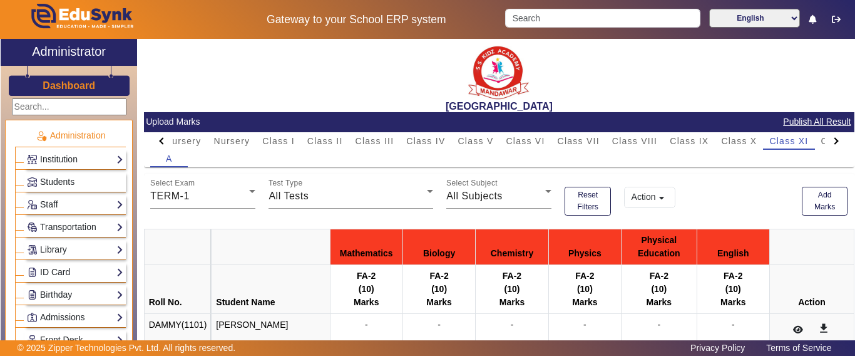
click at [832, 142] on div at bounding box center [835, 140] width 7 height 7
click at [823, 142] on mat-tab-header "PreNursery Nursery Class I Class II Class III Class IV Class V Class VI Class V…" at bounding box center [498, 141] width 697 height 18
click at [714, 136] on span "Class XII" at bounding box center [702, 140] width 42 height 9
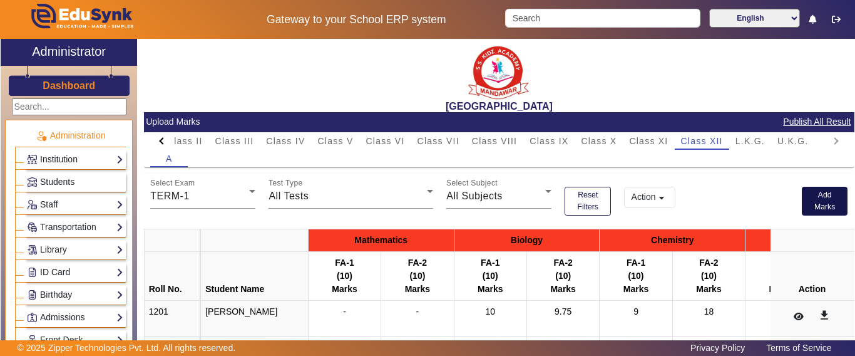
click at [826, 203] on button "Add Marks" at bounding box center [825, 201] width 46 height 29
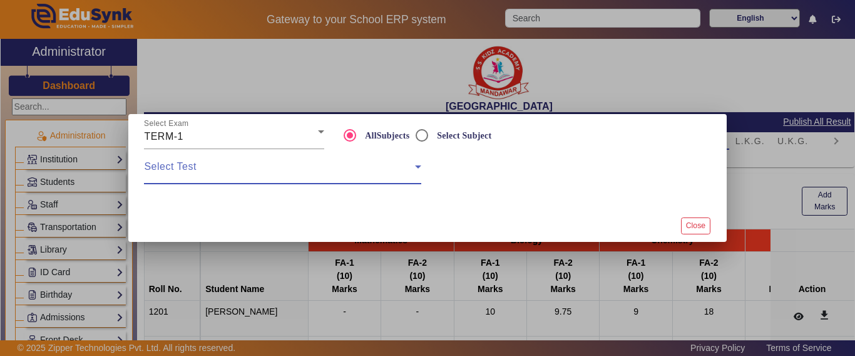
click at [252, 170] on span at bounding box center [279, 171] width 270 height 15
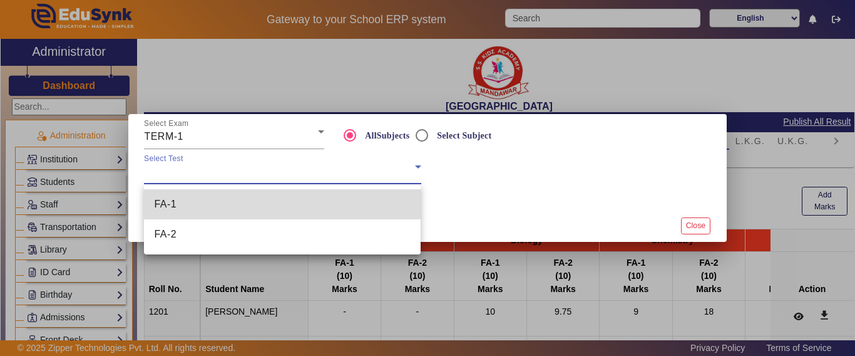
click at [232, 197] on mat-option "FA-1" at bounding box center [282, 204] width 277 height 30
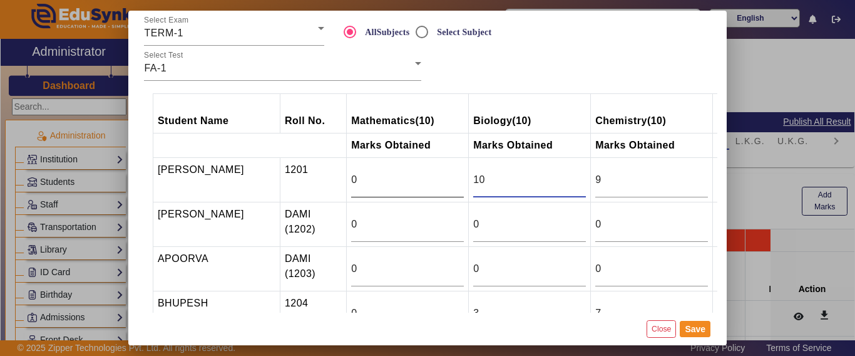
drag, startPoint x: 457, startPoint y: 183, endPoint x: 418, endPoint y: 189, distance: 39.8
click at [411, 183] on tr "AJAY GURJAR 1201 0 10 9 7 0 7" at bounding box center [616, 180] width 926 height 44
type input "9"
click at [696, 331] on button "Save" at bounding box center [695, 329] width 31 height 16
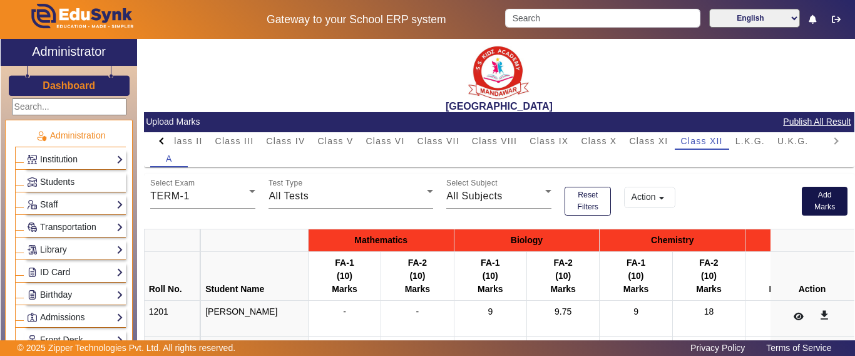
click at [819, 207] on button "Add Marks" at bounding box center [825, 201] width 46 height 29
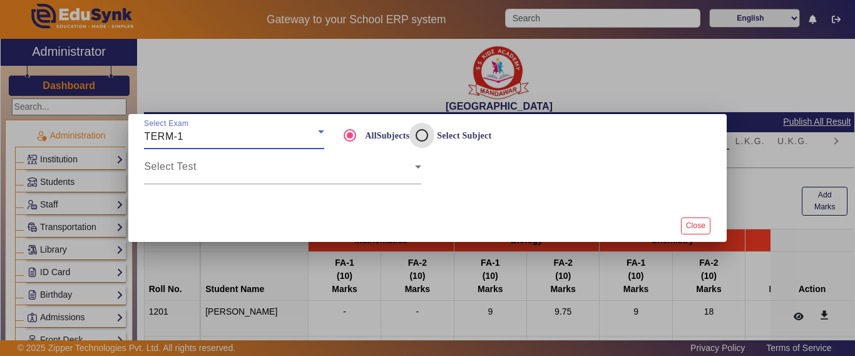
click at [417, 131] on input "Select Subject" at bounding box center [421, 135] width 25 height 25
radio input "true"
click at [259, 163] on div "Select Test" at bounding box center [282, 166] width 277 height 35
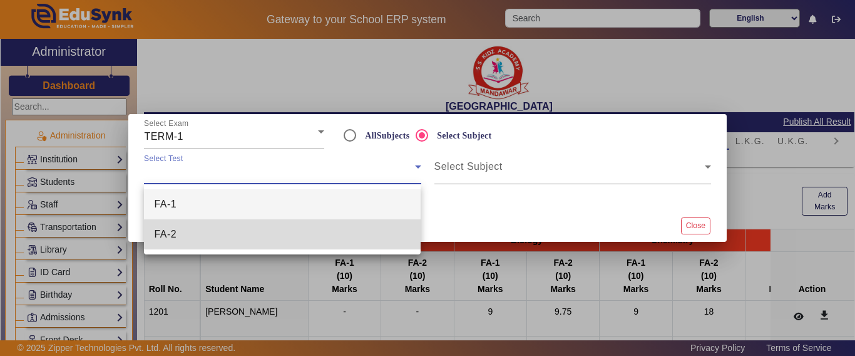
click at [197, 230] on mat-option "FA-2" at bounding box center [282, 234] width 277 height 30
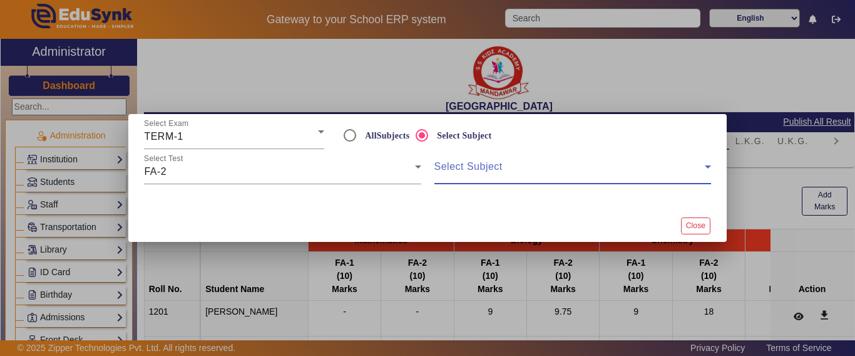
click at [476, 170] on span at bounding box center [569, 171] width 270 height 15
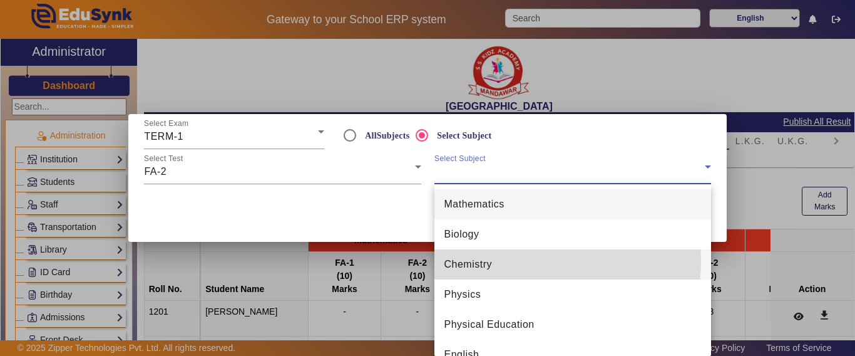
click at [495, 260] on mat-option "Chemistry" at bounding box center [572, 264] width 277 height 30
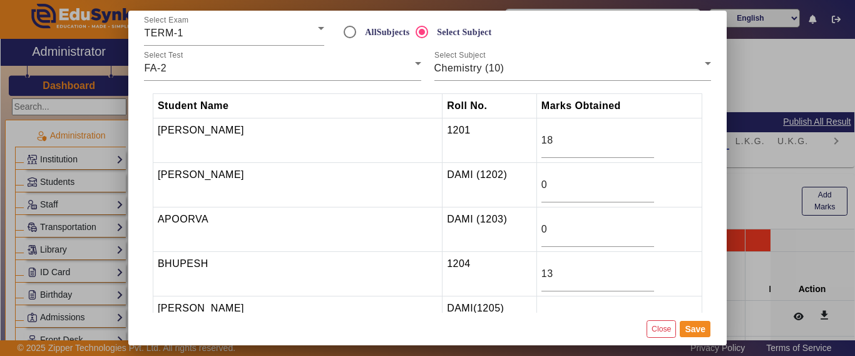
click at [536, 151] on td "18" at bounding box center [618, 140] width 165 height 44
click at [541, 138] on input "18" at bounding box center [597, 140] width 113 height 15
drag, startPoint x: 510, startPoint y: 143, endPoint x: 466, endPoint y: 143, distance: 43.8
click at [466, 143] on tr "AJAY GURJAR 1201 18" at bounding box center [427, 140] width 549 height 44
type input "9"
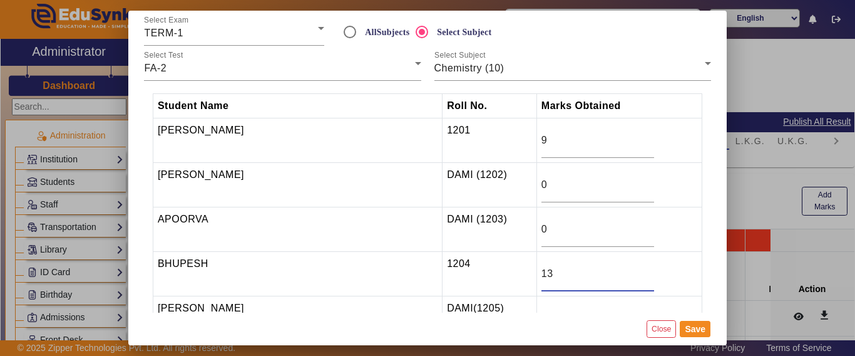
drag, startPoint x: 491, startPoint y: 276, endPoint x: 466, endPoint y: 276, distance: 25.0
click at [466, 276] on tr "BHUPESH 1204 13" at bounding box center [427, 274] width 549 height 44
type input "7"
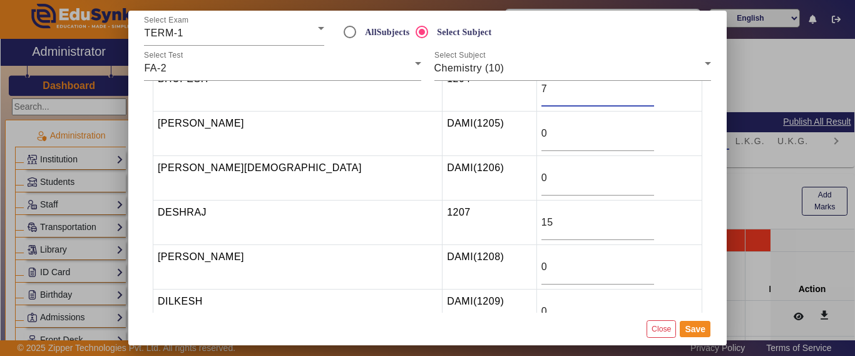
scroll to position [188, 0]
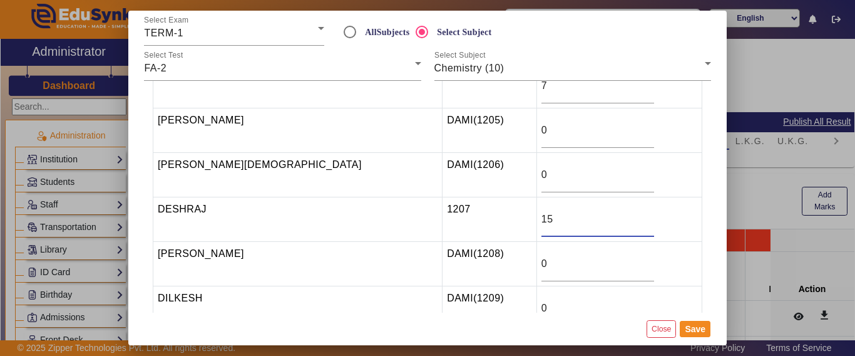
drag, startPoint x: 496, startPoint y: 222, endPoint x: 468, endPoint y: 220, distance: 28.8
click at [468, 220] on tr "DESHRAJ 1207 15" at bounding box center [427, 219] width 549 height 44
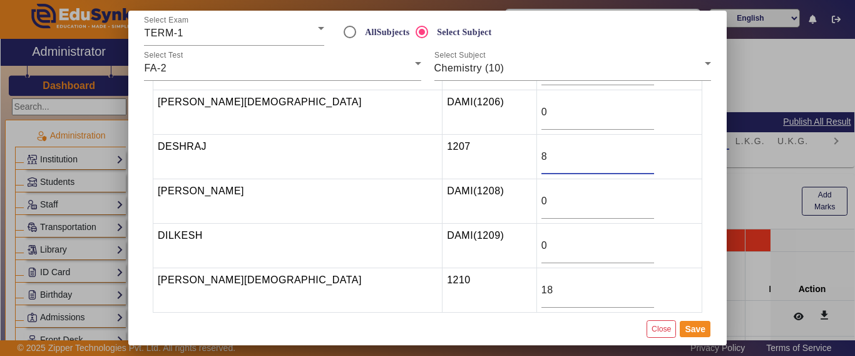
type input "8"
drag, startPoint x: 453, startPoint y: 290, endPoint x: 443, endPoint y: 290, distance: 9.4
click at [443, 290] on tr "DIVYA JAIN 1210 18" at bounding box center [427, 290] width 549 height 44
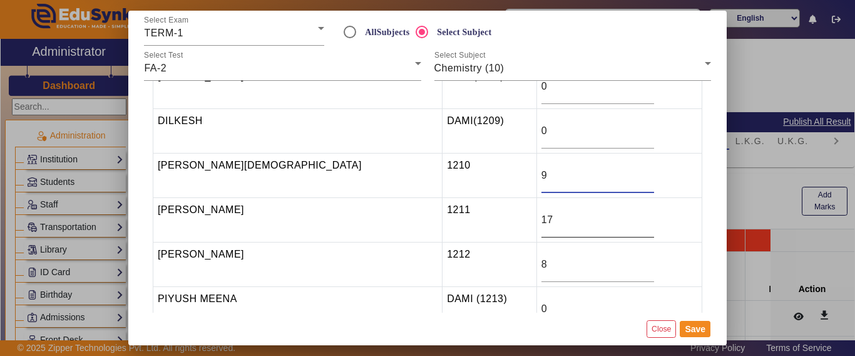
scroll to position [376, 0]
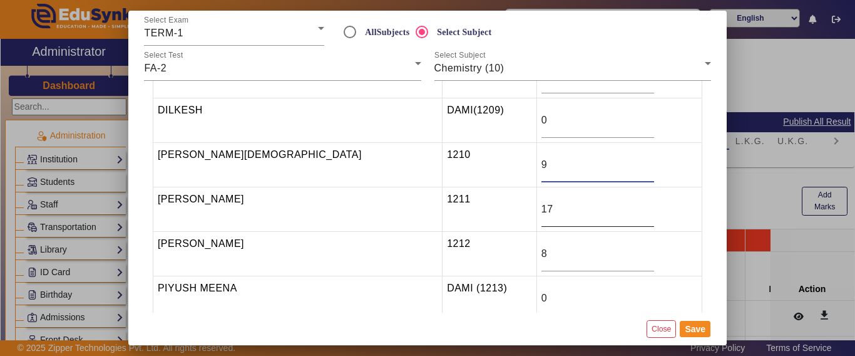
type input "9"
drag, startPoint x: 481, startPoint y: 218, endPoint x: 474, endPoint y: 220, distance: 7.6
click at [473, 220] on tr "GUNJAN BHIMWAL 1211 17" at bounding box center [427, 209] width 549 height 44
type input "9"
drag, startPoint x: 481, startPoint y: 254, endPoint x: 460, endPoint y: 251, distance: 20.9
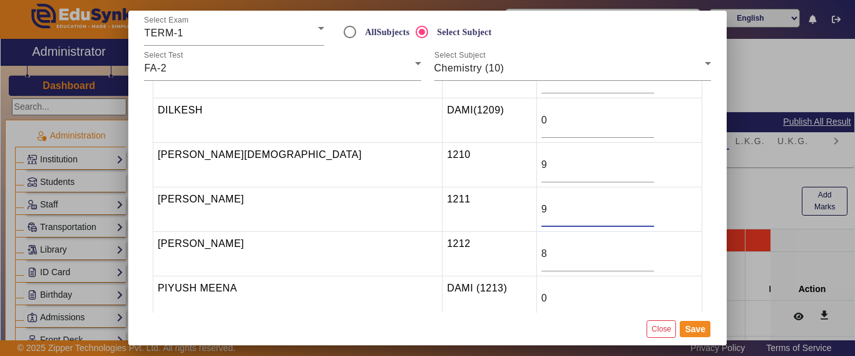
click at [460, 251] on tr "MONIKA 1212 8" at bounding box center [427, 254] width 549 height 44
drag, startPoint x: 492, startPoint y: 255, endPoint x: 466, endPoint y: 256, distance: 26.3
click at [466, 256] on tr "MONIKA 1212 3" at bounding box center [427, 254] width 549 height 44
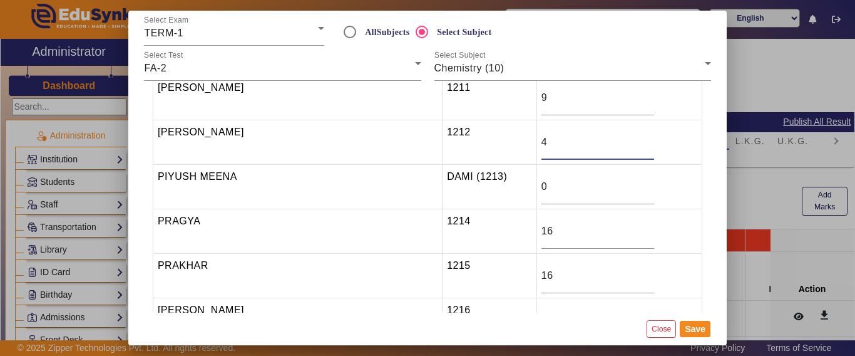
scroll to position [501, 0]
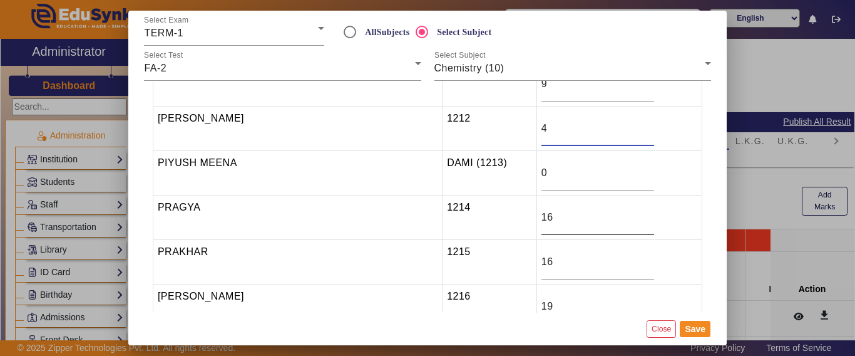
type input "4"
drag, startPoint x: 492, startPoint y: 215, endPoint x: 477, endPoint y: 215, distance: 15.0
click at [536, 215] on td "16" at bounding box center [618, 217] width 165 height 44
type input "8"
drag, startPoint x: 513, startPoint y: 262, endPoint x: 487, endPoint y: 262, distance: 25.7
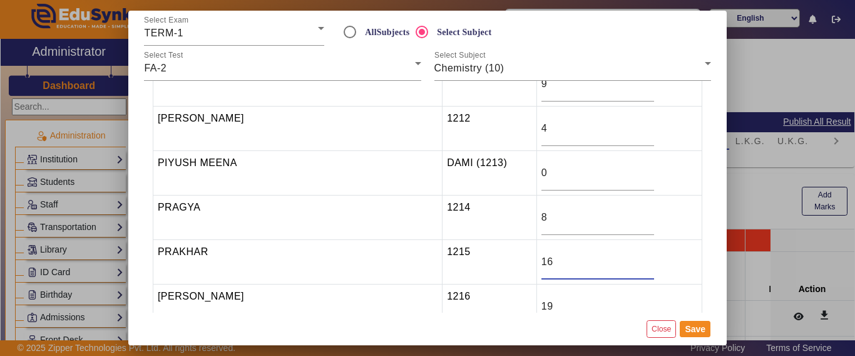
click at [541, 262] on input "16" at bounding box center [597, 261] width 113 height 15
type input "1"
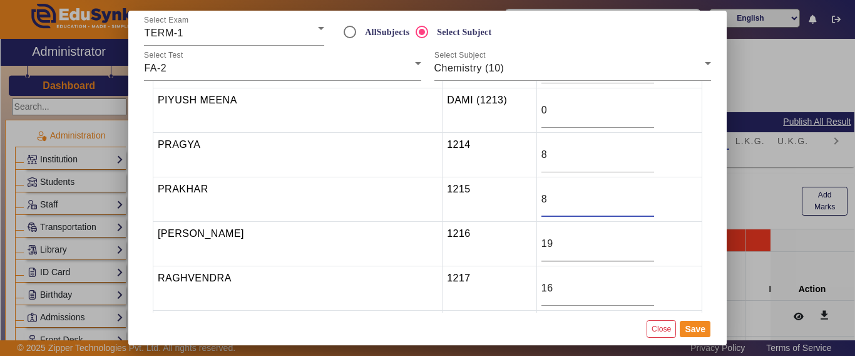
type input "8"
drag, startPoint x: 498, startPoint y: 246, endPoint x: 482, endPoint y: 247, distance: 16.3
click at [541, 247] on input "19" at bounding box center [597, 243] width 113 height 15
type input "10"
drag, startPoint x: 498, startPoint y: 290, endPoint x: 459, endPoint y: 293, distance: 38.9
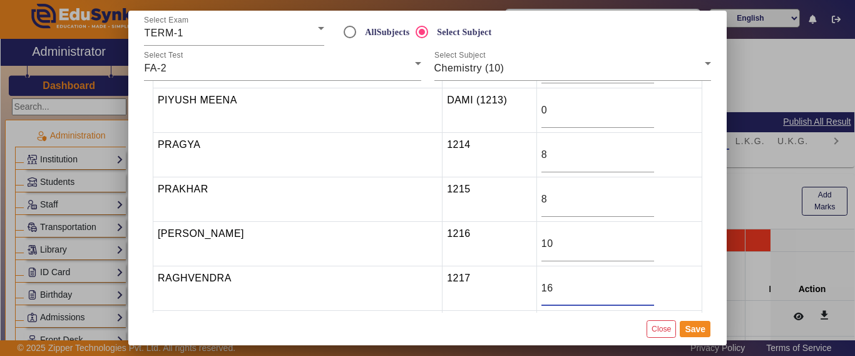
click at [461, 293] on tr "RAGHVENDRA 1217 16" at bounding box center [427, 288] width 549 height 44
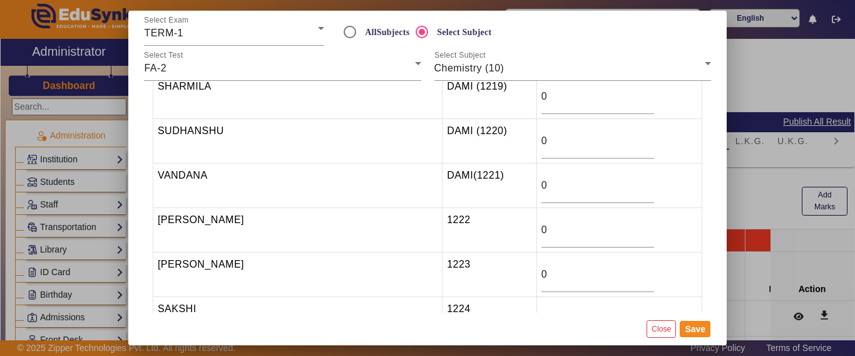
scroll to position [876, 0]
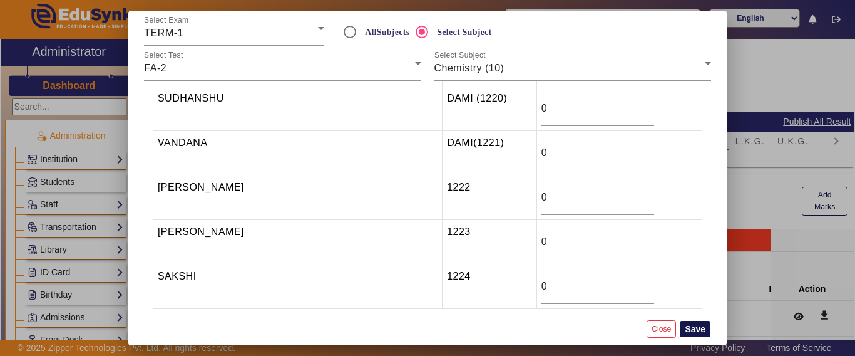
type input "8"
click at [698, 330] on button "Save" at bounding box center [695, 329] width 31 height 16
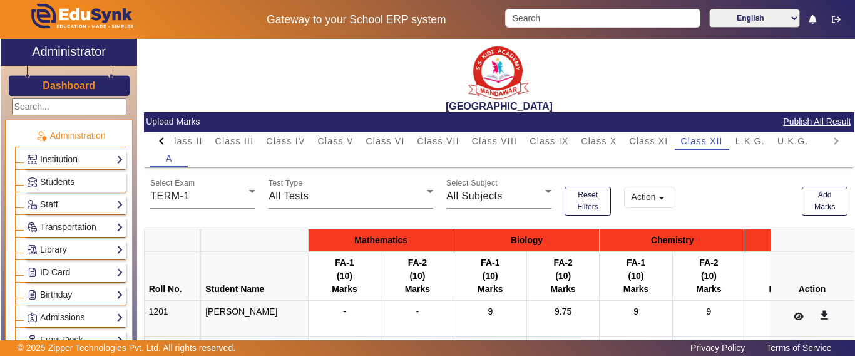
click at [659, 199] on mat-icon "arrow_drop_down" at bounding box center [661, 198] width 13 height 13
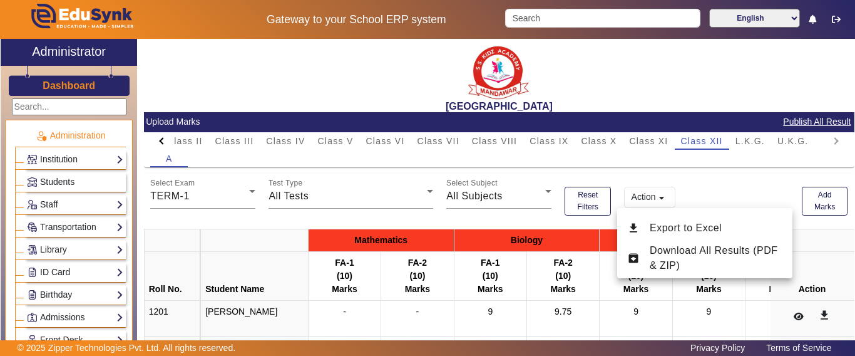
click at [659, 224] on span "Export to Excel" at bounding box center [686, 227] width 72 height 11
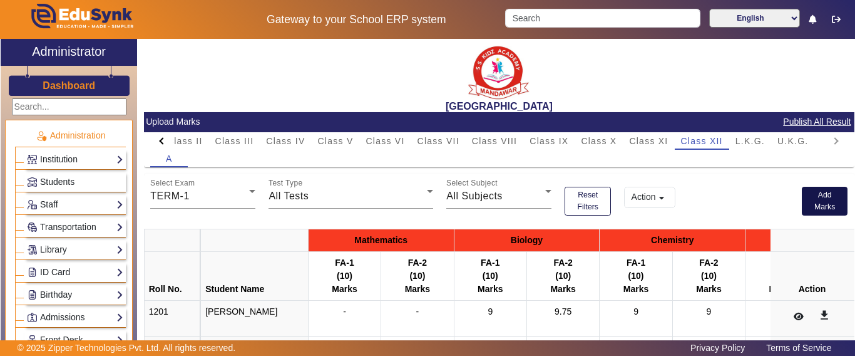
click at [811, 193] on button "Add Marks" at bounding box center [825, 201] width 46 height 29
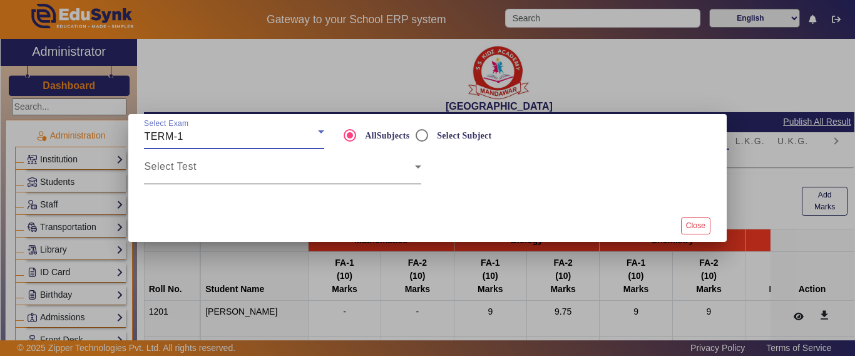
click at [235, 168] on span at bounding box center [279, 171] width 270 height 15
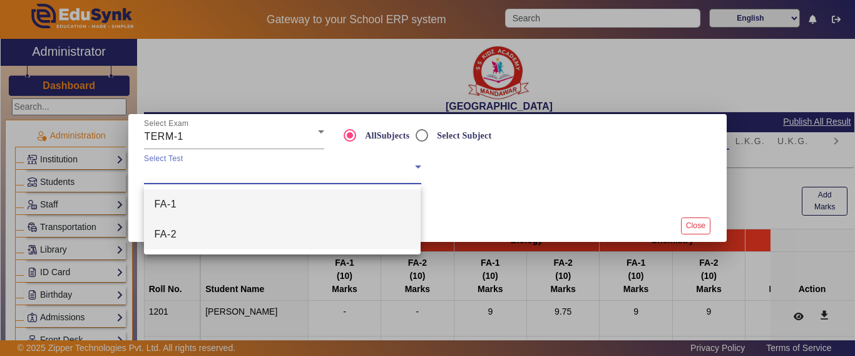
click at [194, 227] on mat-option "FA-2" at bounding box center [282, 234] width 277 height 30
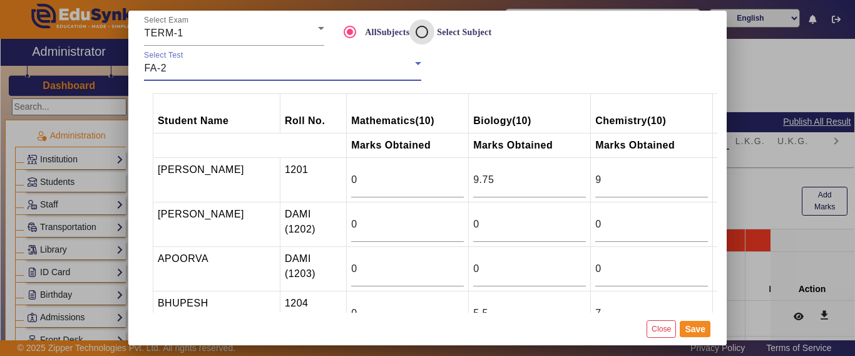
click at [429, 31] on input "Select Subject" at bounding box center [421, 31] width 25 height 25
radio input "true"
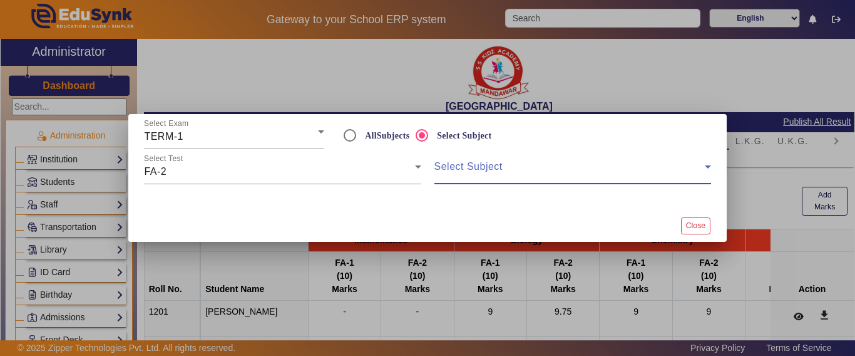
click at [486, 170] on span at bounding box center [569, 171] width 270 height 15
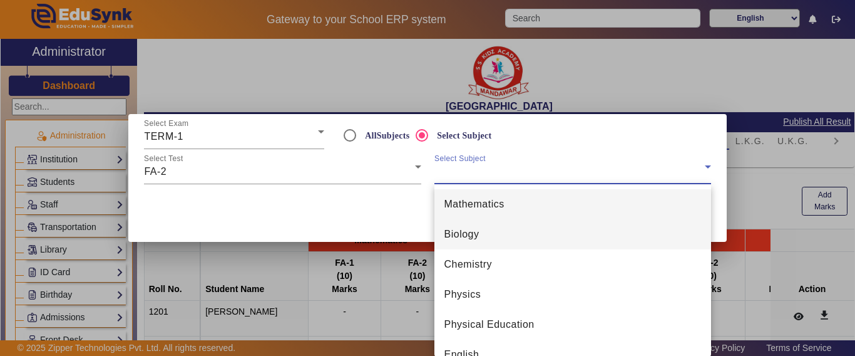
click at [491, 232] on mat-option "Biology" at bounding box center [572, 234] width 277 height 30
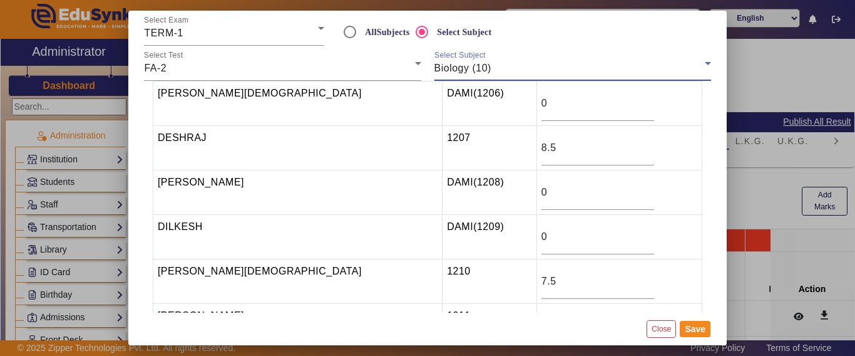
scroll to position [0, 0]
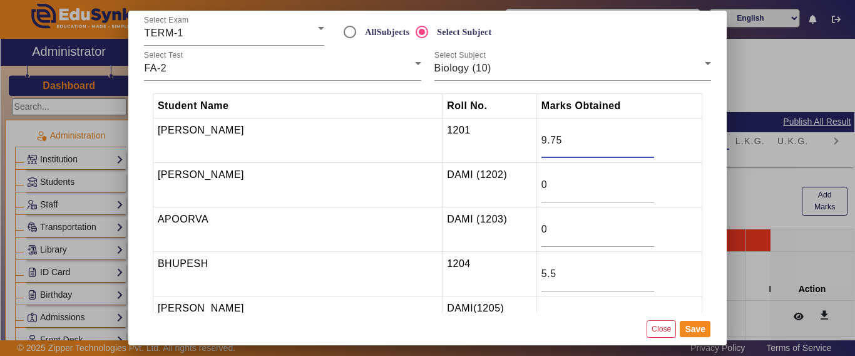
drag, startPoint x: 516, startPoint y: 143, endPoint x: 474, endPoint y: 142, distance: 42.0
click at [474, 142] on tr "AJAY GURJAR 1201 9.75" at bounding box center [427, 140] width 549 height 44
type input "10"
drag, startPoint x: 507, startPoint y: 280, endPoint x: 448, endPoint y: 287, distance: 59.9
click at [446, 283] on tr "BHUPESH 1204 5.5" at bounding box center [427, 274] width 549 height 44
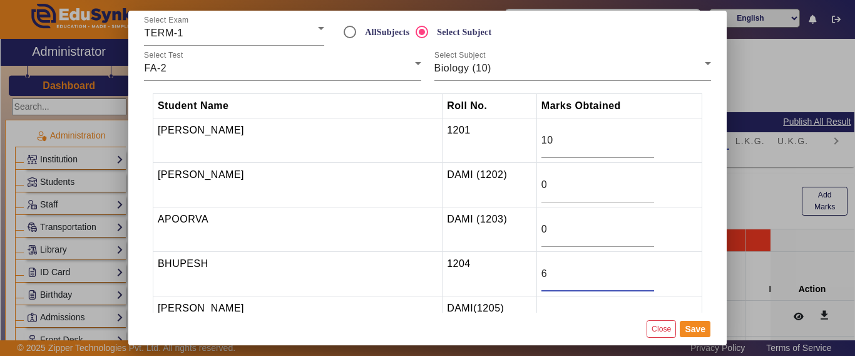
scroll to position [125, 0]
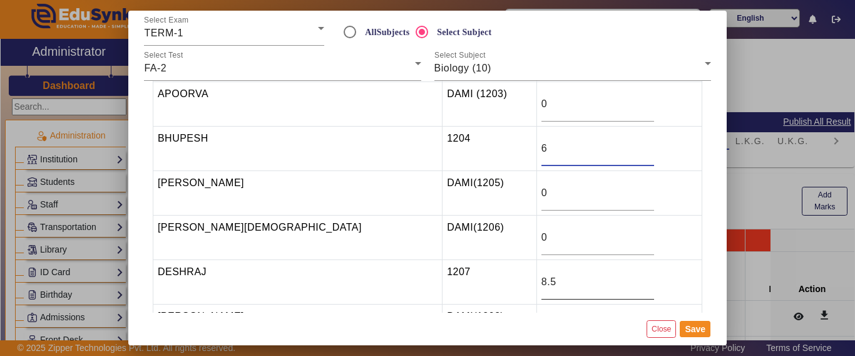
type input "6"
drag, startPoint x: 515, startPoint y: 279, endPoint x: 459, endPoint y: 280, distance: 56.4
click at [459, 280] on tr "DESHRAJ 1207 8.5" at bounding box center [427, 282] width 549 height 44
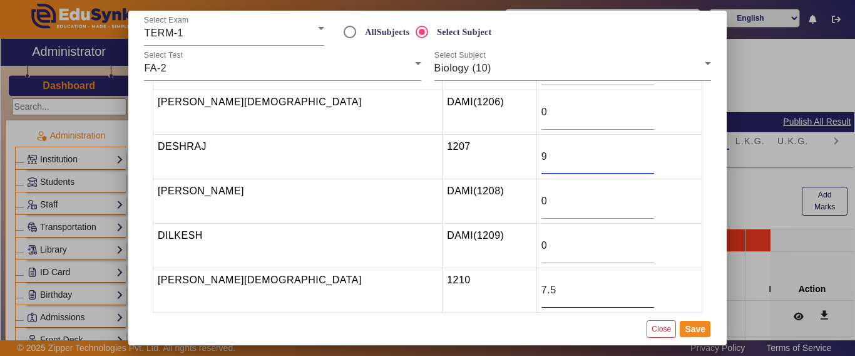
type input "9"
drag, startPoint x: 519, startPoint y: 289, endPoint x: 443, endPoint y: 289, distance: 75.7
click at [446, 289] on tr "DIVYA JAIN 1210 7.5" at bounding box center [427, 290] width 549 height 44
click at [443, 289] on td "1210" at bounding box center [490, 290] width 95 height 44
drag, startPoint x: 508, startPoint y: 296, endPoint x: 468, endPoint y: 294, distance: 40.8
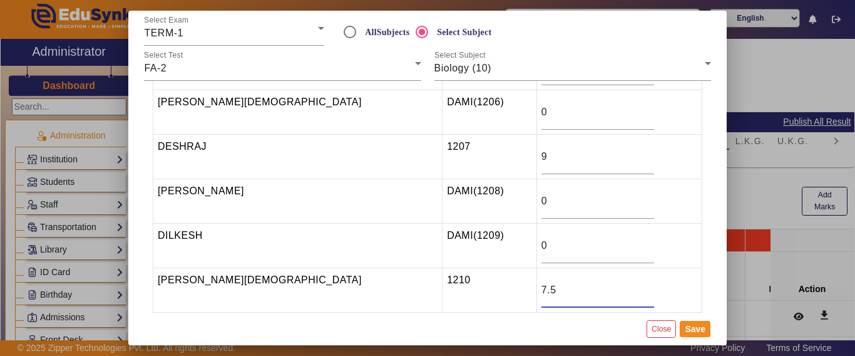
click at [468, 294] on tr "DIVYA JAIN 1210 7.5" at bounding box center [427, 290] width 549 height 44
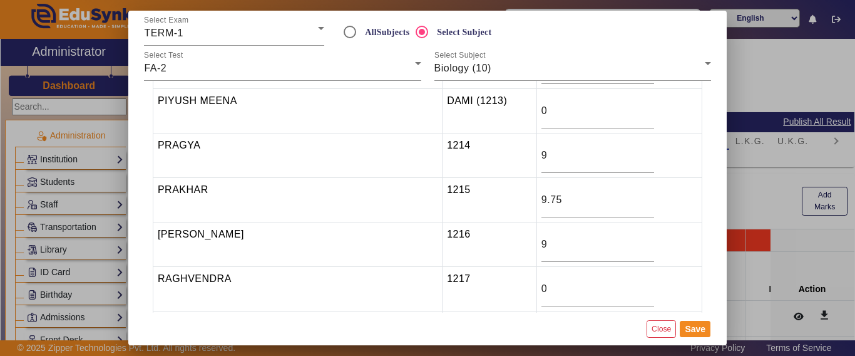
scroll to position [563, 0]
type input "8"
drag, startPoint x: 522, startPoint y: 197, endPoint x: 463, endPoint y: 196, distance: 58.8
click at [463, 196] on tr "PRAKHAR 1215 9.75" at bounding box center [427, 199] width 549 height 44
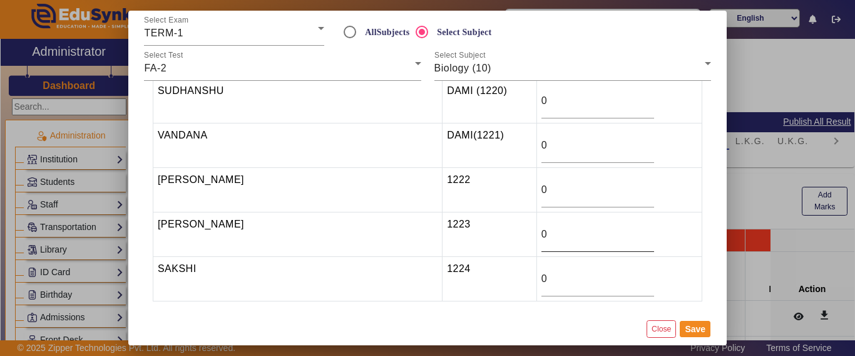
scroll to position [885, 0]
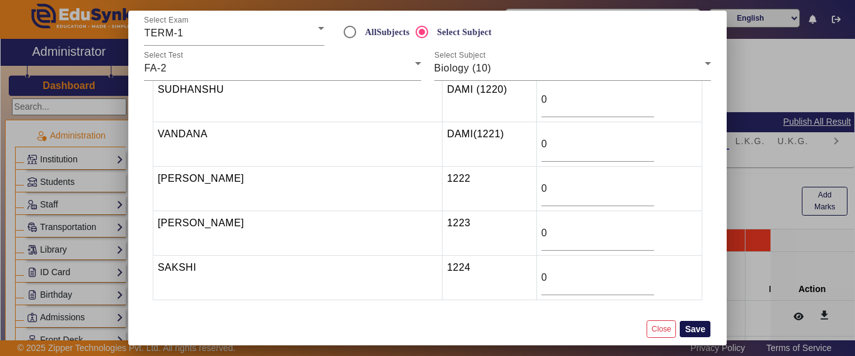
type input "9"
click at [699, 325] on button "Save" at bounding box center [695, 329] width 31 height 16
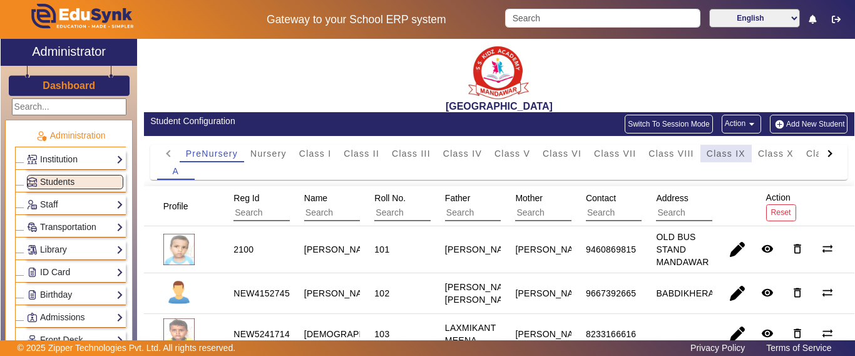
click at [738, 150] on span "Class IX" at bounding box center [726, 153] width 39 height 9
